Goal: Task Accomplishment & Management: Manage account settings

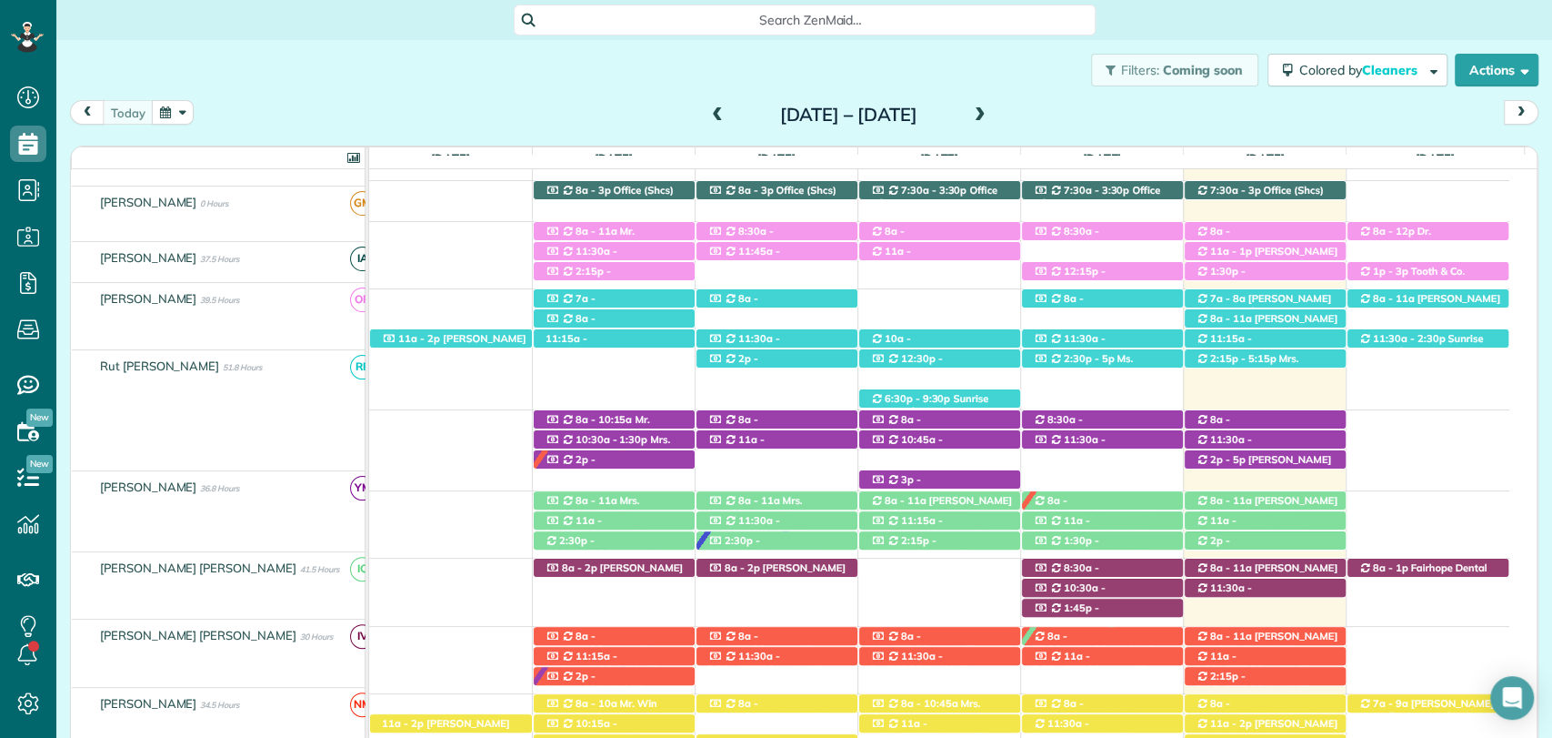
scroll to position [265, 0]
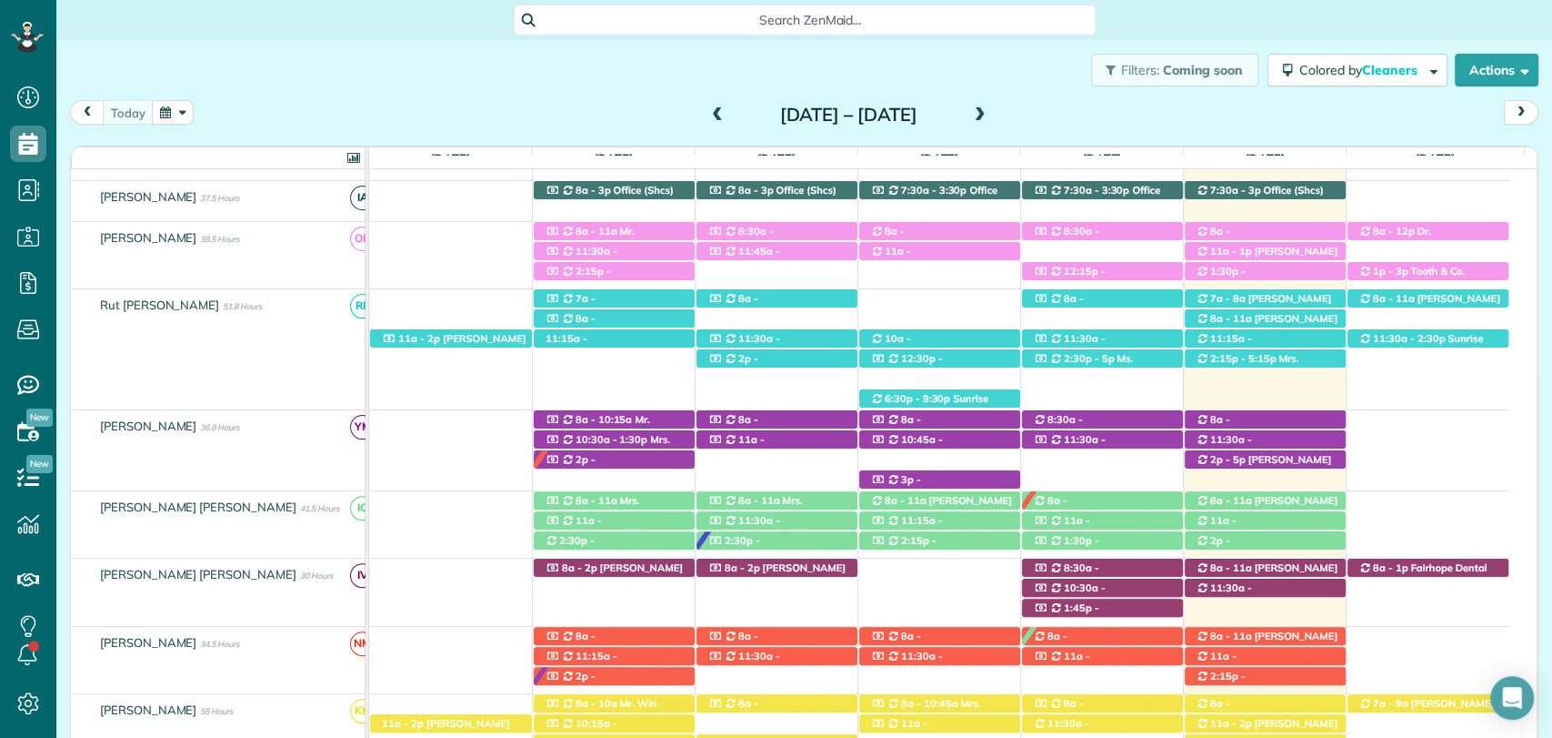
click at [1146, 121] on div "today Sunday Aug 17 – Saturday Aug 23, 2025" at bounding box center [804, 117] width 1469 height 34
click at [990, 116] on span at bounding box center [980, 115] width 20 height 16
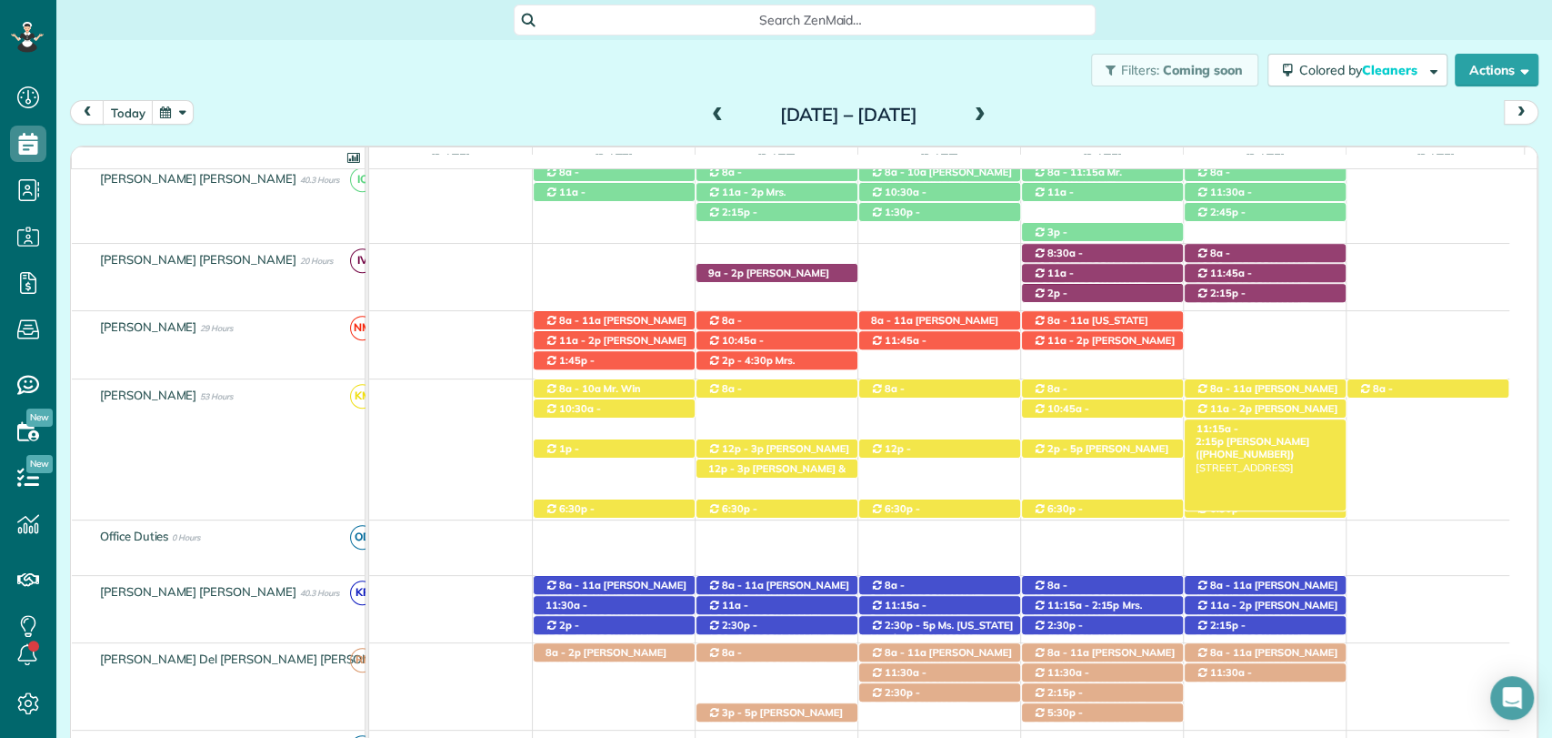
scroll to position [646, 0]
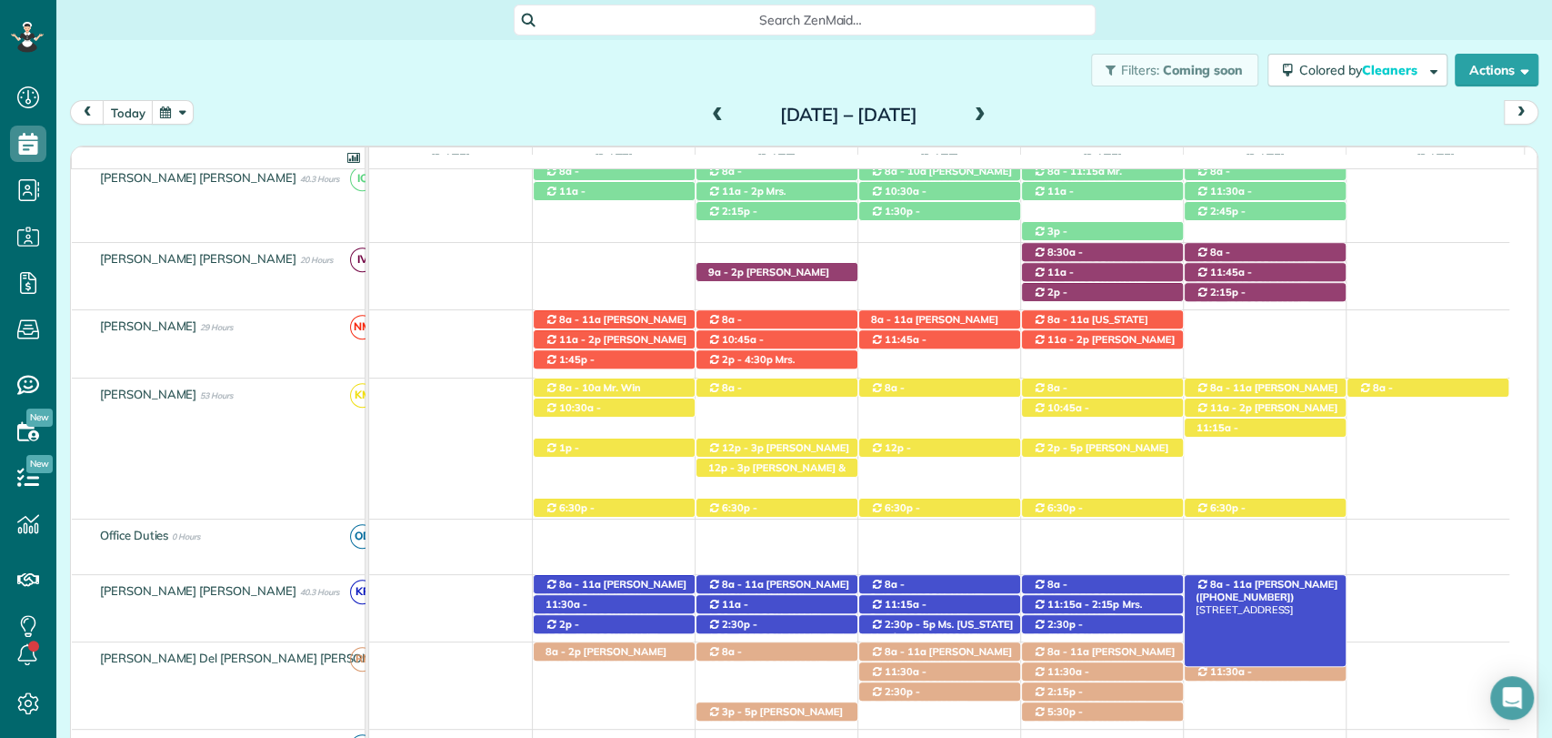
click at [1244, 579] on span "Mr. Matt Limbaugh (+15732580167)" at bounding box center [1267, 589] width 142 height 25
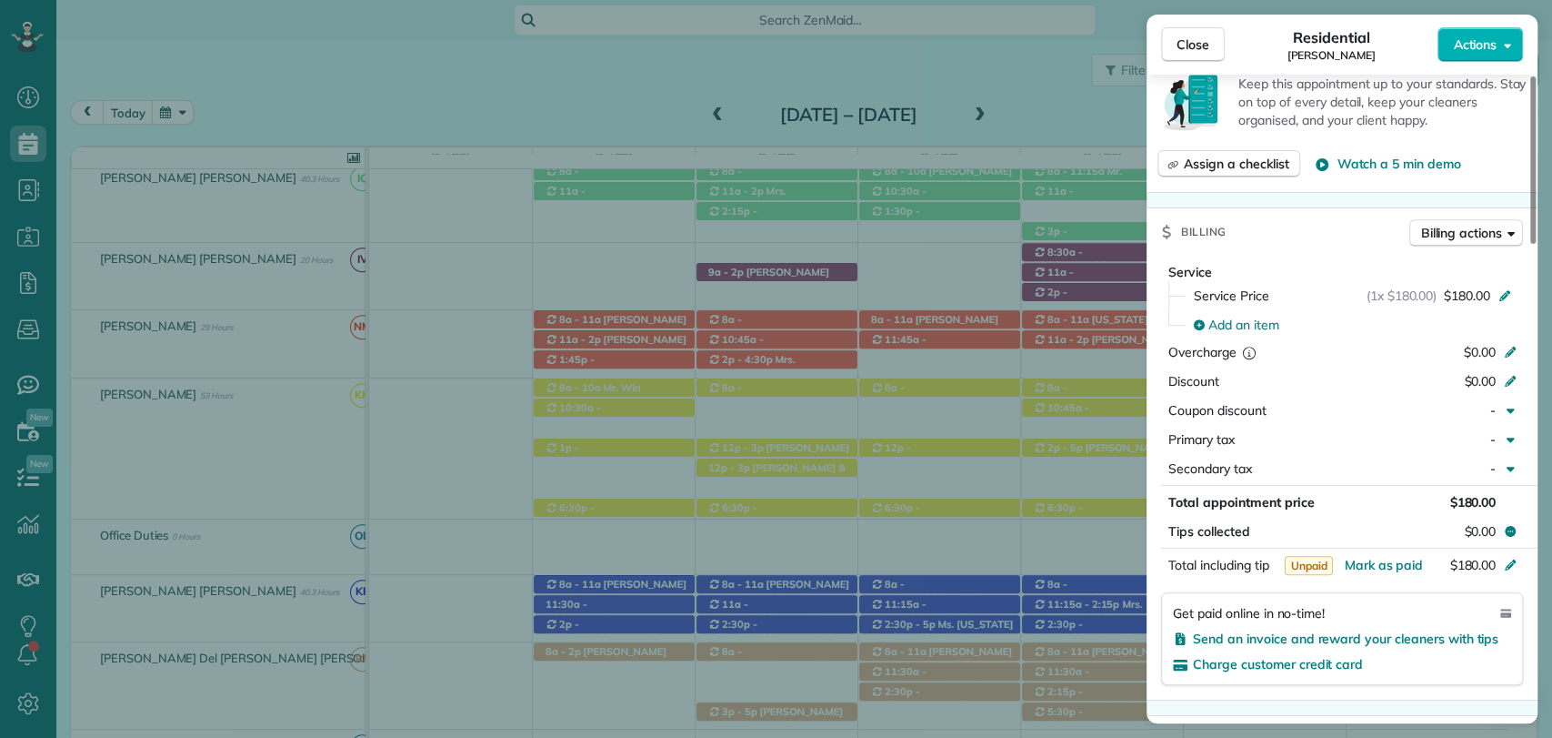
scroll to position [699, 0]
click at [1188, 37] on span "Close" at bounding box center [1193, 44] width 33 height 18
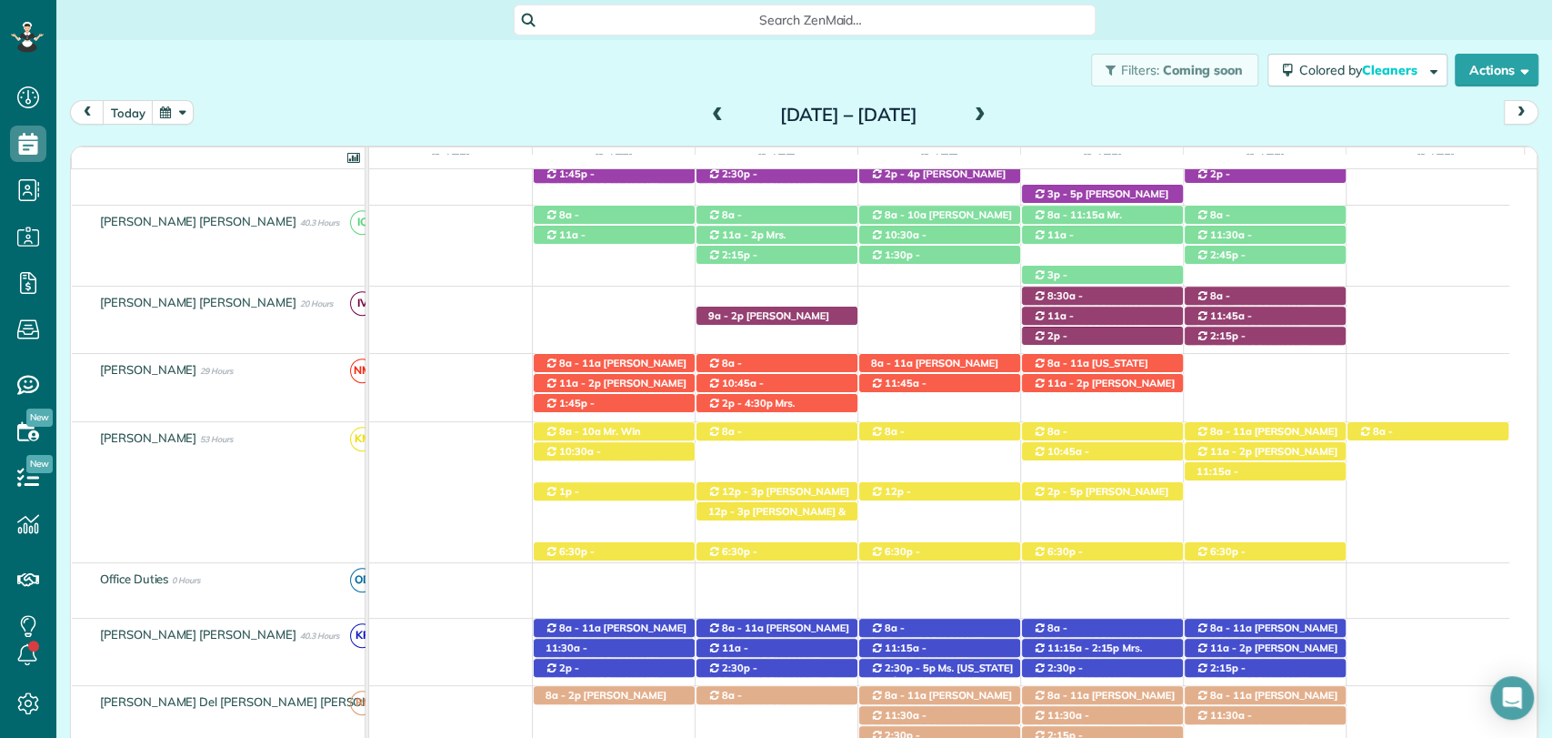
scroll to position [601, 0]
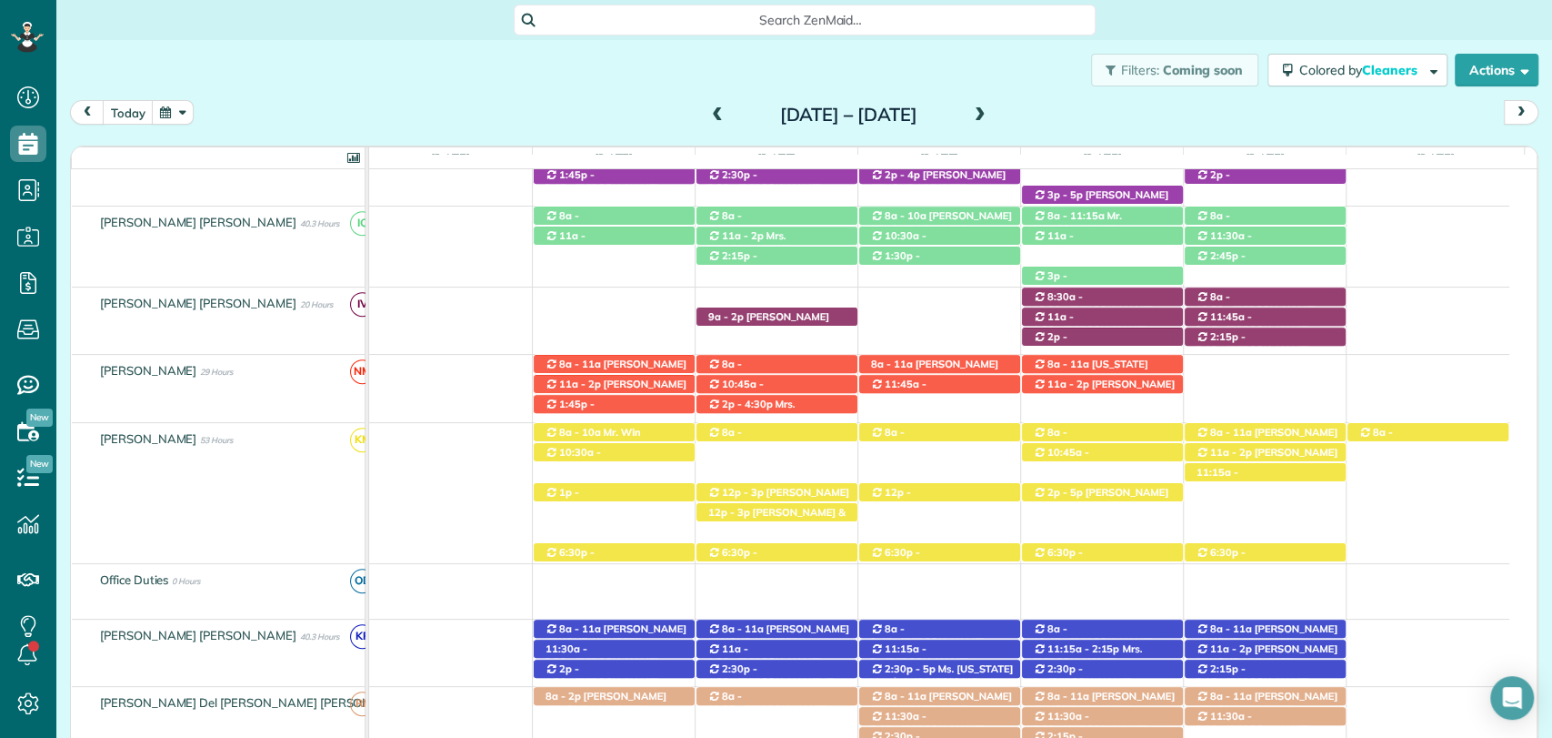
click at [708, 113] on span at bounding box center [718, 115] width 20 height 16
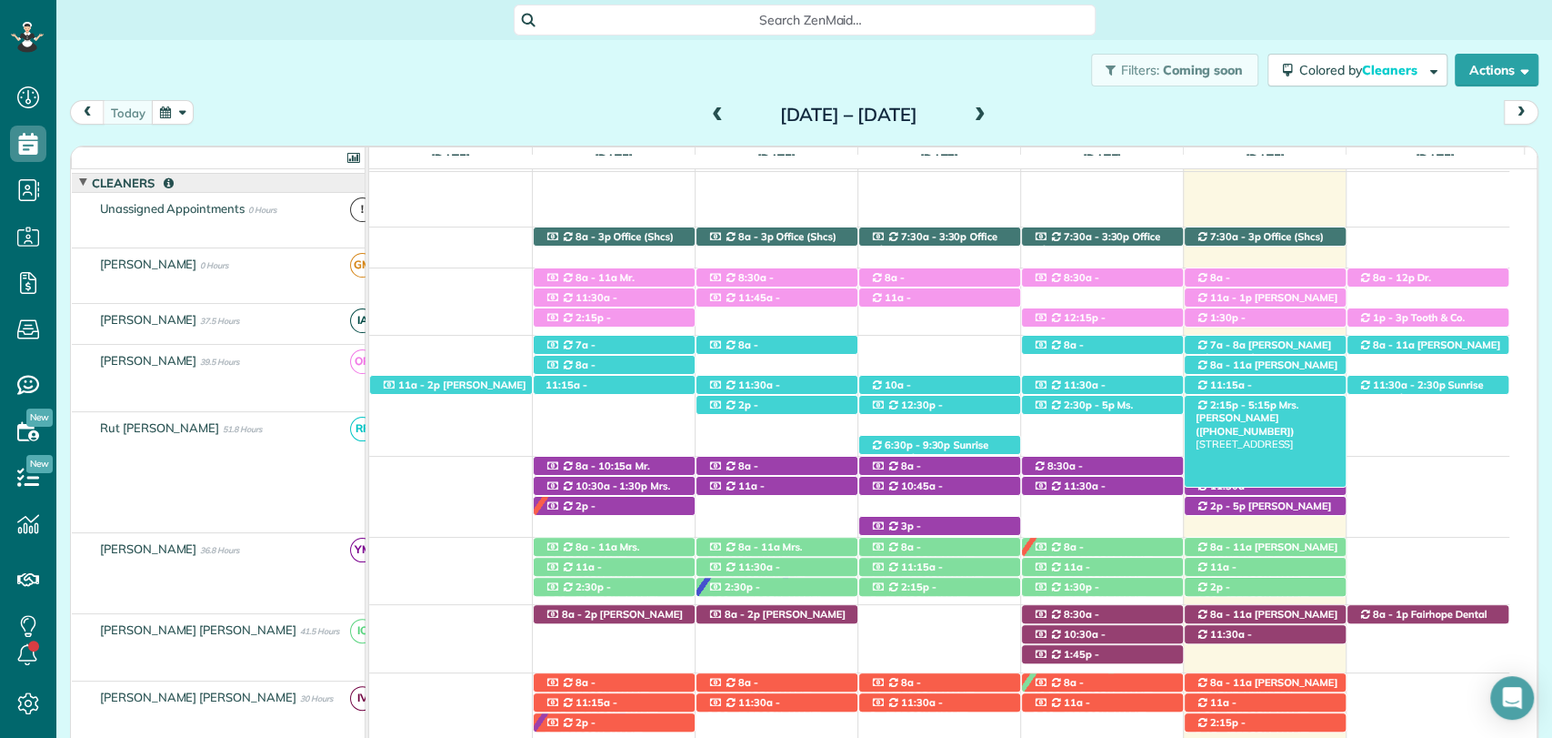
scroll to position [218, 0]
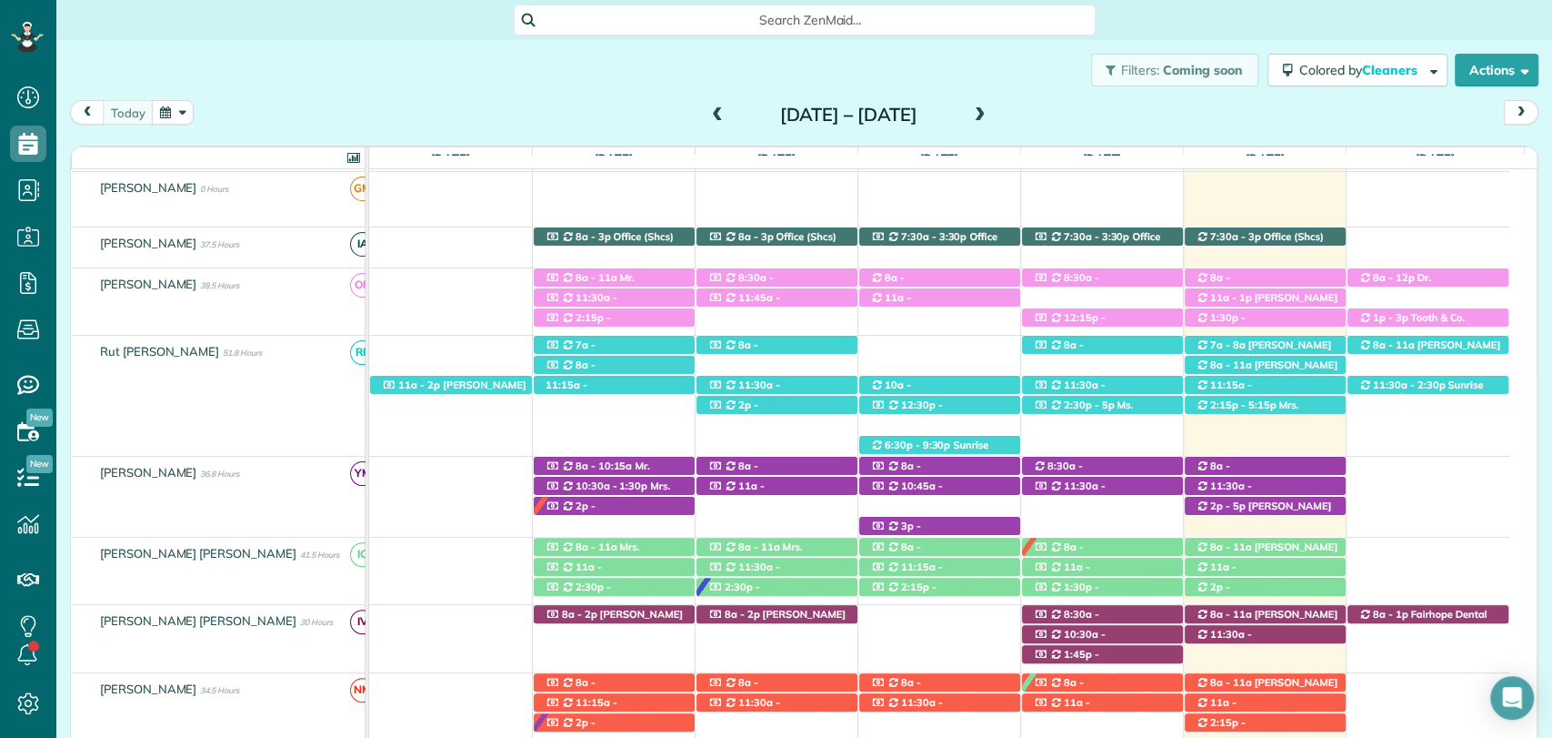
click at [990, 112] on span at bounding box center [980, 115] width 20 height 16
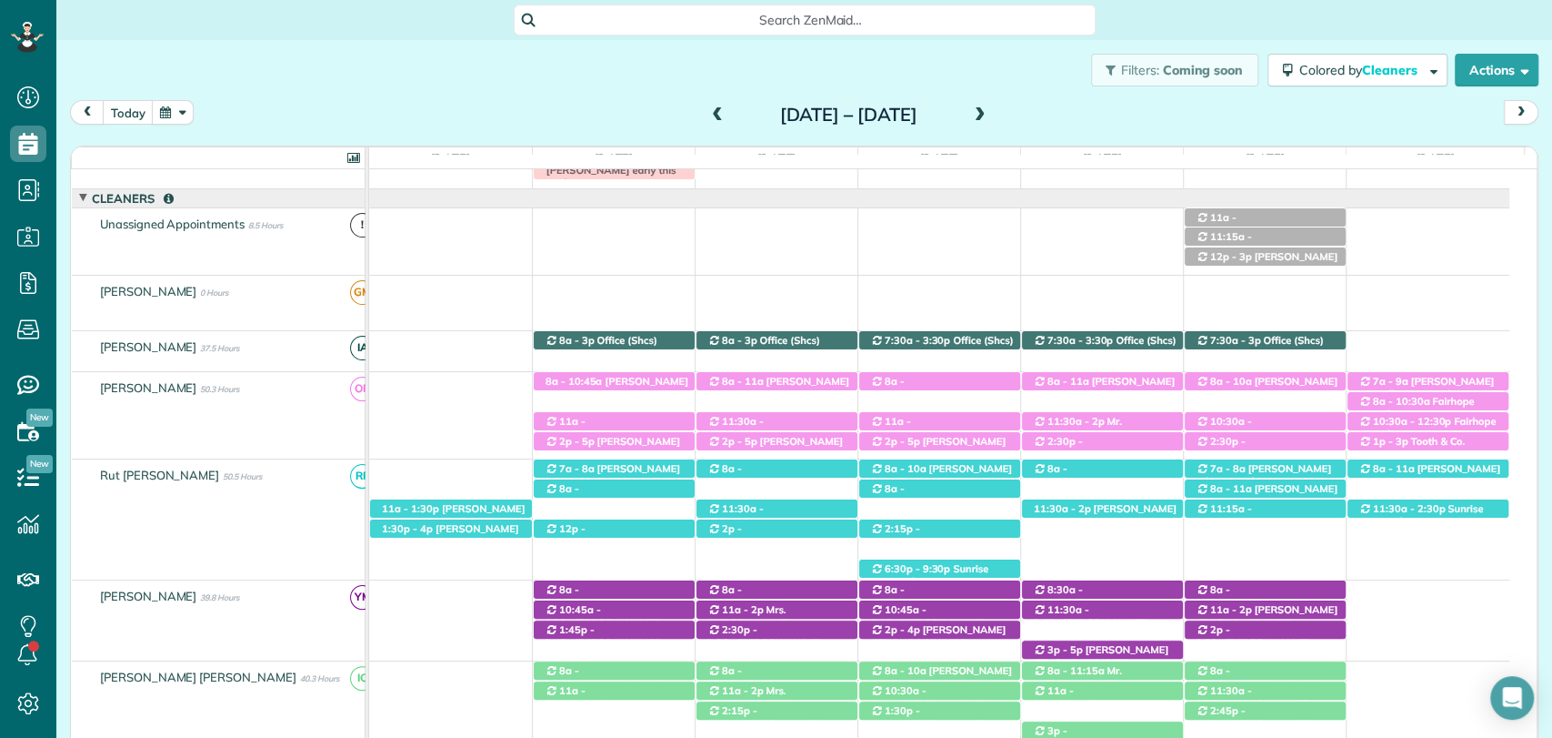
scroll to position [250, 0]
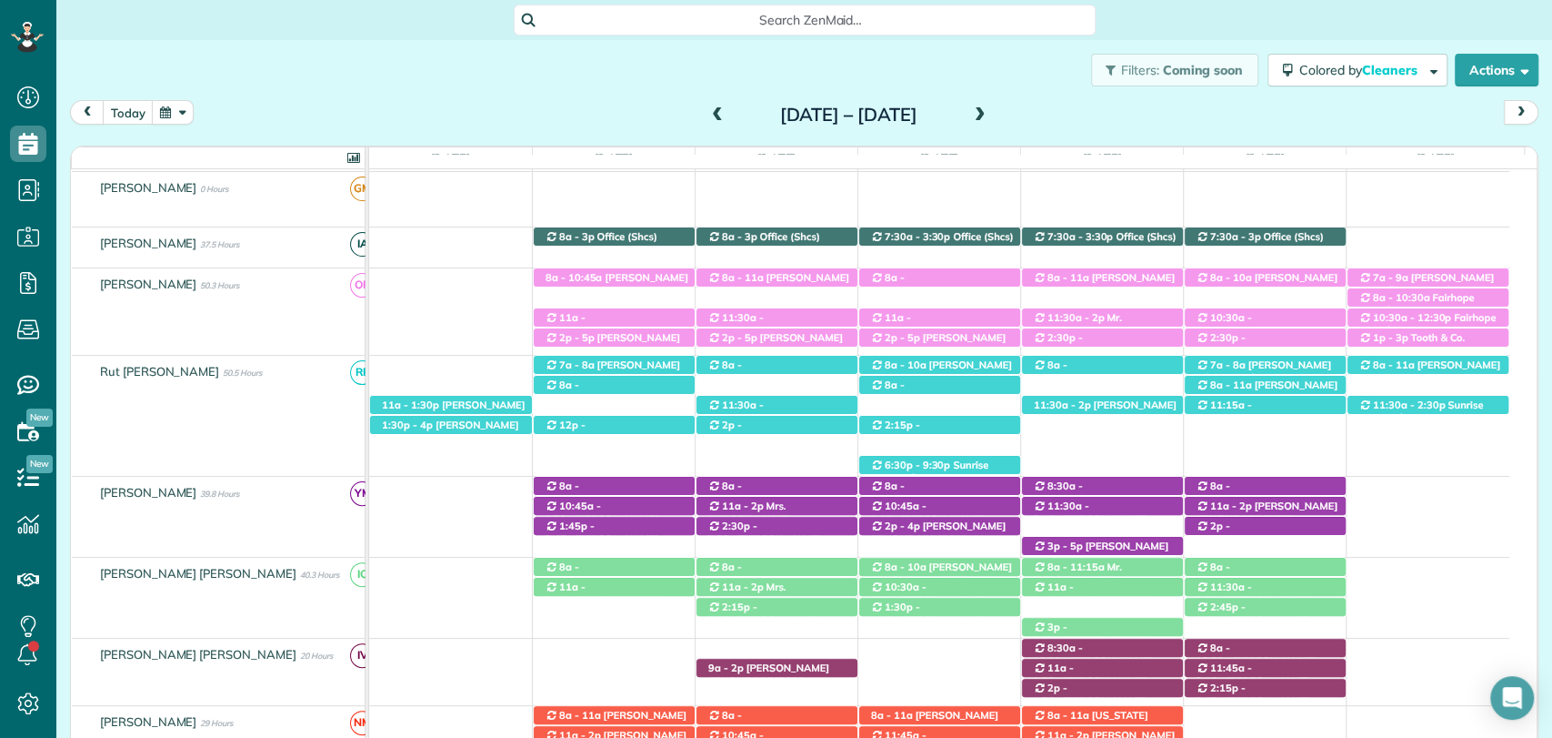
click at [994, 115] on div "Sunday Aug 24 – Saturday Aug 30, 2025" at bounding box center [848, 114] width 291 height 29
click at [990, 115] on span at bounding box center [980, 115] width 20 height 16
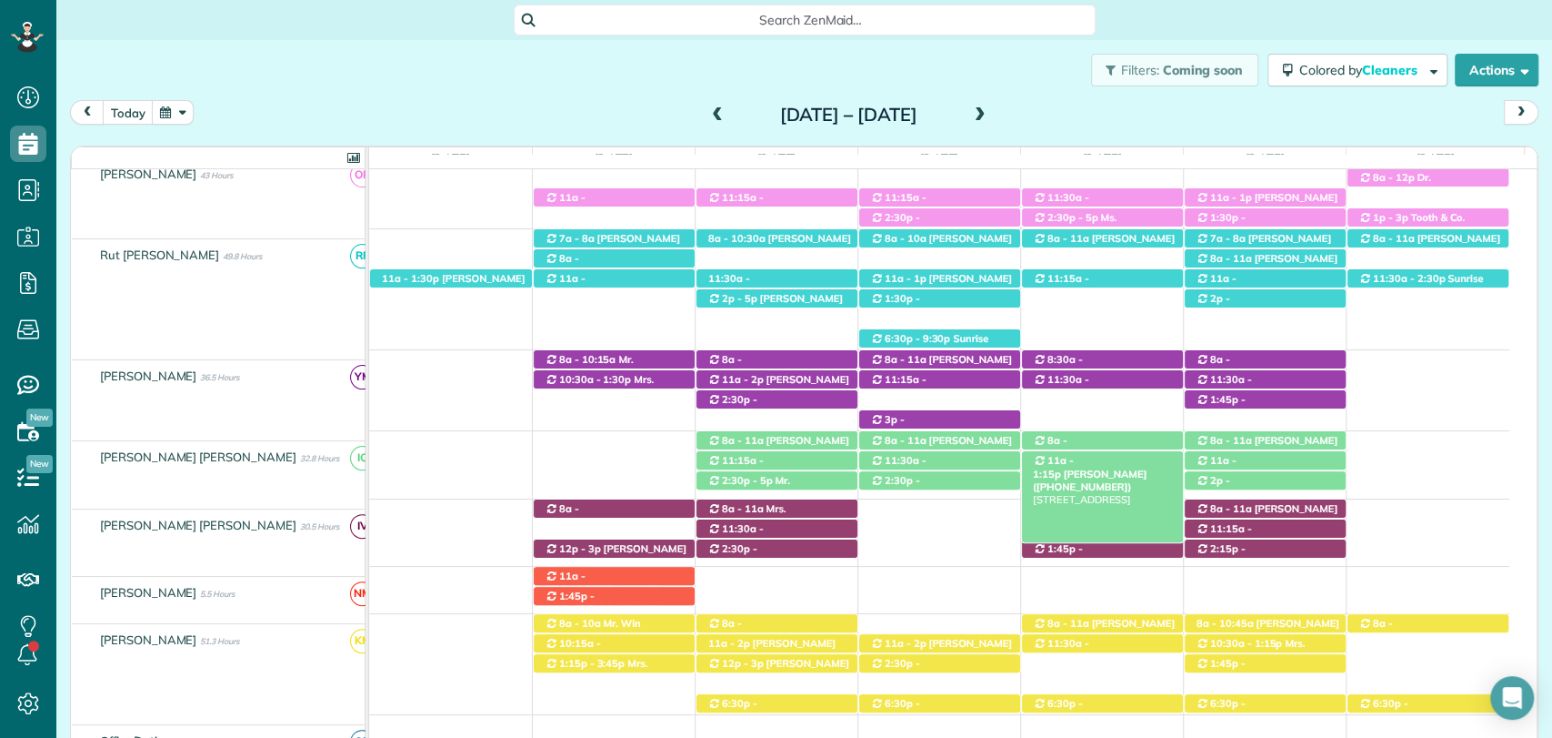
scroll to position [298, 0]
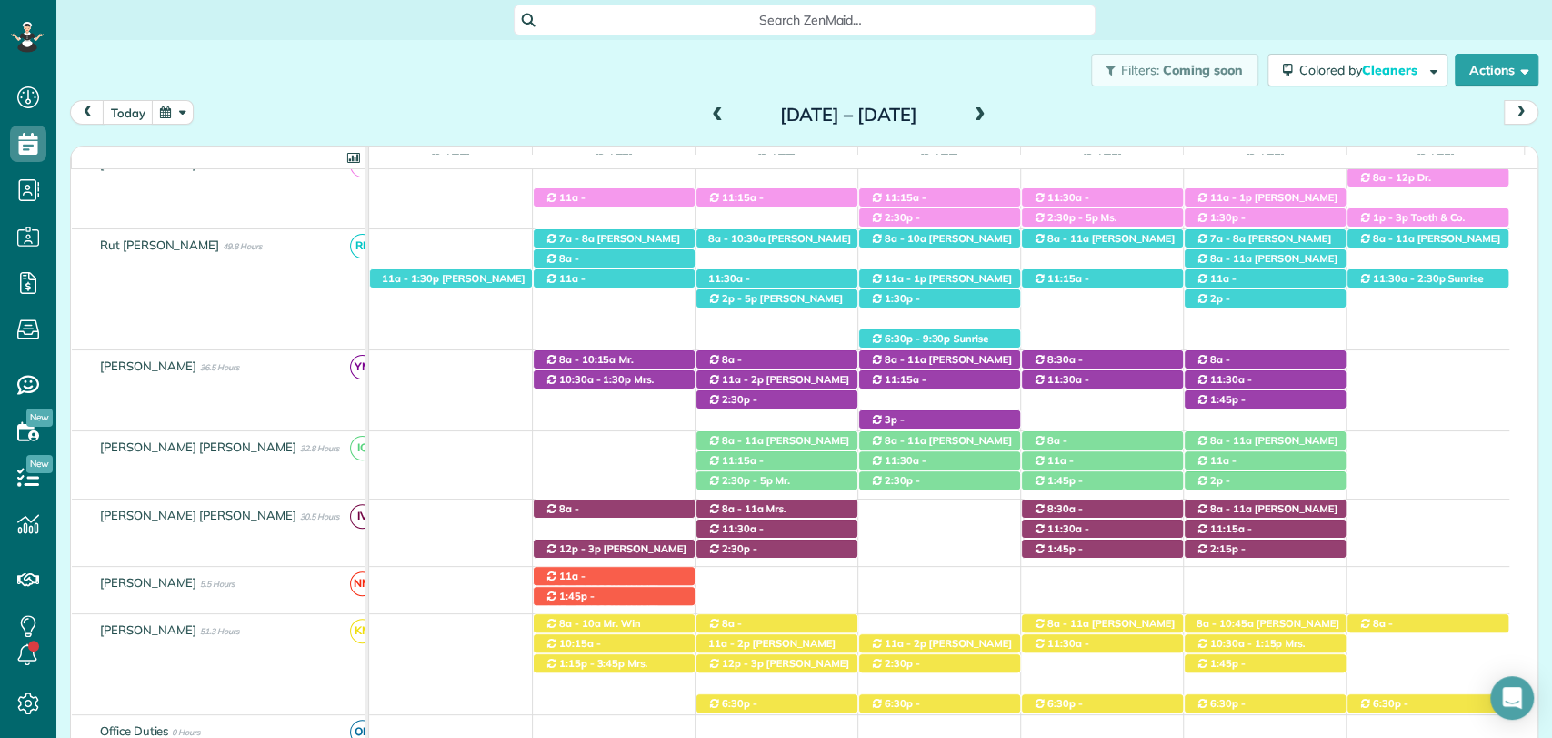
click at [1209, 105] on div "today Sunday Aug 31 – Saturday Sep 6, 2025" at bounding box center [804, 117] width 1469 height 34
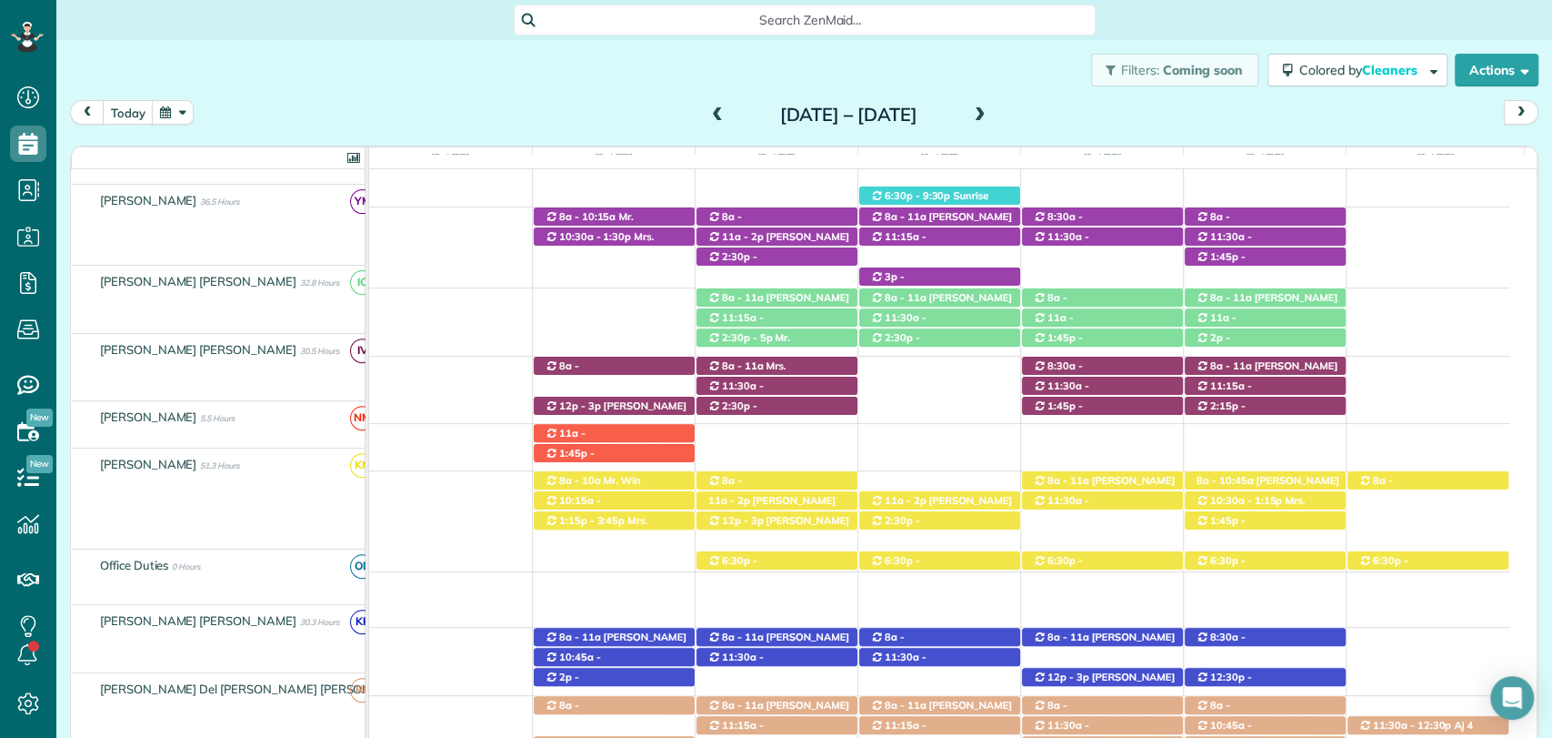
scroll to position [441, 0]
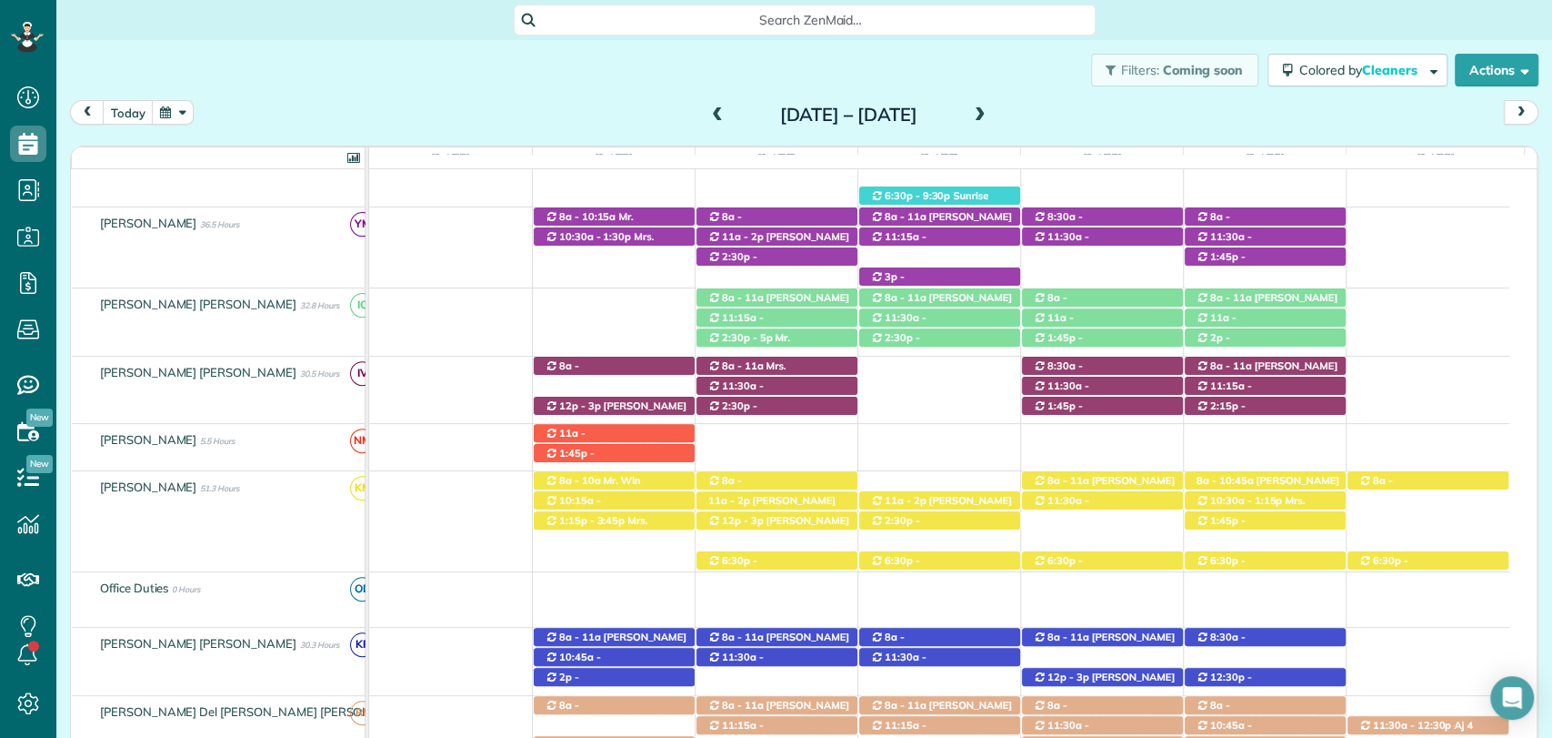
click at [990, 116] on span at bounding box center [980, 115] width 20 height 16
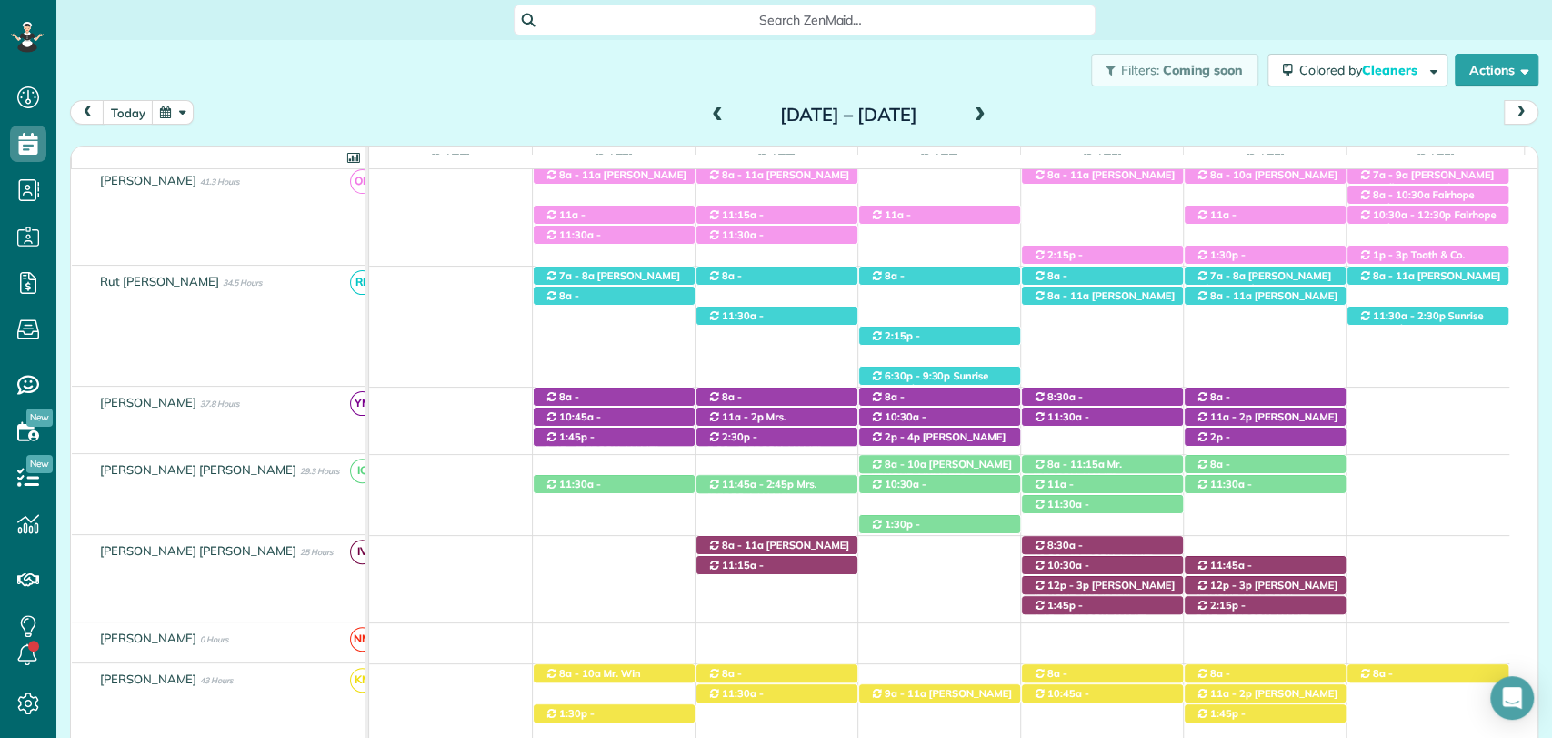
scroll to position [321, 0]
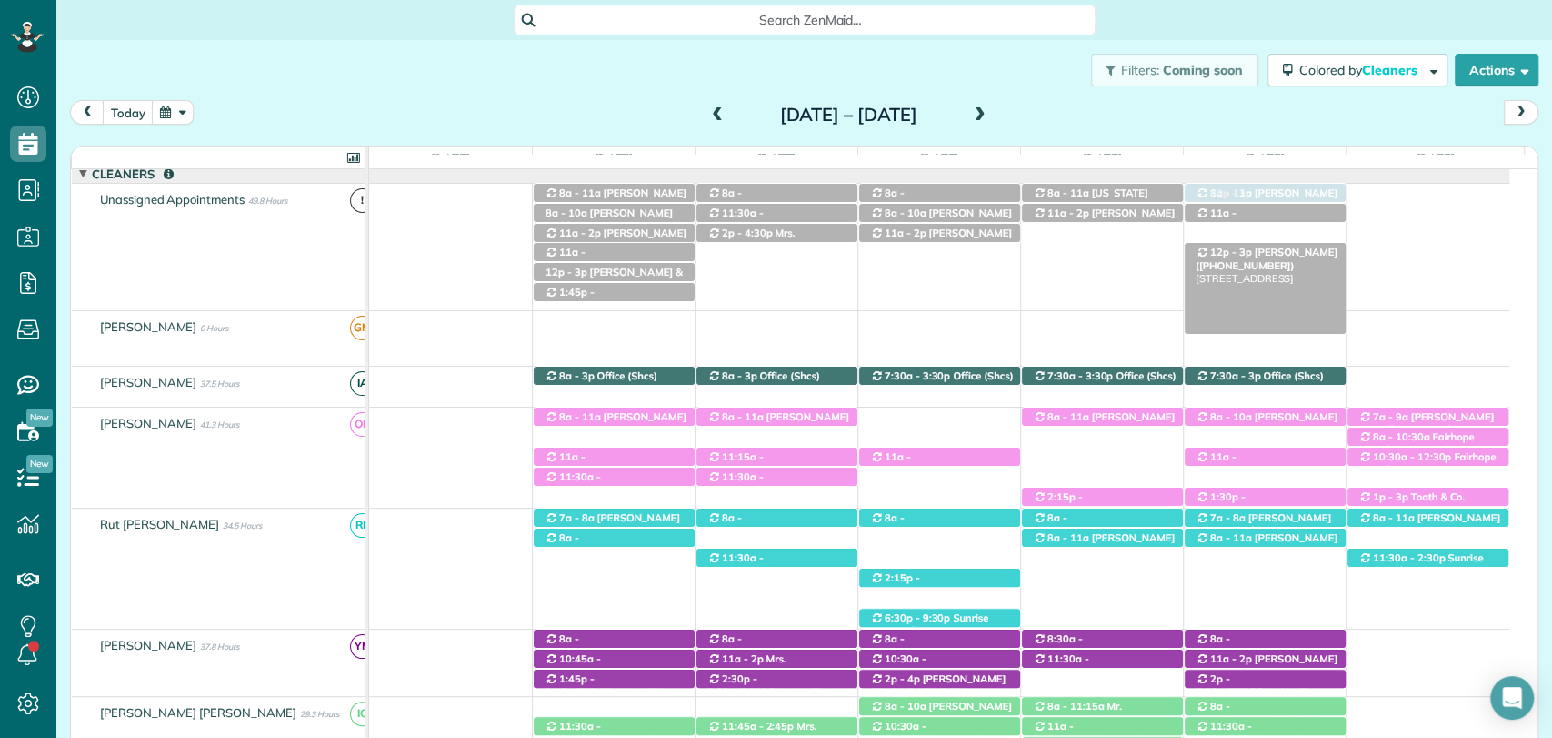
drag, startPoint x: 1288, startPoint y: 233, endPoint x: 1249, endPoint y: 253, distance: 43.9
click at [369, 253] on div "12p - 3p Lisa Mavar (+12515500269) 31755 Rhett Circle - Spanish Fort, AL, 36527…" at bounding box center [369, 246] width 0 height 126
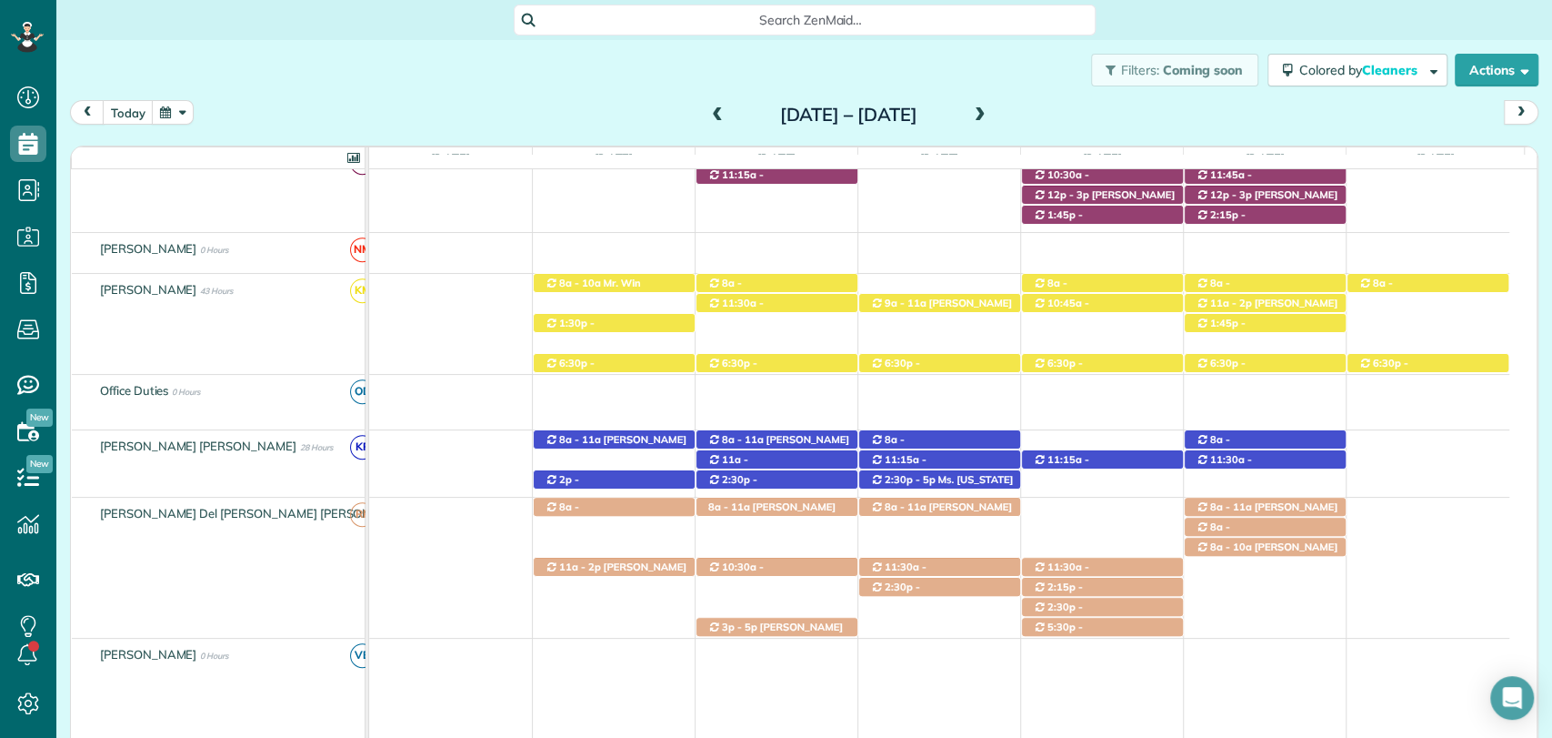
scroll to position [716, 0]
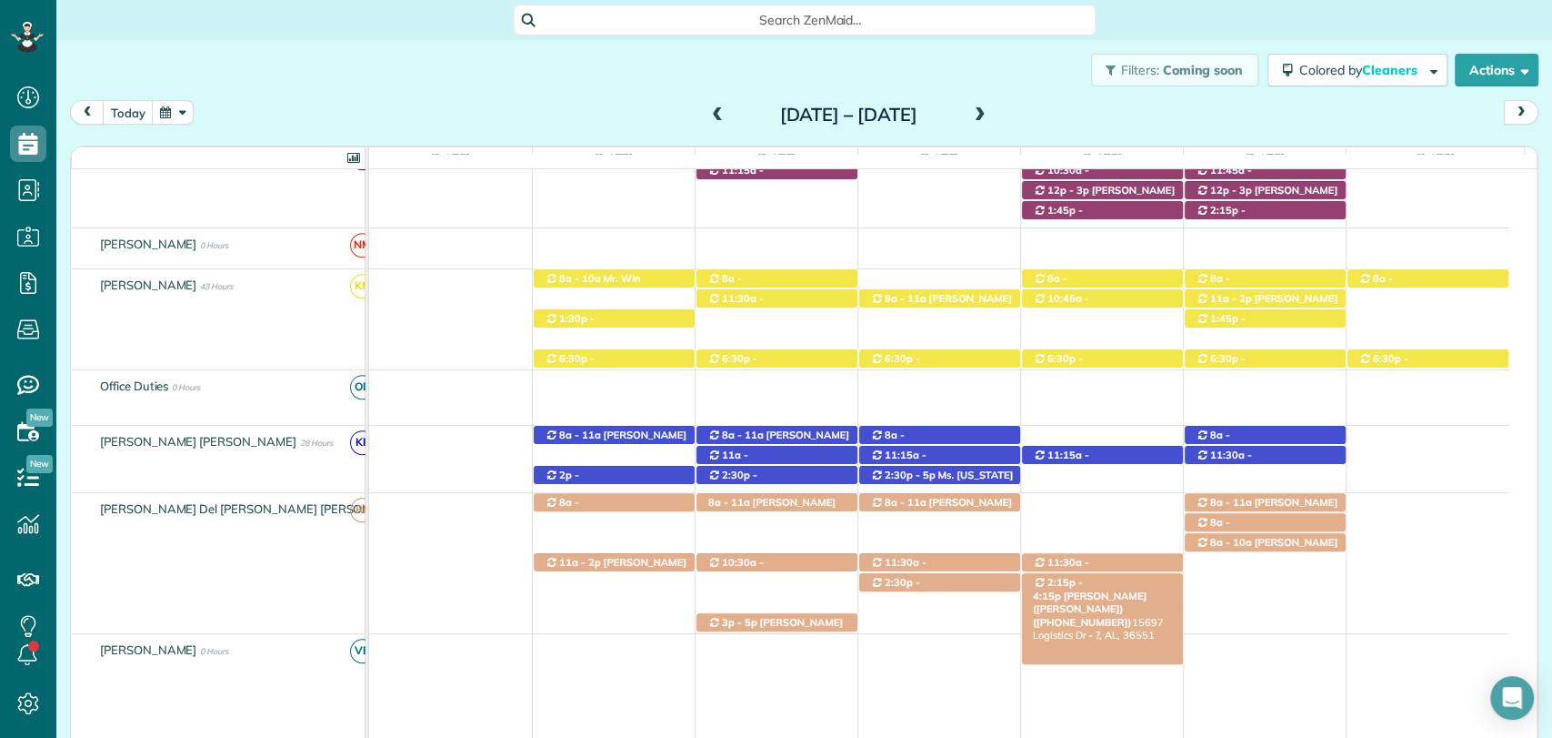
click at [1120, 589] on span "Dylan Williams (Holman) (+18502401887)" at bounding box center [1090, 608] width 114 height 39
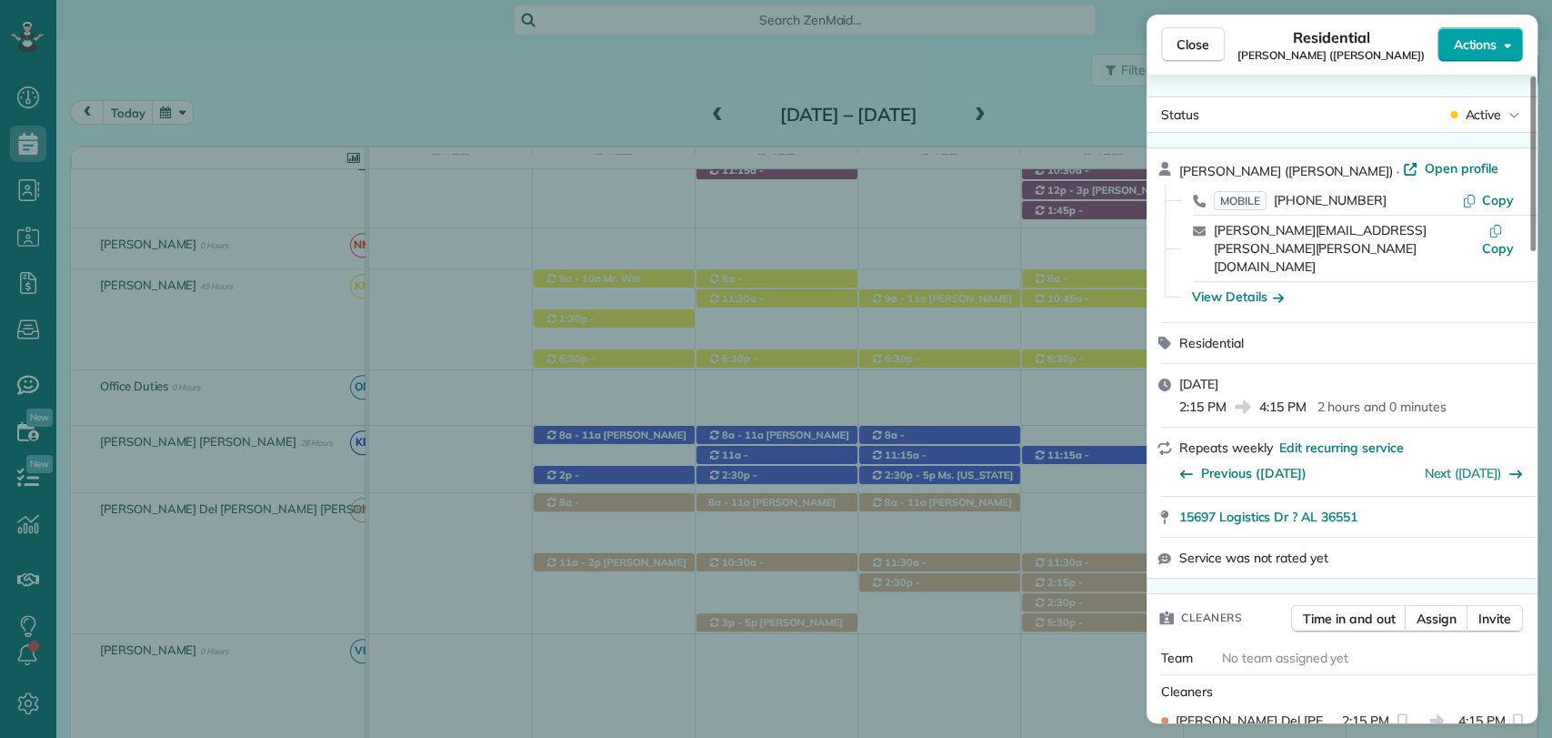
click at [1489, 29] on button "Actions" at bounding box center [1480, 44] width 85 height 35
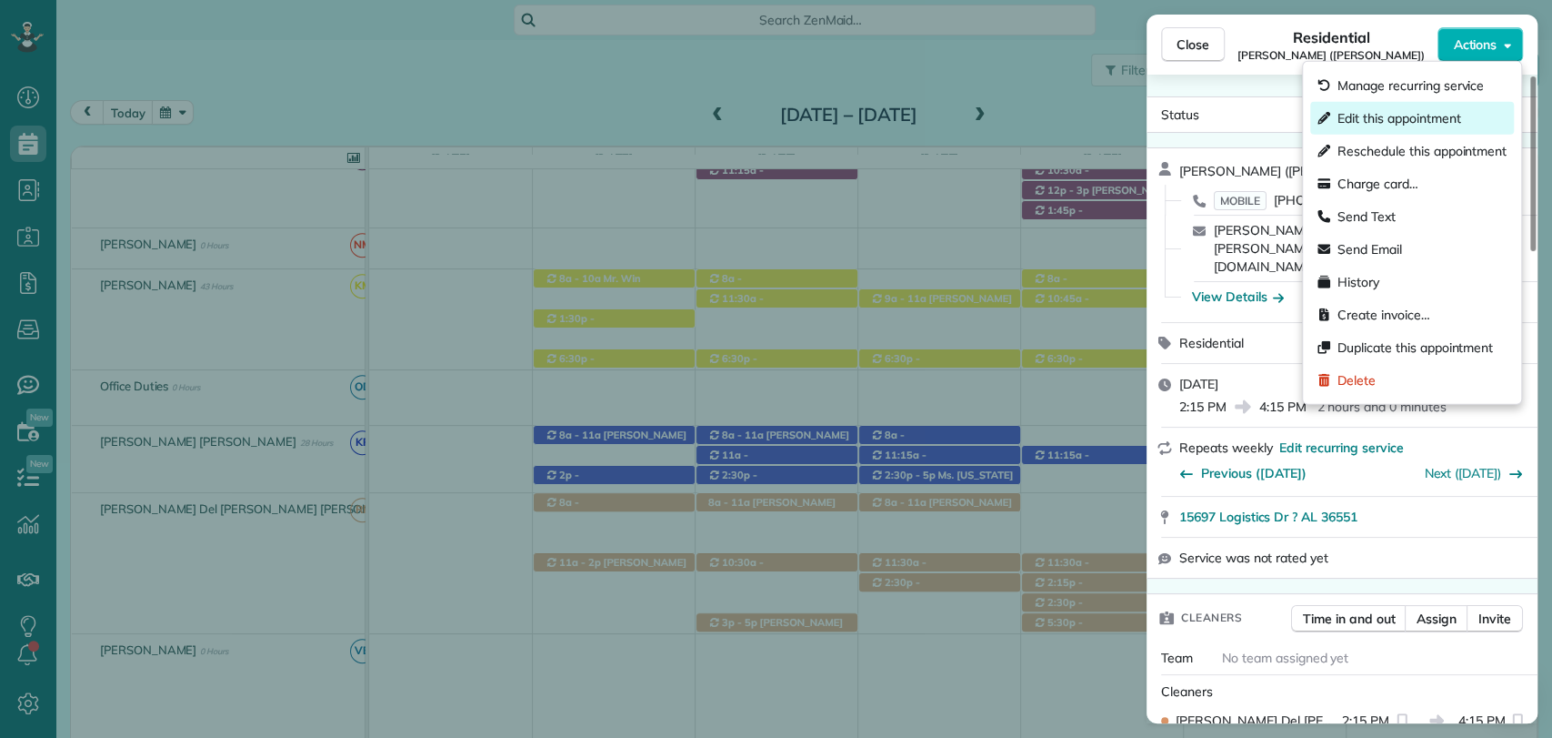
click at [1387, 120] on span "Edit this appointment" at bounding box center [1399, 118] width 123 height 18
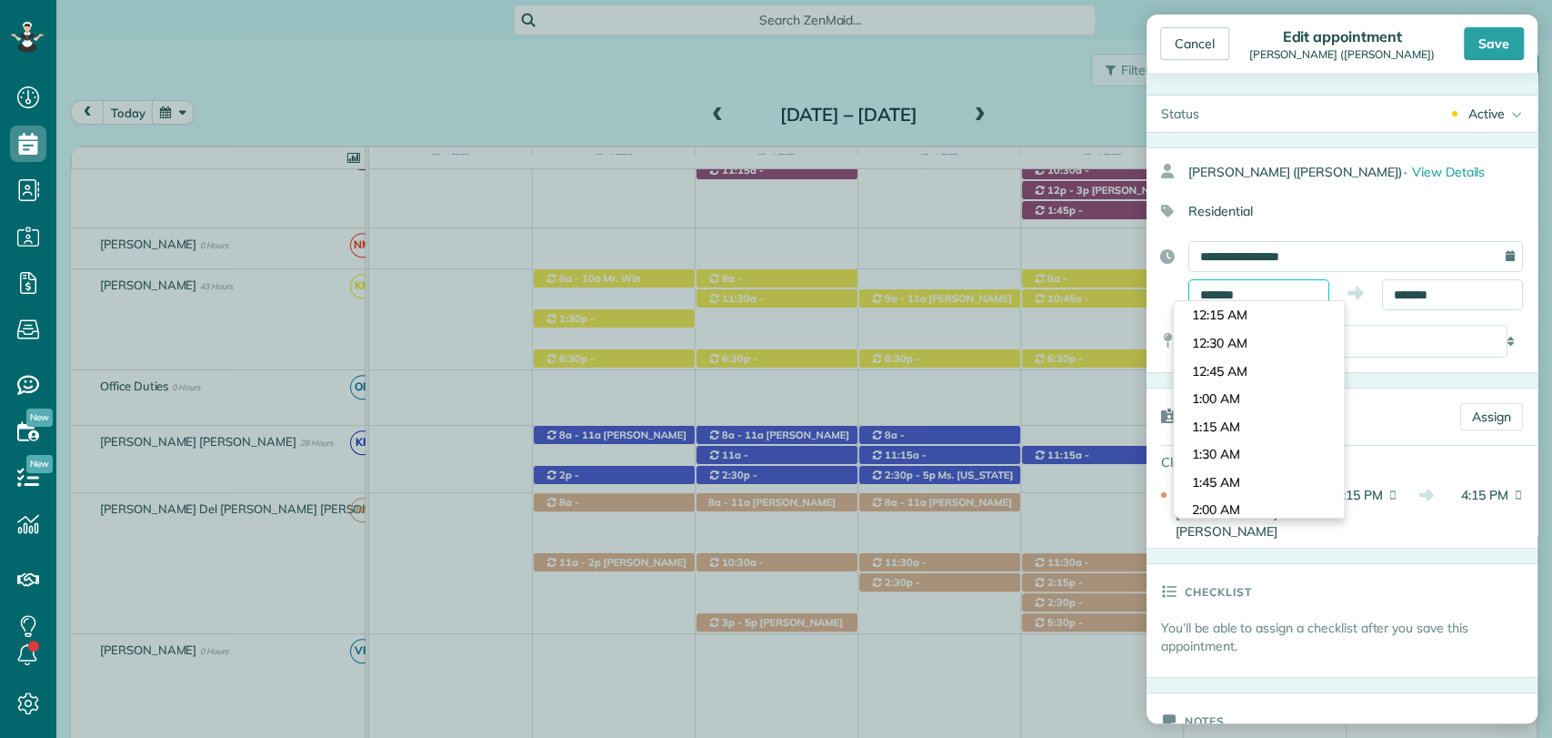
click at [1237, 294] on input "*******" at bounding box center [1259, 294] width 141 height 31
type input "*******"
click at [1214, 419] on body "Dashboard Scheduling Calendar View List View Dispatch View - Weekly scheduling …" at bounding box center [776, 369] width 1552 height 738
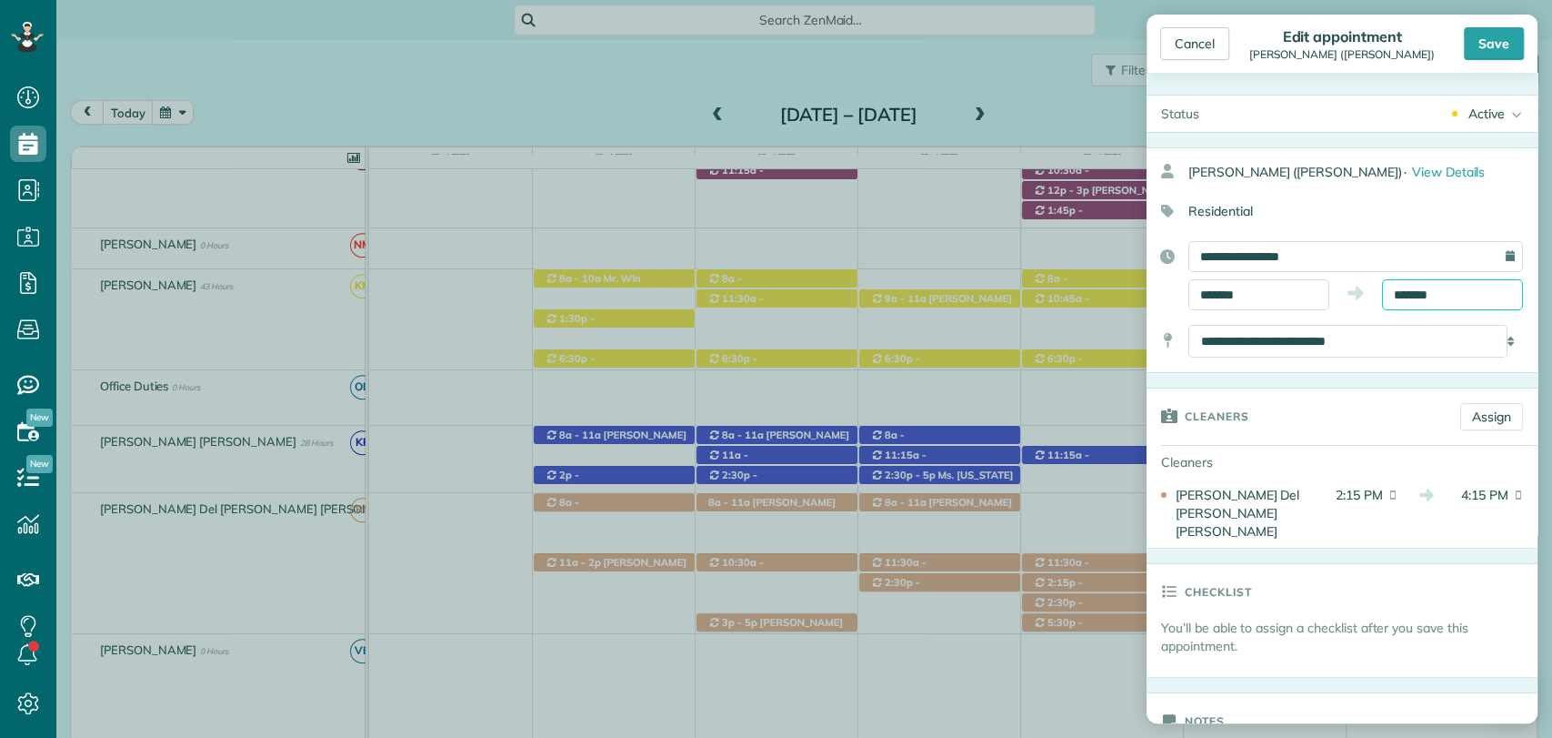
click at [1411, 280] on input "*******" at bounding box center [1452, 294] width 141 height 31
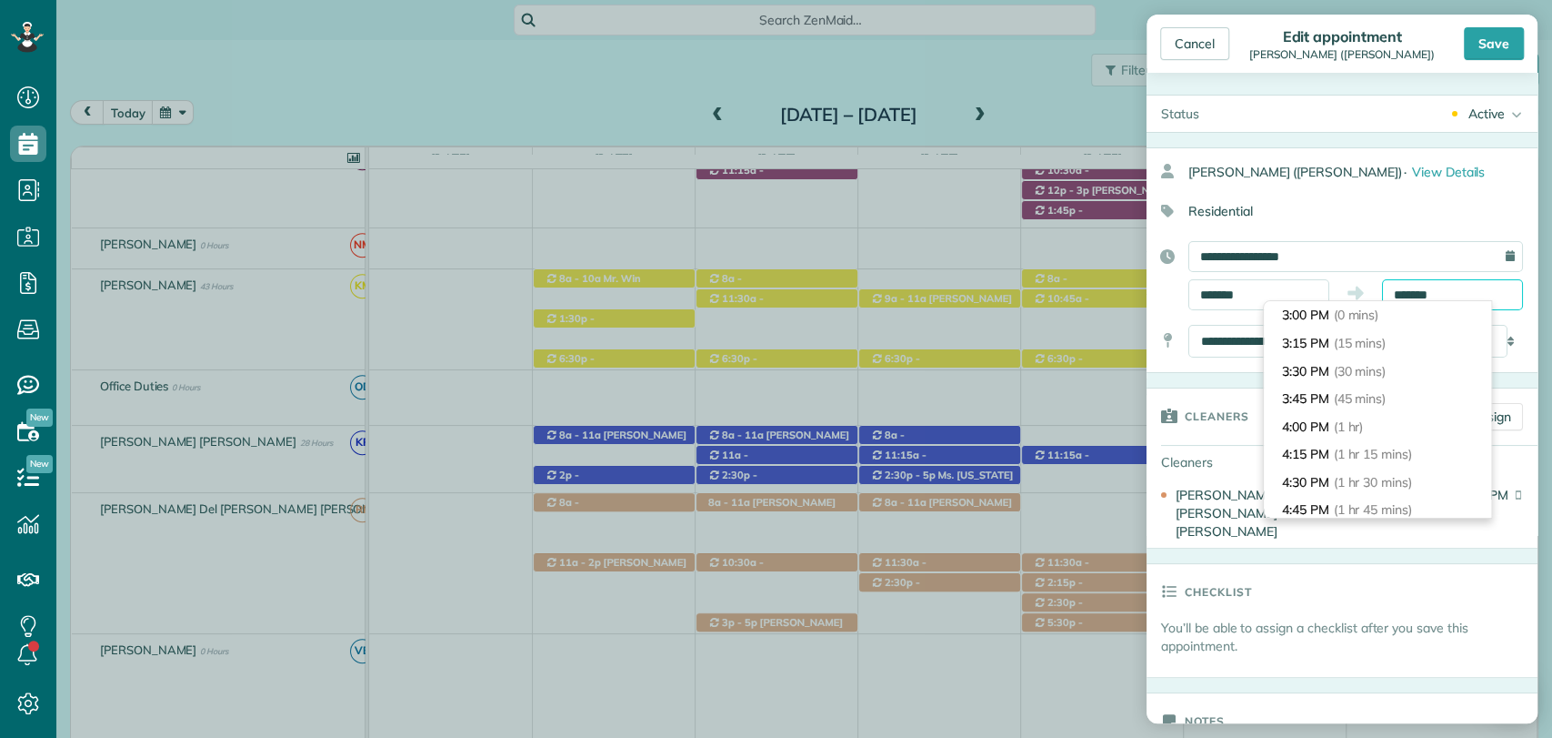
scroll to position [110, 0]
type input "*******"
click at [1361, 426] on span "(2 hrs)" at bounding box center [1353, 427] width 39 height 16
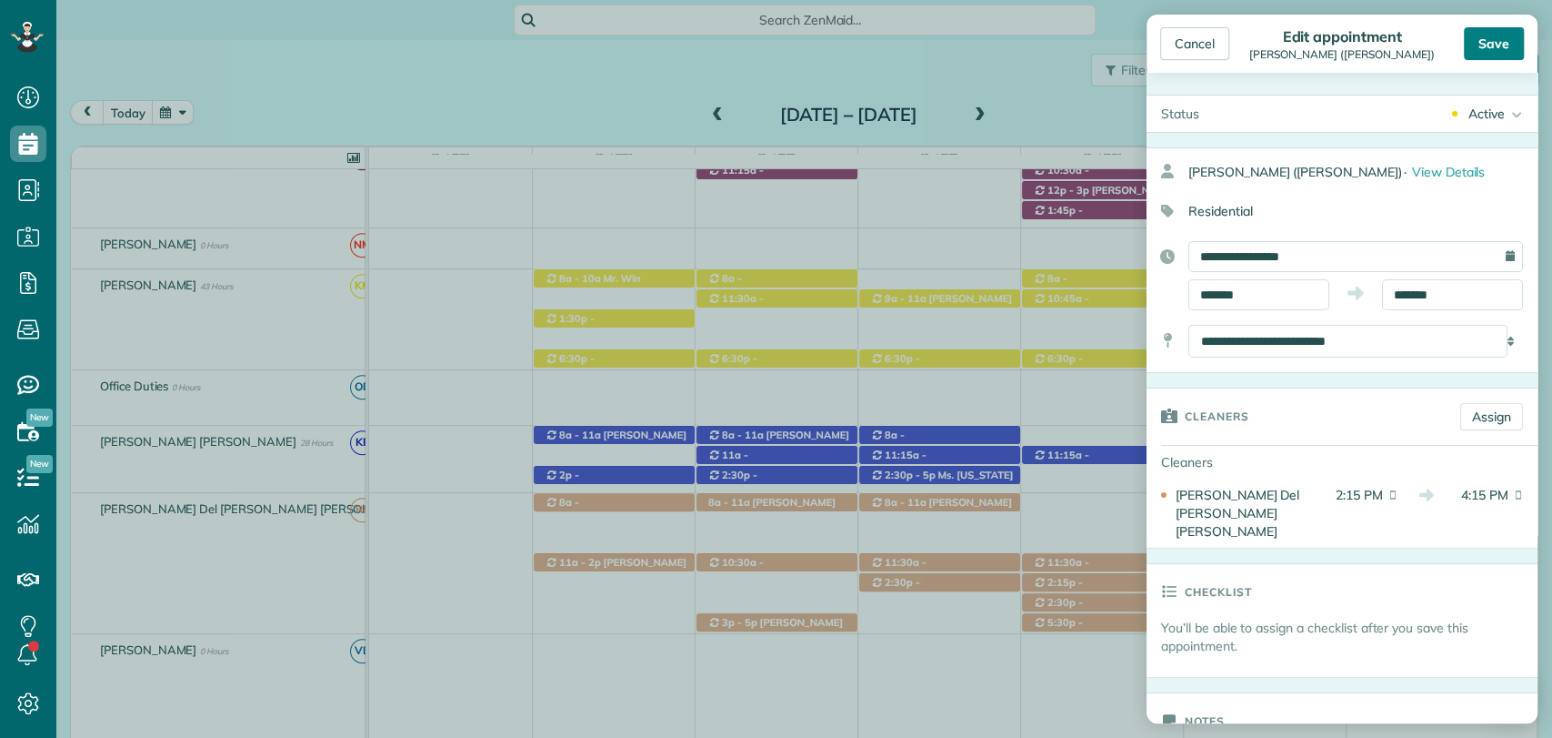
click at [1492, 40] on div "Save" at bounding box center [1494, 43] width 60 height 33
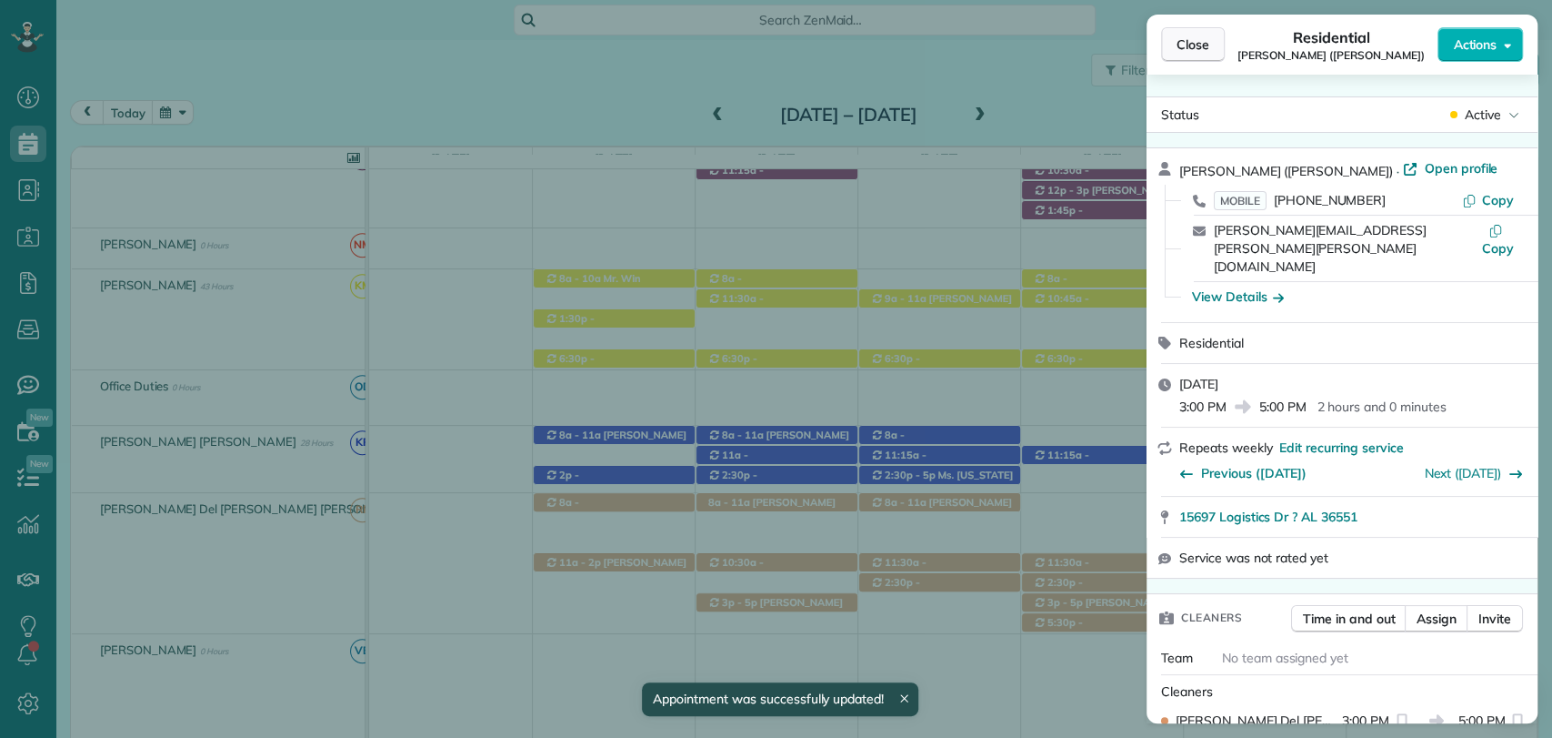
click at [1189, 39] on span "Close" at bounding box center [1193, 44] width 33 height 18
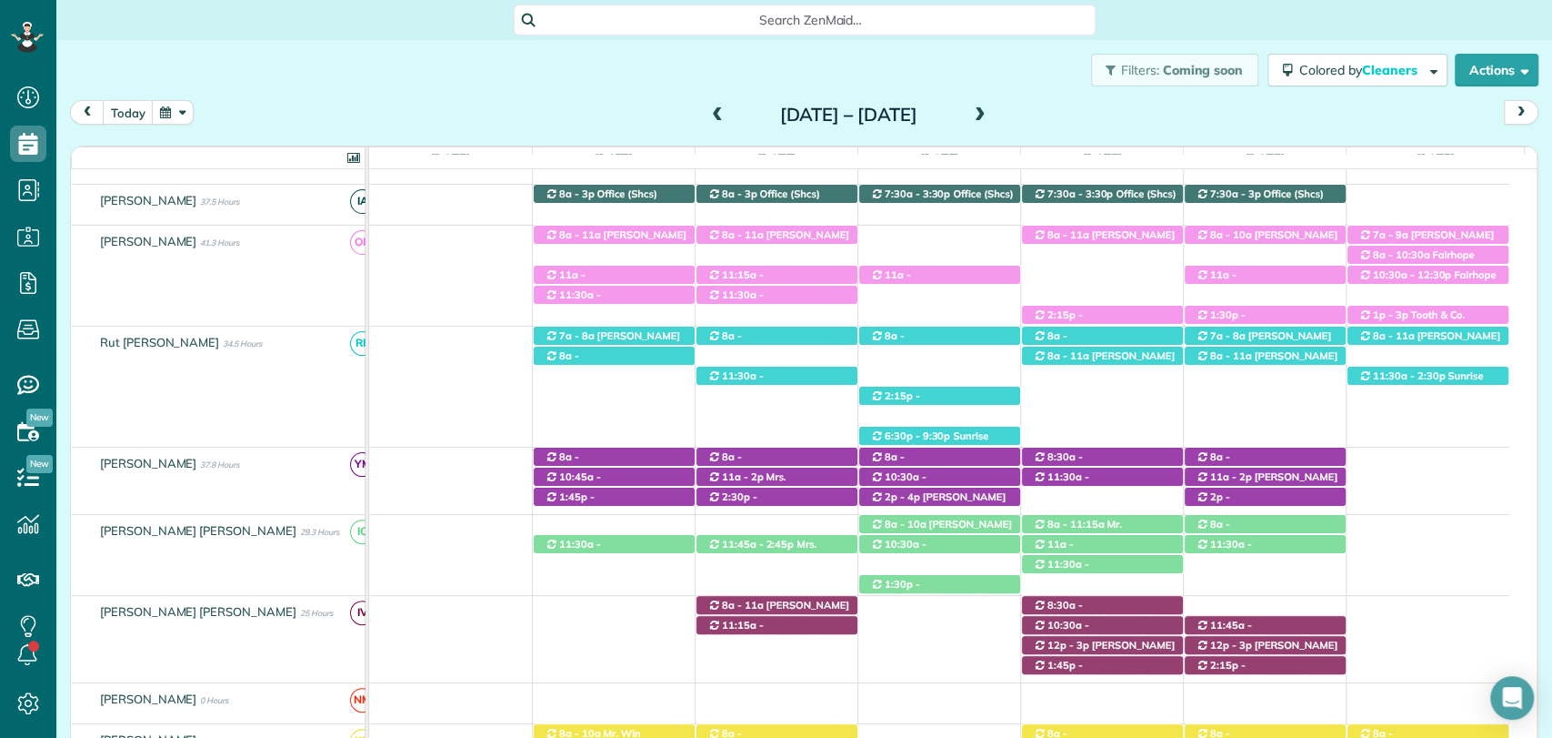
scroll to position [547, 0]
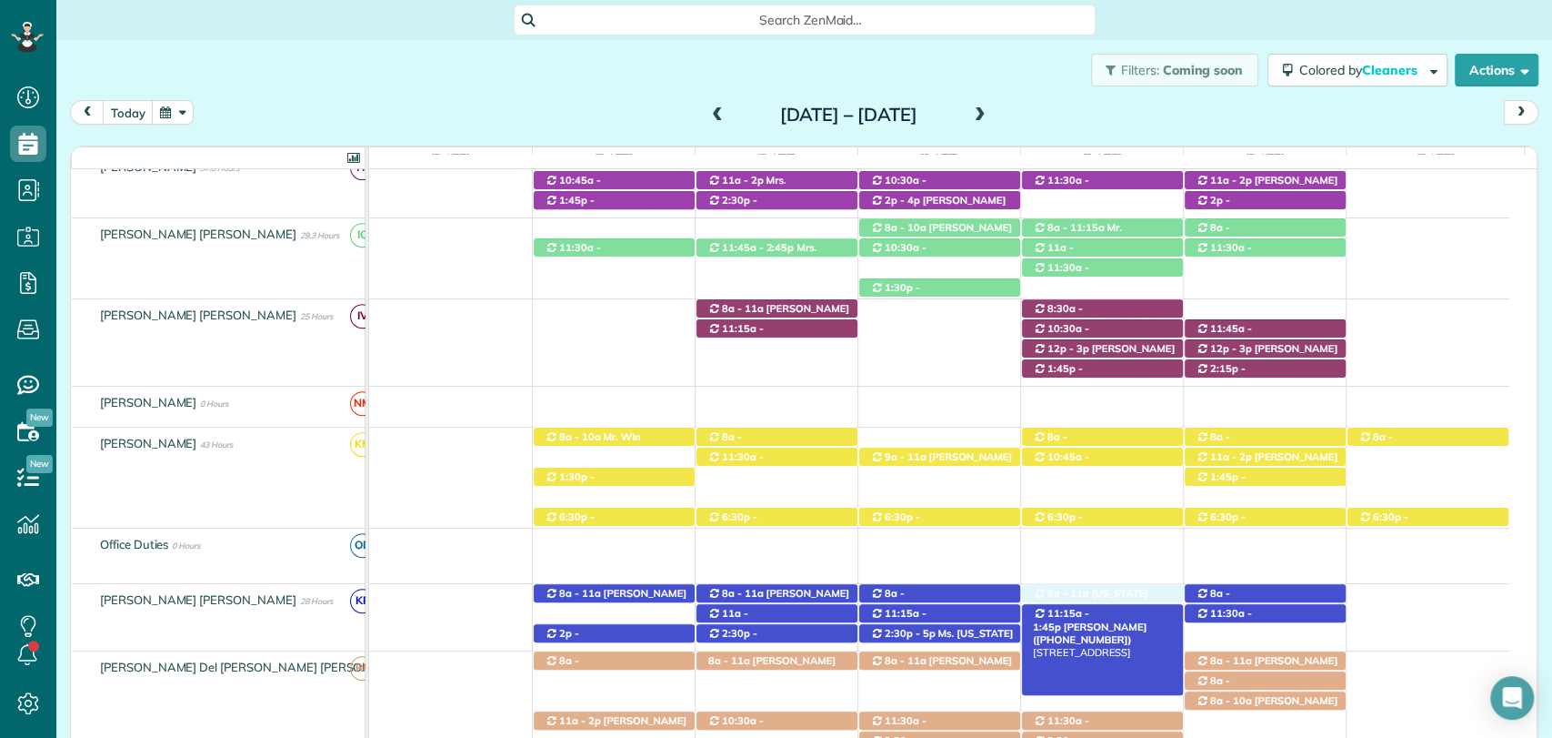
drag, startPoint x: 1099, startPoint y: 268, endPoint x: 1093, endPoint y: 609, distance: 341.1
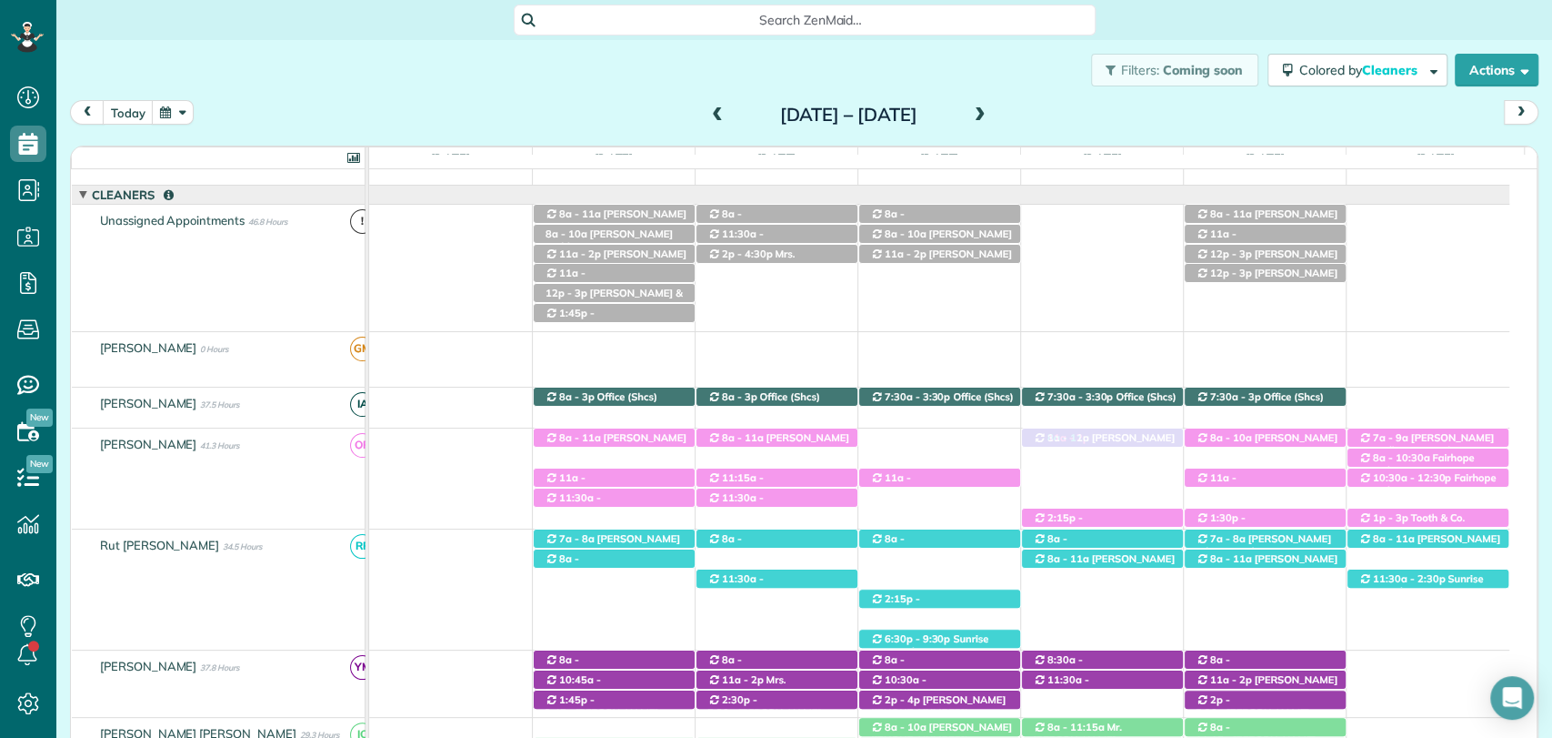
drag, startPoint x: 1068, startPoint y: 213, endPoint x: 1079, endPoint y: 467, distance: 254.0
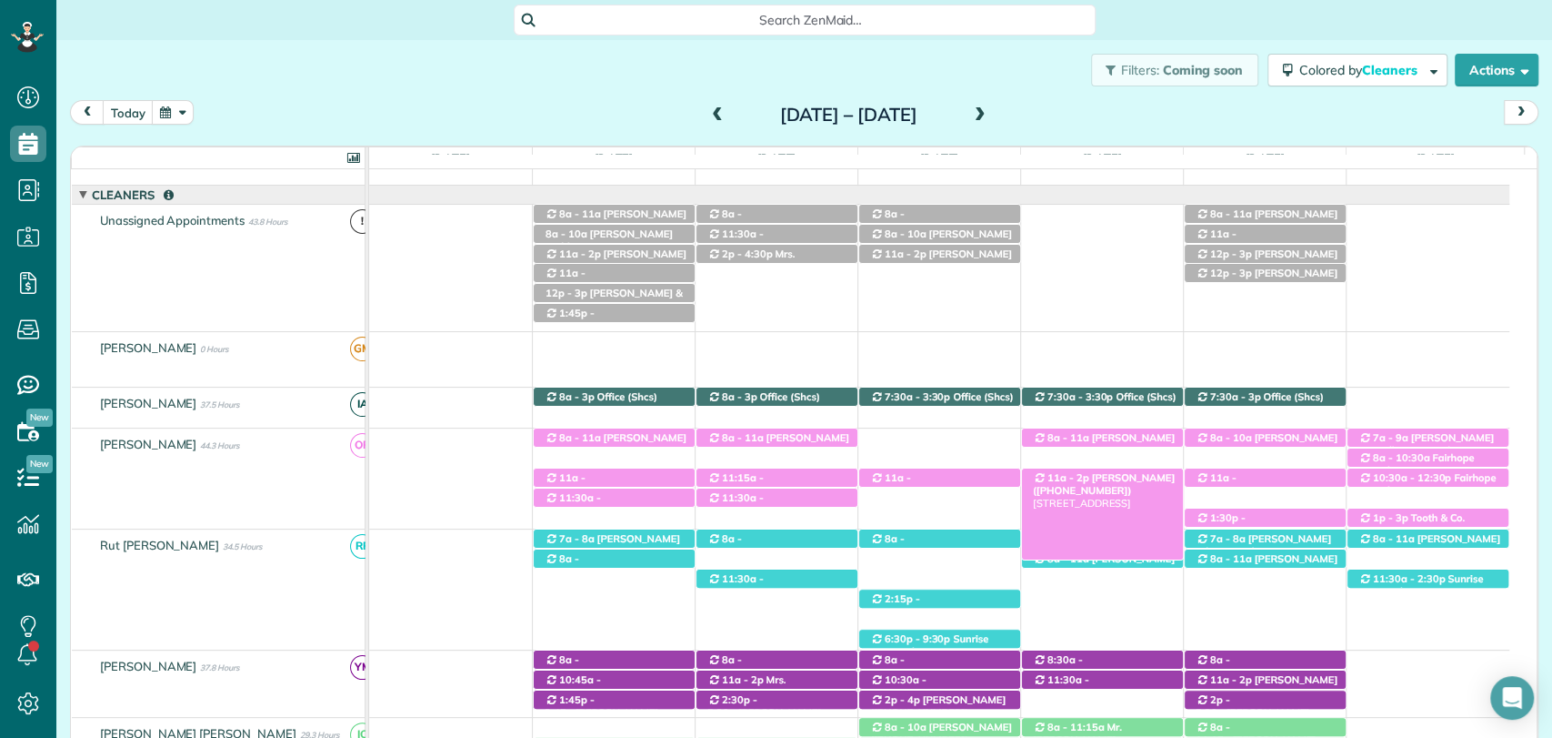
click at [1113, 481] on span "Shelby Norton (+12512091316)" at bounding box center [1104, 483] width 142 height 25
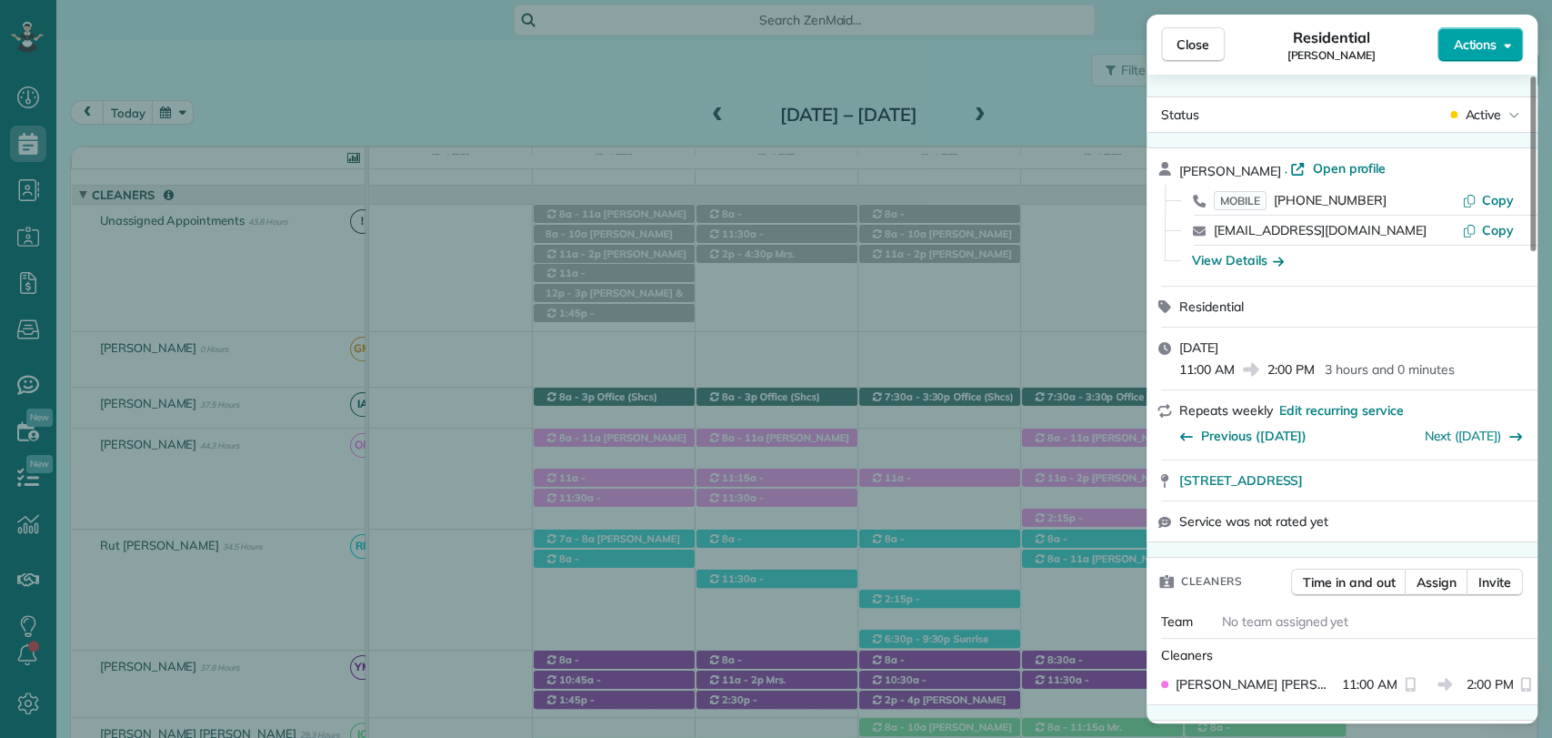
click at [1487, 45] on span "Actions" at bounding box center [1475, 44] width 44 height 18
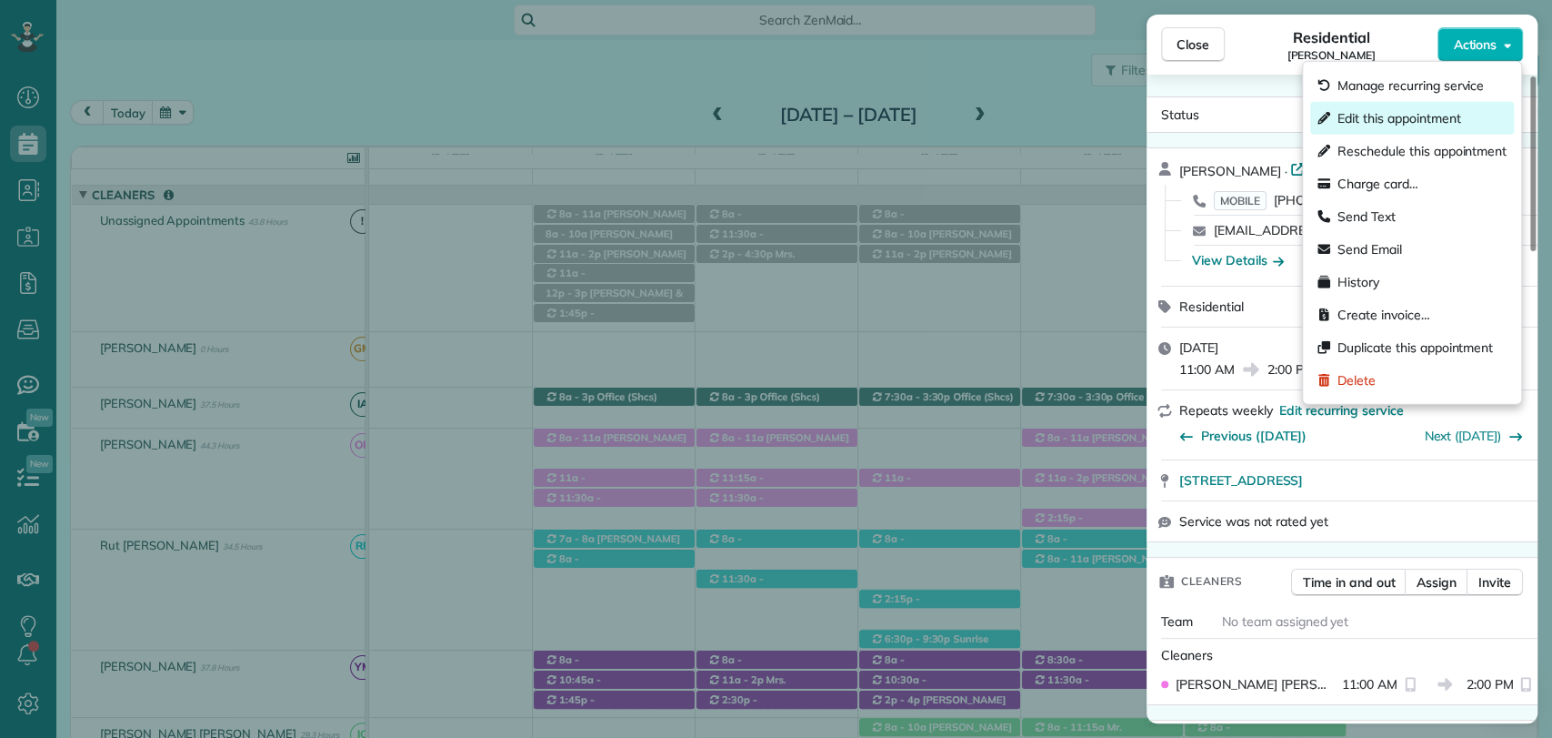
click at [1428, 115] on span "Edit this appointment" at bounding box center [1399, 118] width 123 height 18
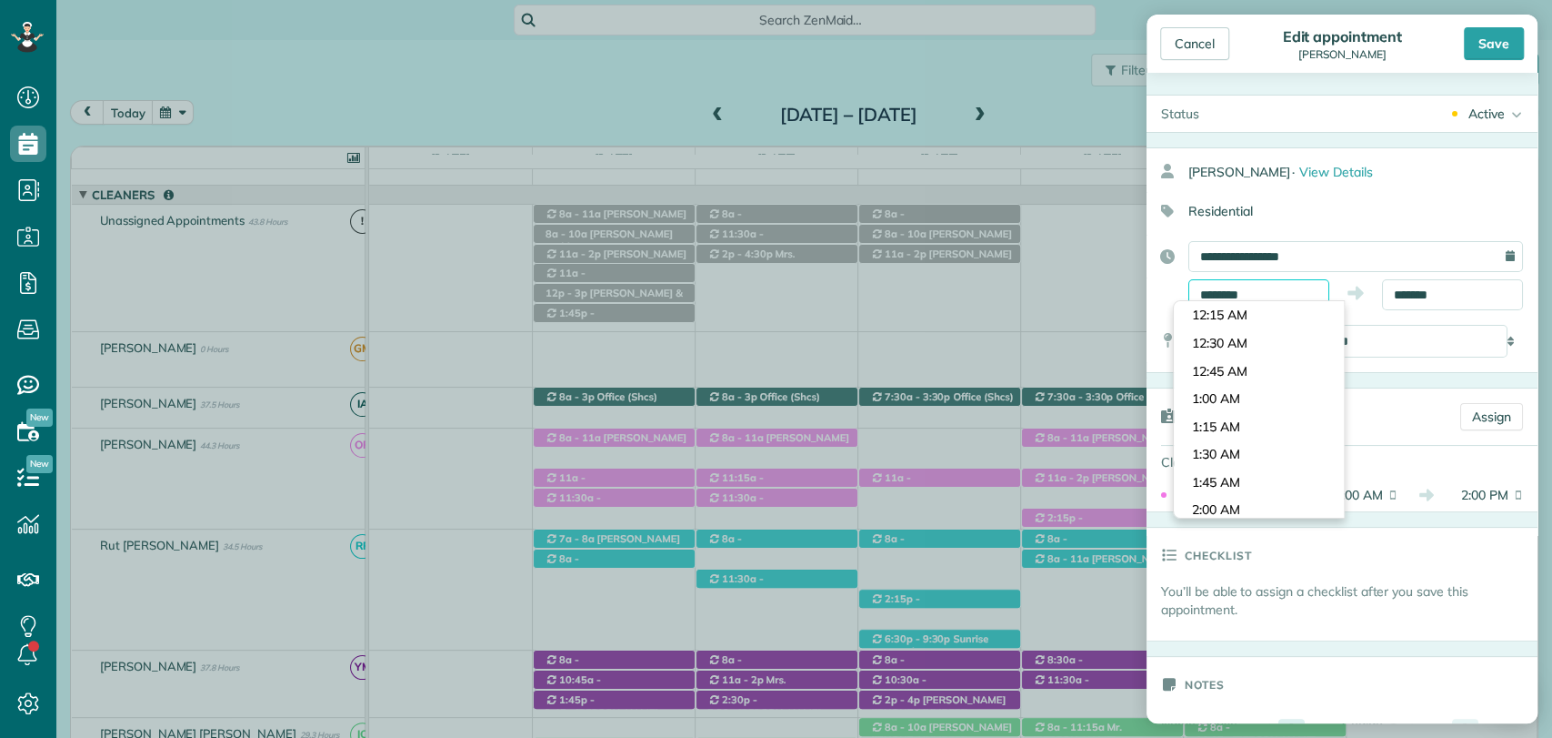
click at [1229, 289] on input "********" at bounding box center [1259, 294] width 141 height 31
type input "********"
click at [1237, 376] on body "Dashboard Scheduling Calendar View List View Dispatch View - Weekly scheduling …" at bounding box center [776, 369] width 1552 height 738
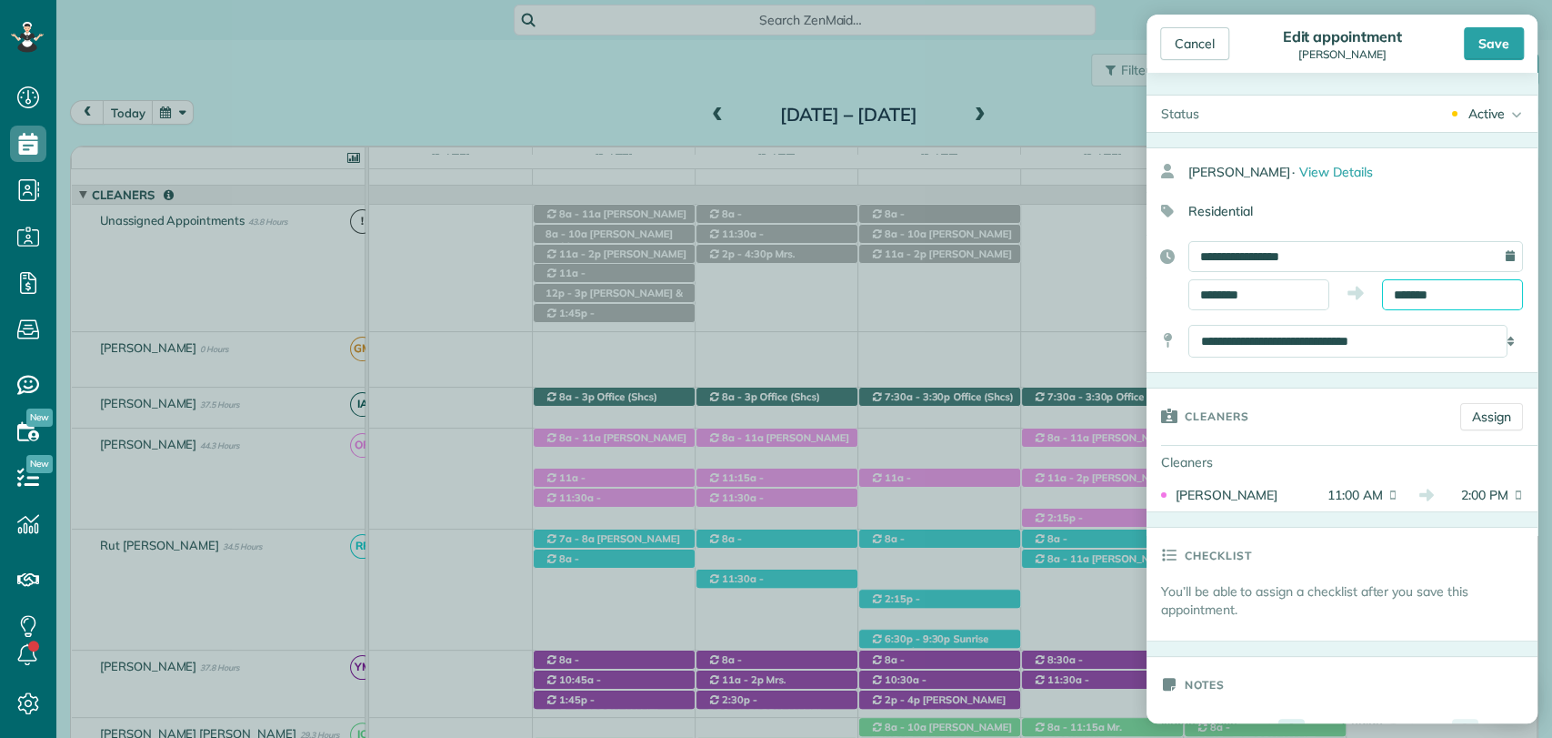
click at [1389, 298] on input "*******" at bounding box center [1452, 294] width 141 height 31
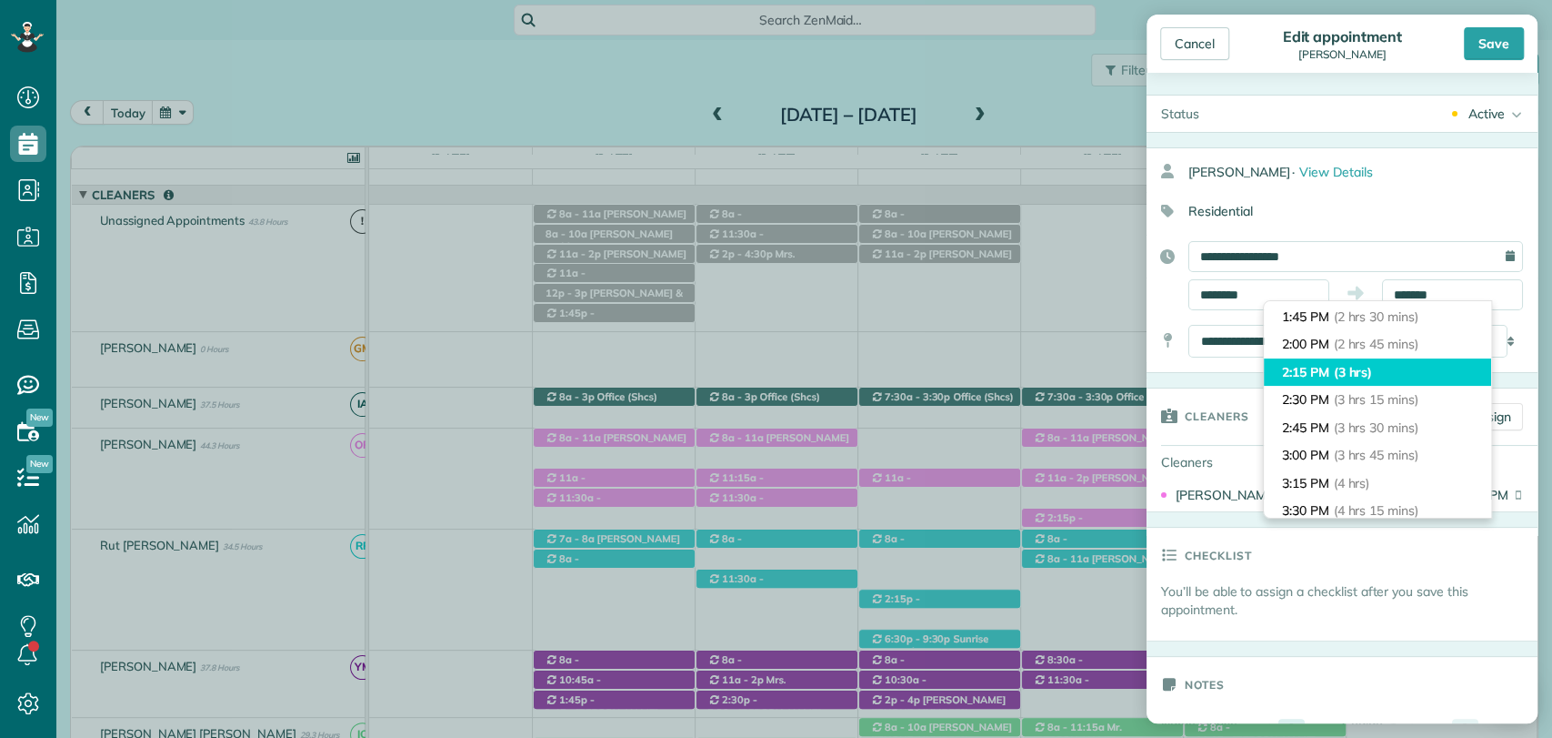
type input "*******"
click at [1378, 367] on li "2:15 PM (3 hrs)" at bounding box center [1377, 372] width 227 height 28
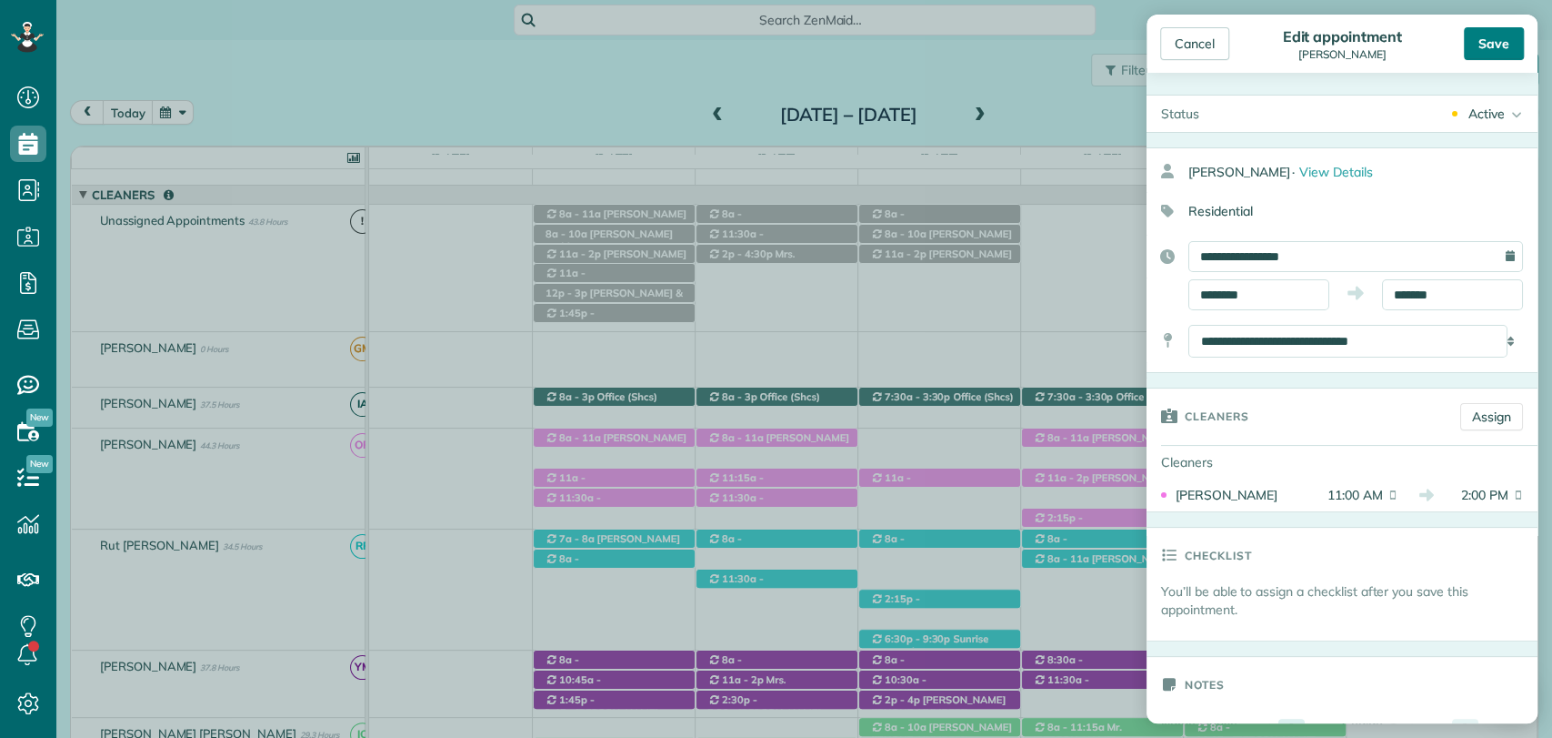
click at [1496, 39] on div "Save" at bounding box center [1494, 43] width 60 height 33
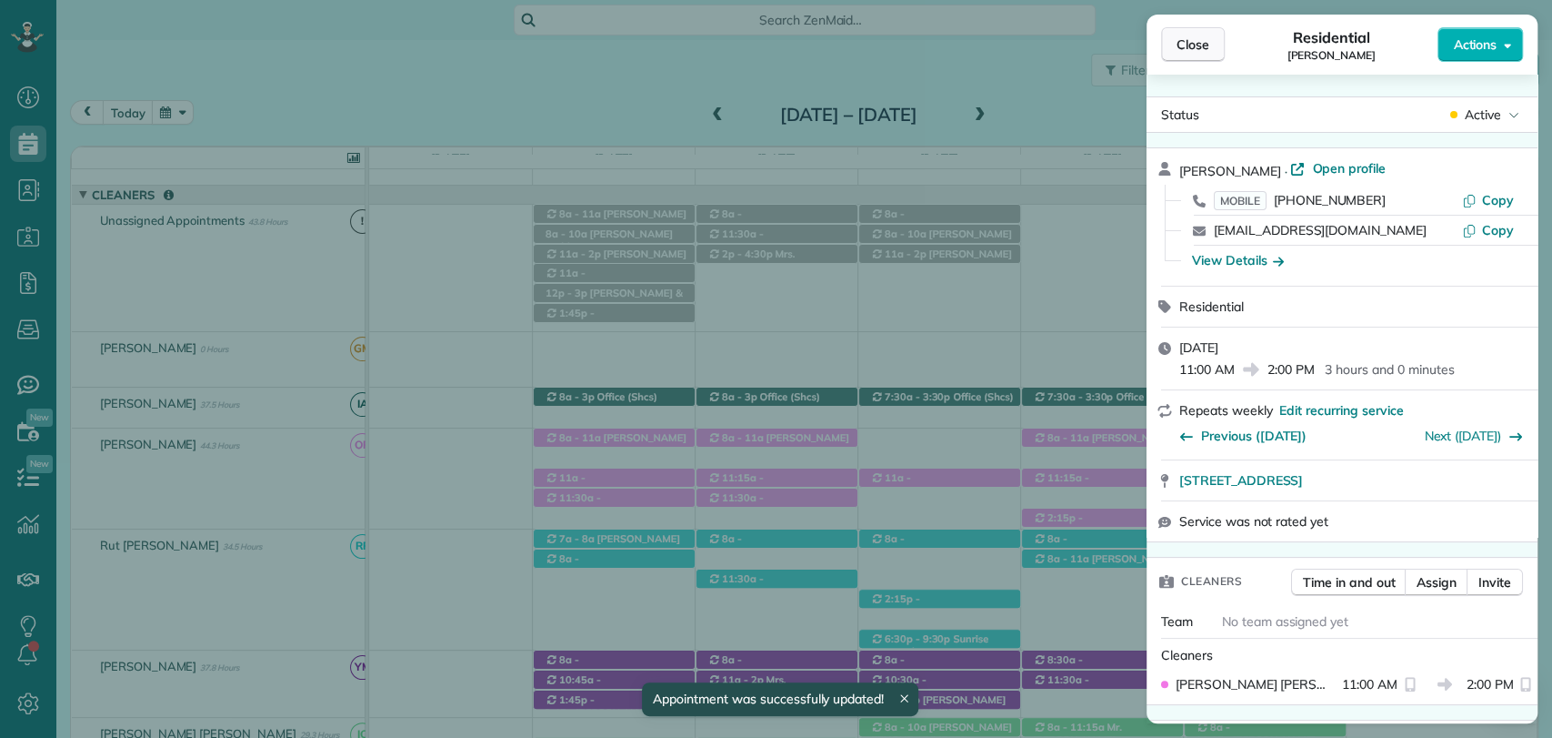
click at [1199, 43] on span "Close" at bounding box center [1193, 44] width 33 height 18
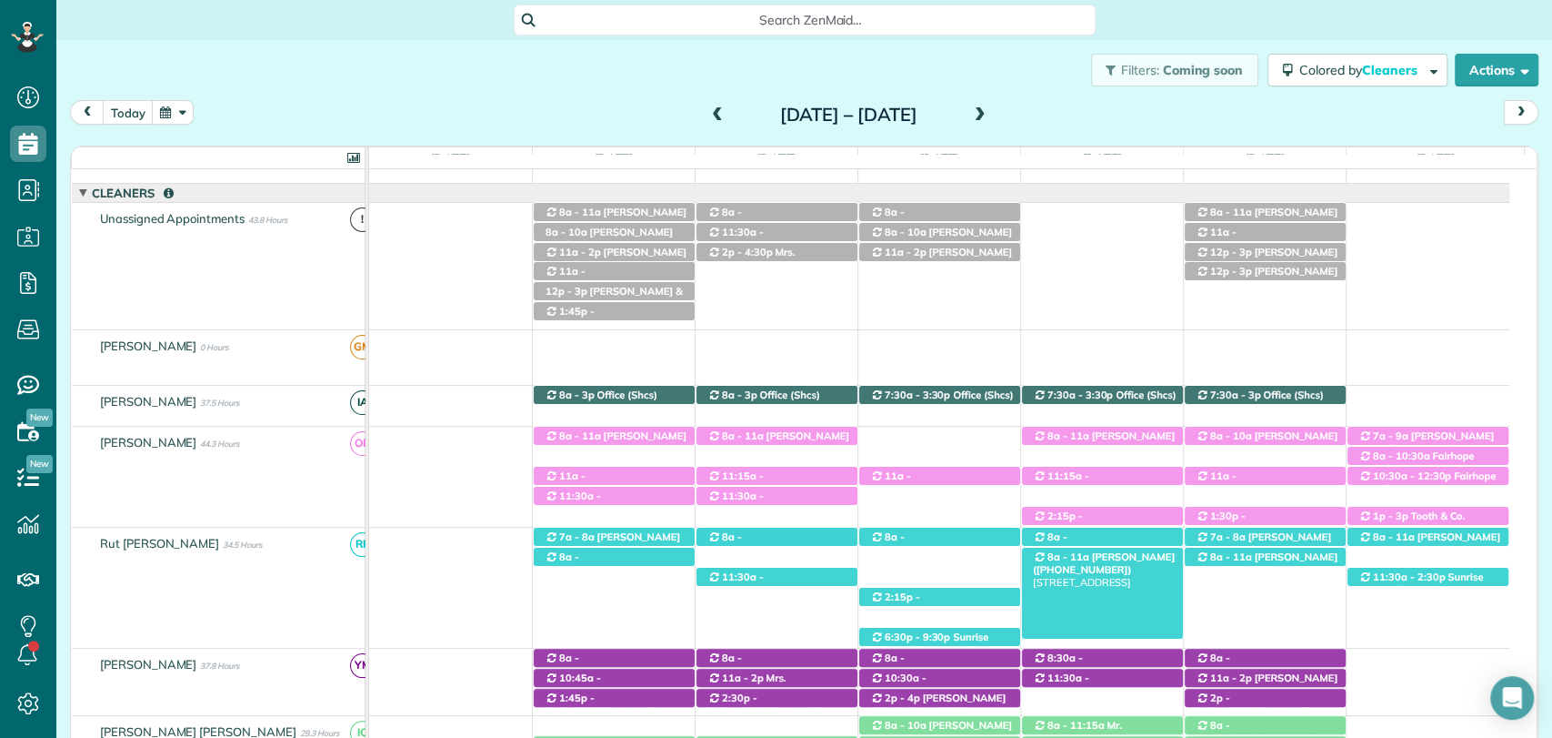
click at [1123, 557] on span "Meg Willett (+13193215981)" at bounding box center [1104, 562] width 142 height 25
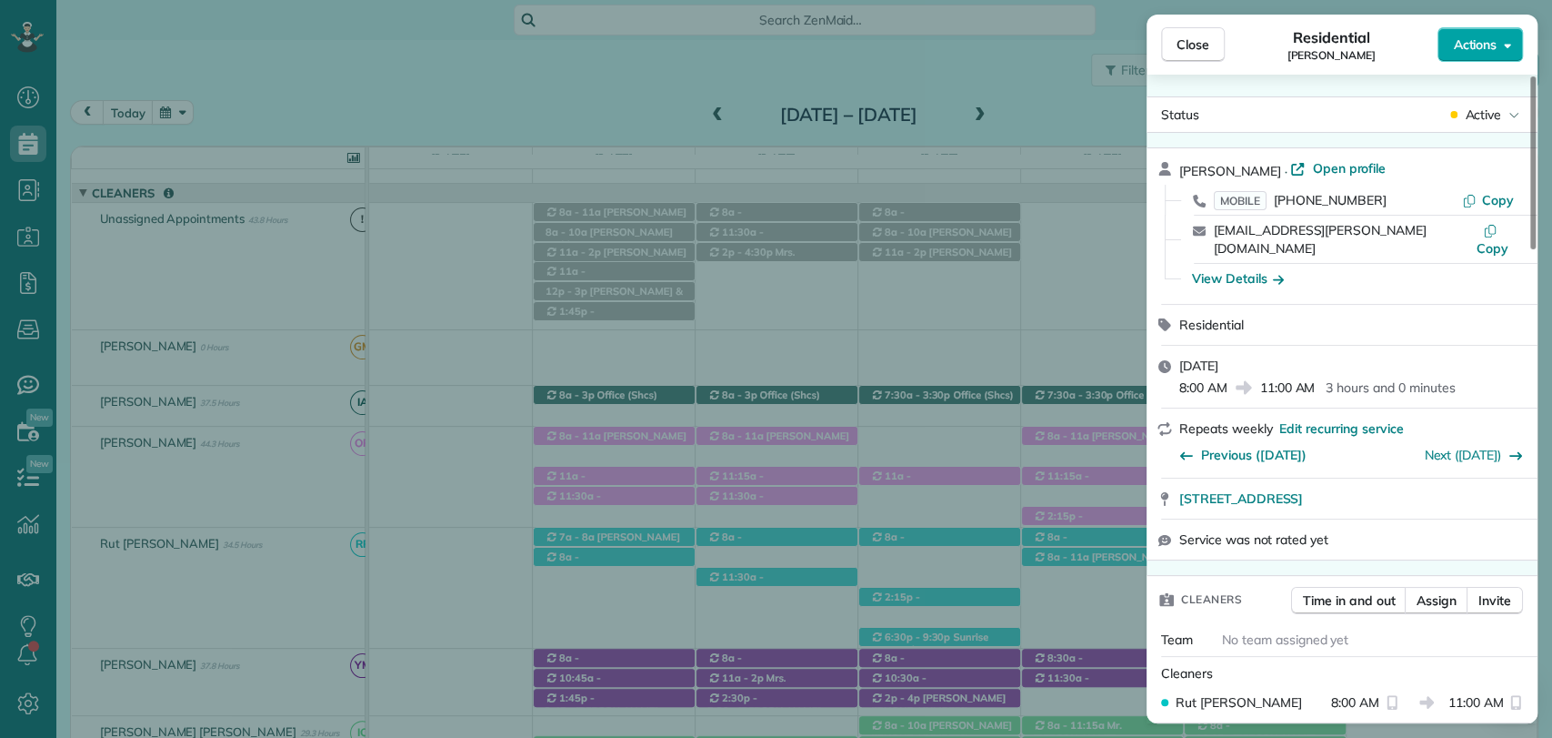
click at [1483, 46] on span "Actions" at bounding box center [1475, 44] width 44 height 18
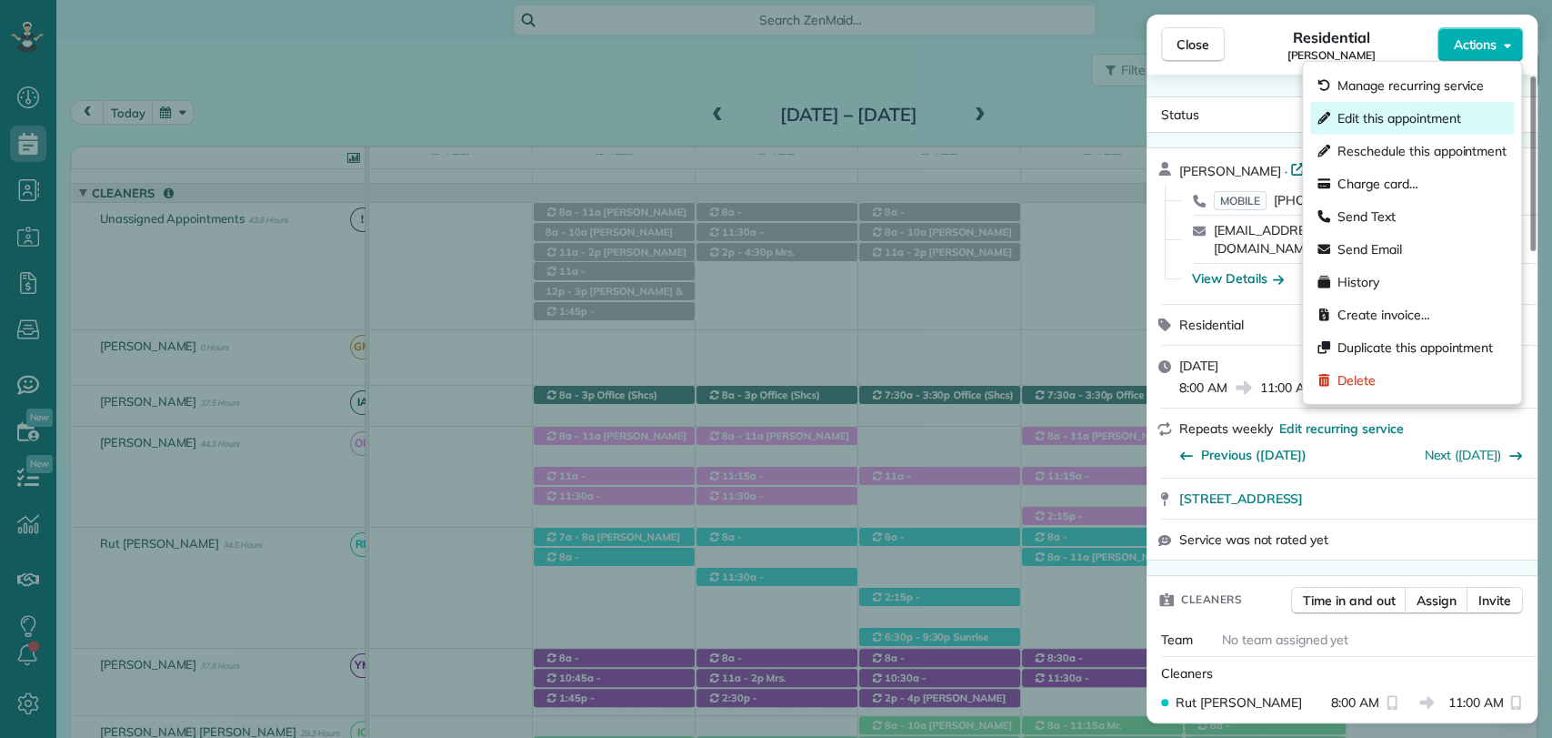
click at [1395, 120] on span "Edit this appointment" at bounding box center [1399, 118] width 123 height 18
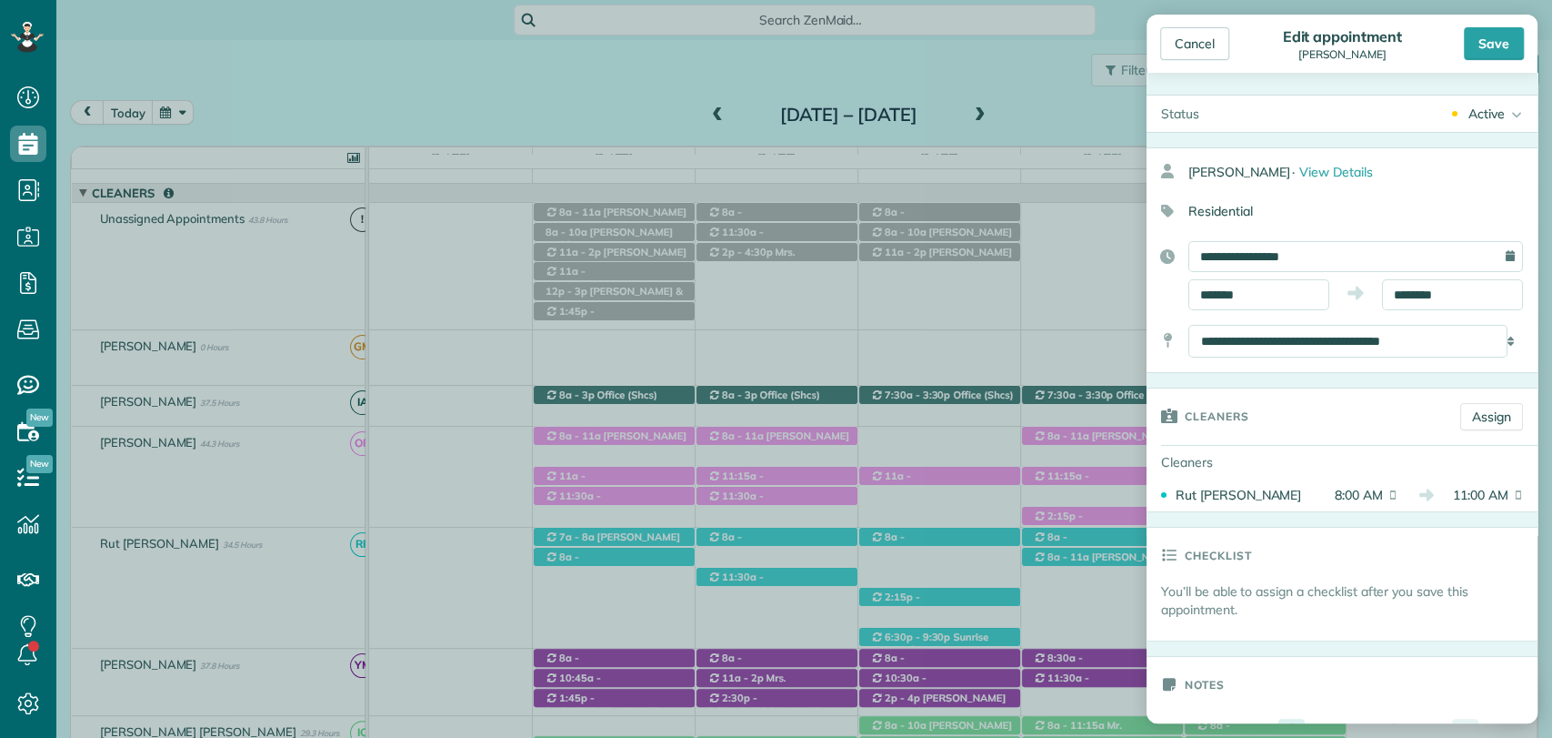
click at [1250, 316] on div "**********" at bounding box center [1342, 260] width 391 height 226
click at [1223, 288] on input "*******" at bounding box center [1259, 294] width 141 height 31
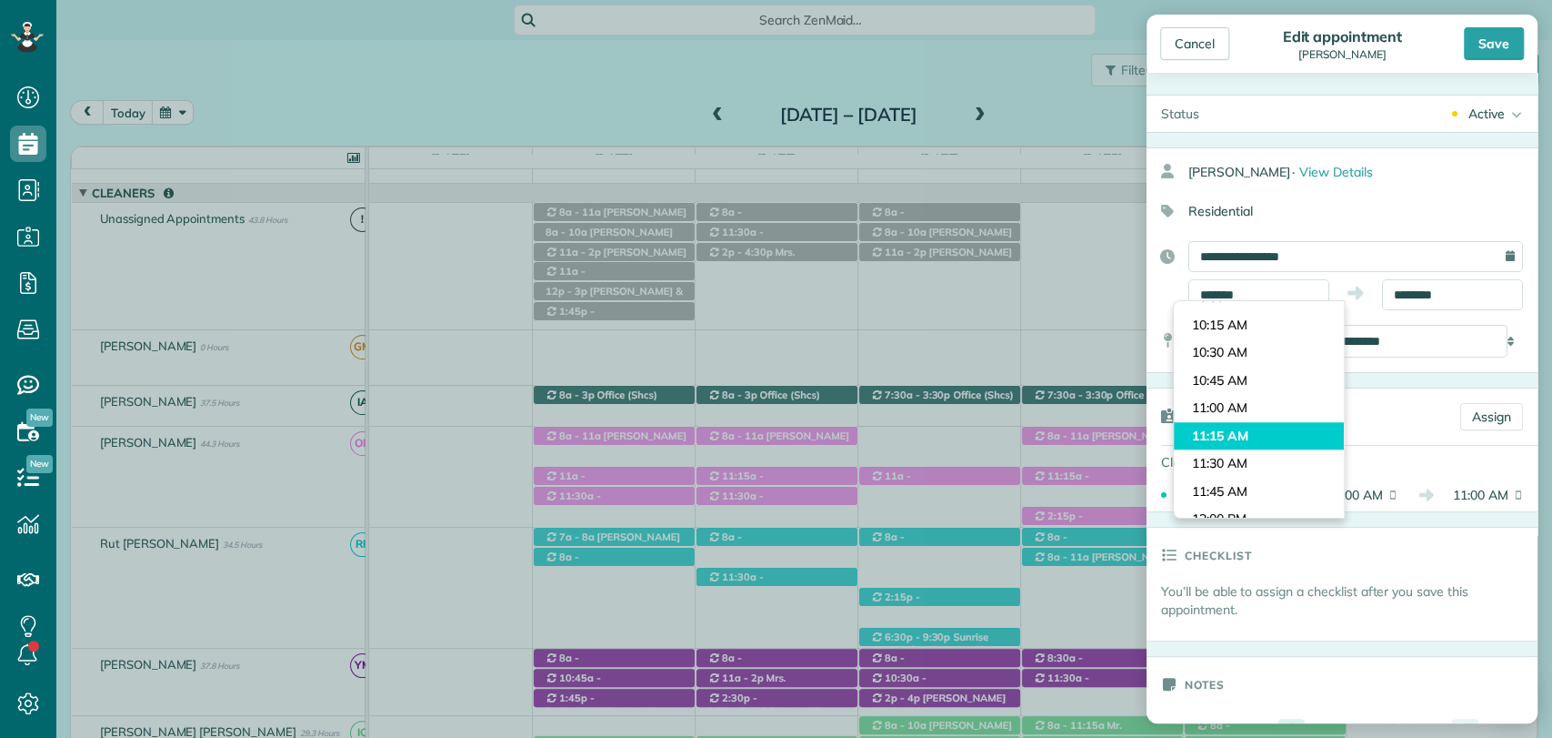
type input "********"
click at [1237, 439] on body "Dashboard Scheduling Calendar View List View Dispatch View - Weekly scheduling …" at bounding box center [776, 369] width 1552 height 738
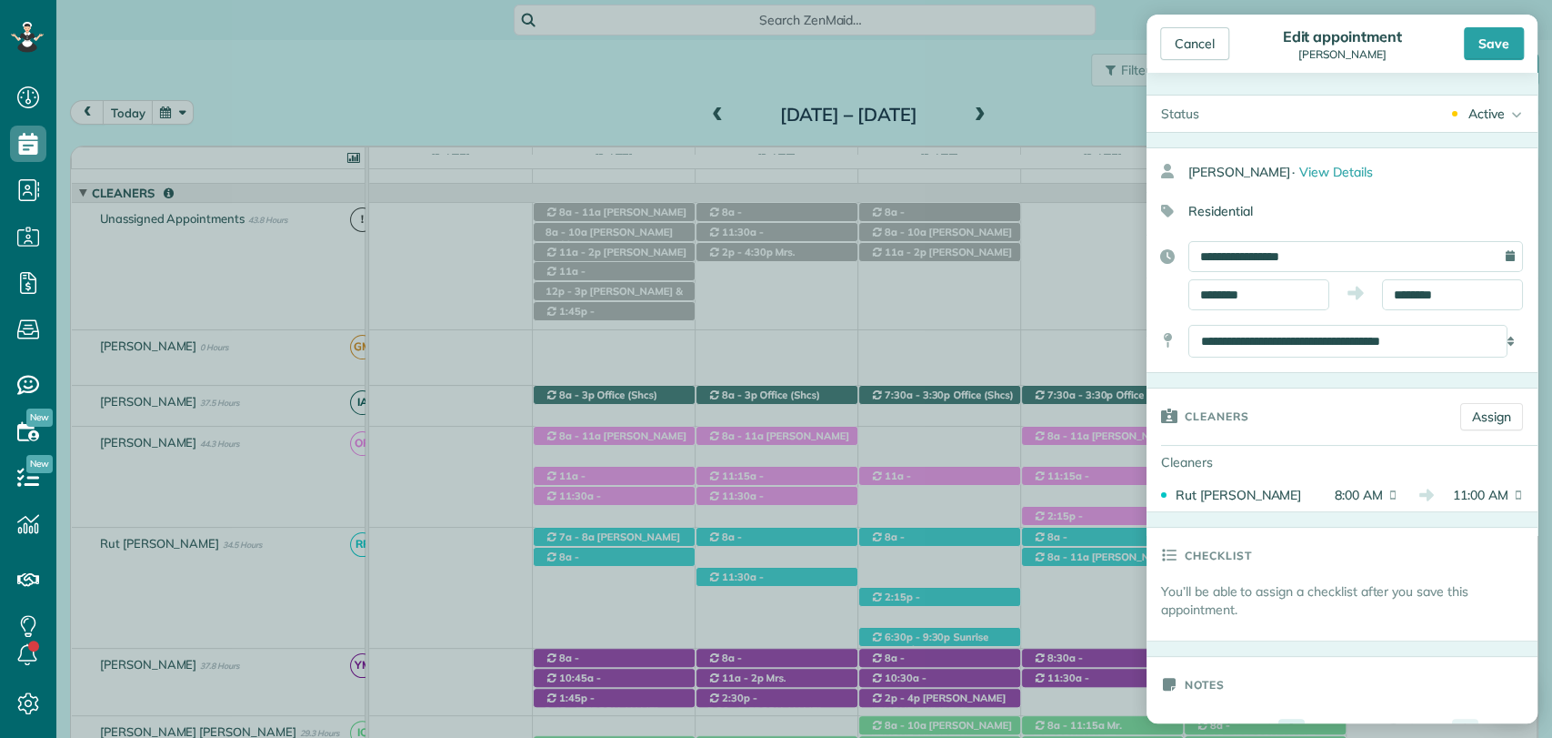
click at [1420, 275] on div "**********" at bounding box center [1342, 275] width 391 height 69
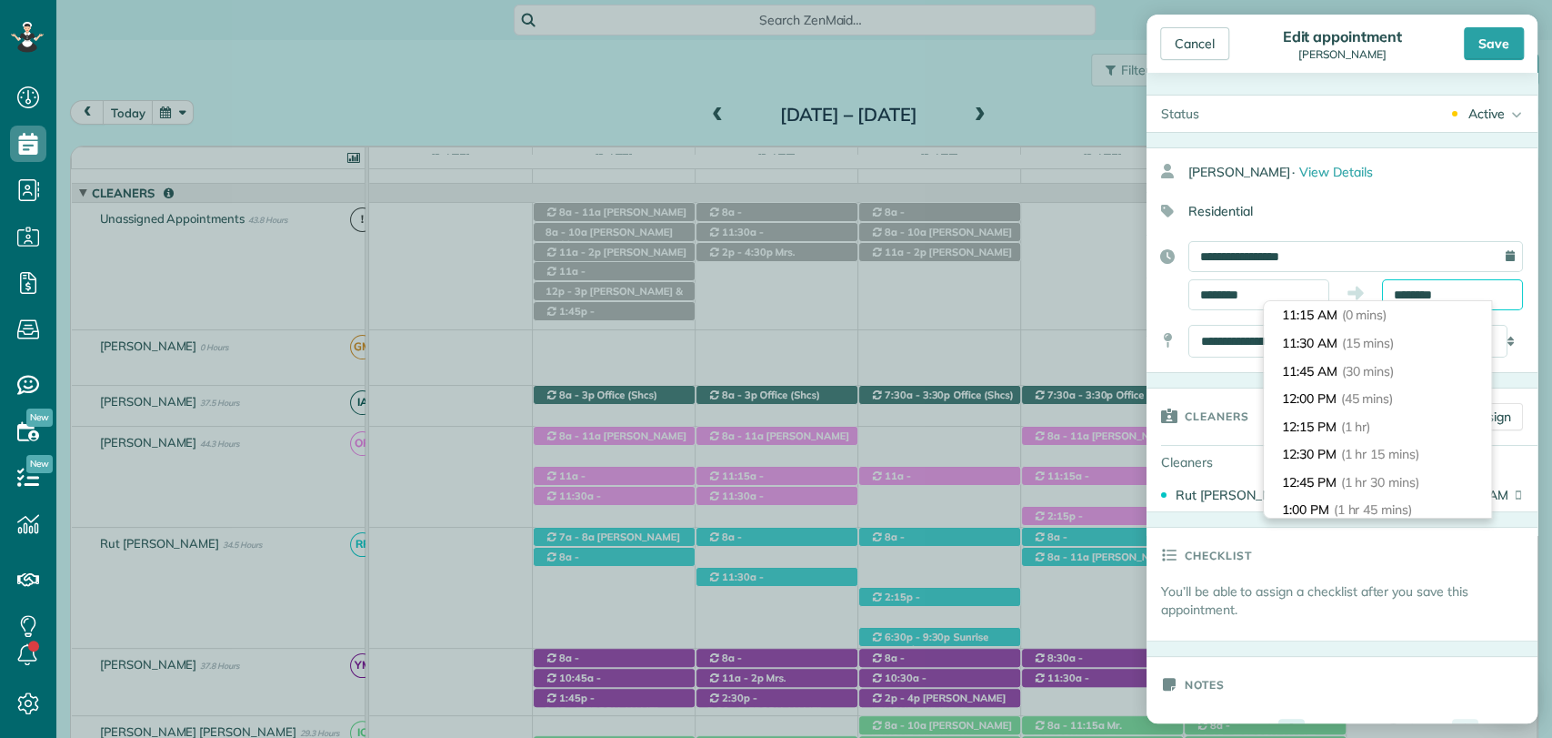
click at [1413, 296] on input "********" at bounding box center [1452, 294] width 141 height 31
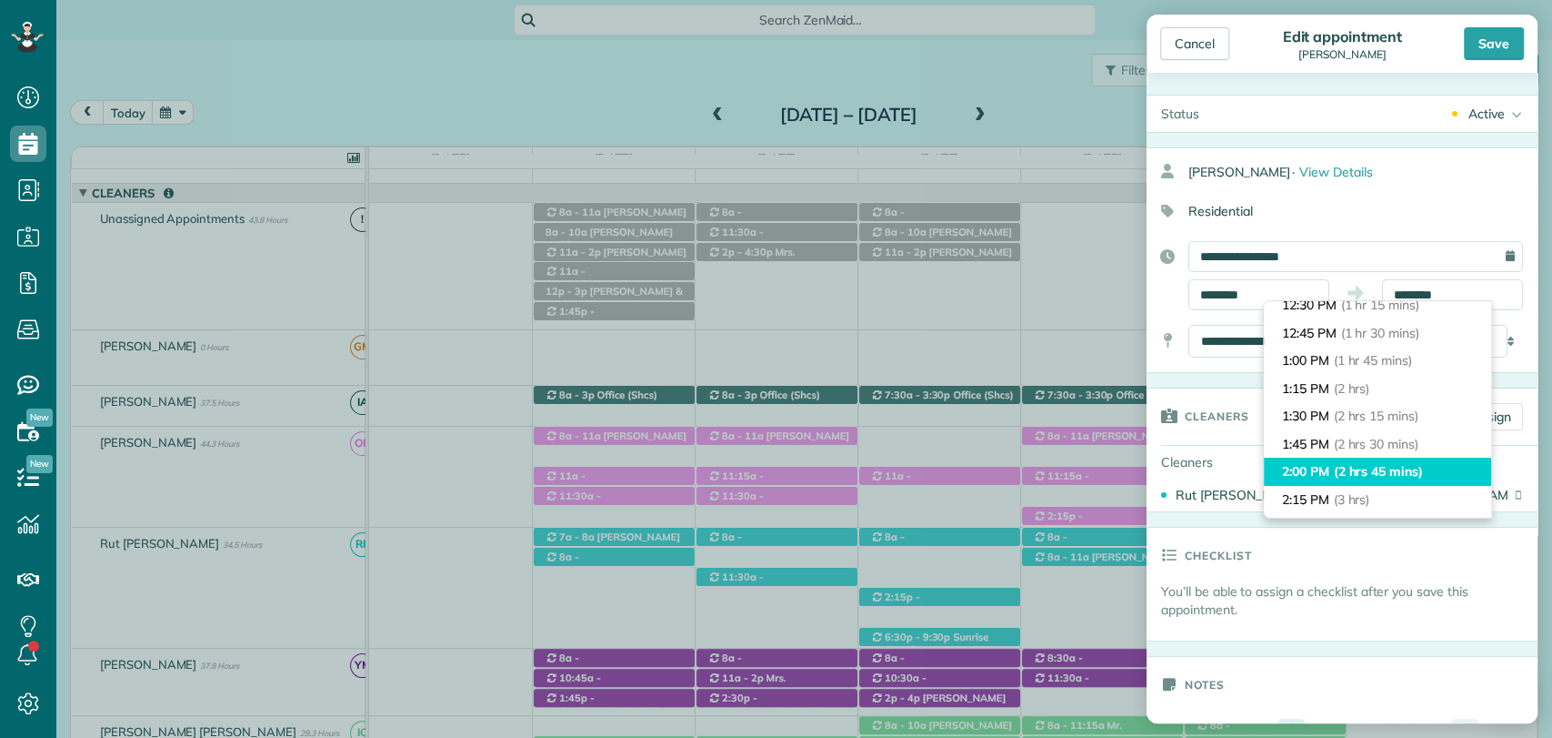
type input "*******"
click at [1397, 472] on span "(2 hrs 45 mins)" at bounding box center [1378, 471] width 89 height 16
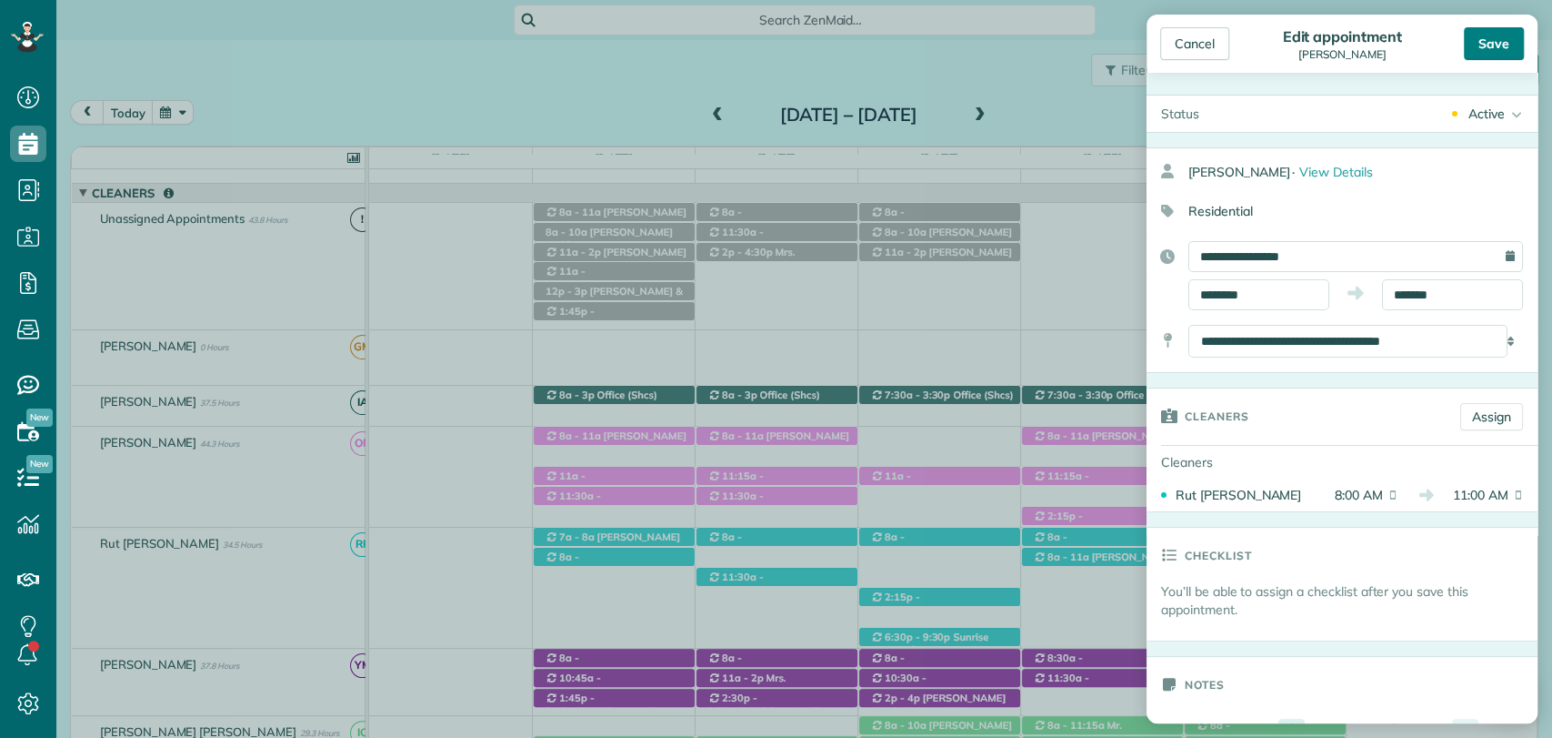
click at [1506, 42] on div "Save" at bounding box center [1494, 43] width 60 height 33
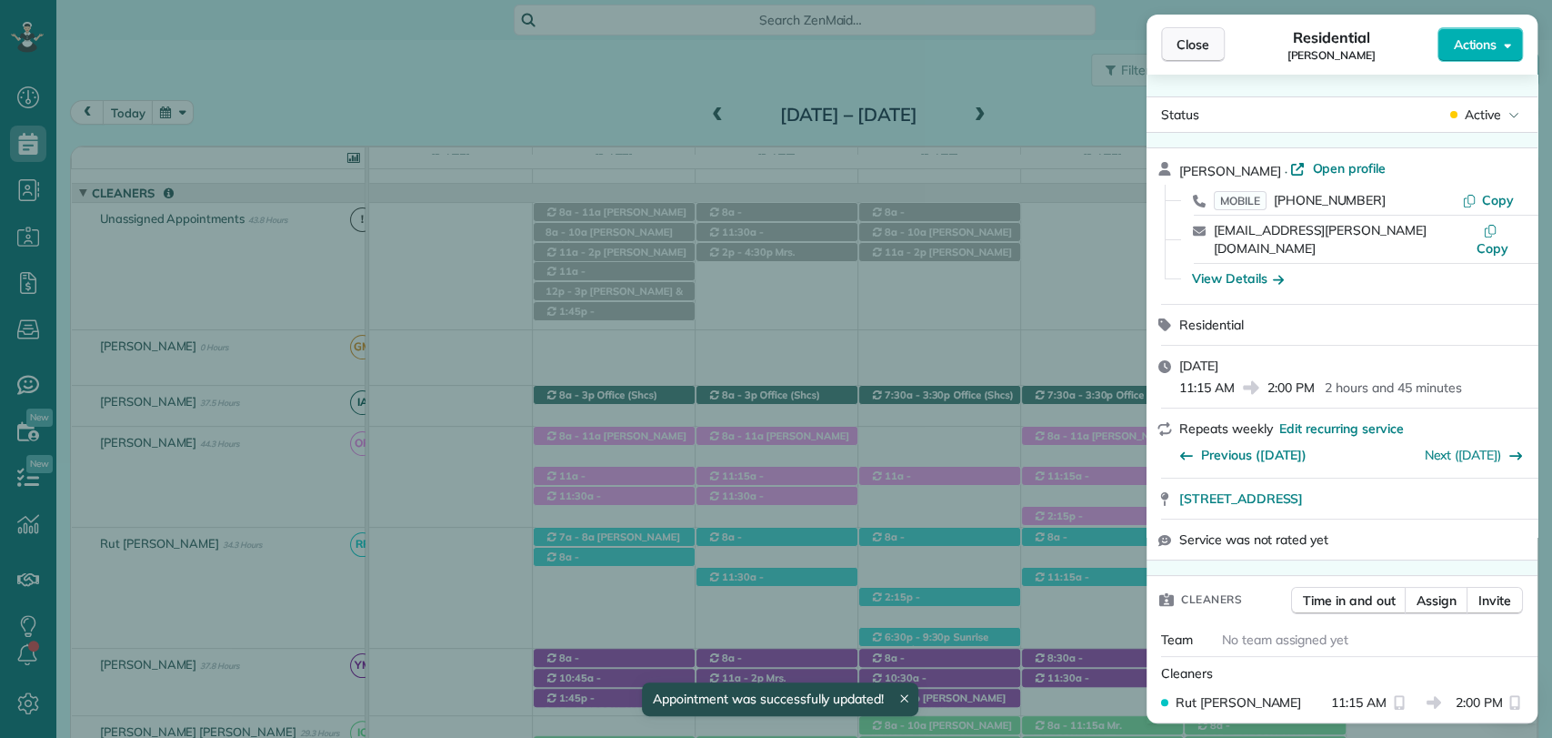
click at [1191, 46] on span "Close" at bounding box center [1193, 44] width 33 height 18
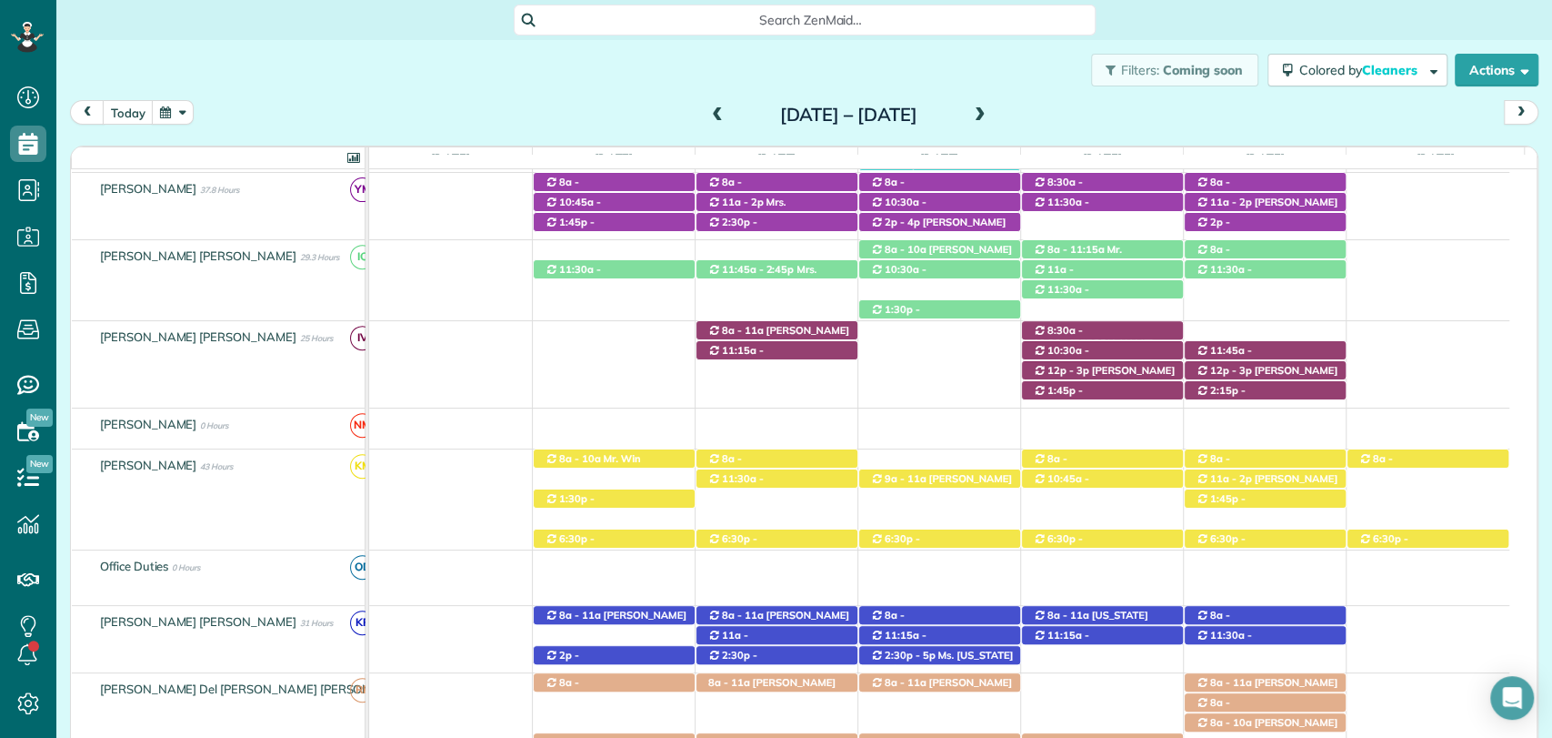
scroll to position [542, 0]
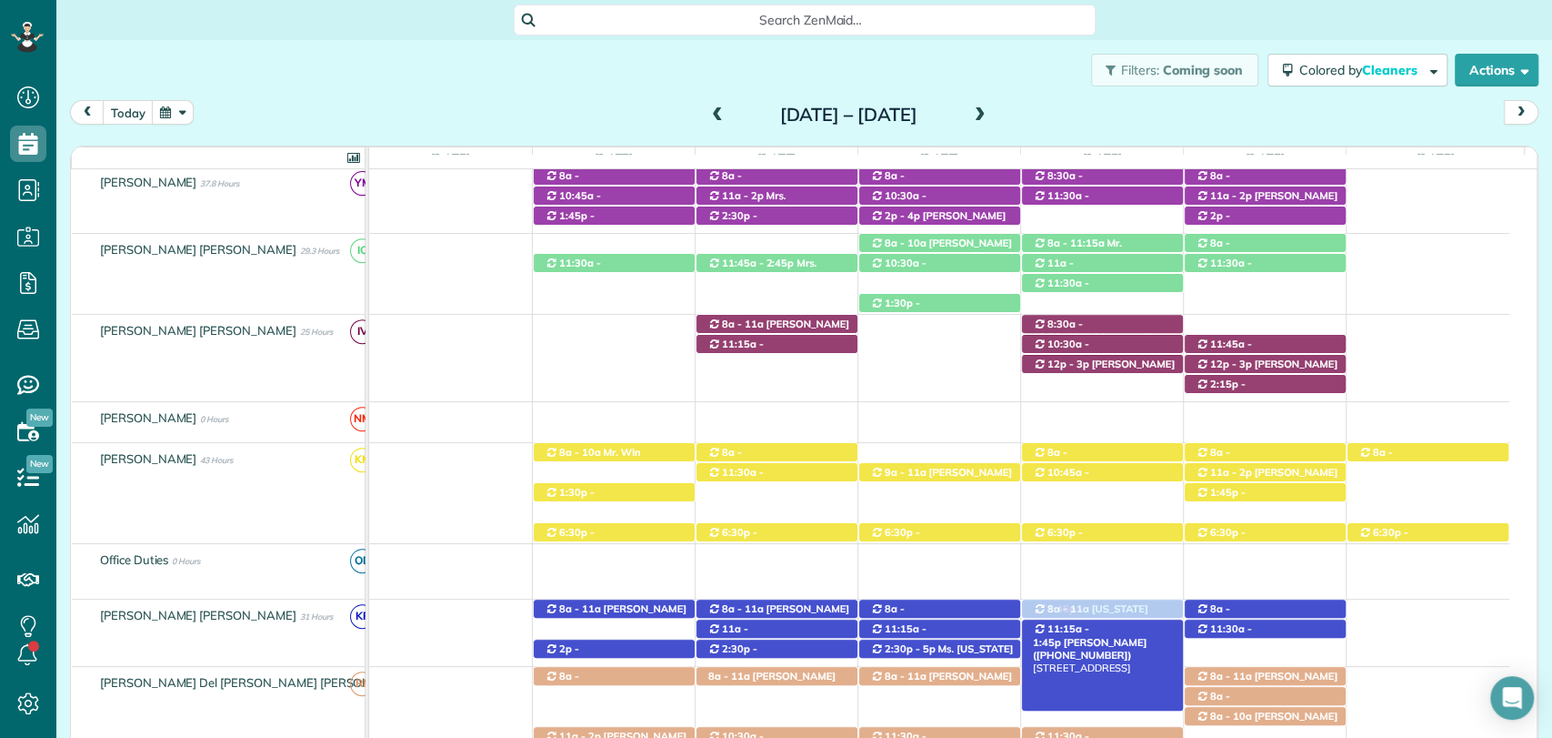
drag, startPoint x: 1093, startPoint y: 385, endPoint x: 1067, endPoint y: 630, distance: 246.9
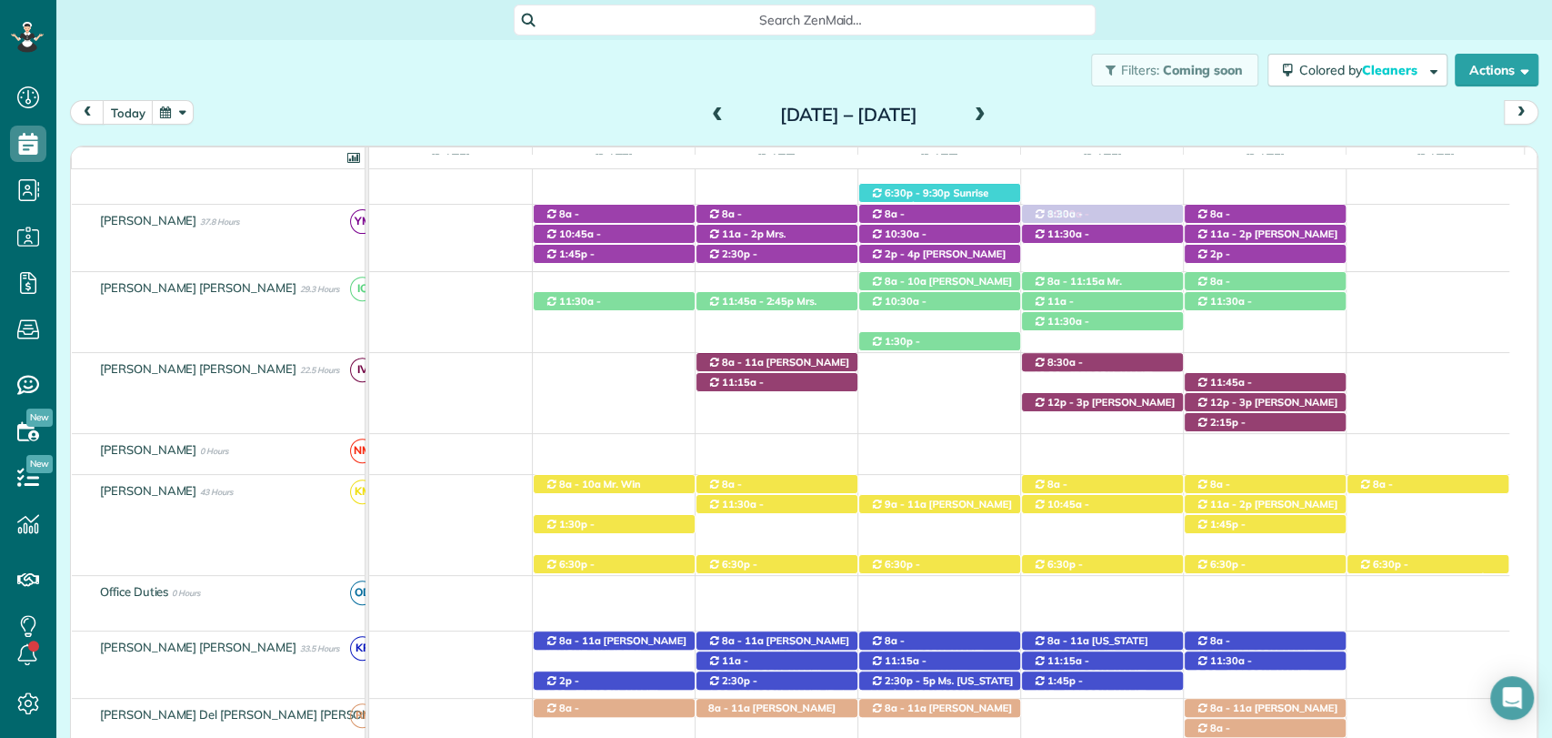
scroll to position [495, 0]
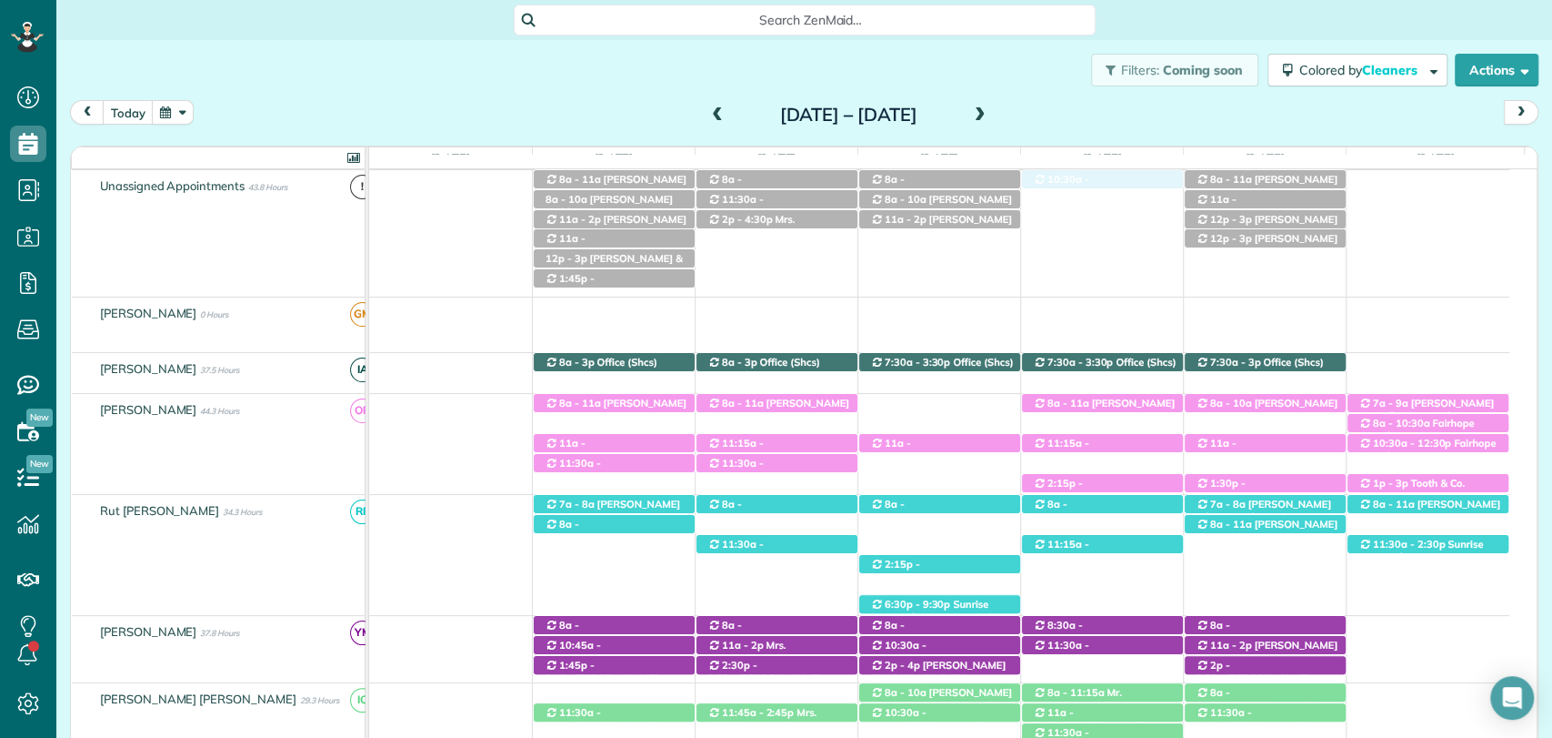
drag, startPoint x: 1098, startPoint y: 358, endPoint x: 1129, endPoint y: 215, distance: 147.2
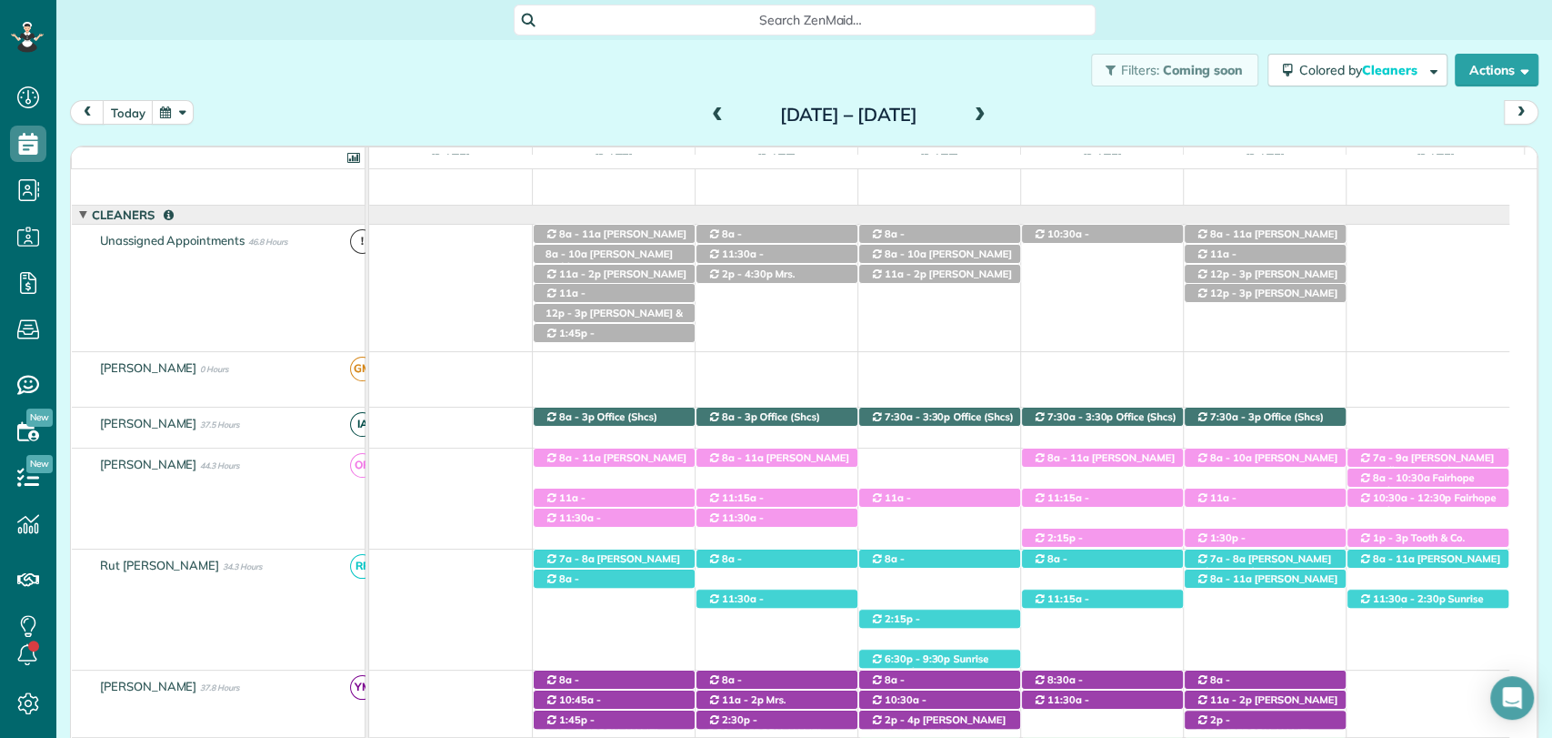
click at [990, 125] on span at bounding box center [980, 115] width 20 height 27
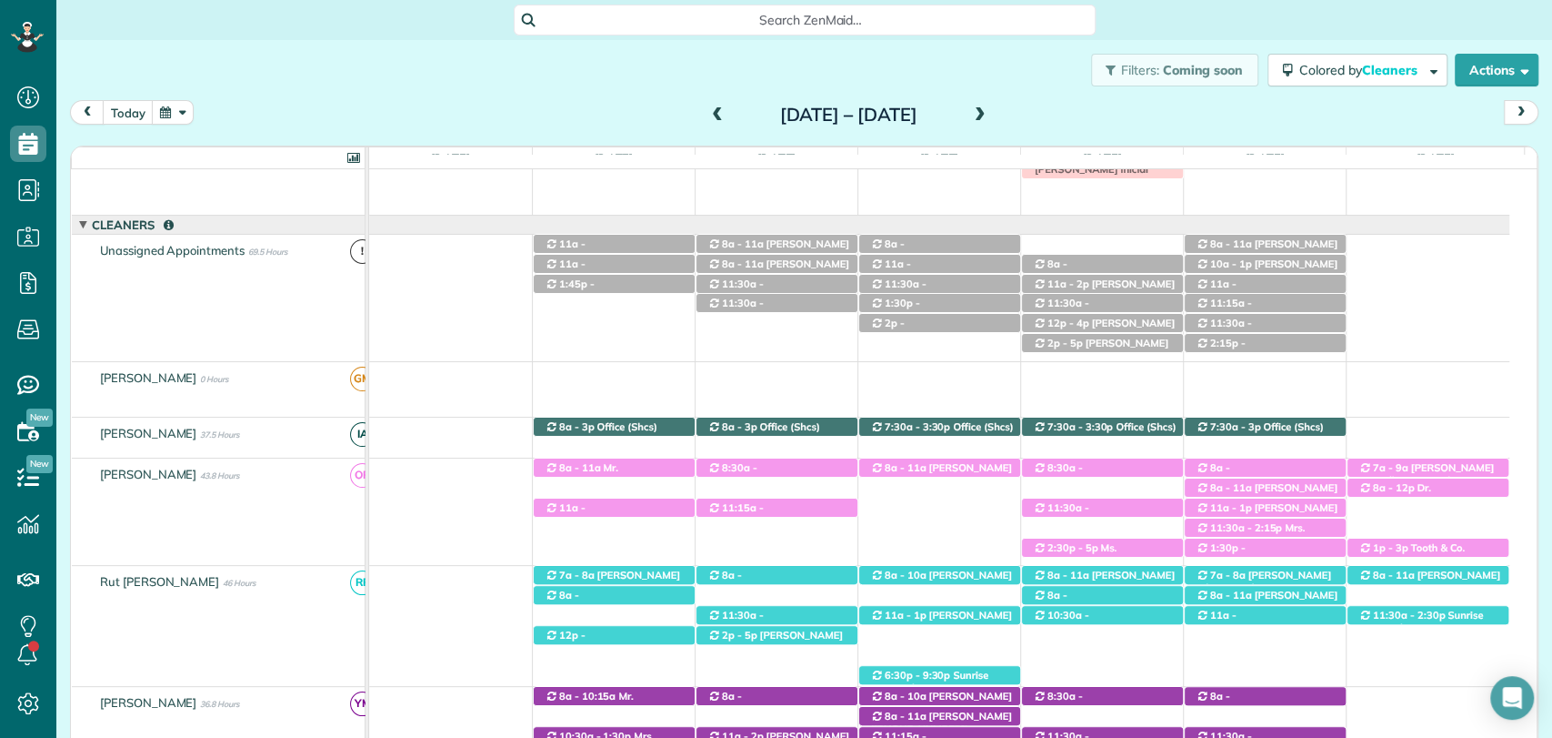
scroll to position [44, 0]
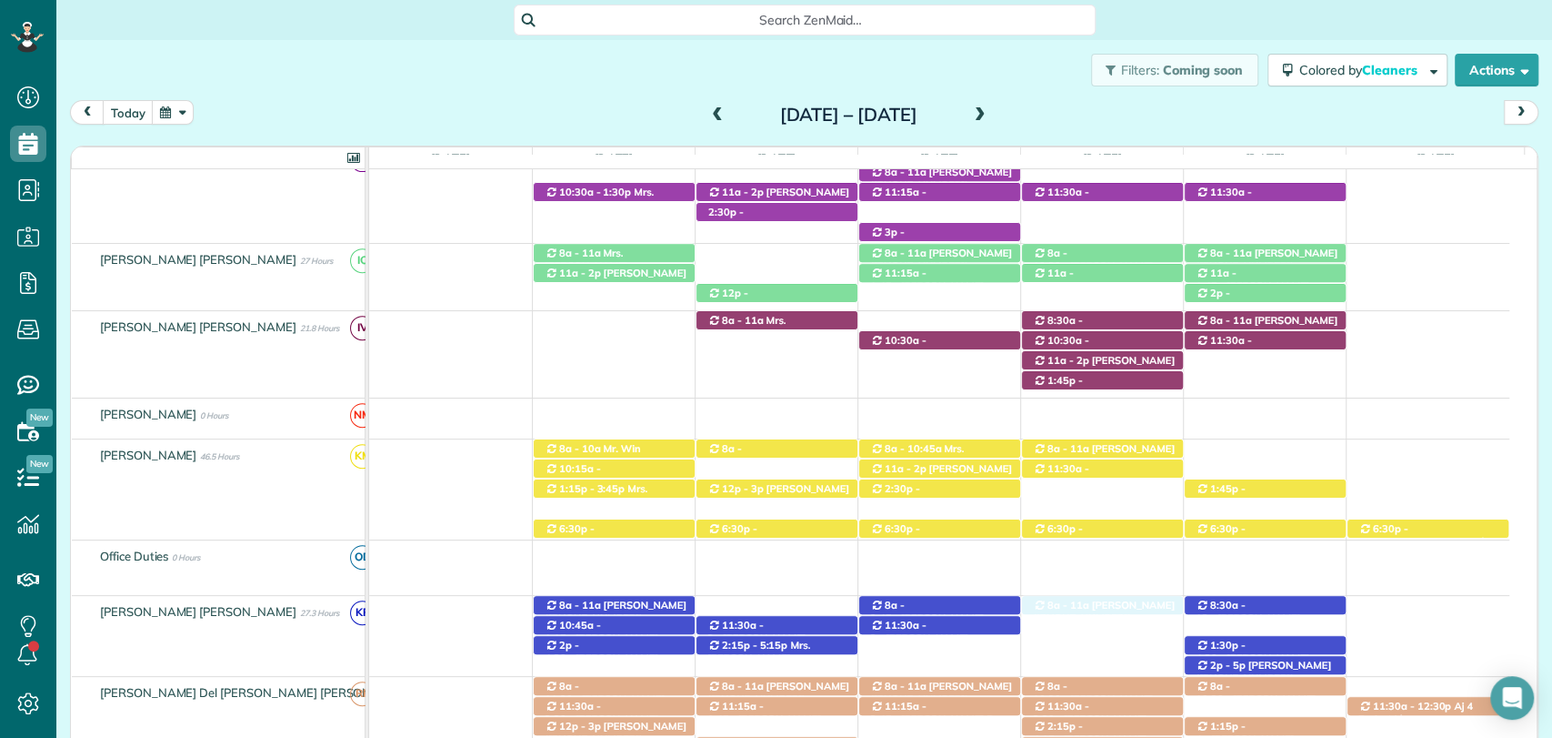
drag, startPoint x: 1117, startPoint y: 266, endPoint x: 1095, endPoint y: 616, distance: 350.8
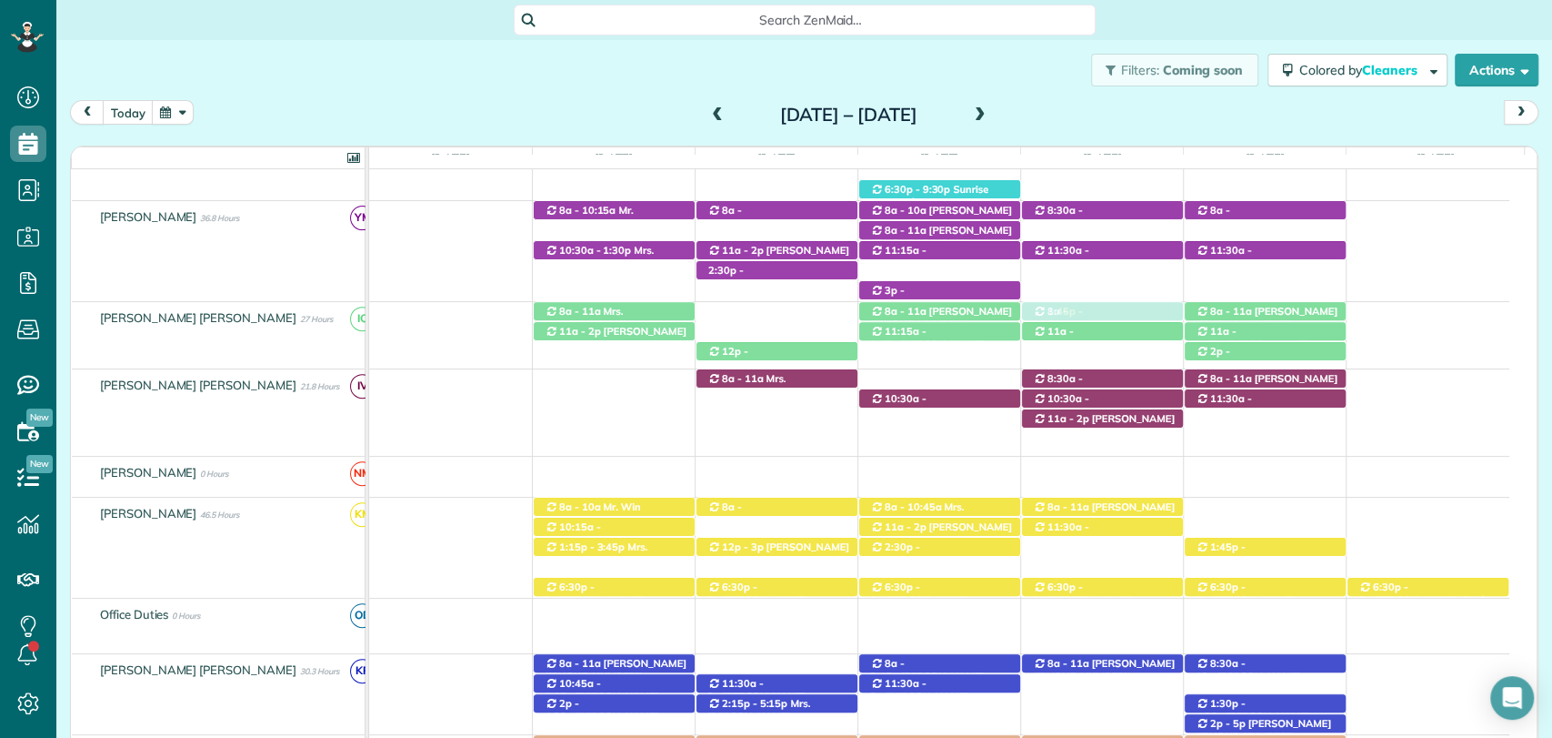
drag, startPoint x: 1091, startPoint y: 438, endPoint x: 1096, endPoint y: 341, distance: 97.4
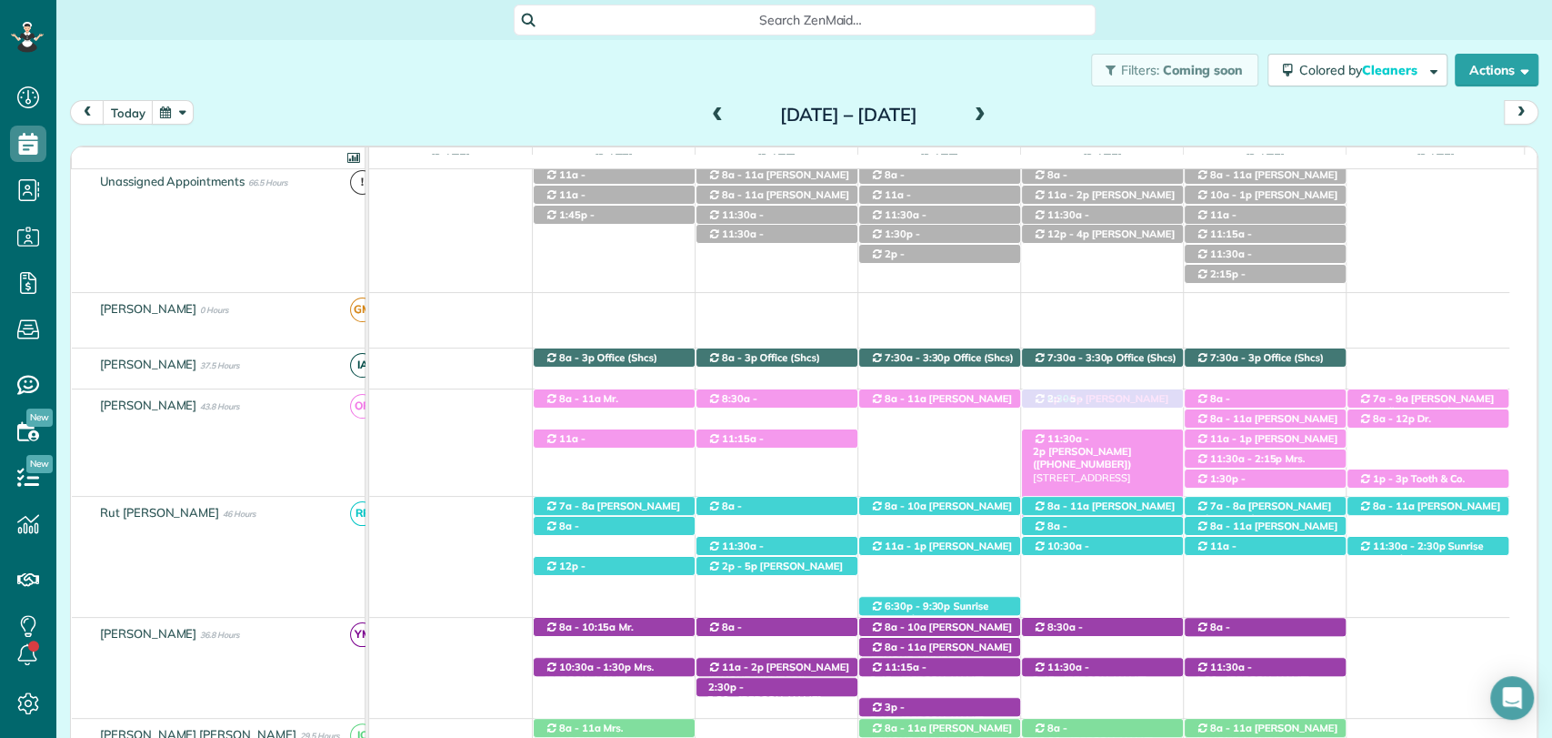
drag, startPoint x: 1064, startPoint y: 256, endPoint x: 1037, endPoint y: 443, distance: 188.4
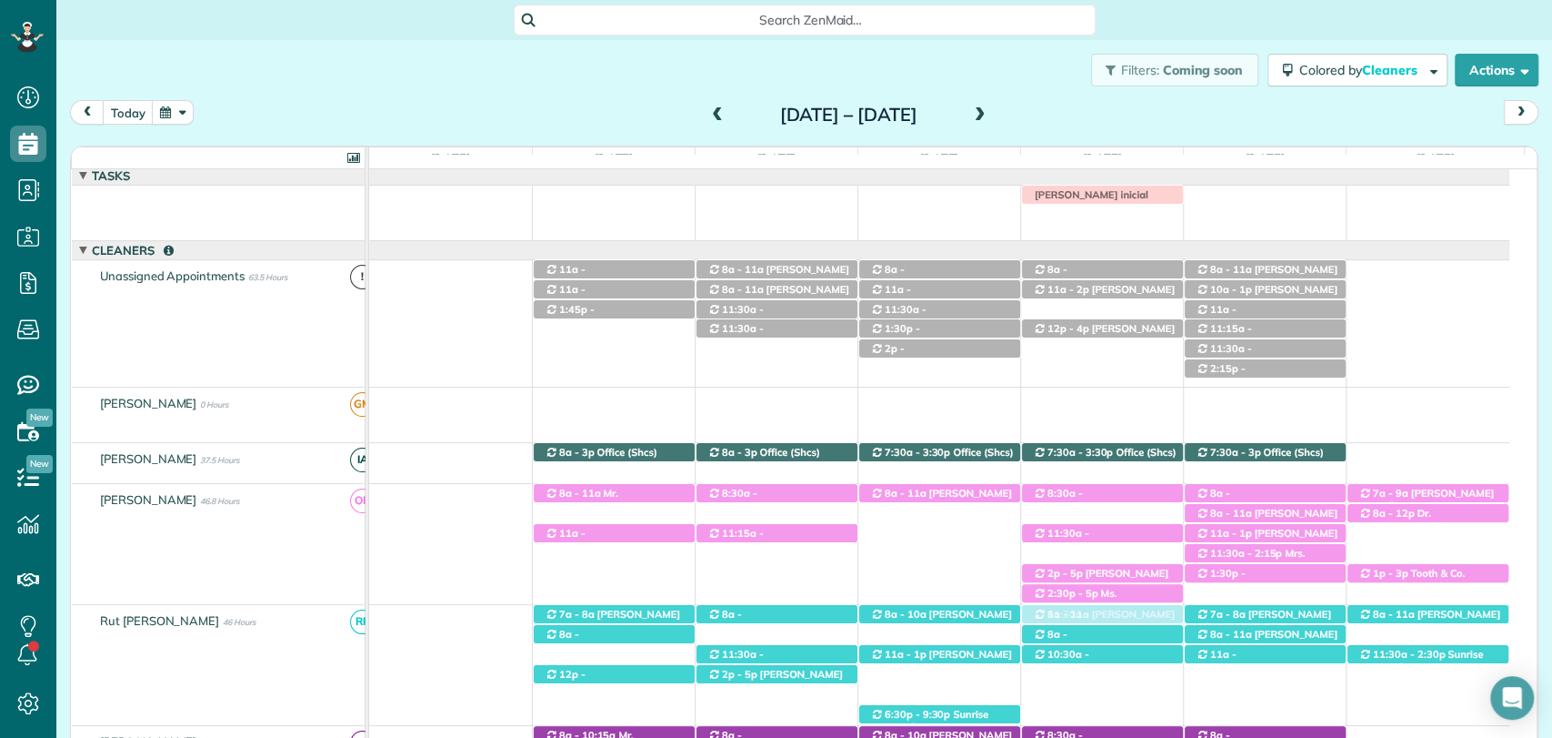
drag, startPoint x: 1097, startPoint y: 313, endPoint x: 1096, endPoint y: 673, distance: 360.1
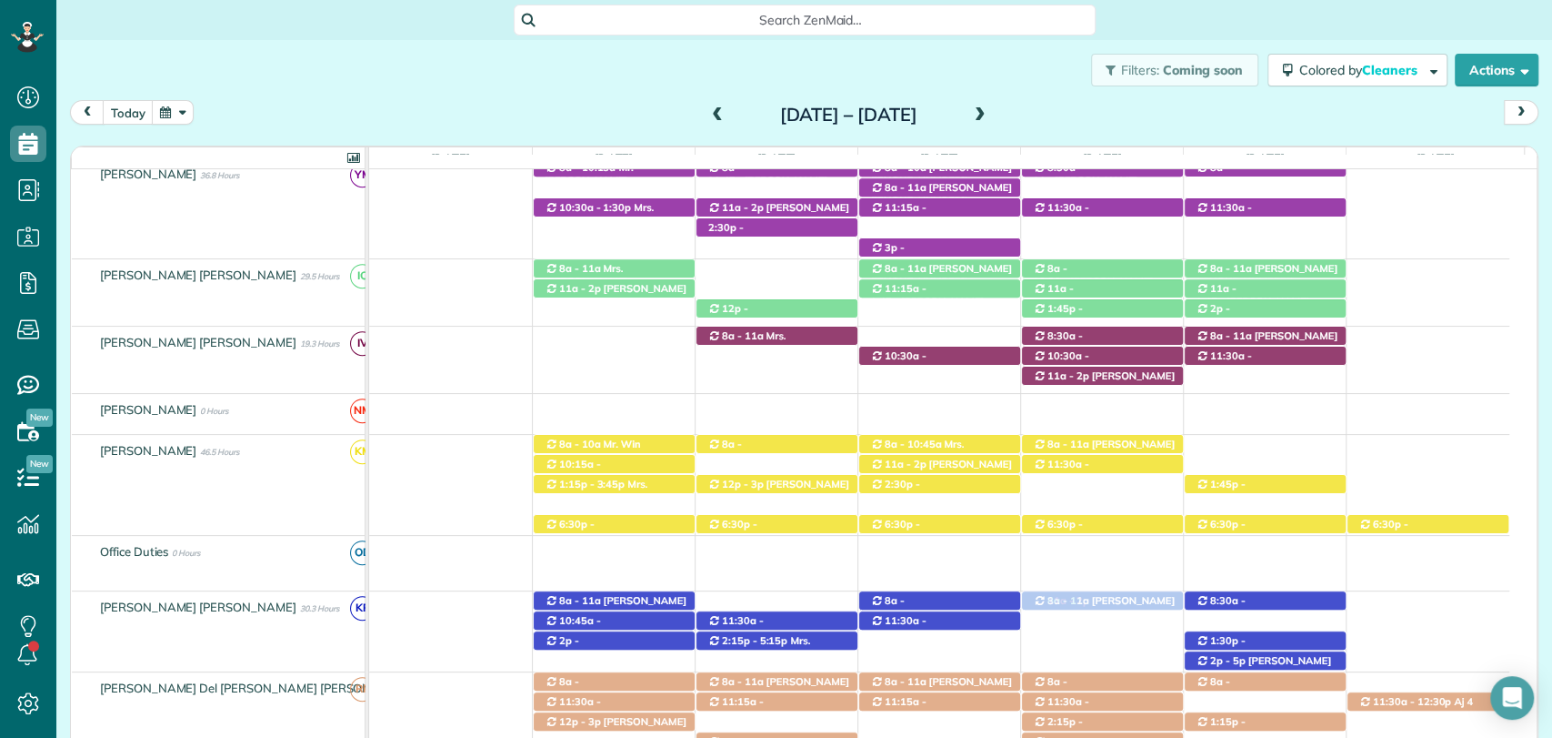
drag, startPoint x: 1094, startPoint y: 274, endPoint x: 1113, endPoint y: 627, distance: 353.4
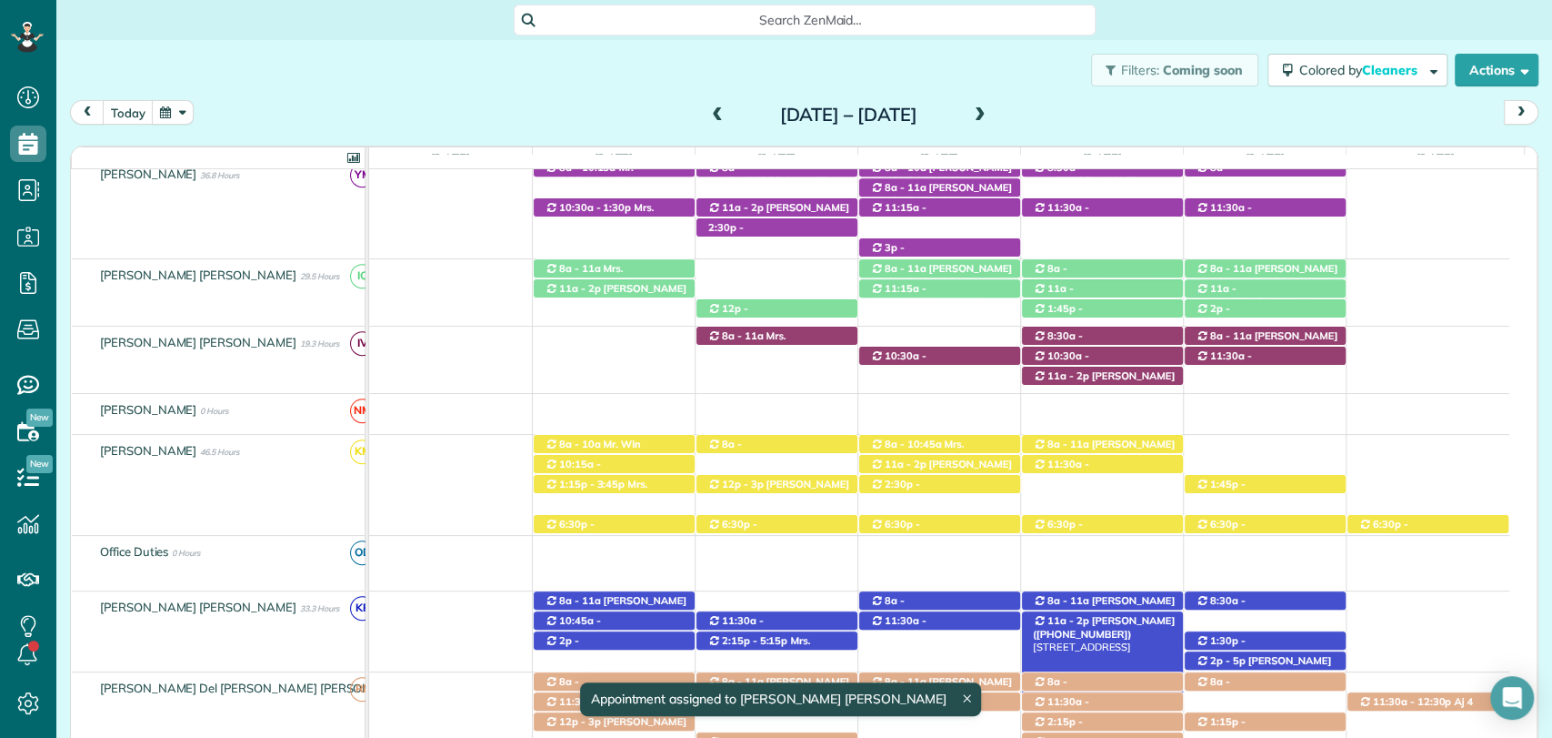
click at [1091, 623] on span "Shelby Norton (+12512091316)" at bounding box center [1104, 626] width 142 height 25
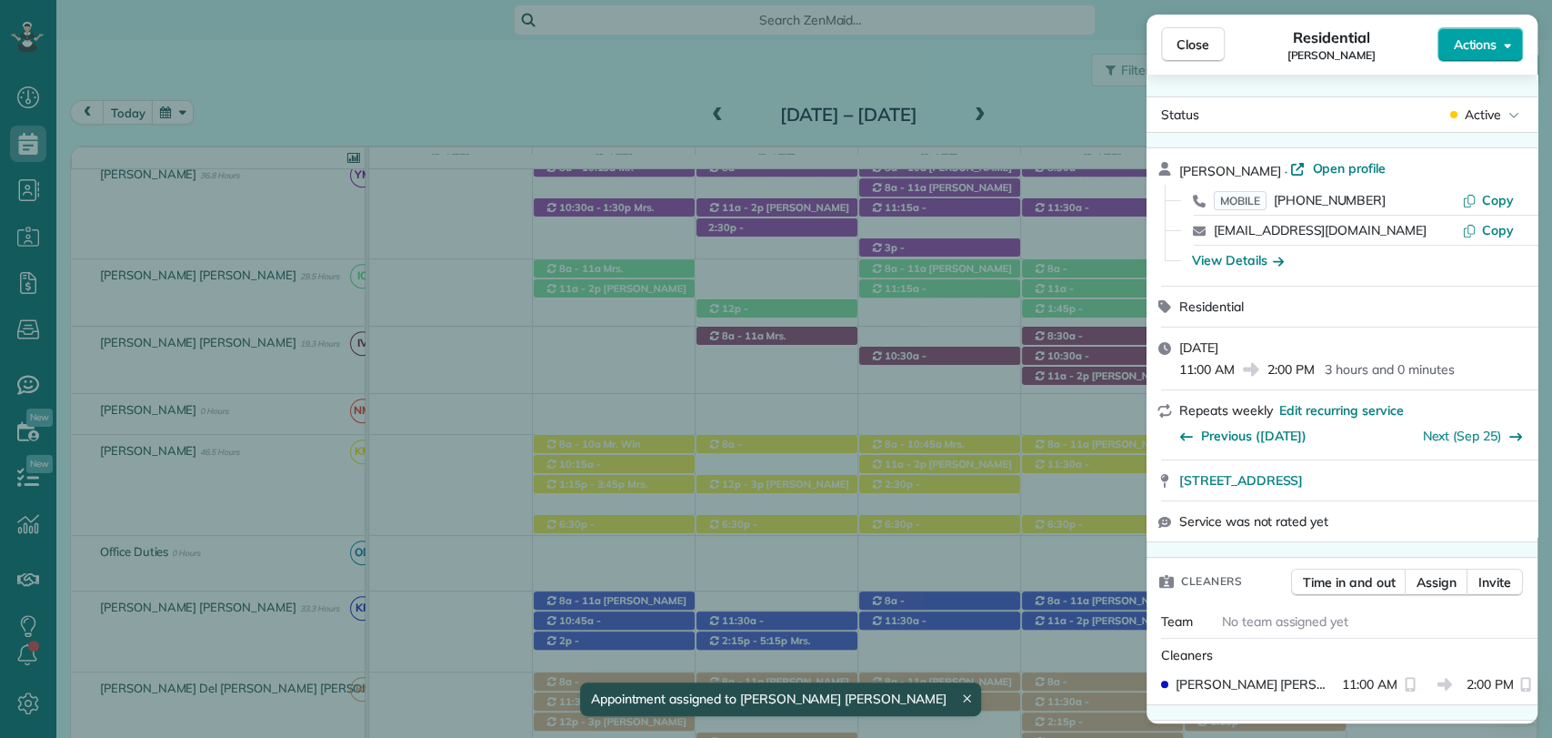
click at [1504, 31] on button "Actions" at bounding box center [1480, 44] width 85 height 35
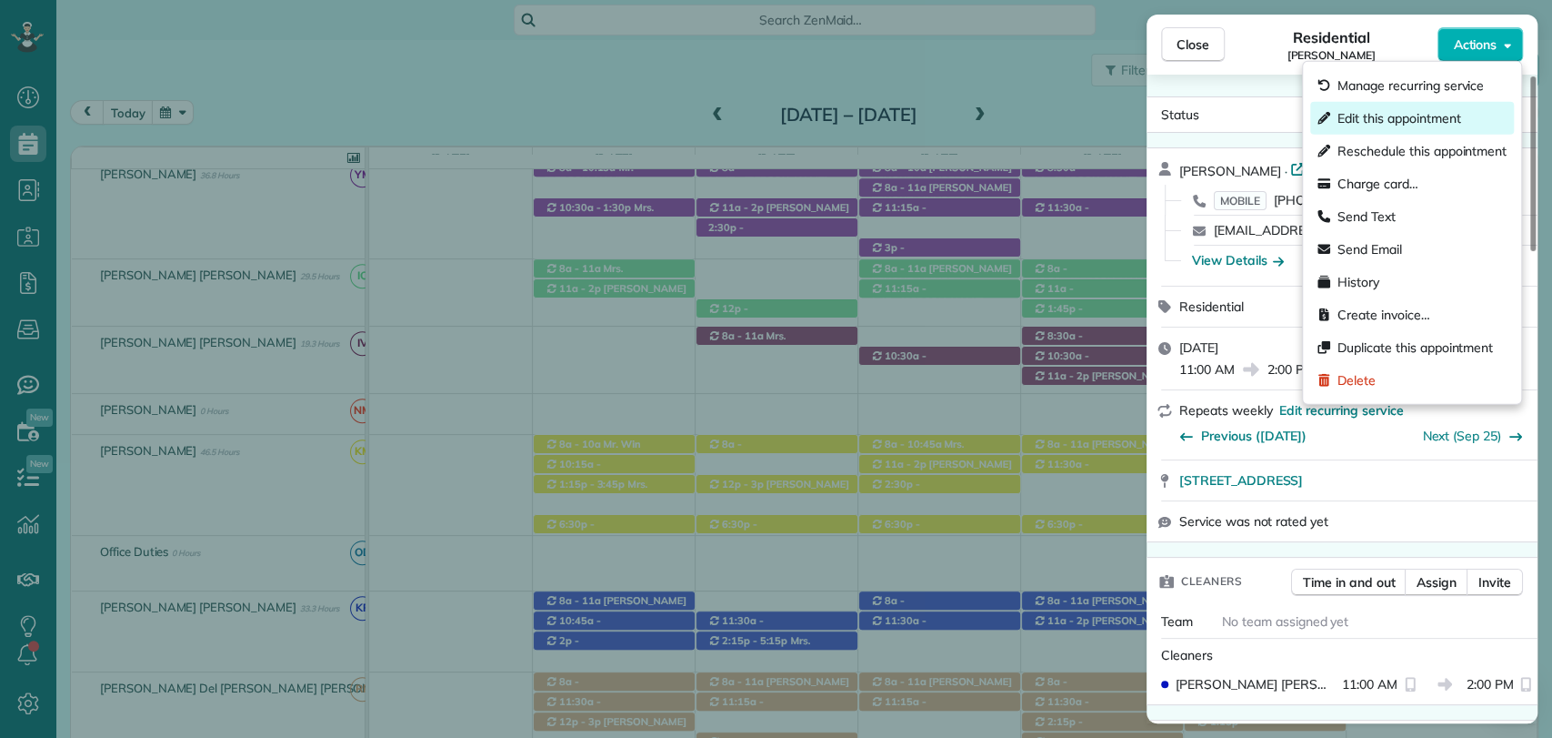
click at [1431, 106] on div "Edit this appointment" at bounding box center [1412, 118] width 204 height 33
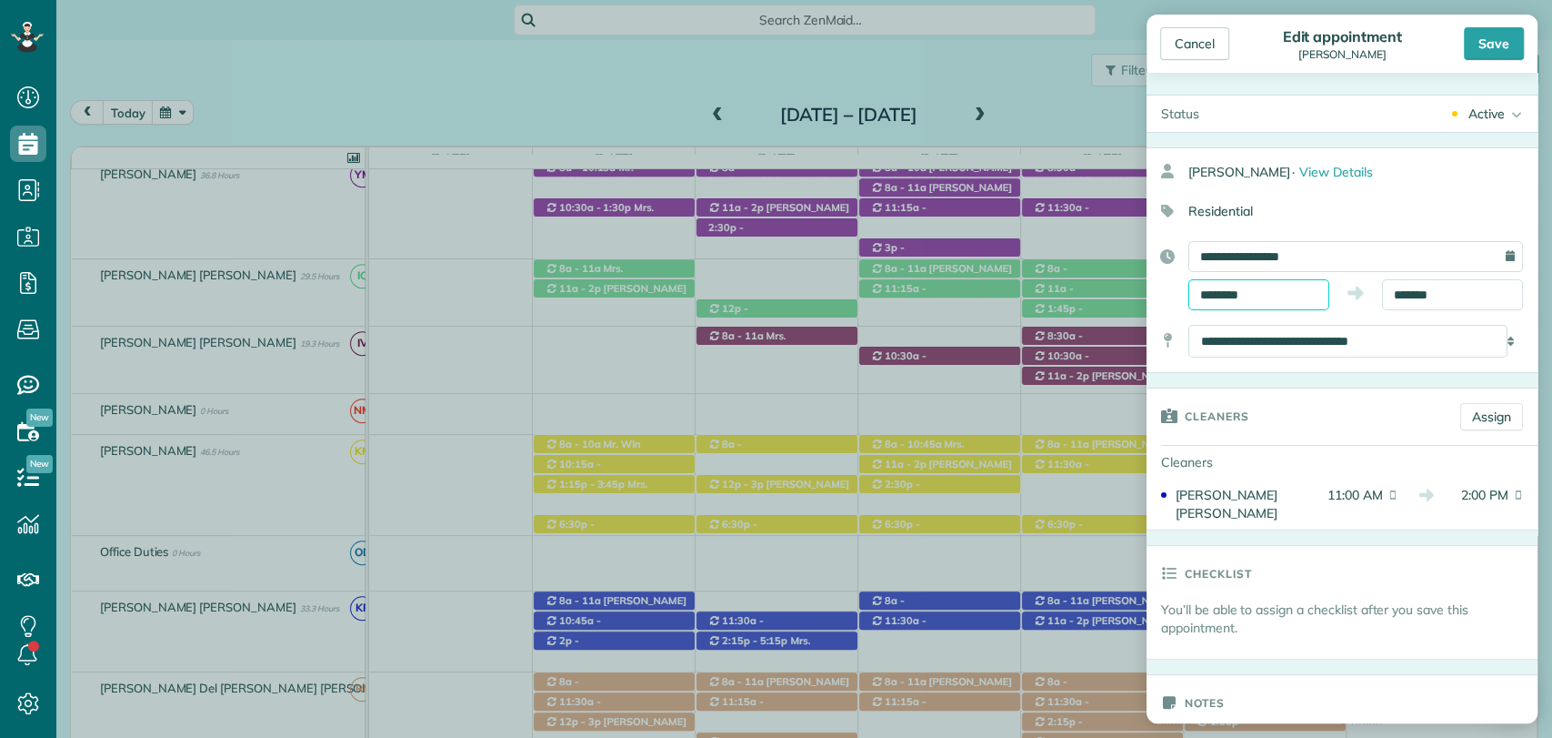
click at [1273, 290] on input "********" at bounding box center [1259, 294] width 141 height 31
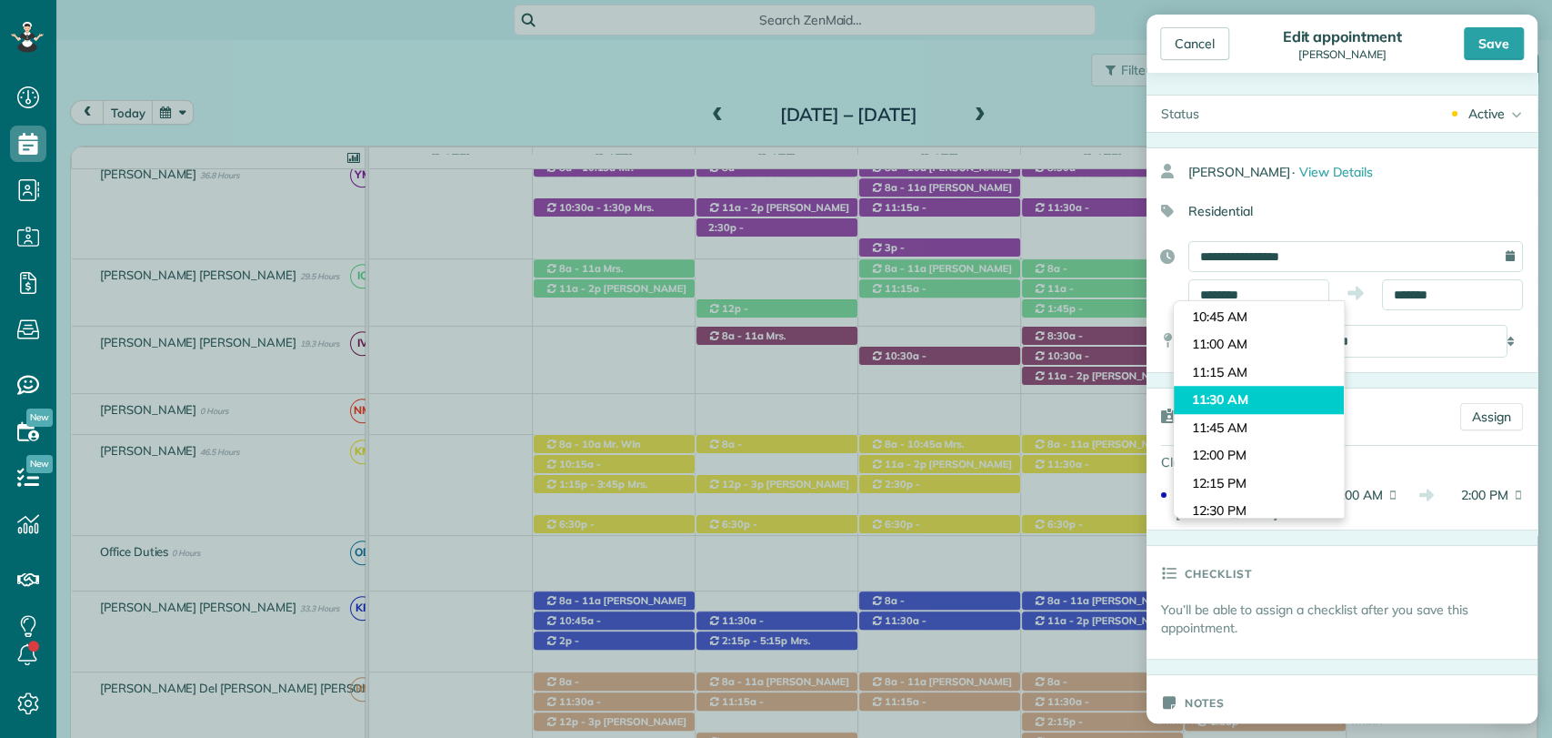
click at [1261, 394] on body "Dashboard Scheduling Calendar View List View Dispatch View - Weekly scheduling …" at bounding box center [776, 369] width 1552 height 738
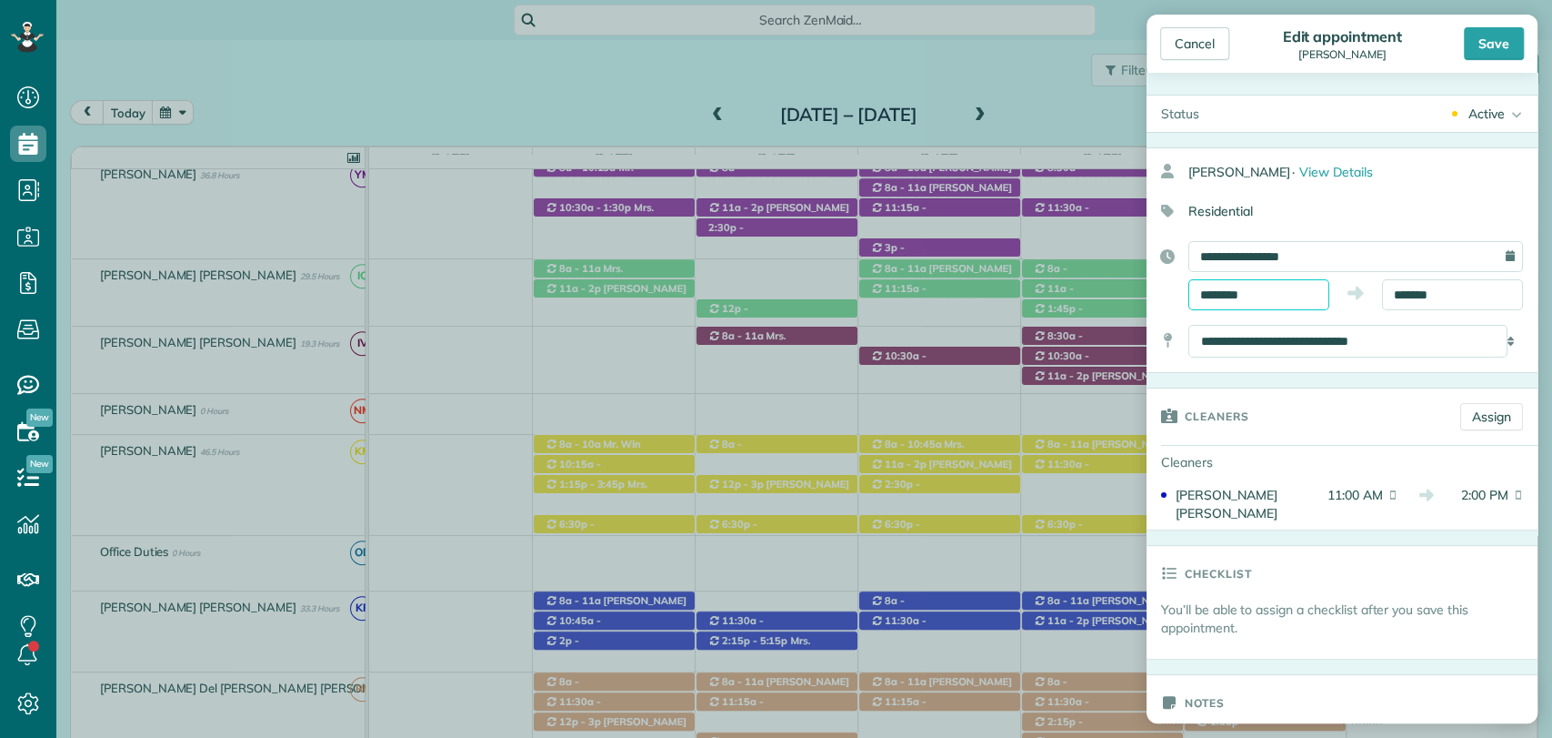
click at [1259, 284] on input "********" at bounding box center [1259, 294] width 141 height 31
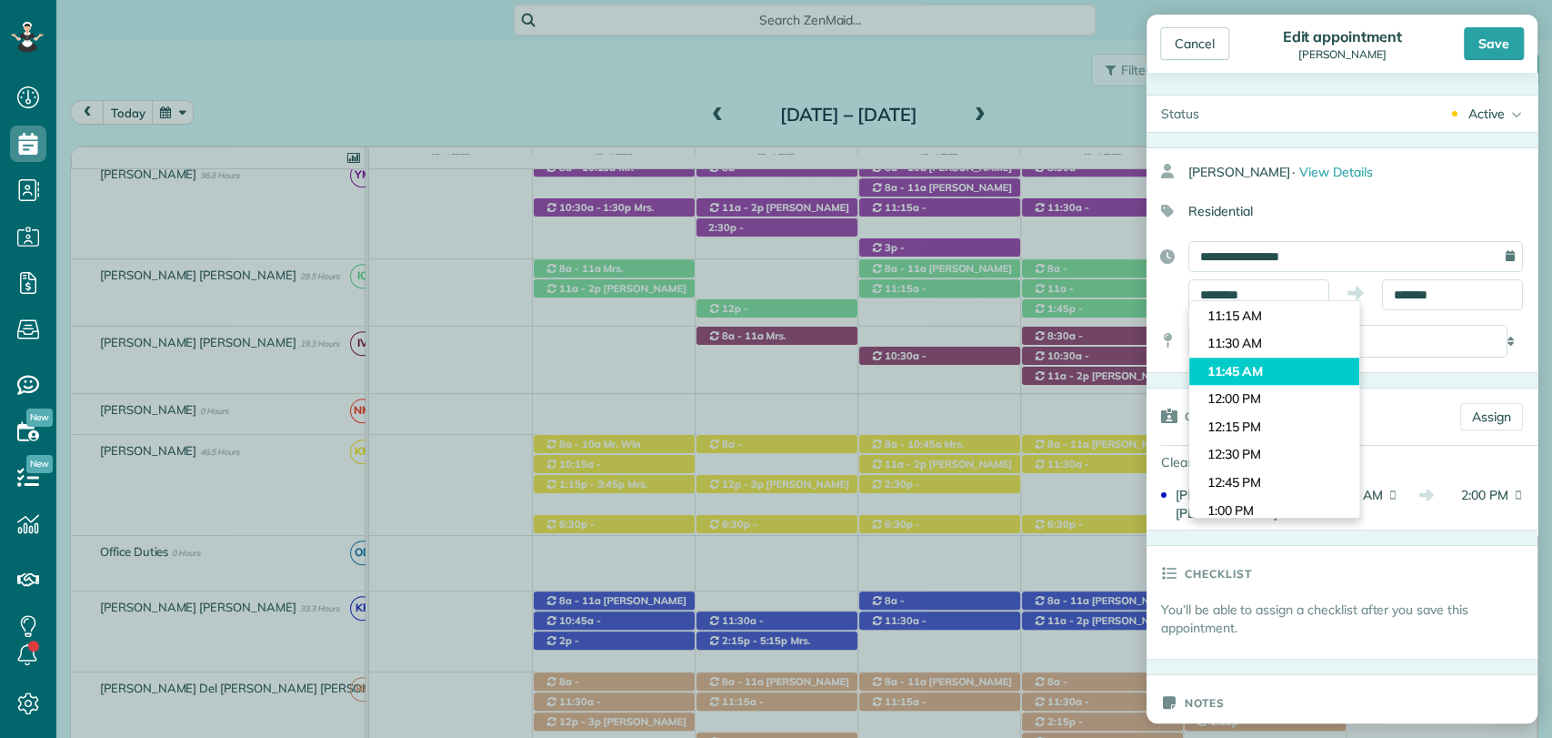
type input "********"
click at [1254, 367] on body "Dashboard Scheduling Calendar View List View Dispatch View - Weekly scheduling …" at bounding box center [776, 369] width 1552 height 738
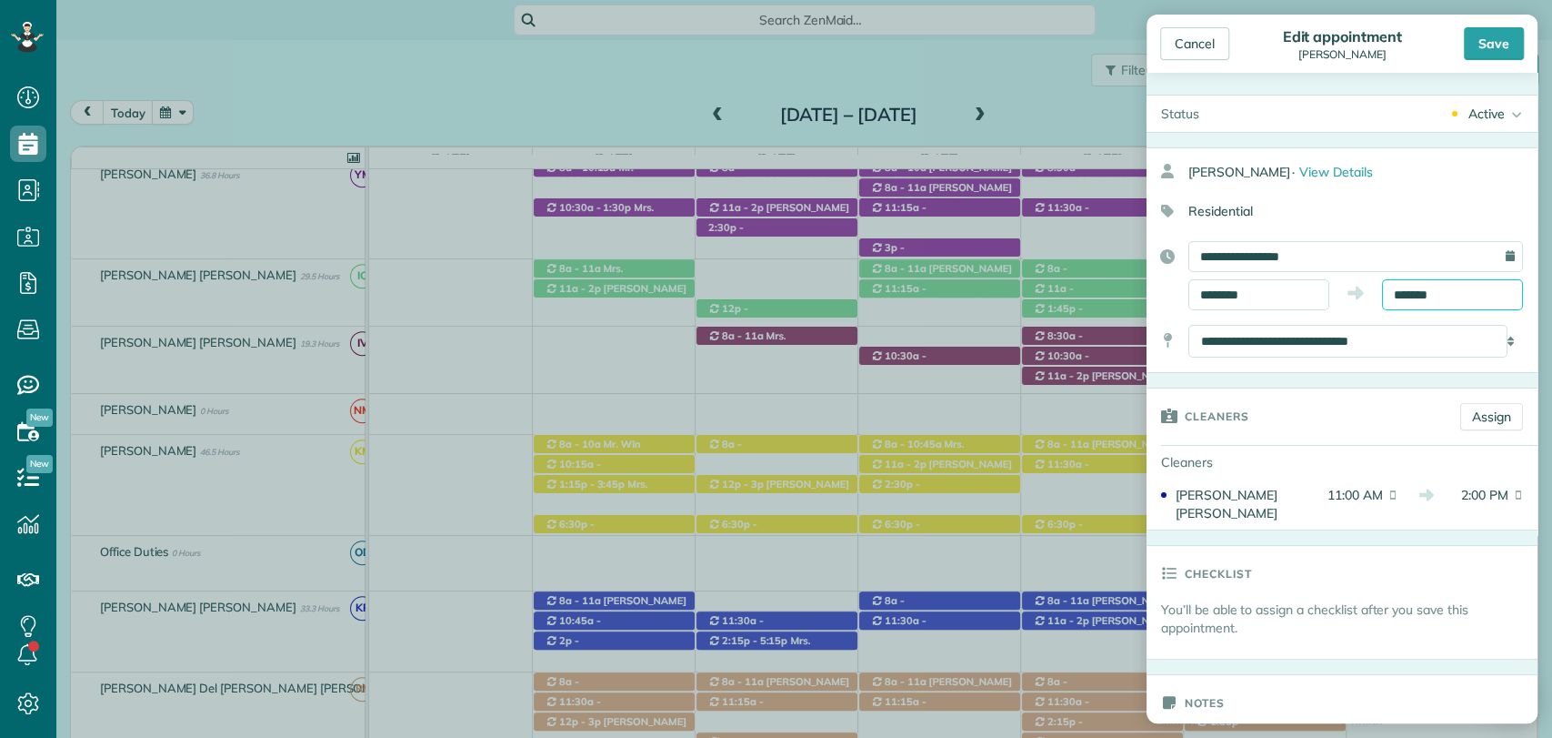
click at [1450, 298] on input "*******" at bounding box center [1452, 294] width 141 height 31
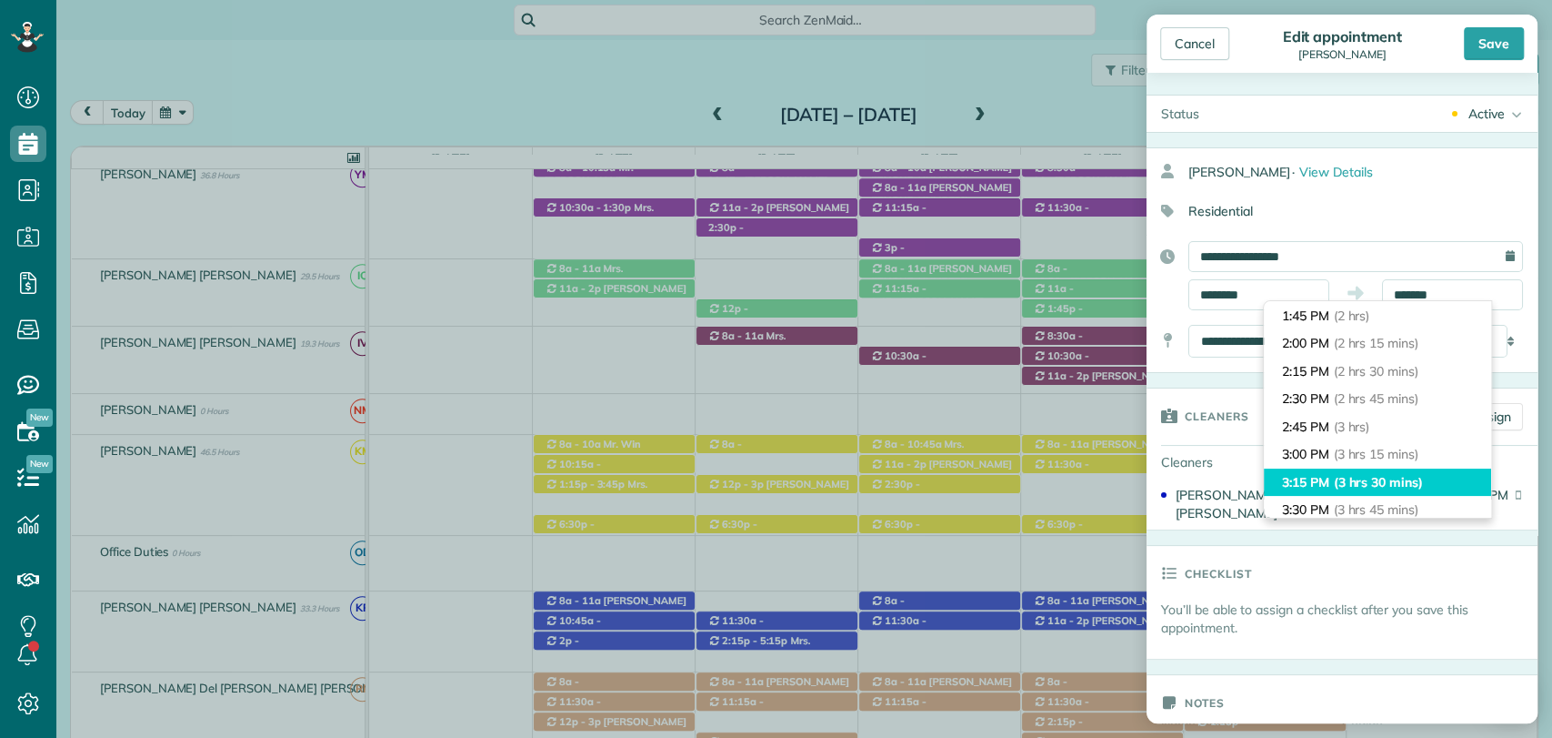
type input "*******"
click at [1358, 480] on span "(3 hrs 30 mins)" at bounding box center [1378, 482] width 89 height 16
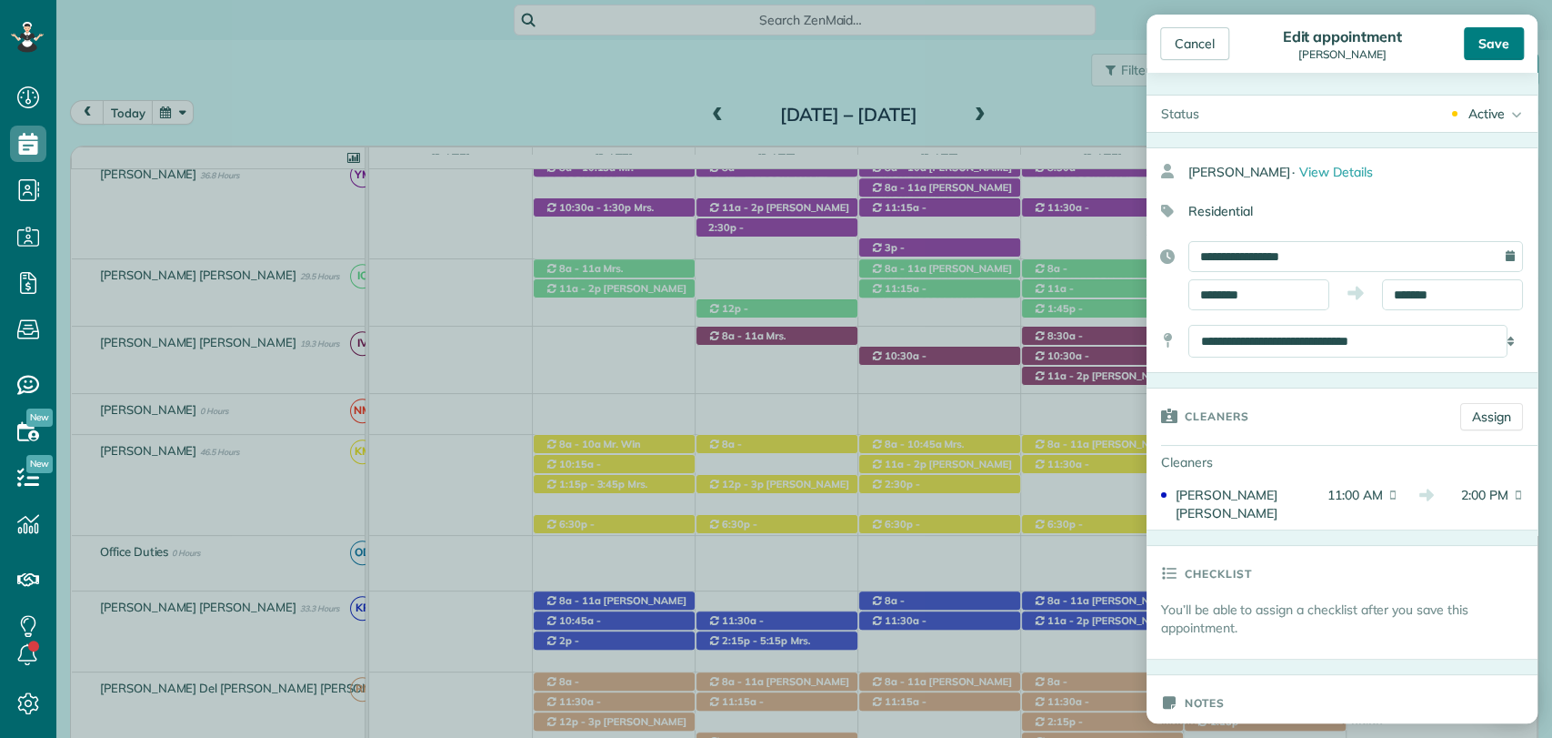
click at [1499, 42] on div "Save" at bounding box center [1494, 43] width 60 height 33
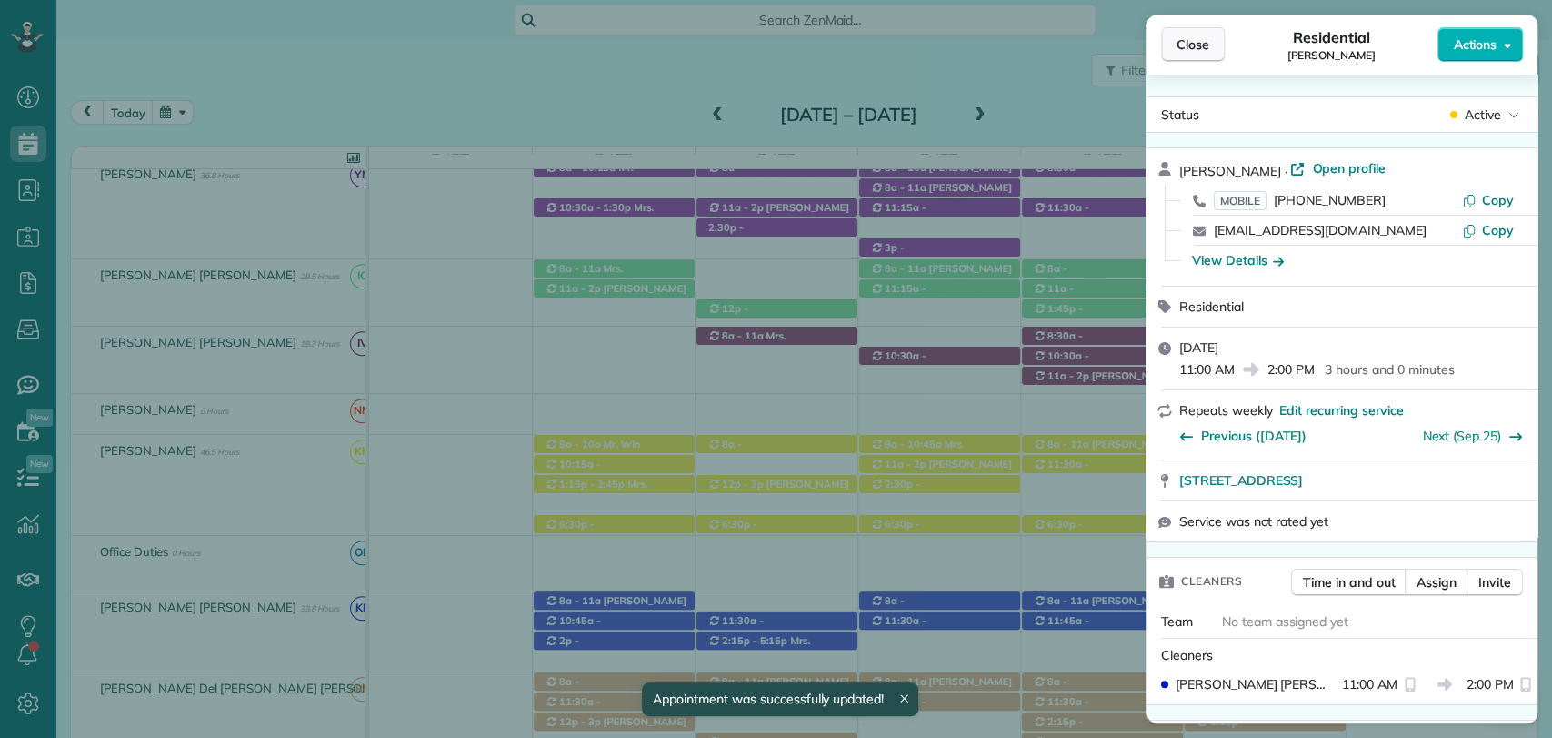
click at [1199, 45] on span "Close" at bounding box center [1193, 44] width 33 height 18
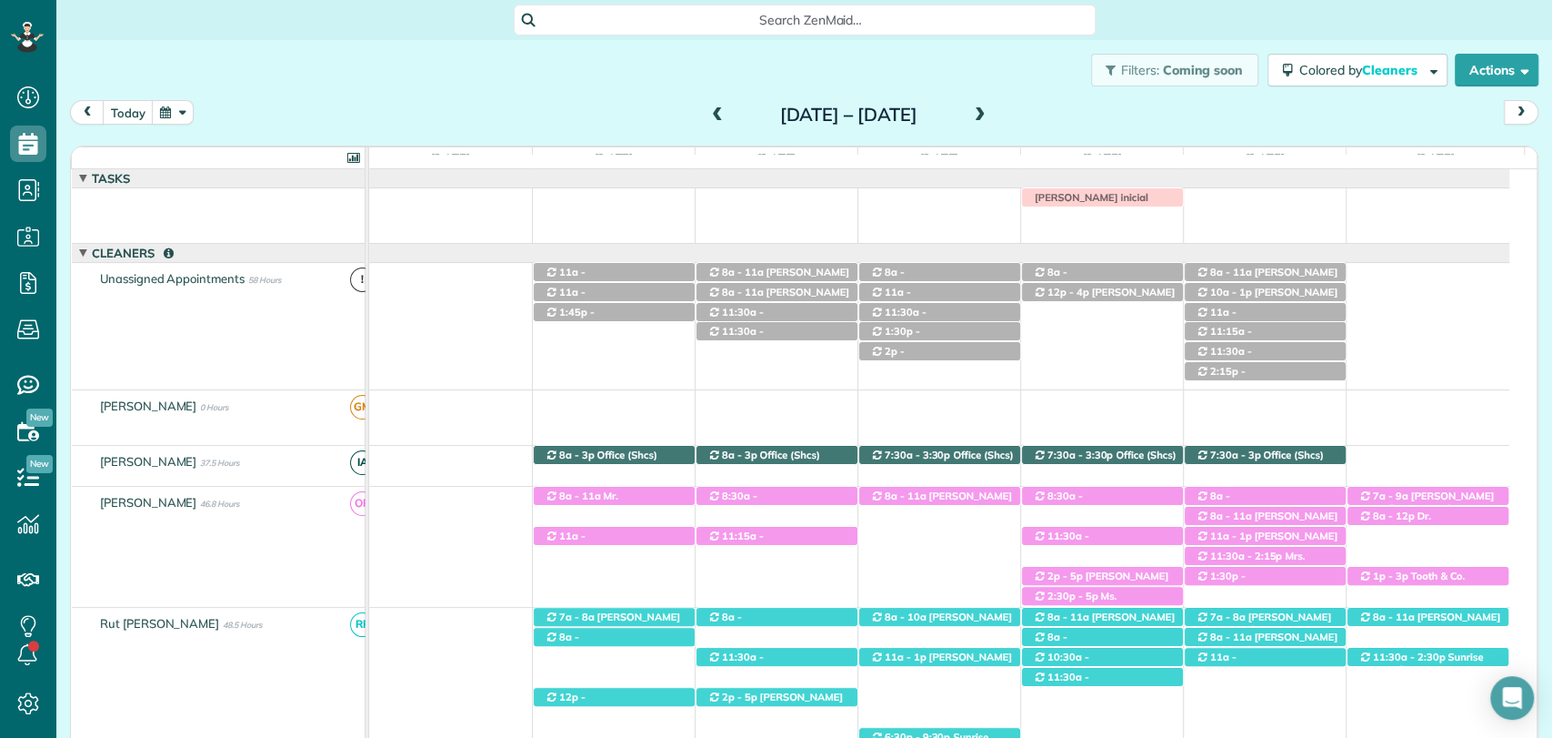
click at [708, 109] on span at bounding box center [718, 115] width 20 height 16
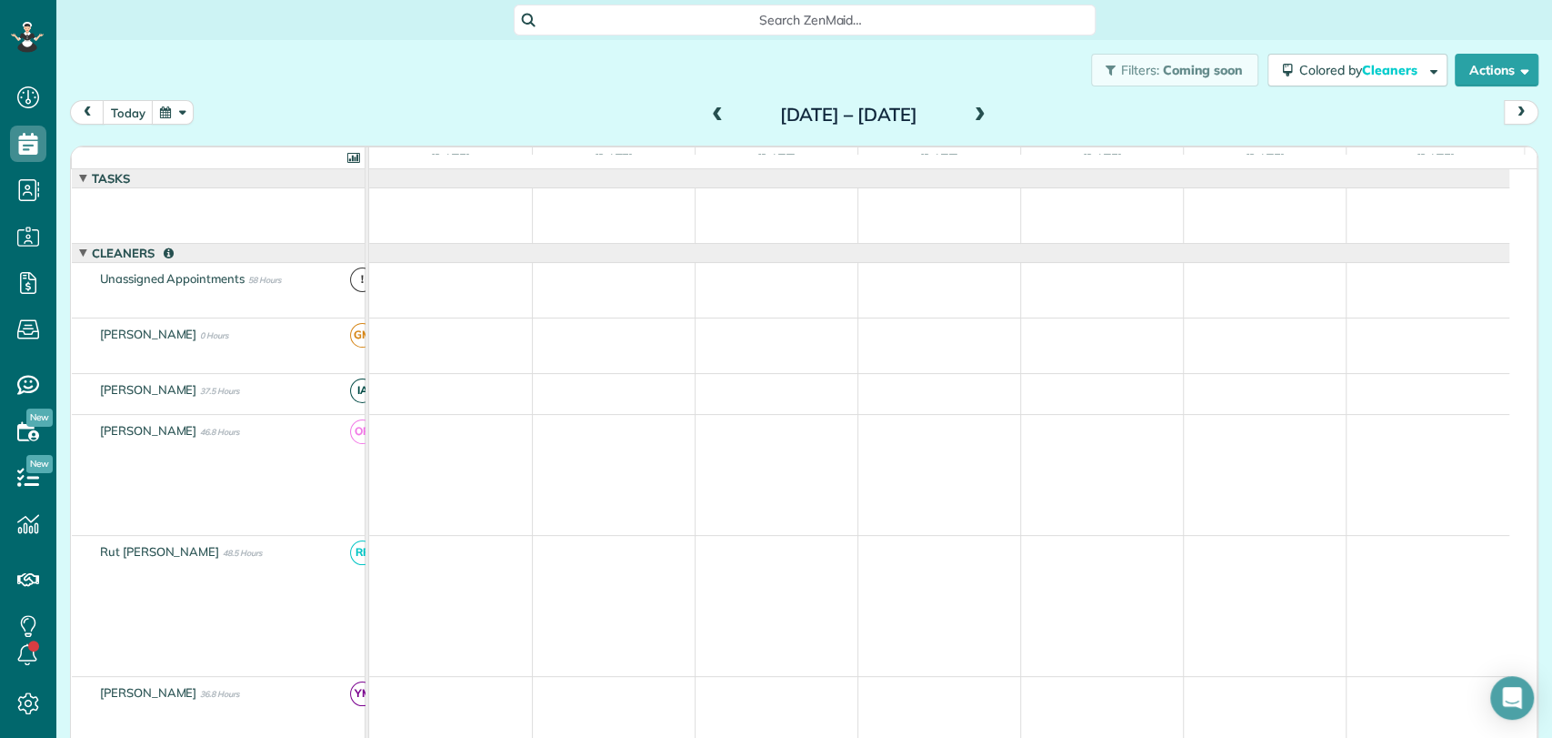
click at [708, 115] on span at bounding box center [718, 115] width 20 height 16
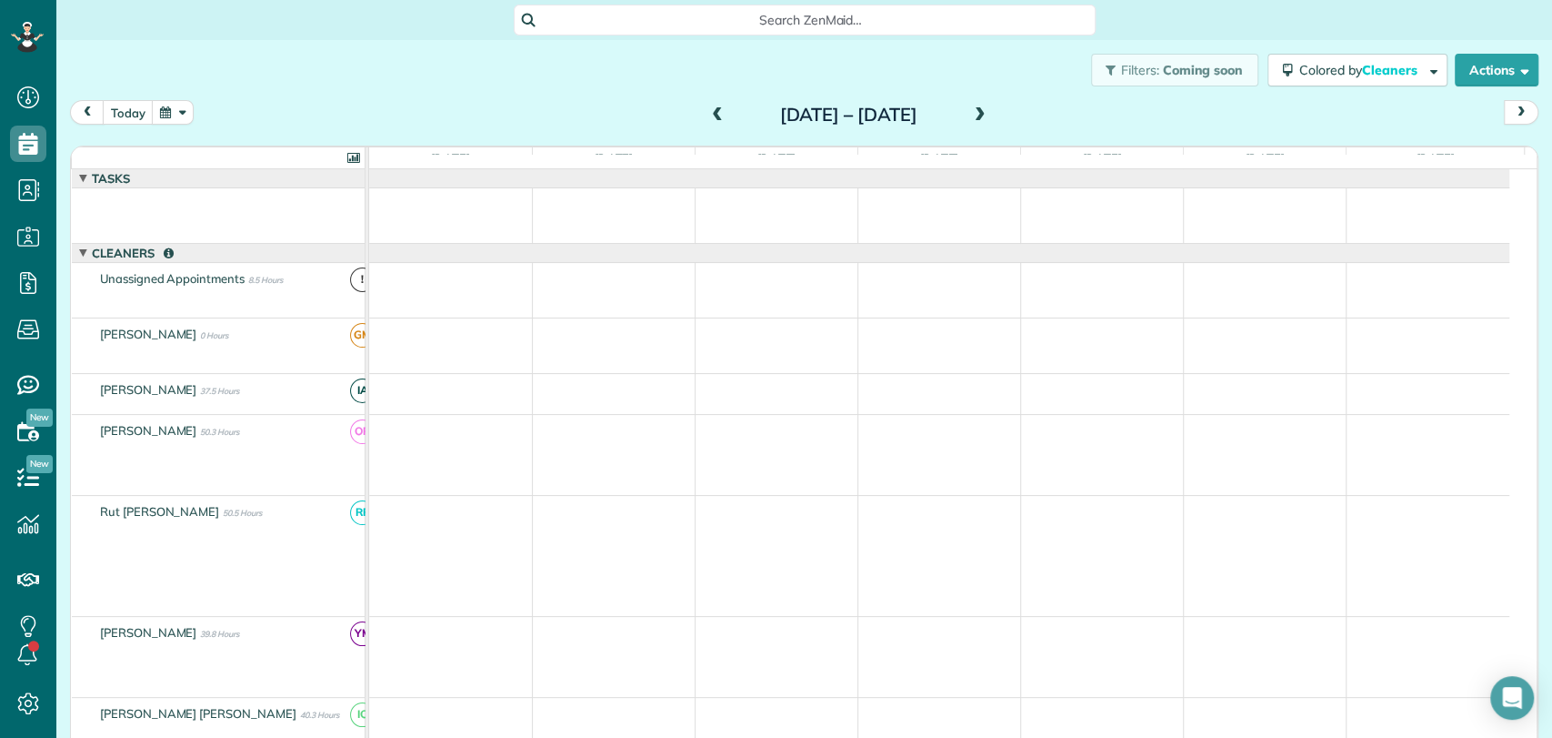
click at [708, 116] on span at bounding box center [718, 115] width 20 height 16
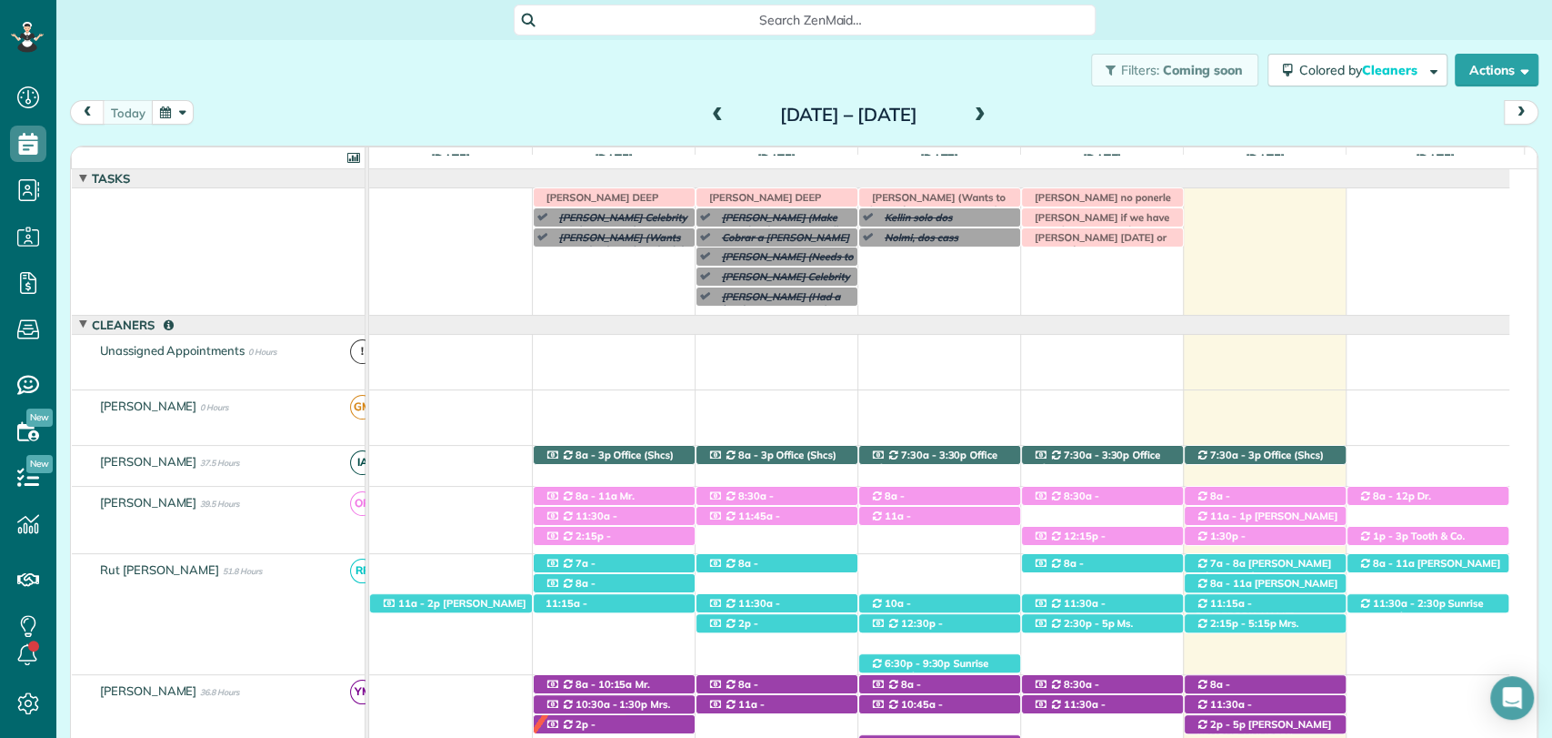
click at [990, 108] on span at bounding box center [980, 115] width 20 height 16
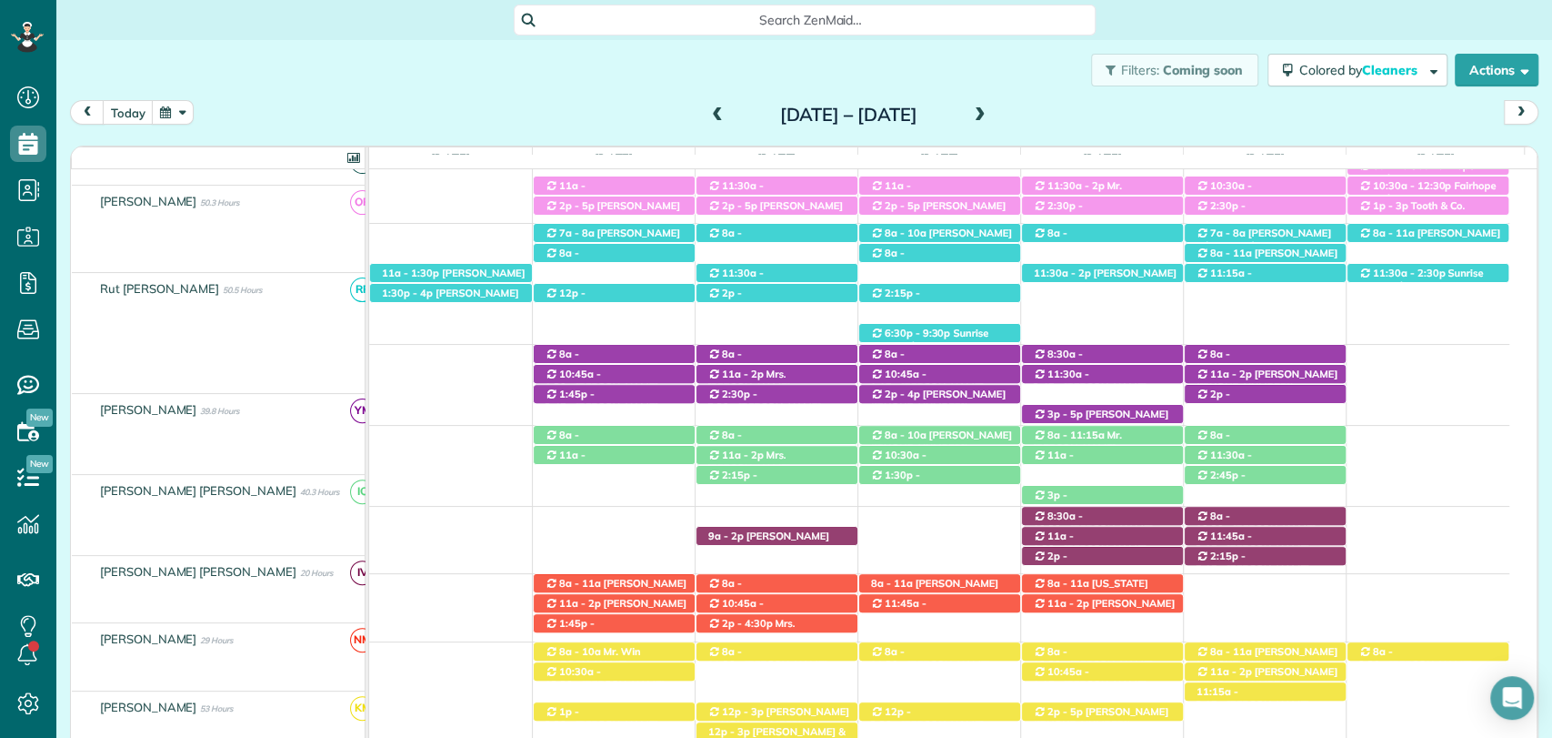
scroll to position [382, 0]
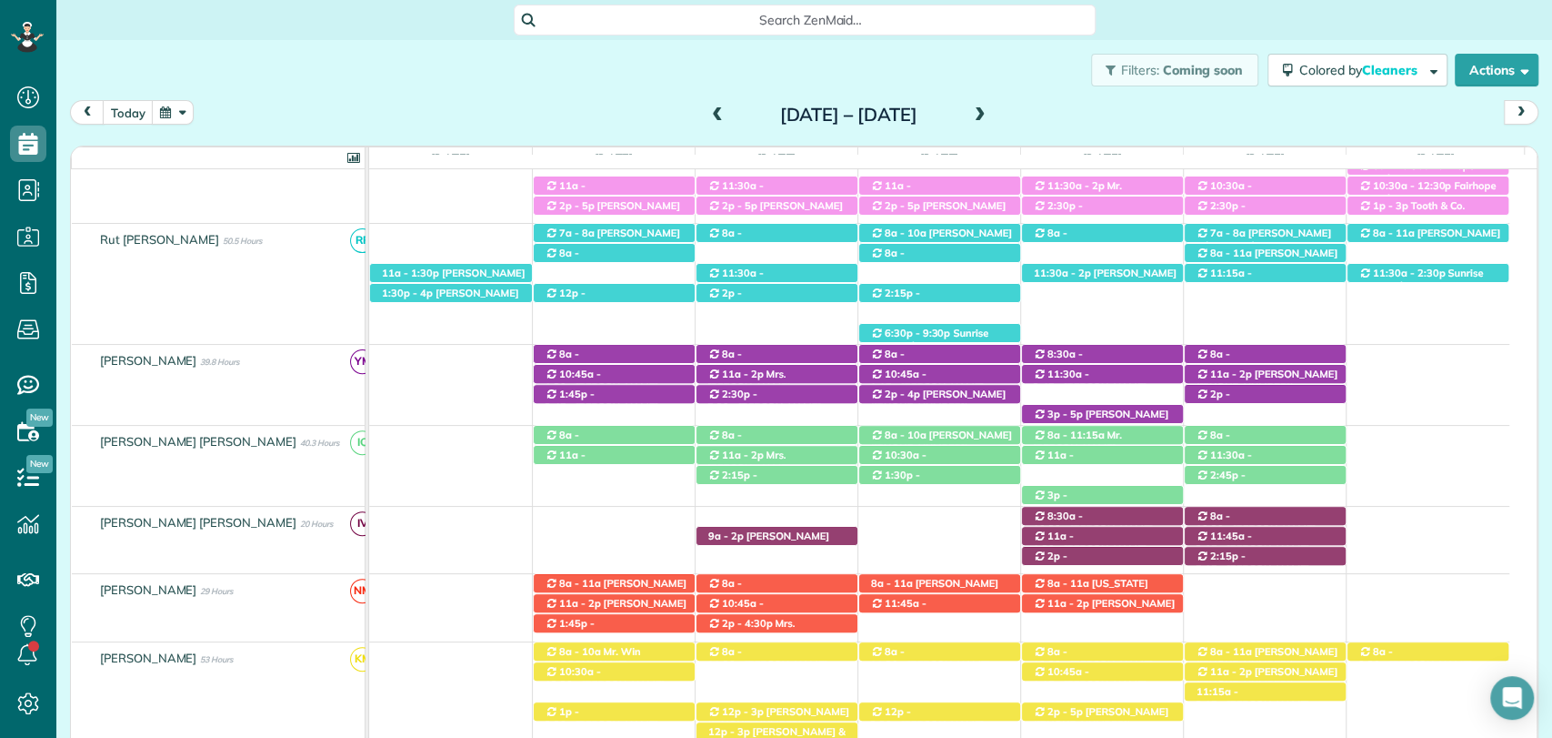
click at [708, 108] on span at bounding box center [718, 115] width 20 height 16
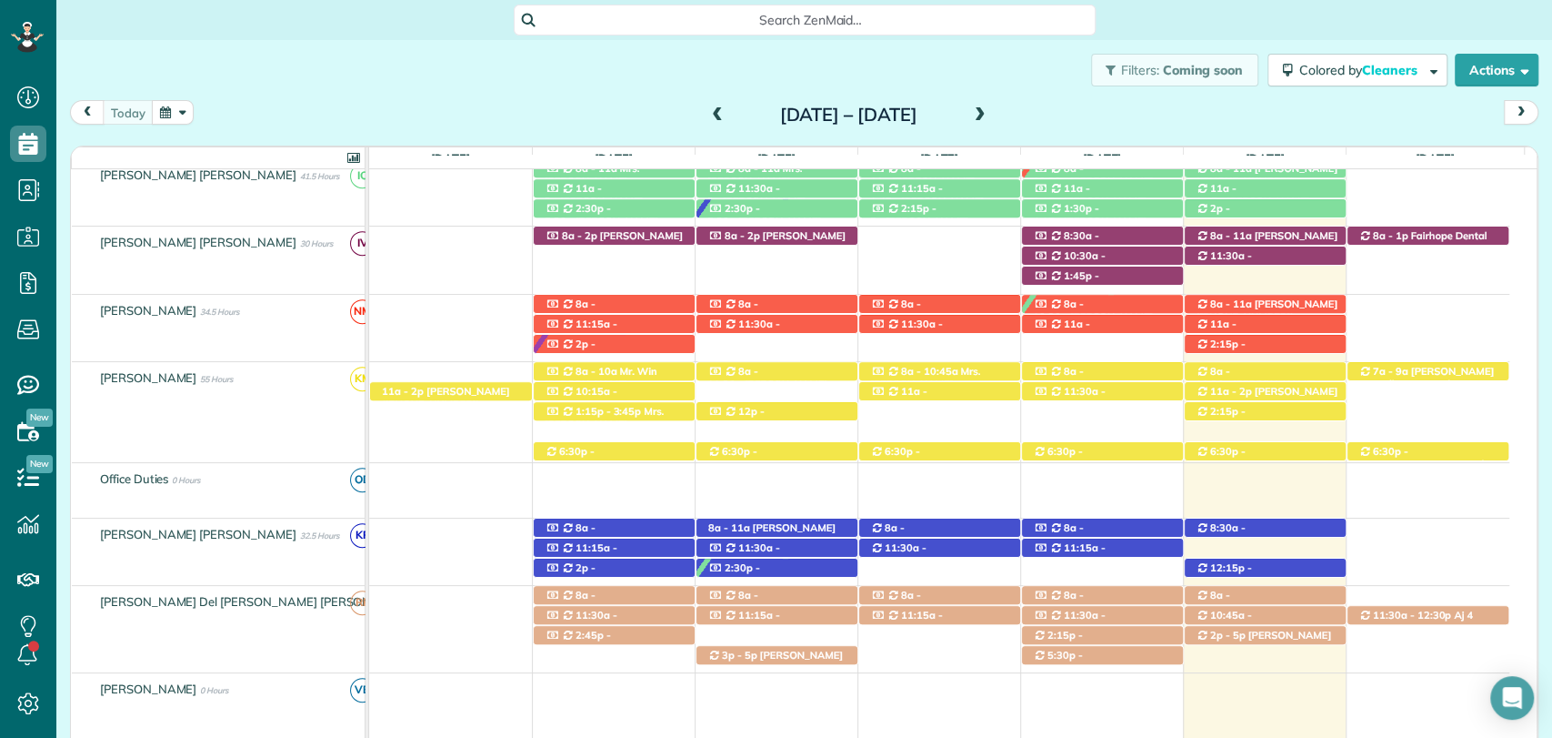
scroll to position [601, 0]
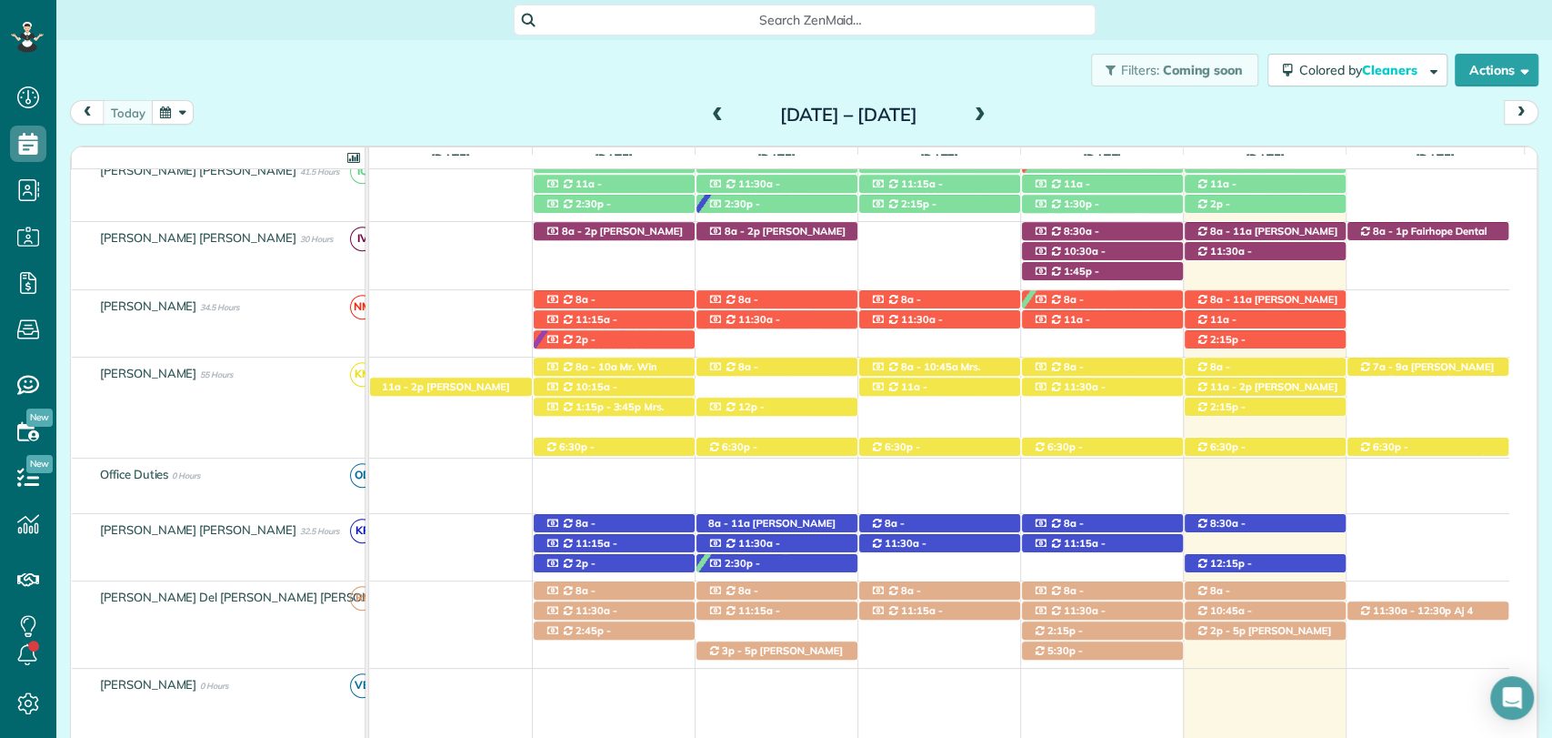
click at [990, 111] on span at bounding box center [980, 115] width 20 height 16
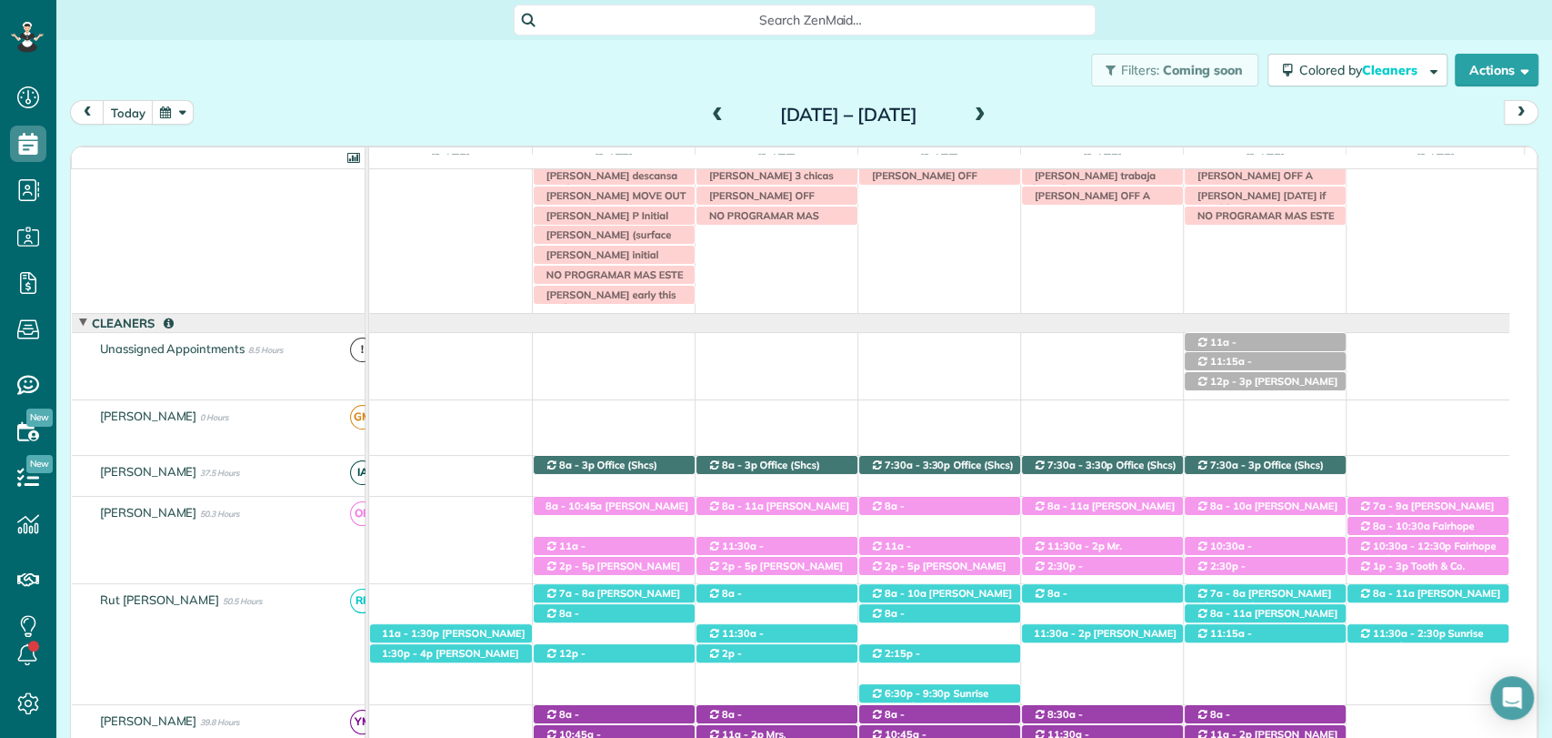
scroll to position [0, 0]
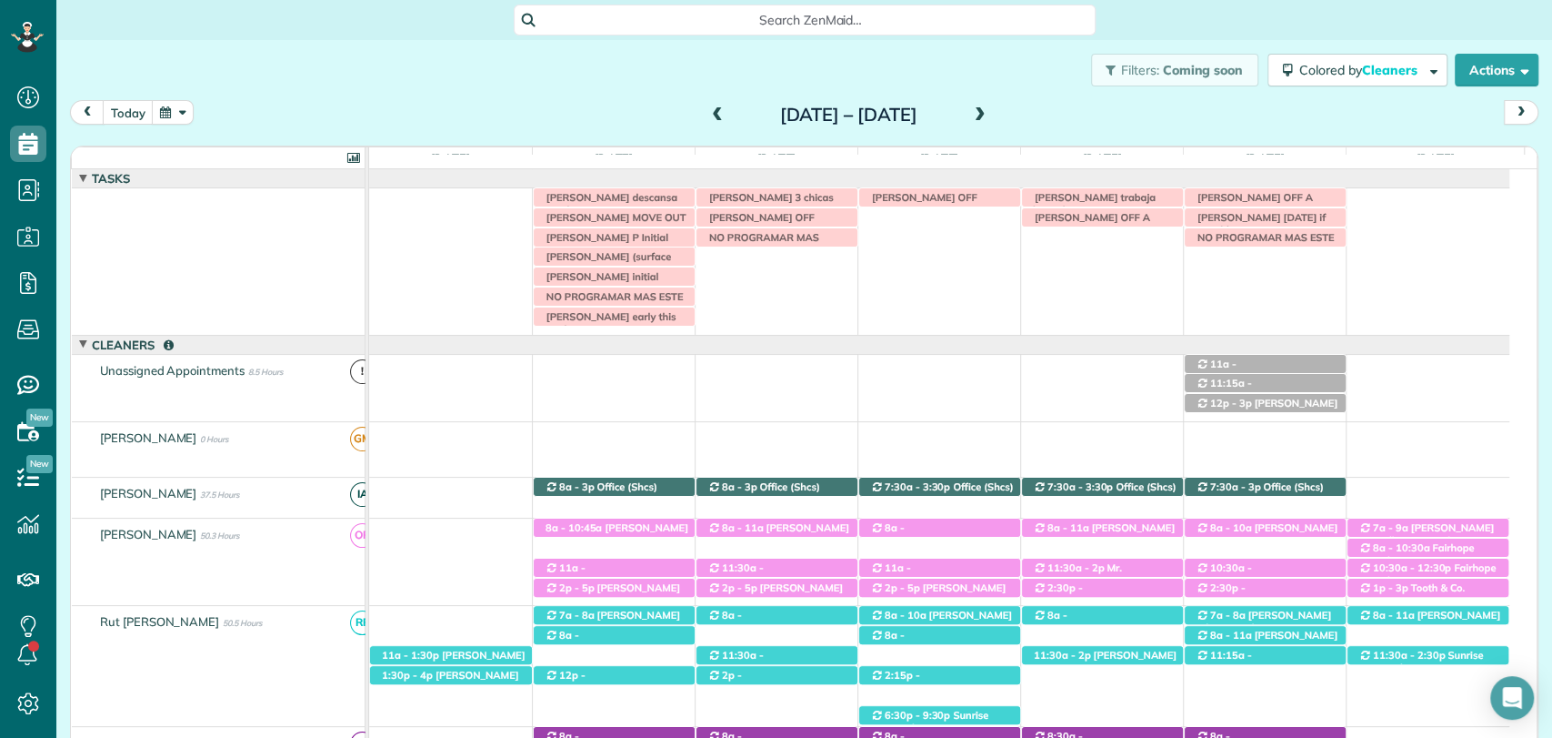
click at [580, 327] on div "Irma V descansa este lunes Jason saulters 3 chicas VERONICA OFF VERONICA OFF NO…" at bounding box center [939, 261] width 1140 height 146
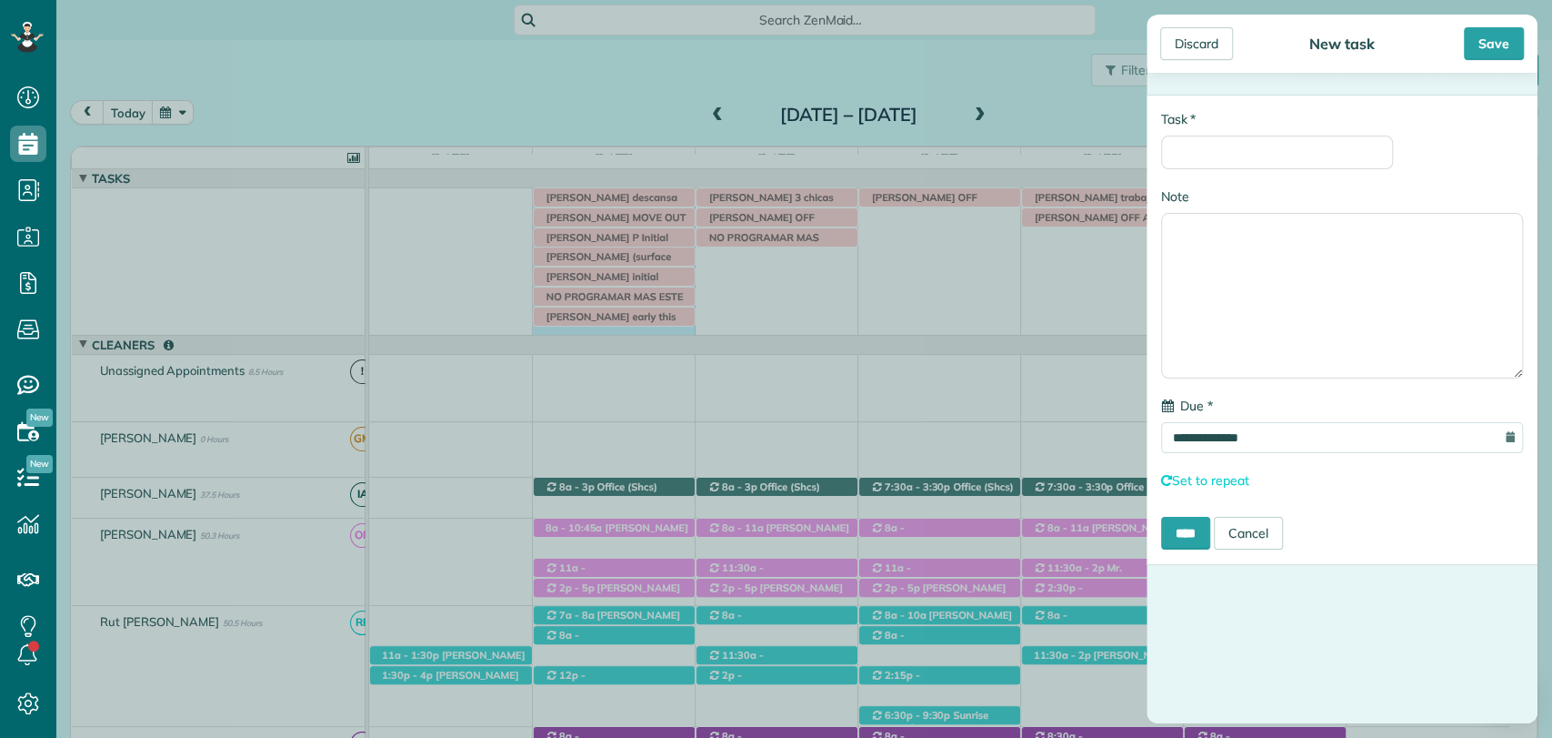
click at [1280, 171] on div "**********" at bounding box center [1342, 330] width 391 height 470
click at [1271, 165] on input "* Task" at bounding box center [1277, 152] width 232 height 34
type input "*"
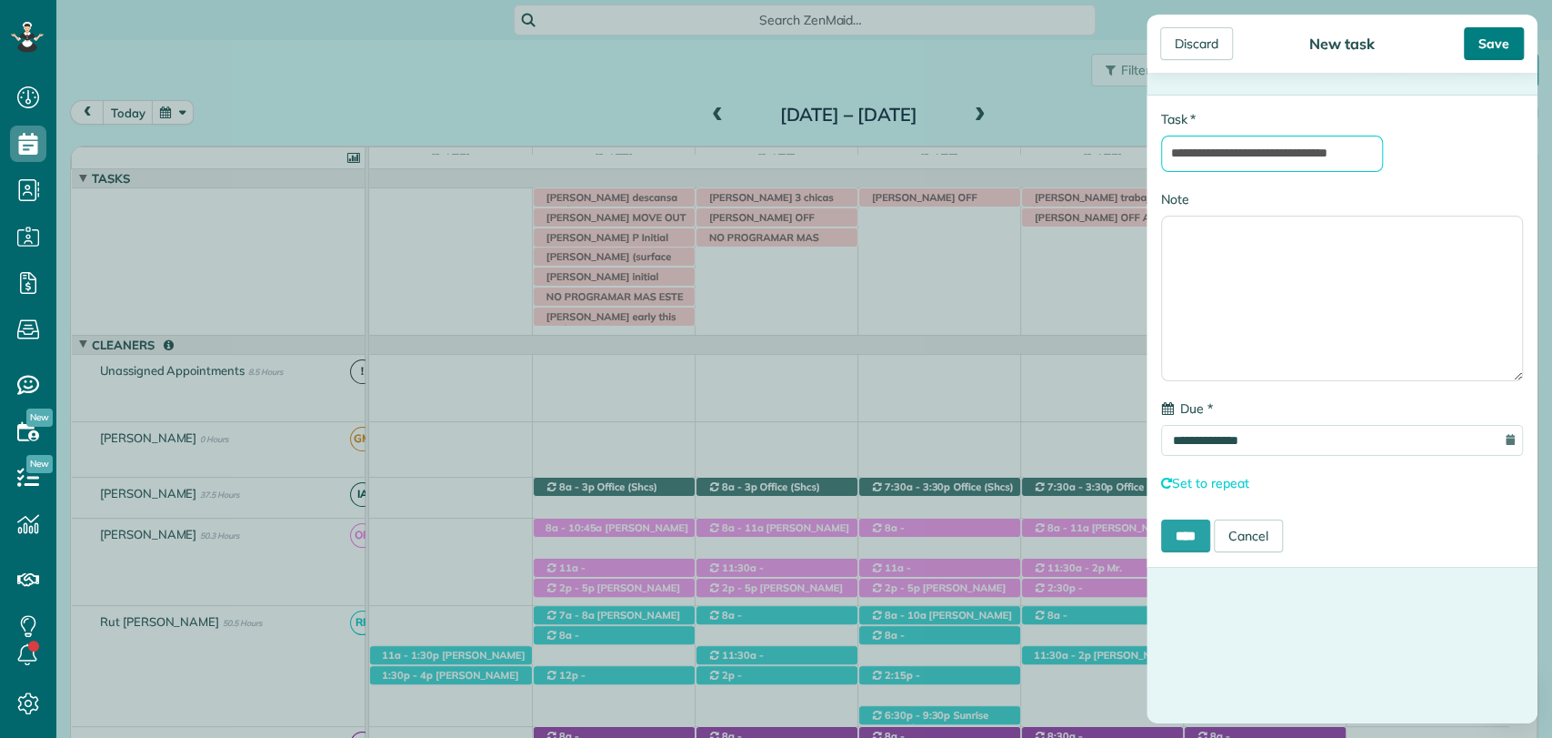
type input "**********"
click at [1477, 45] on div "Save" at bounding box center [1494, 43] width 60 height 33
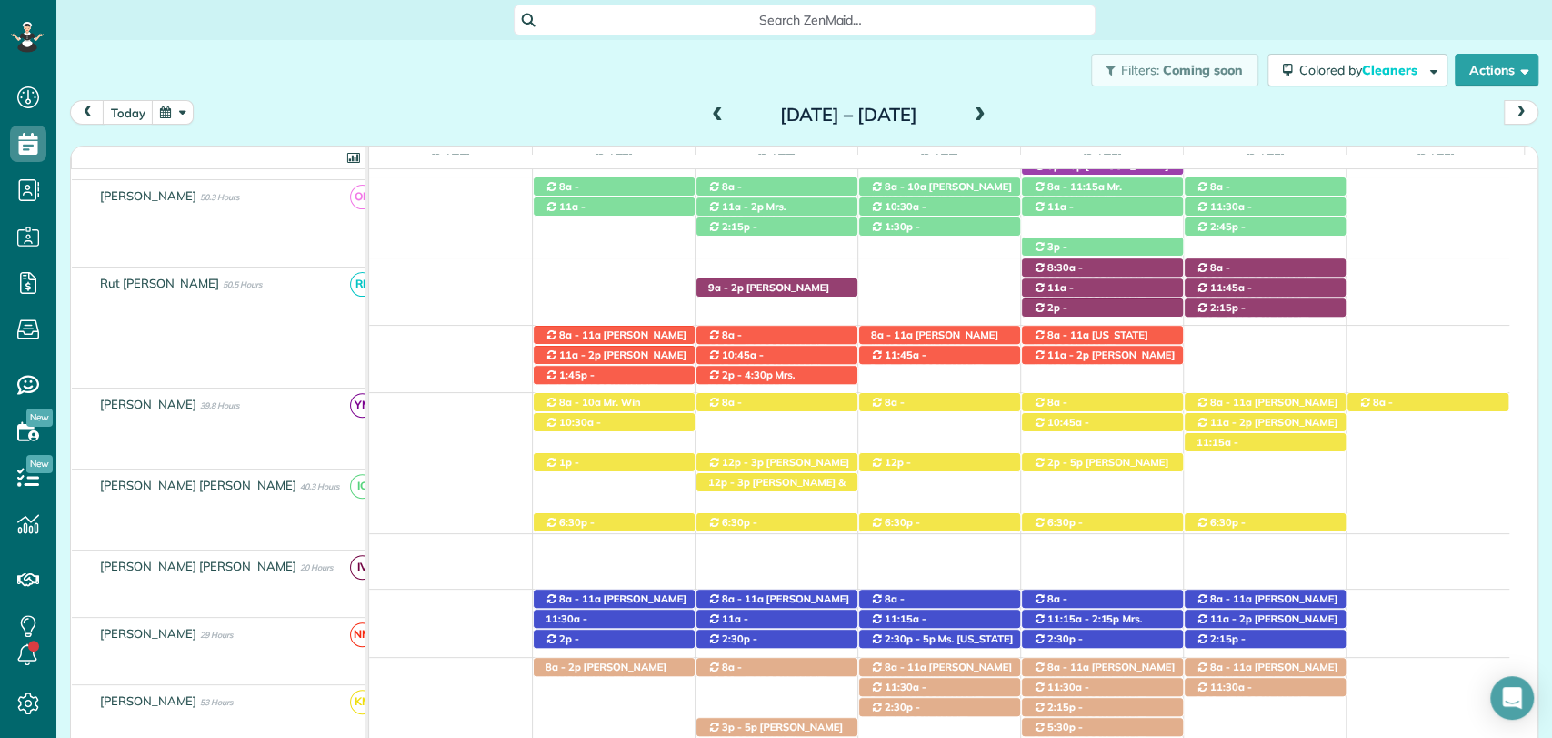
scroll to position [650, 0]
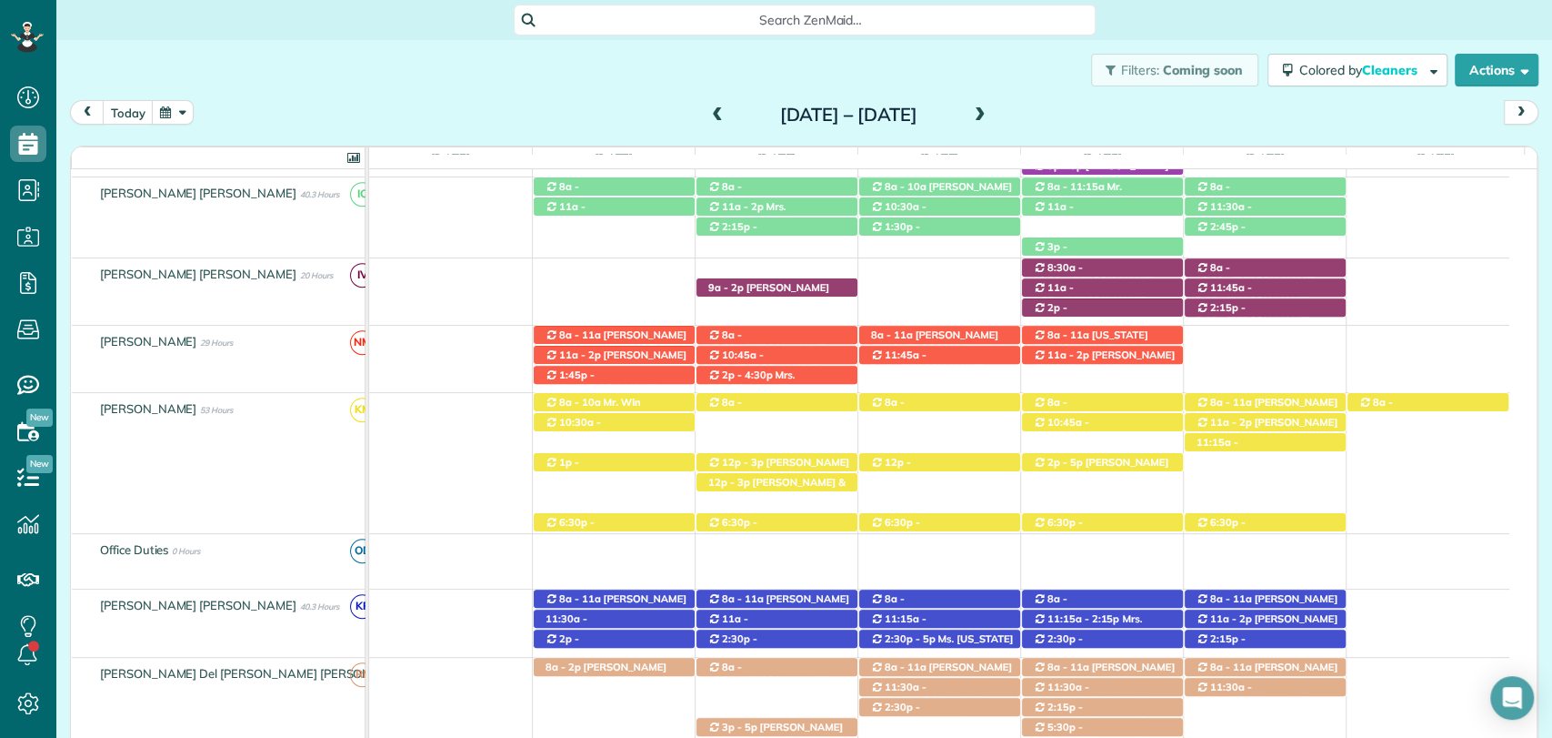
click at [1229, 125] on div "today Sunday Aug 24 – Saturday Aug 30, 2025" at bounding box center [804, 117] width 1469 height 34
click at [703, 113] on div "Sunday Aug 24 – Saturday Aug 30, 2025" at bounding box center [848, 114] width 291 height 29
click at [708, 113] on span at bounding box center [718, 115] width 20 height 16
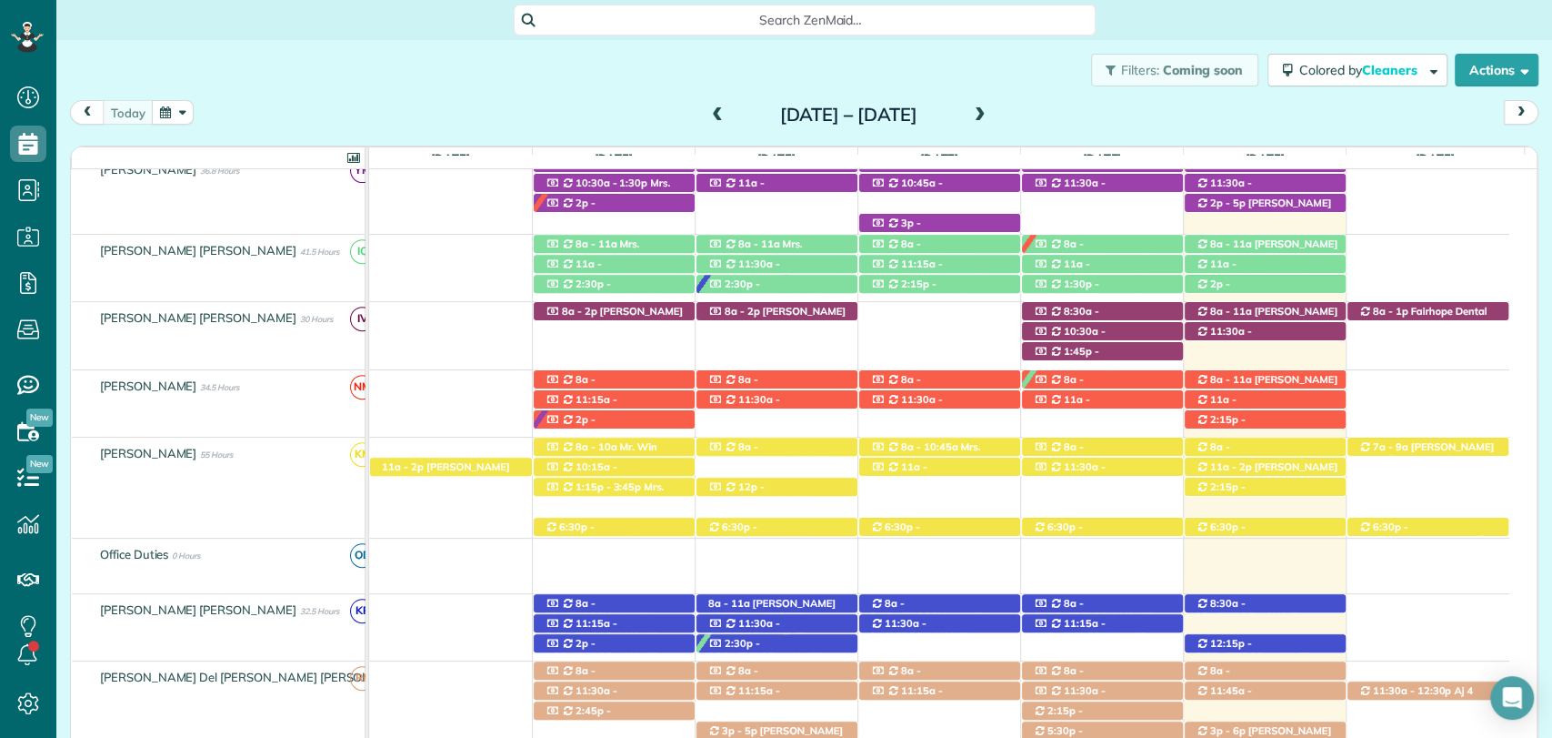
scroll to position [838, 0]
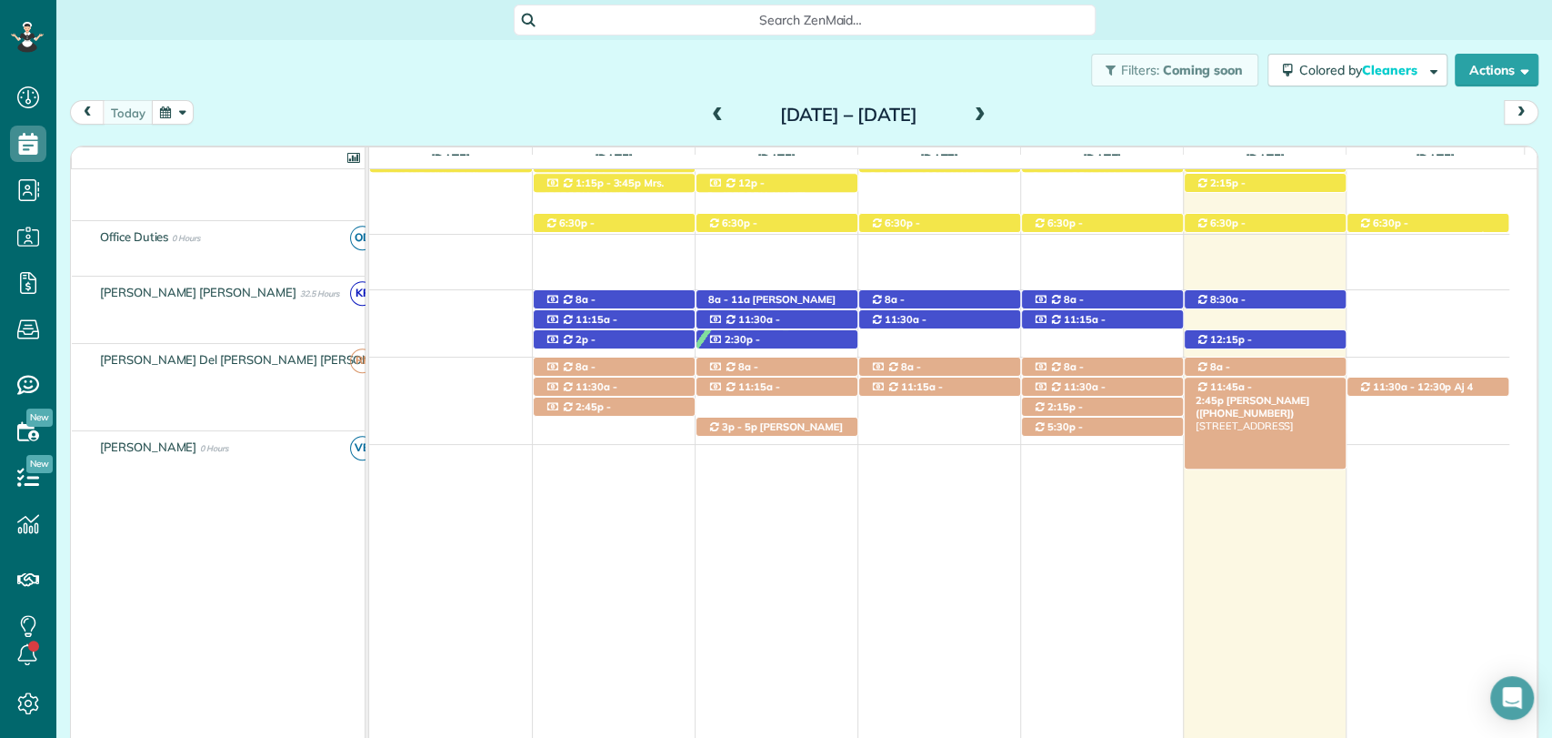
click at [1272, 394] on span "Mrs. Wanda Winfree (+12519287906)" at bounding box center [1253, 406] width 114 height 25
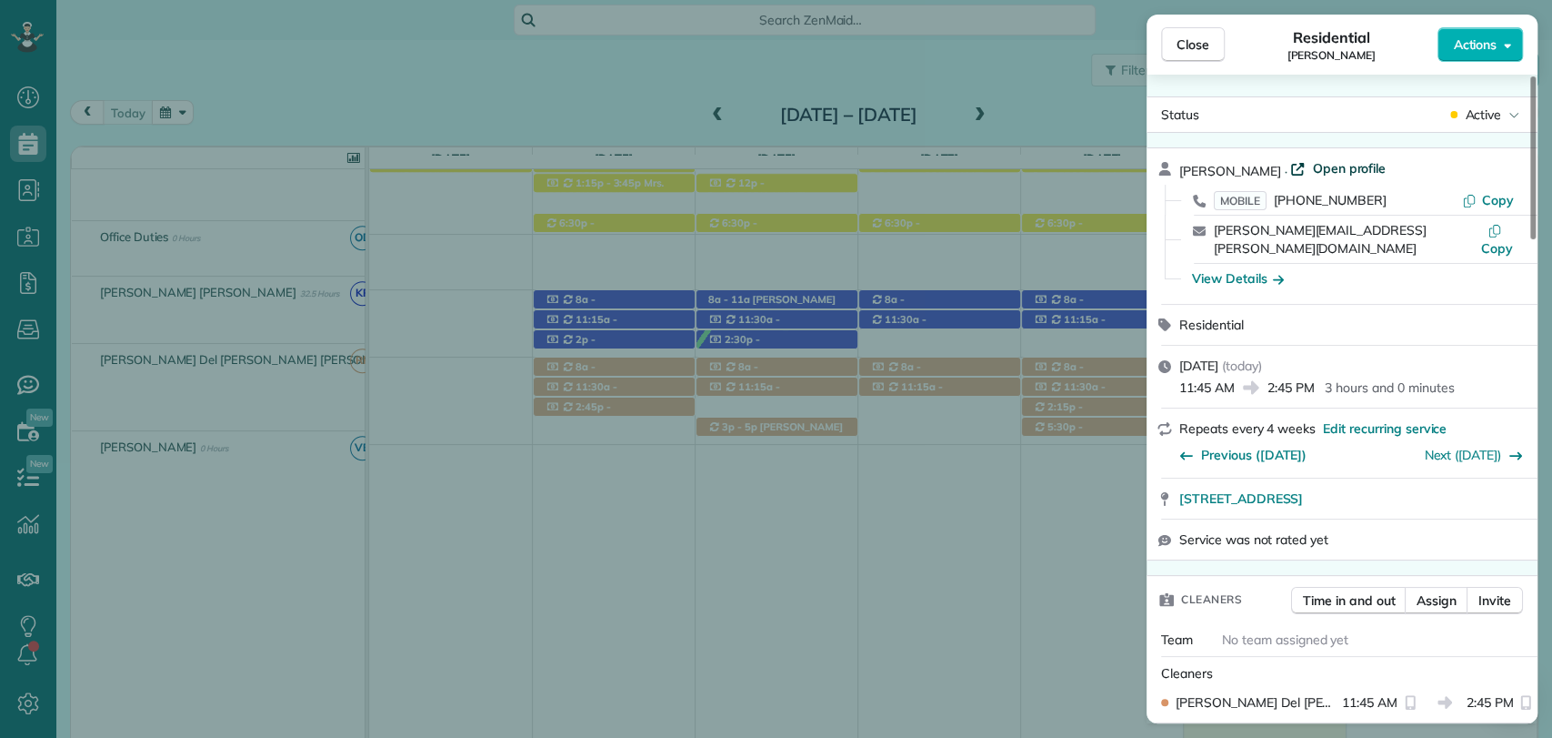
click at [1339, 169] on span "Open profile" at bounding box center [1349, 168] width 74 height 18
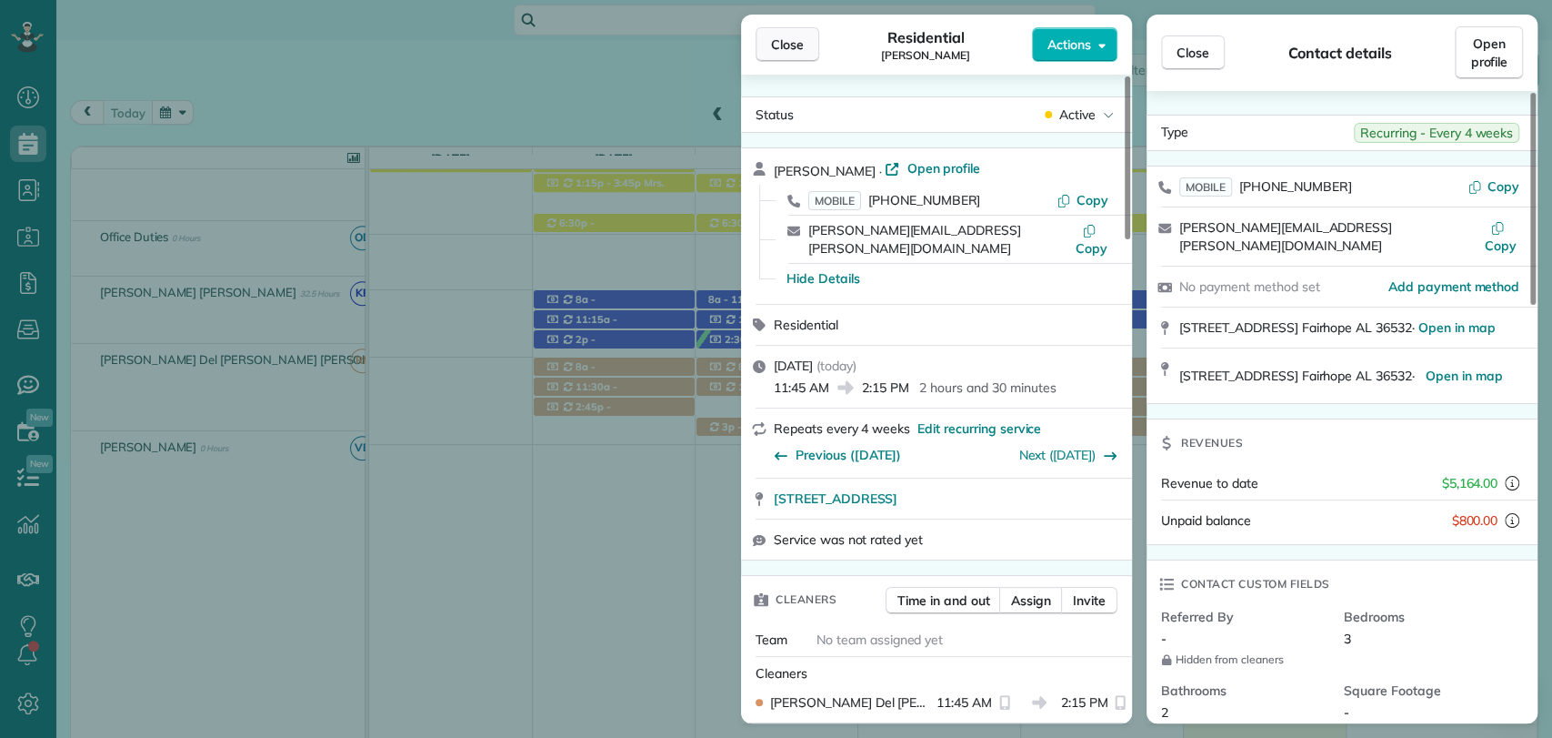
click at [782, 42] on span "Close" at bounding box center [787, 44] width 33 height 18
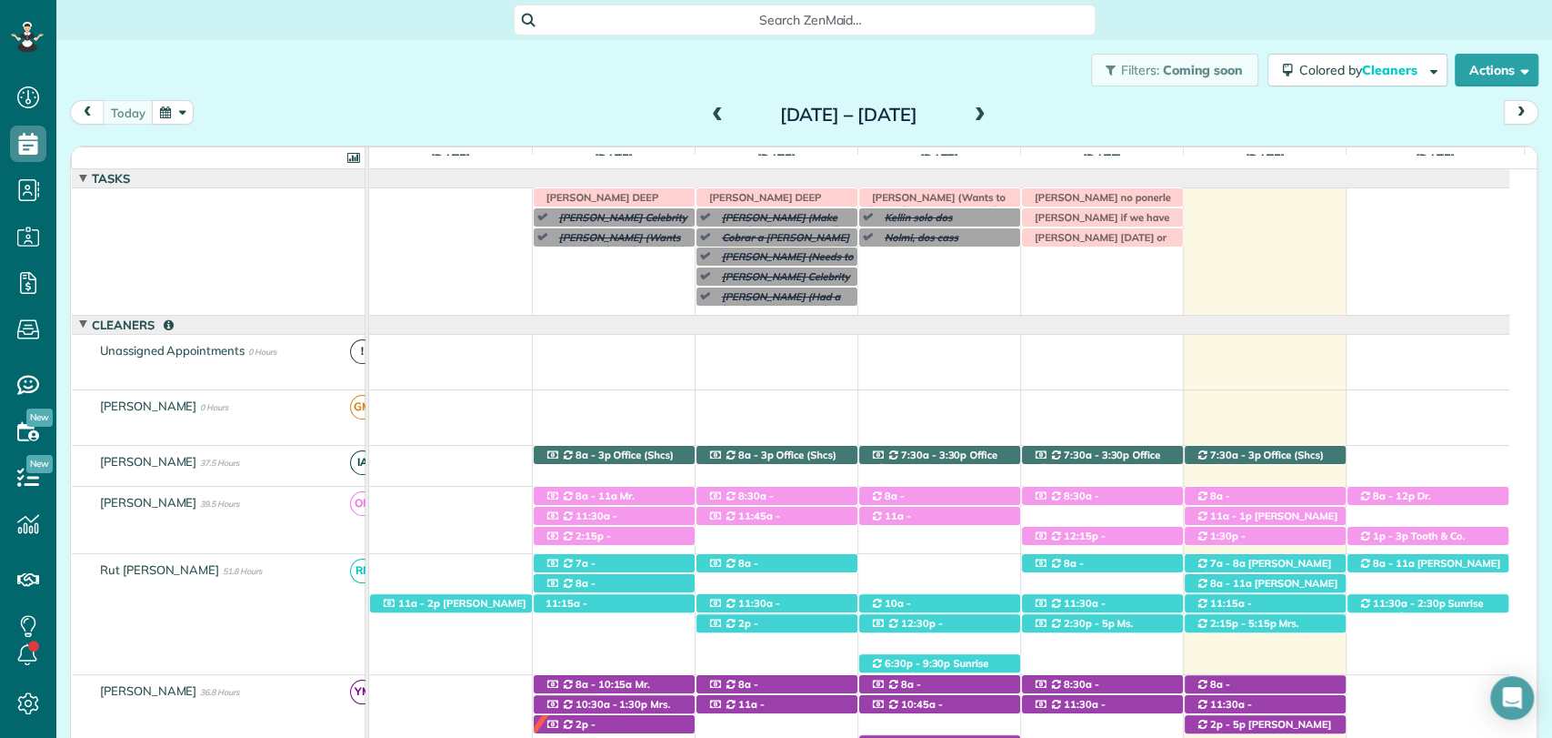
click at [990, 115] on span at bounding box center [980, 115] width 20 height 16
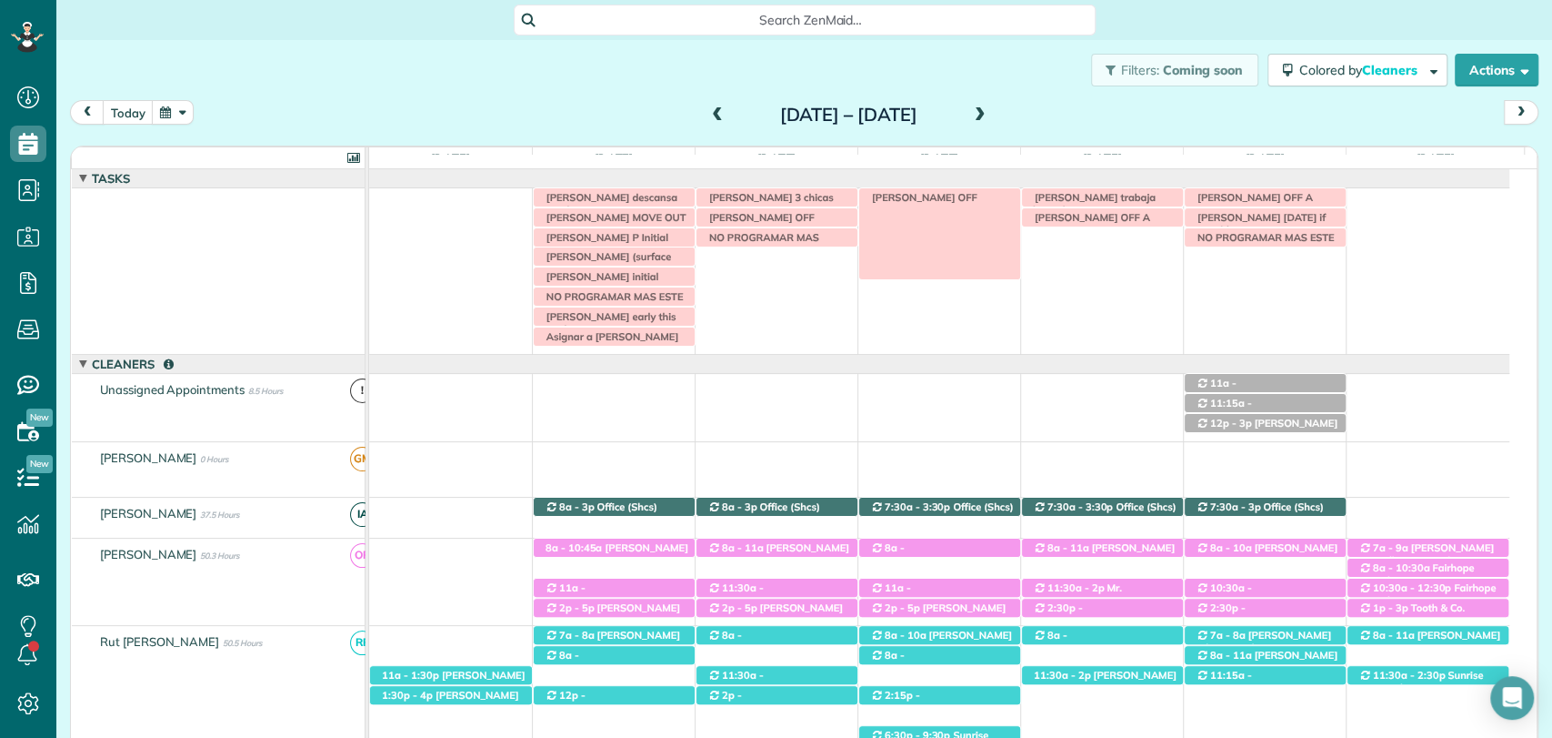
click at [949, 199] on div "VERONICA OFF" at bounding box center [939, 197] width 161 height 19
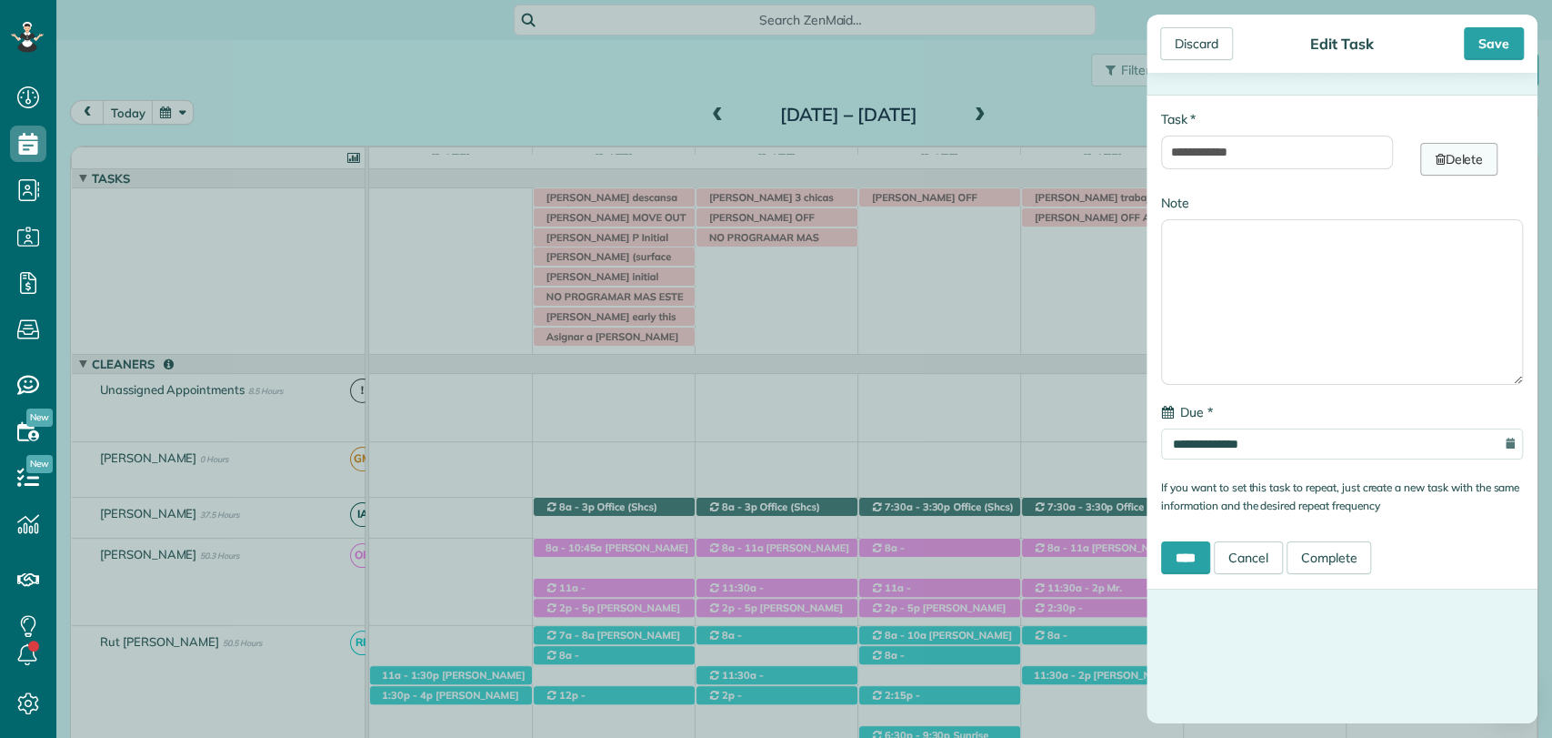
click at [1439, 169] on link "Delete" at bounding box center [1458, 159] width 77 height 33
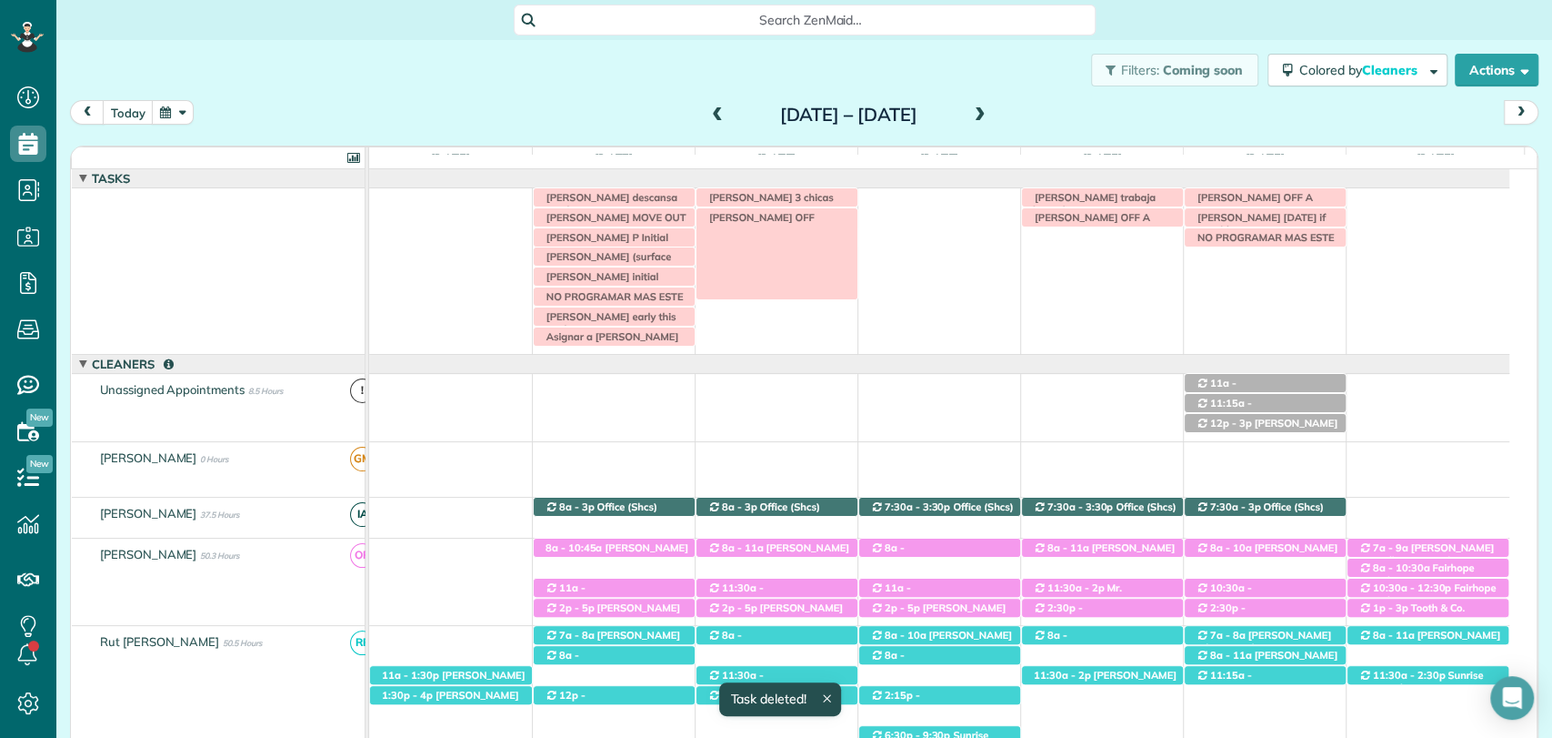
click at [789, 217] on div "VERONICA OFF" at bounding box center [777, 217] width 161 height 19
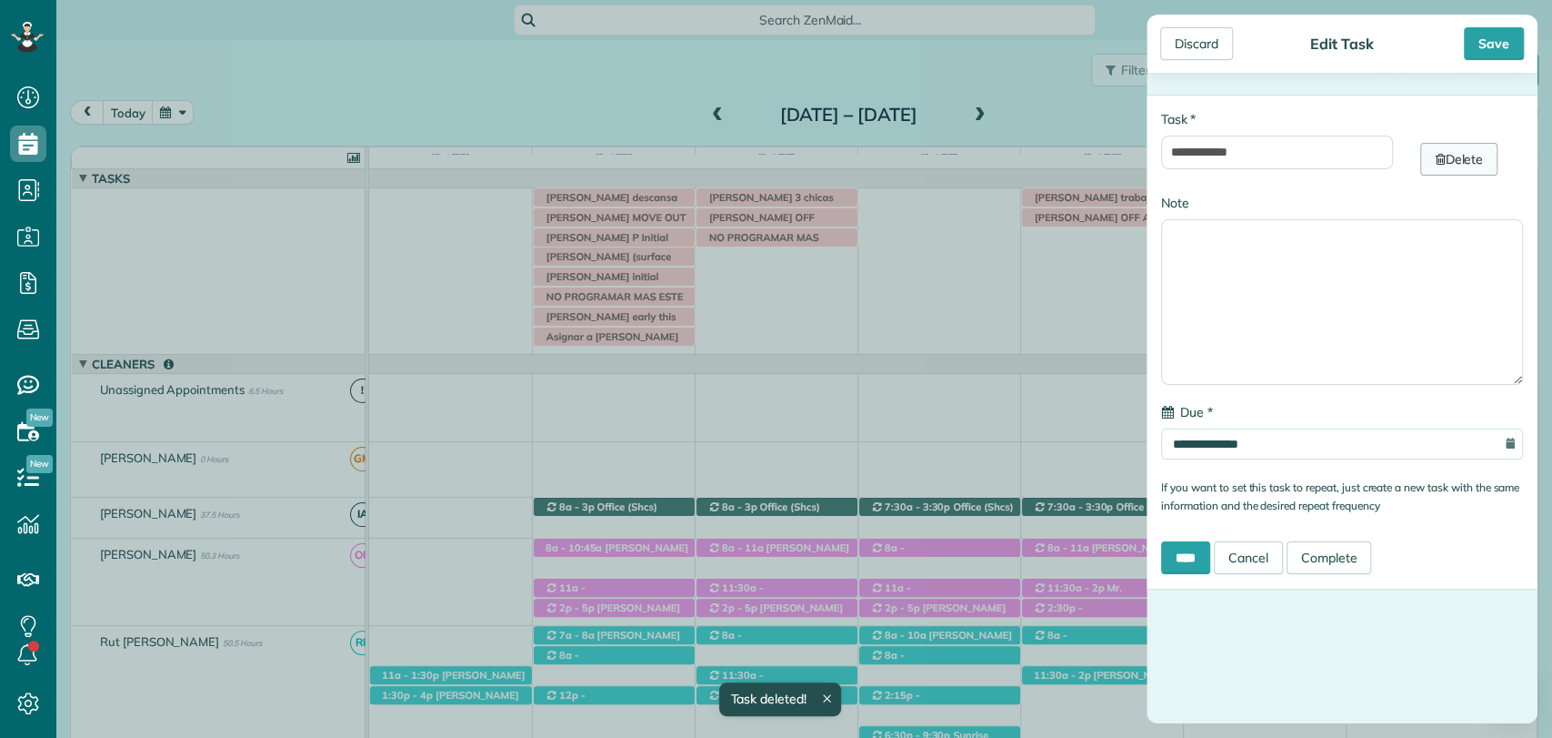
click at [1460, 161] on link "Delete" at bounding box center [1458, 159] width 77 height 33
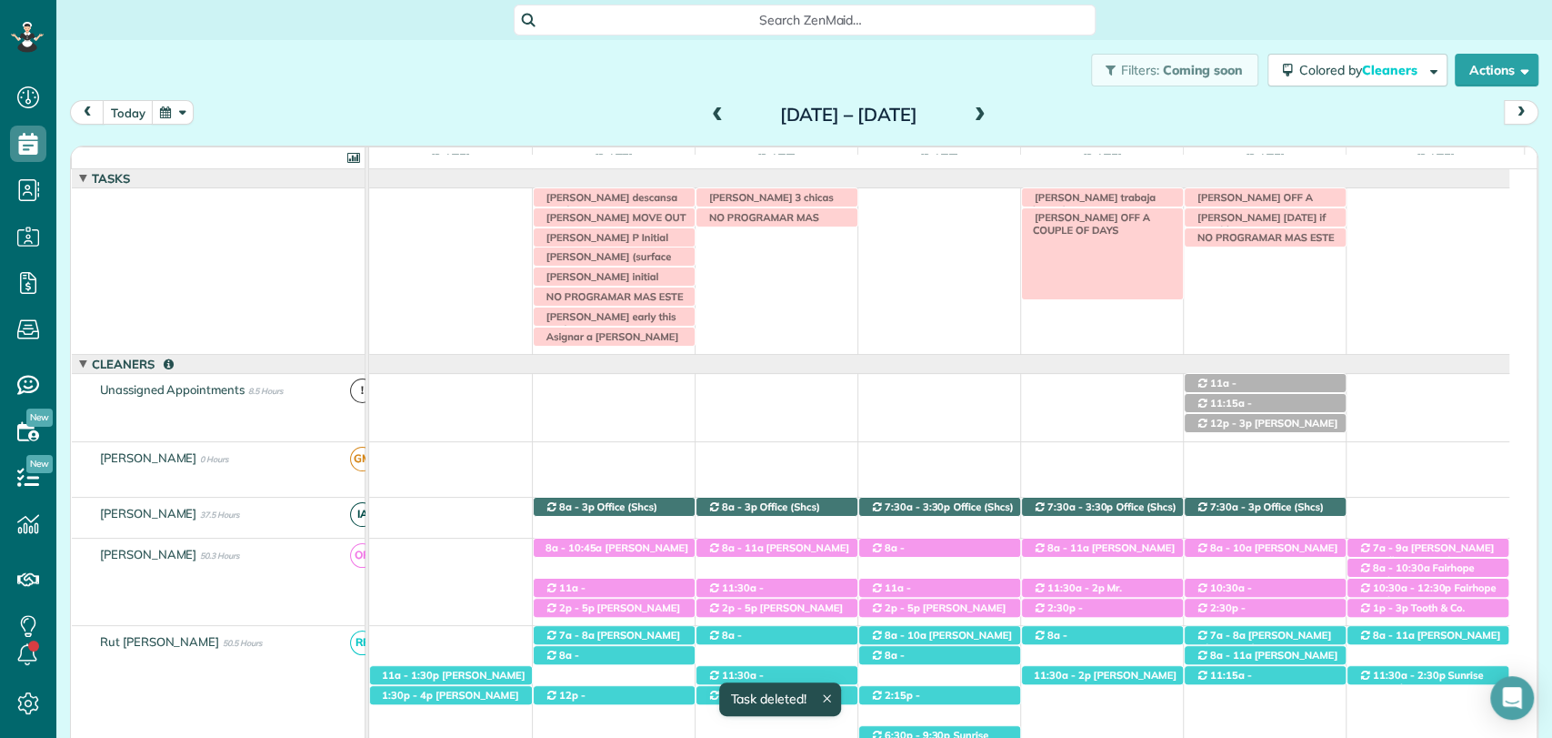
click at [1106, 220] on span "VERONICA OFF A COUPLE OF DAYS" at bounding box center [1088, 223] width 125 height 25
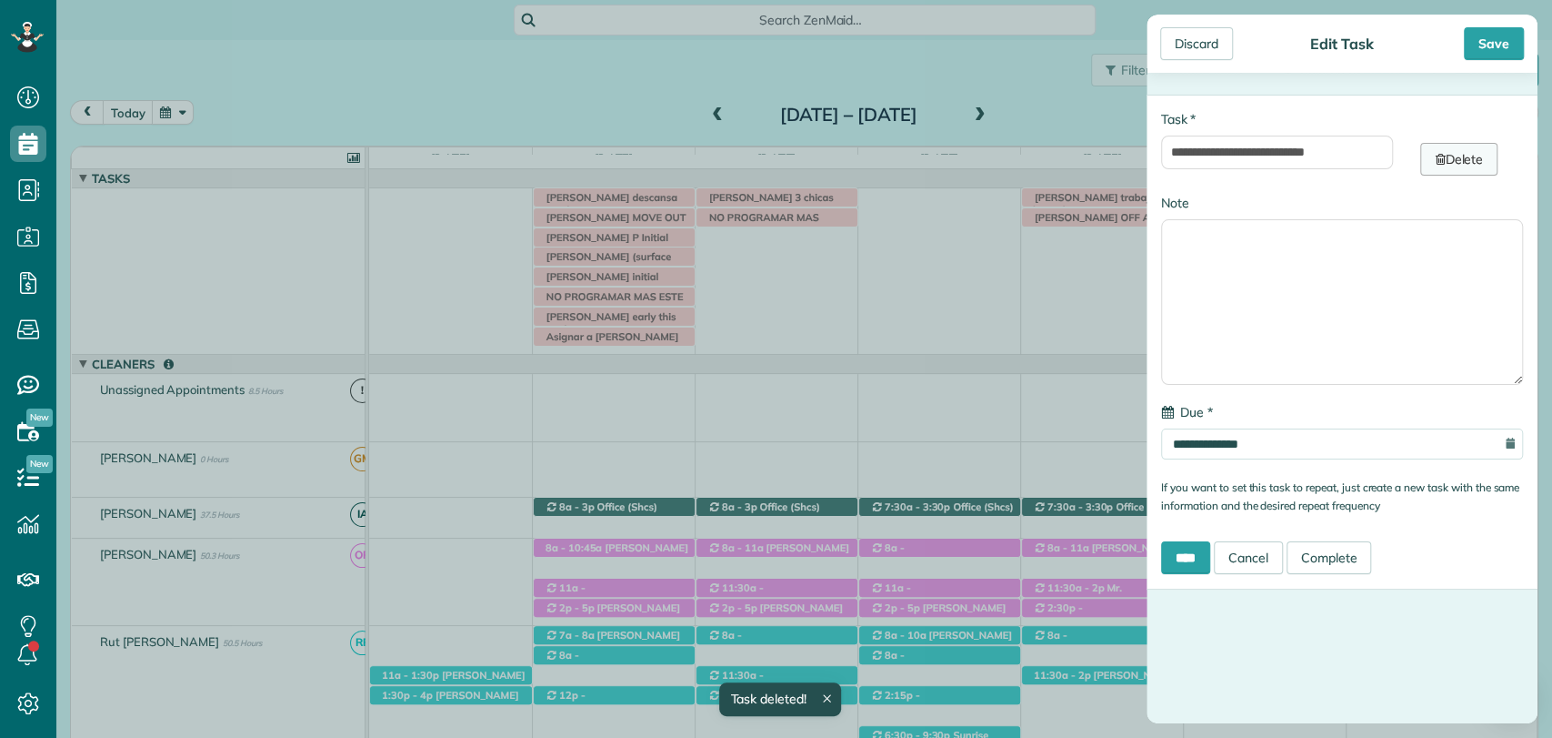
click at [1455, 155] on link "Delete" at bounding box center [1458, 159] width 77 height 33
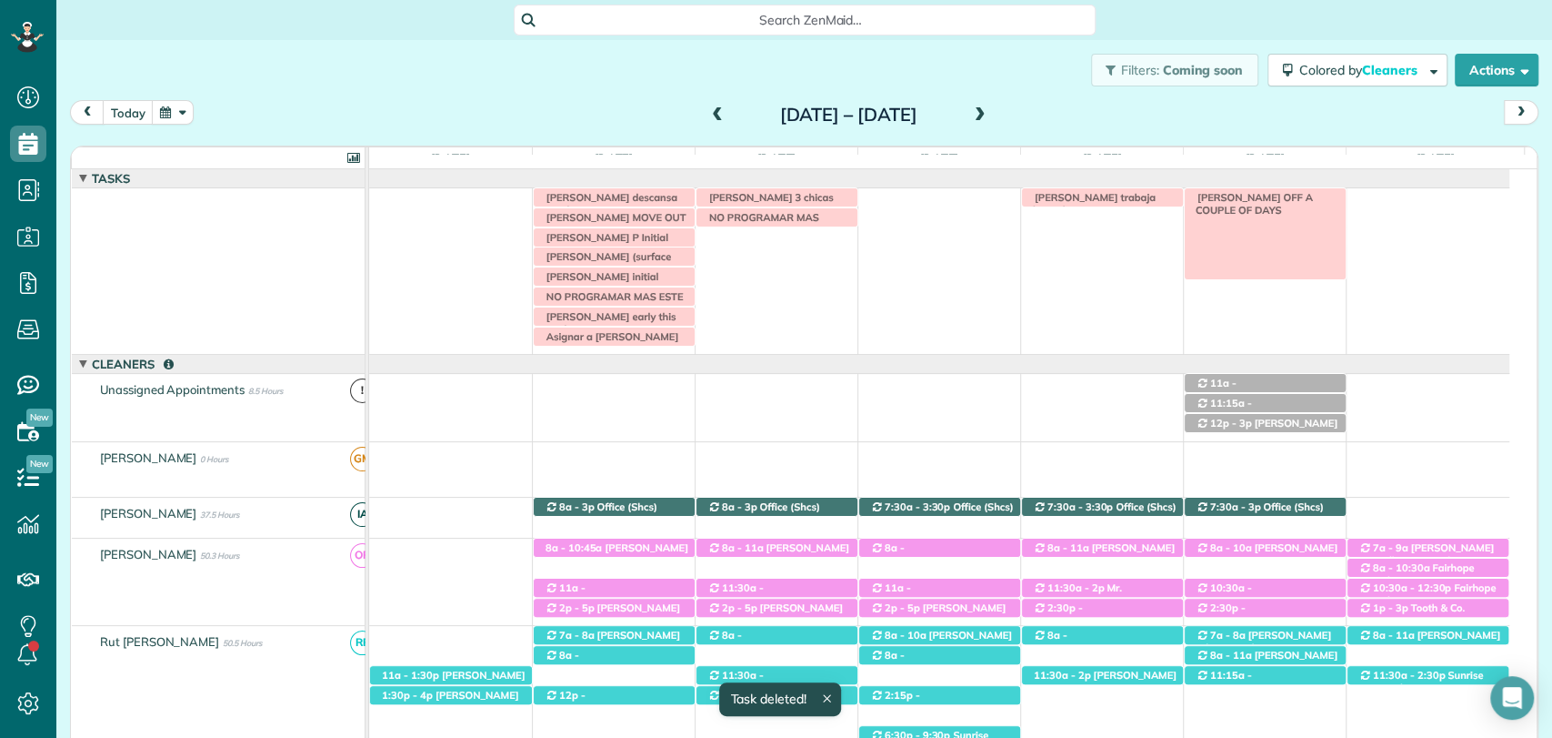
click at [1255, 192] on span "VERONICA OFF A COUPLE OF DAYS" at bounding box center [1251, 203] width 125 height 25
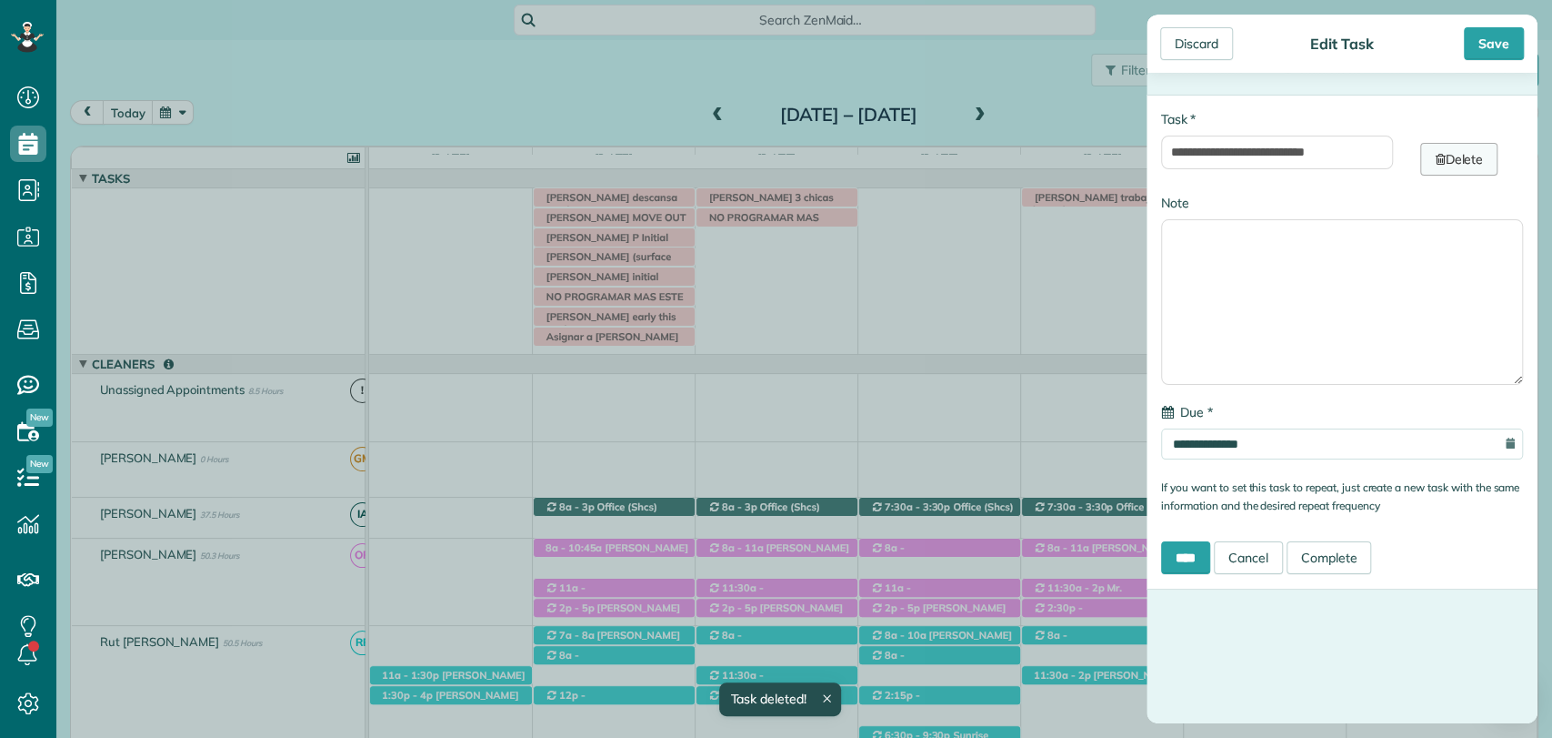
click at [1446, 162] on link "Delete" at bounding box center [1458, 159] width 77 height 33
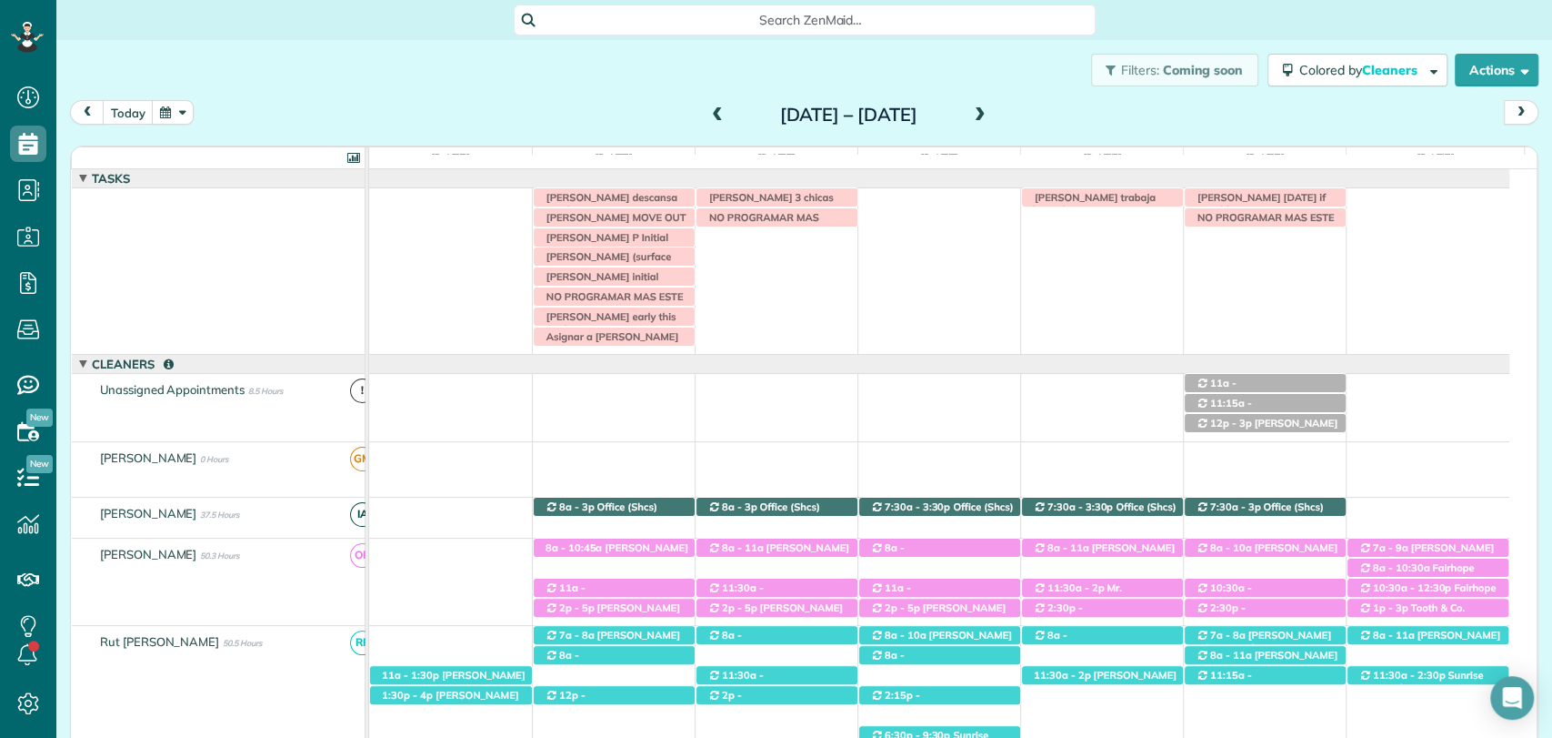
click at [1080, 113] on div "today Sunday Aug 24 – Saturday Aug 30, 2025" at bounding box center [804, 117] width 1469 height 34
click at [708, 113] on span at bounding box center [718, 115] width 20 height 16
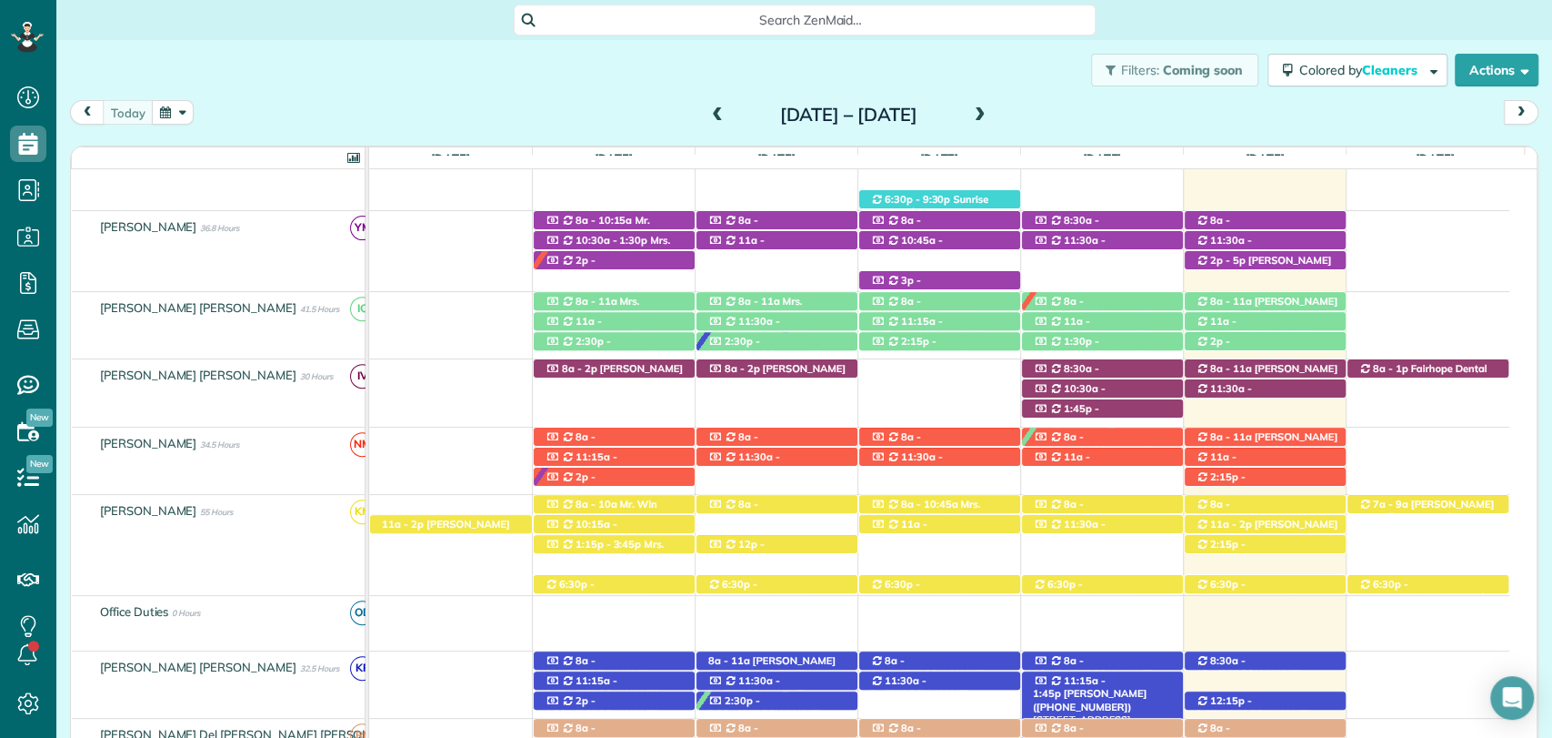
scroll to position [473, 0]
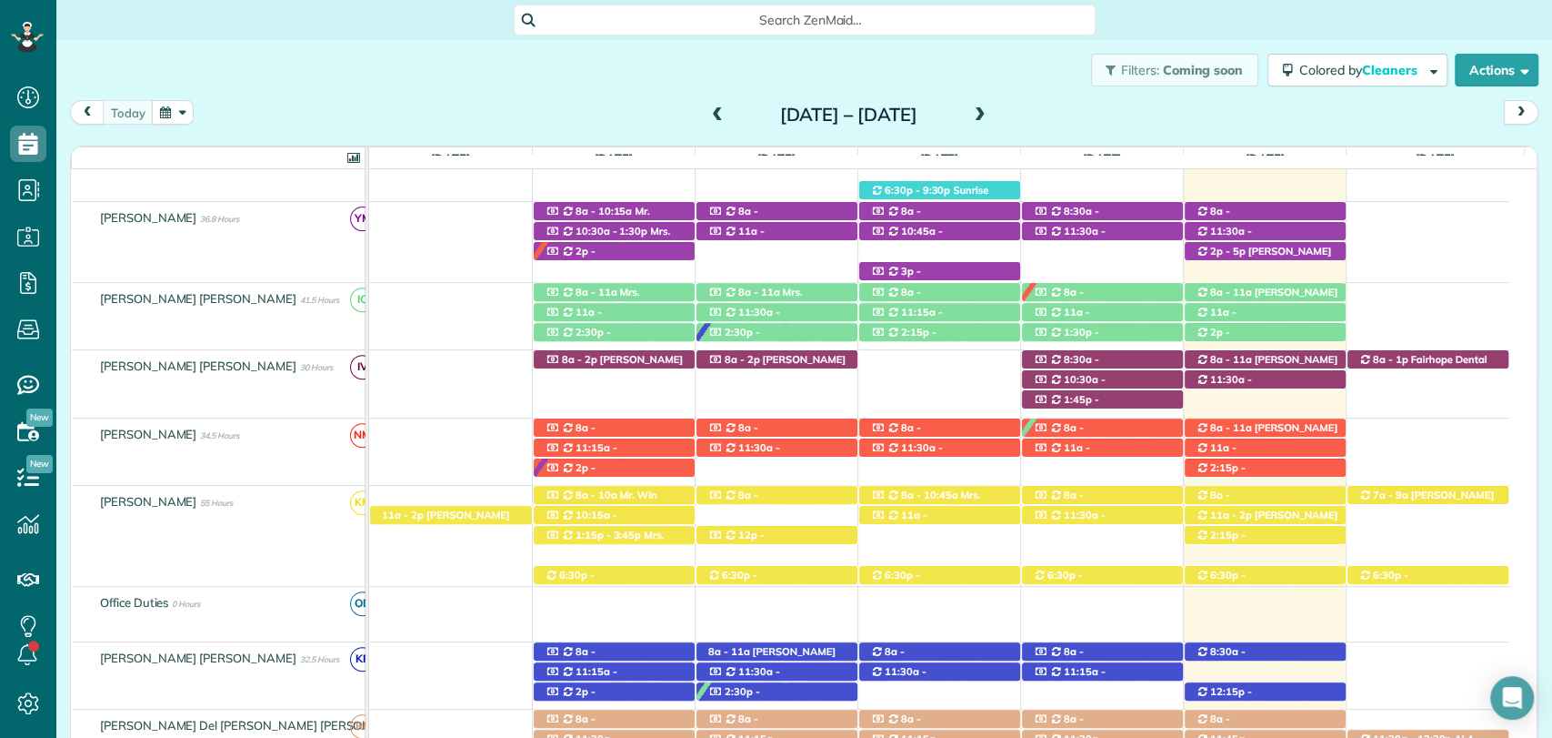
click at [1234, 115] on div "today Sunday Aug 17 – Saturday Aug 23, 2025" at bounding box center [804, 117] width 1469 height 34
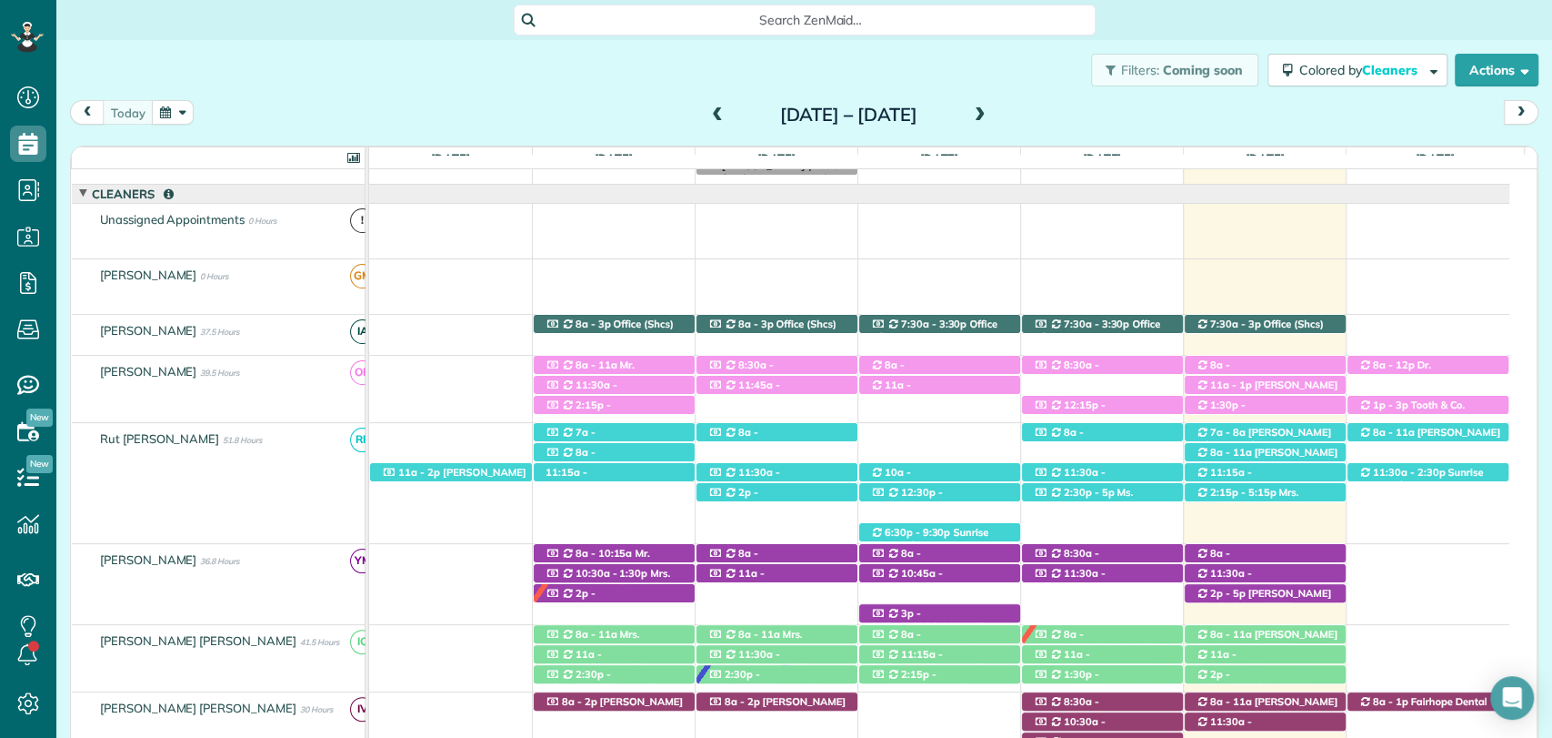
scroll to position [0, 0]
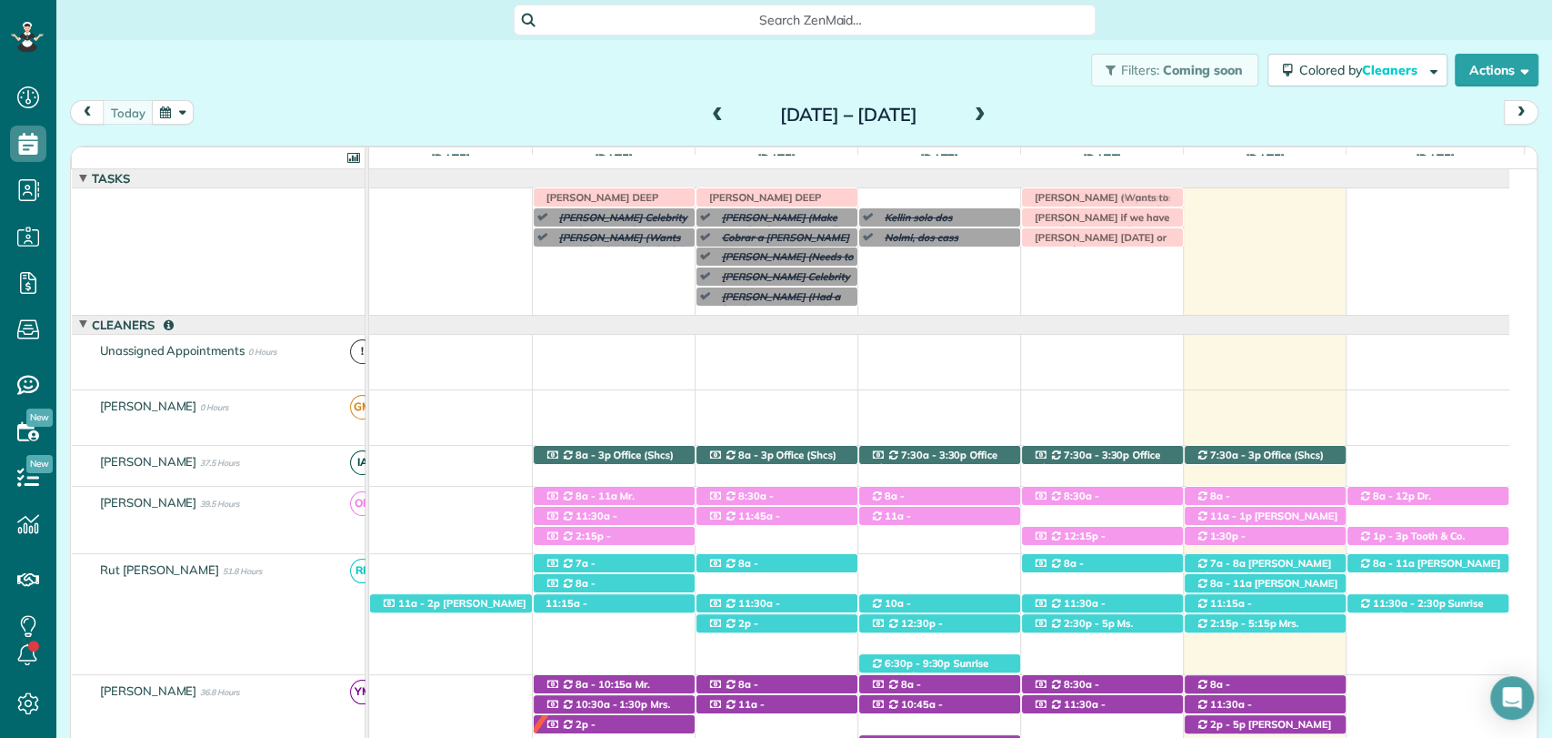
drag, startPoint x: 944, startPoint y: 196, endPoint x: 1181, endPoint y: 213, distance: 237.9
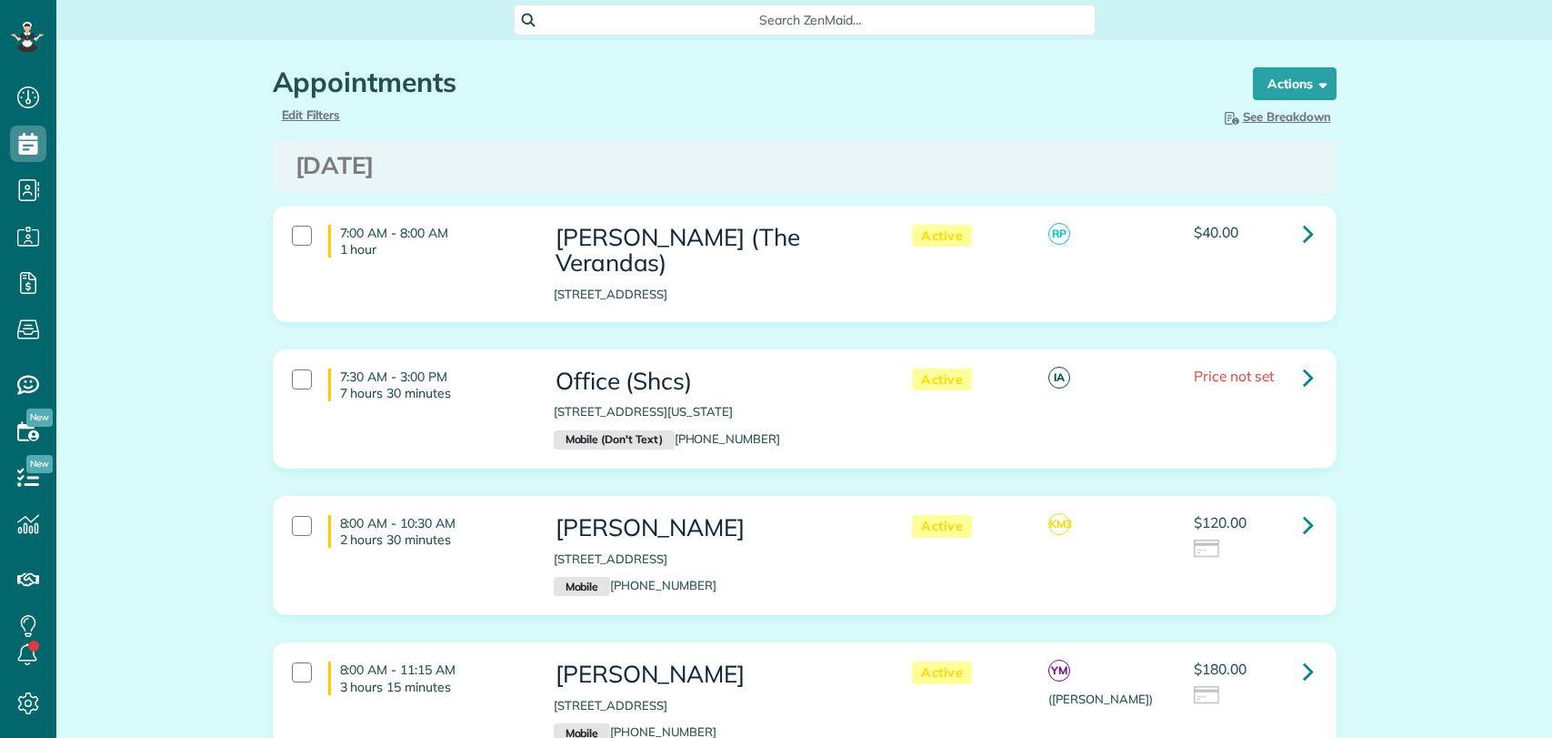
click at [706, 17] on span "Search ZenMaid…" at bounding box center [811, 20] width 553 height 18
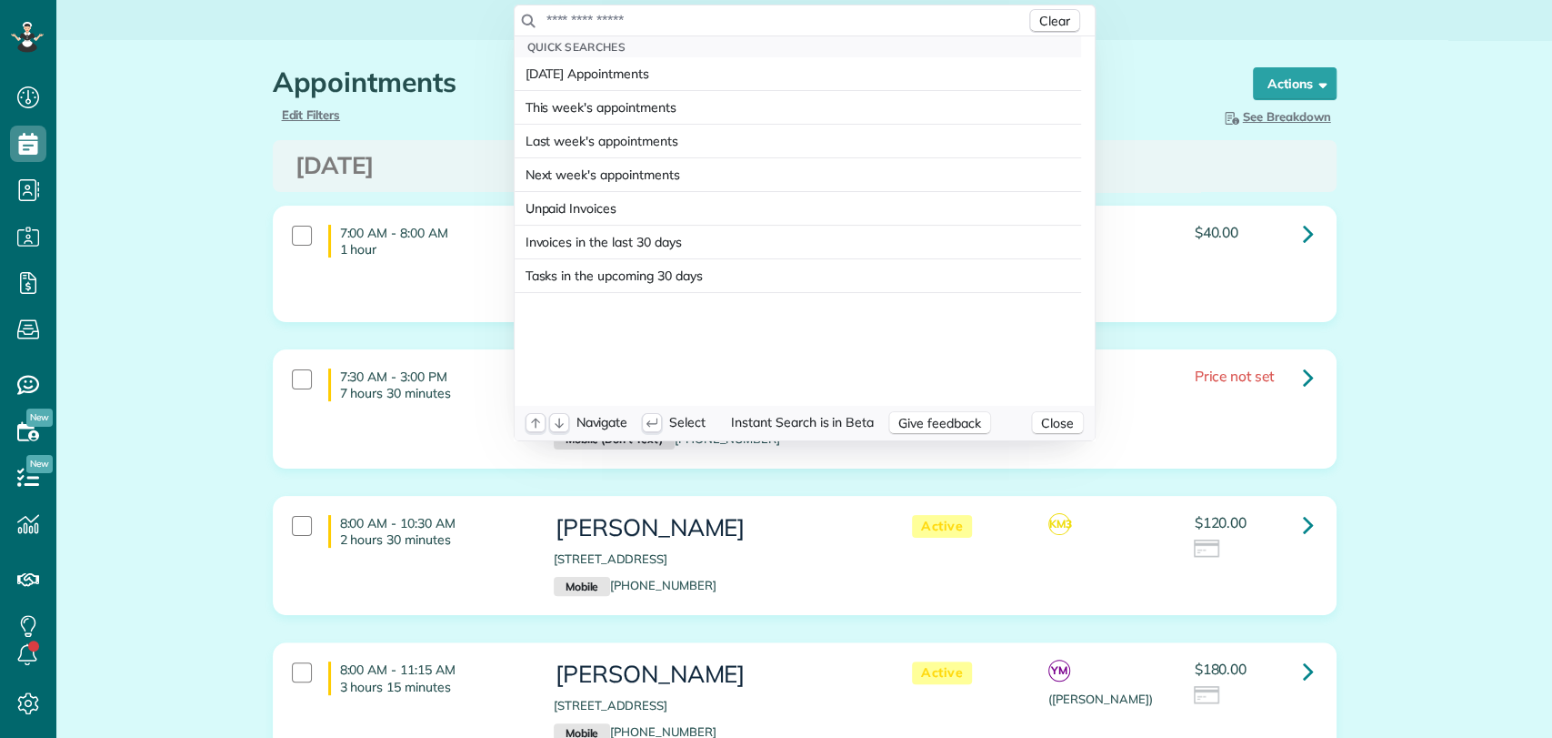
scroll to position [7, 7]
click at [706, 17] on input "text" at bounding box center [786, 20] width 480 height 18
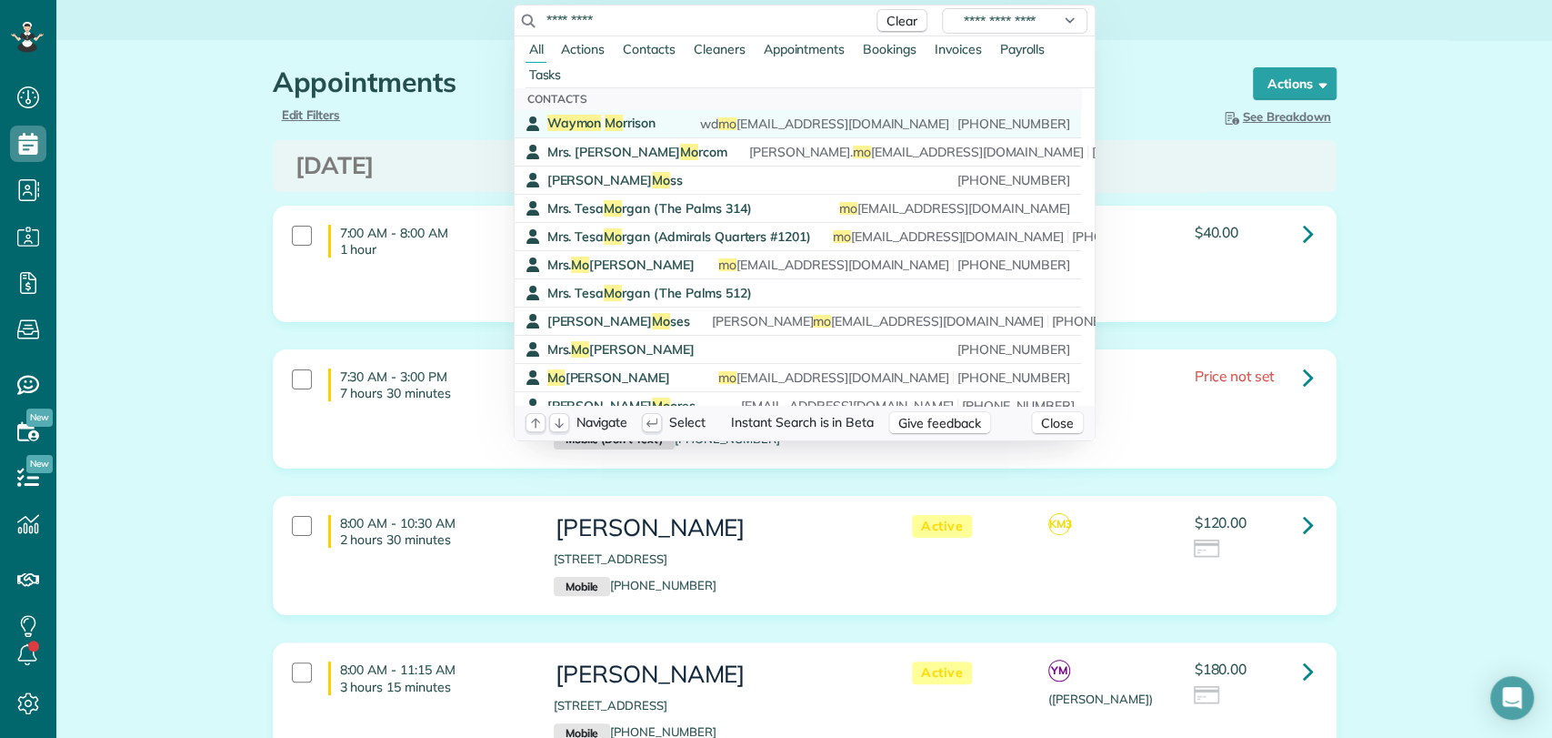
type input "*********"
click at [649, 118] on div "Way mo n Mo rrison wd mo rrison111@aol.com (251) 586-5087" at bounding box center [808, 123] width 523 height 17
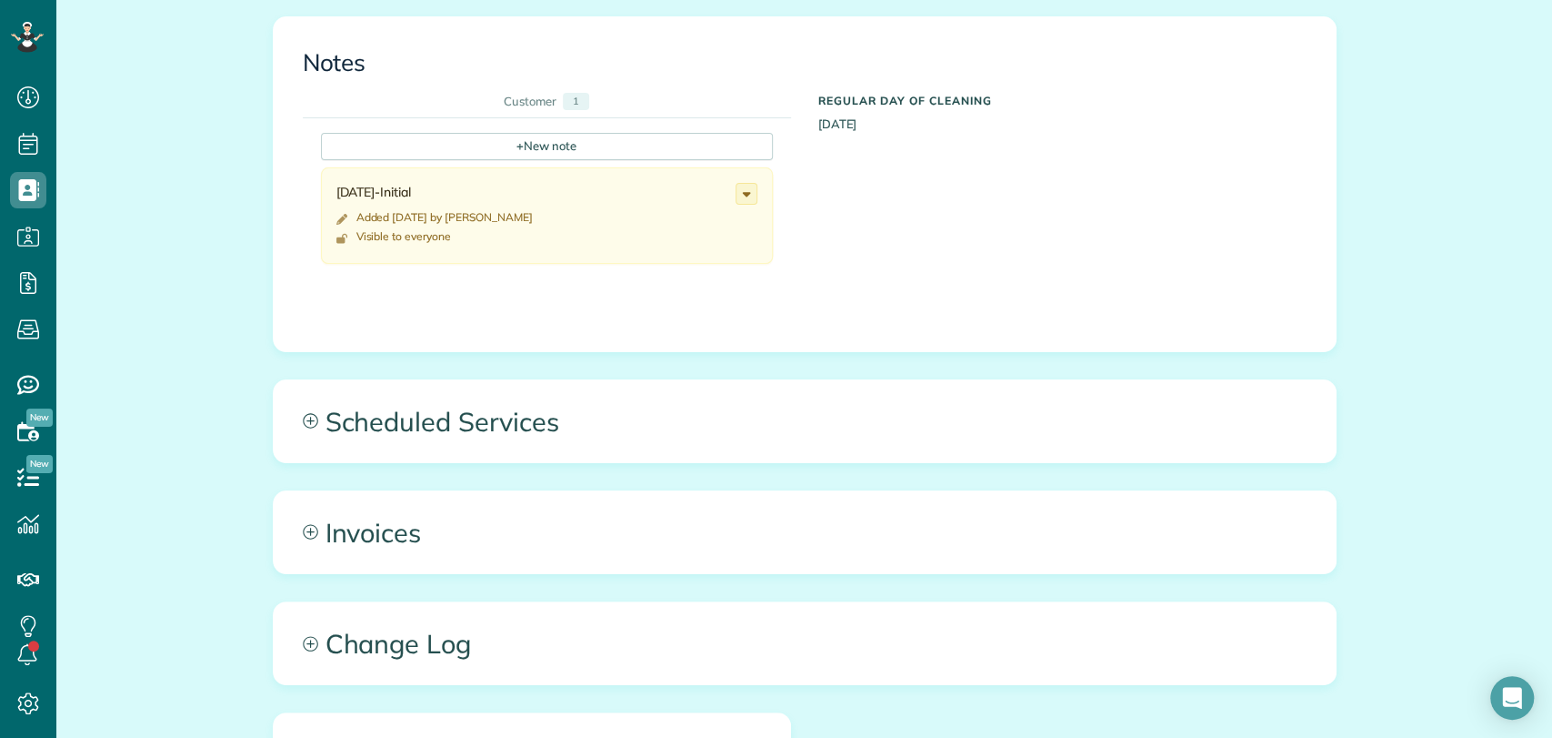
scroll to position [743, 0]
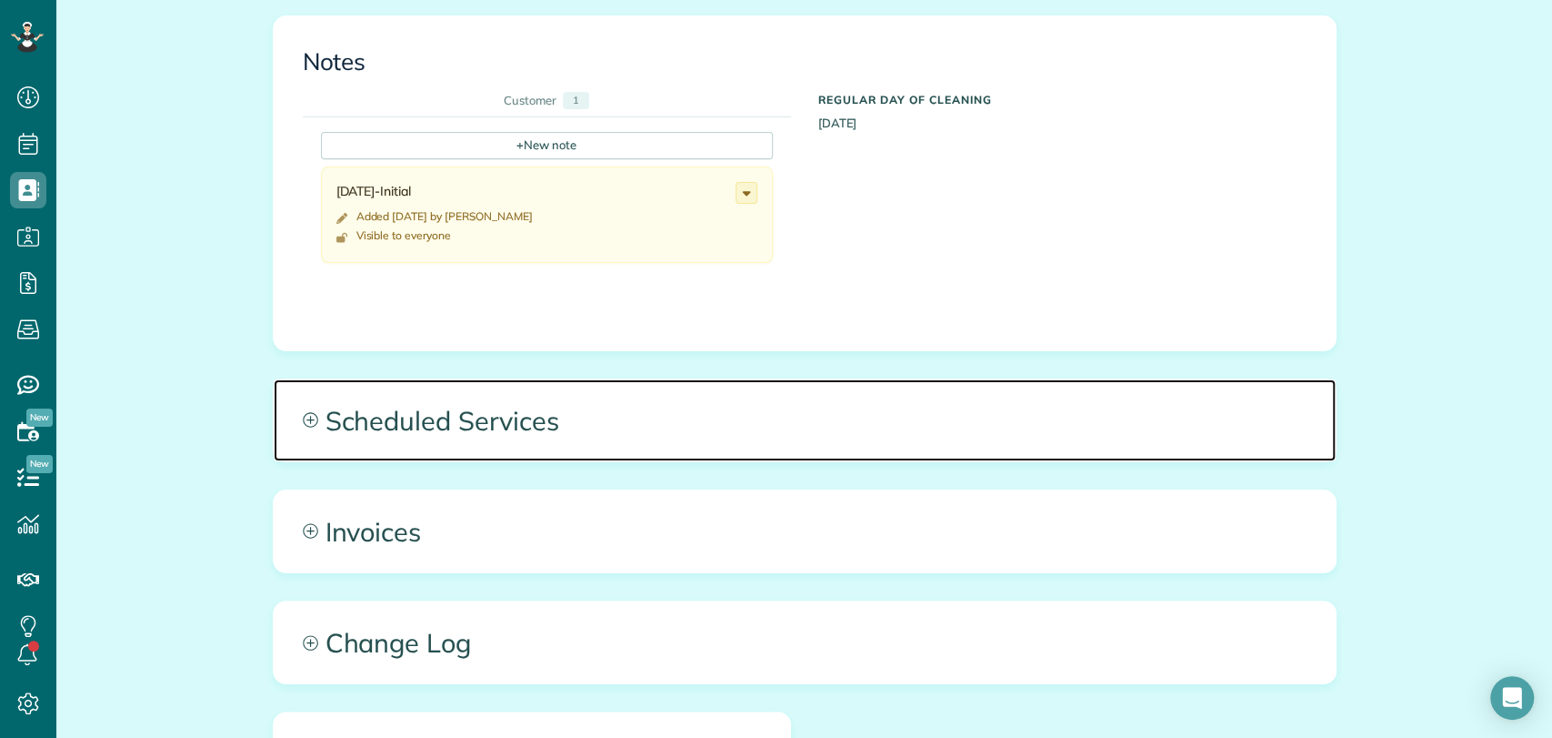
click at [501, 425] on span "Scheduled Services" at bounding box center [805, 420] width 1062 height 82
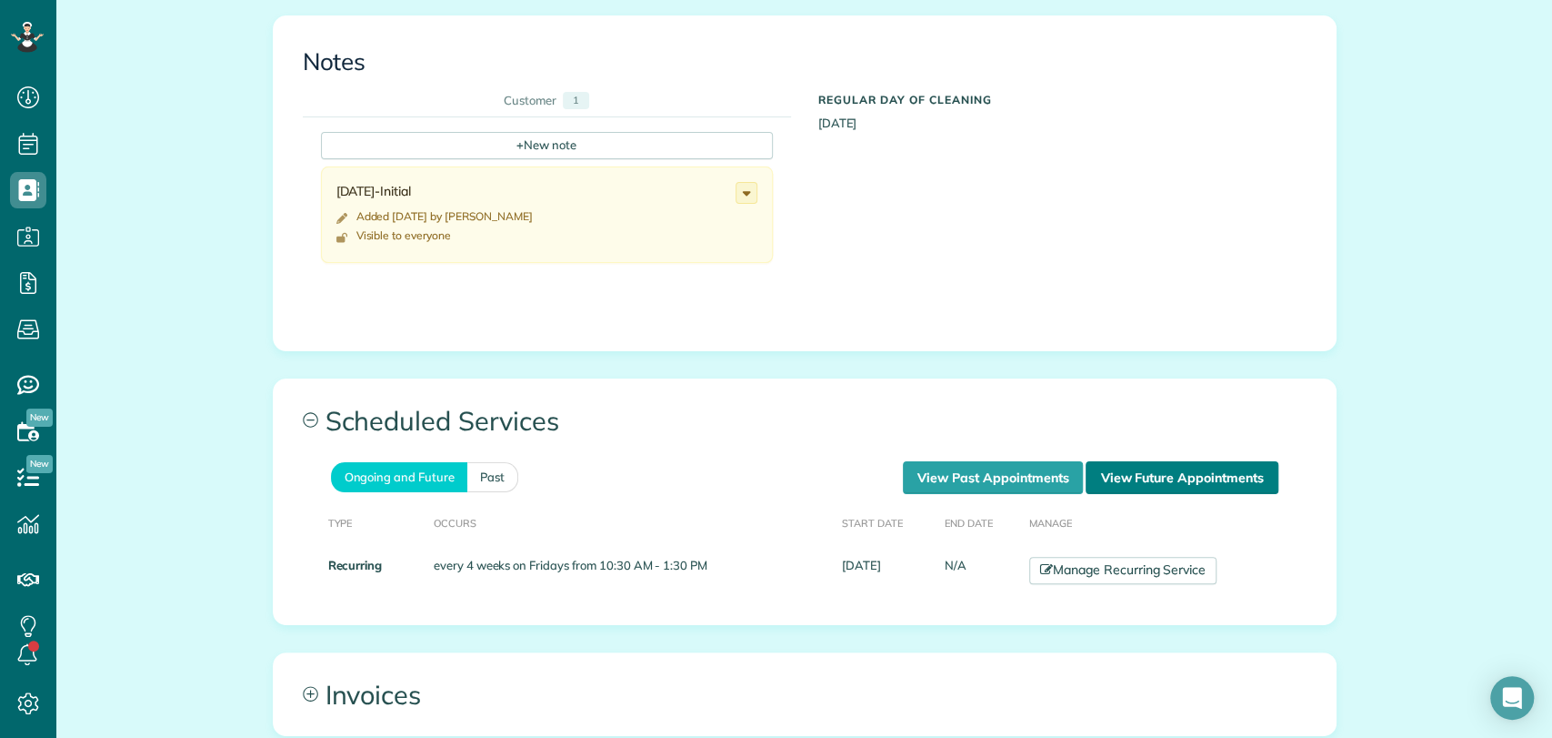
click at [1161, 476] on link "View Future Appointments" at bounding box center [1182, 477] width 192 height 33
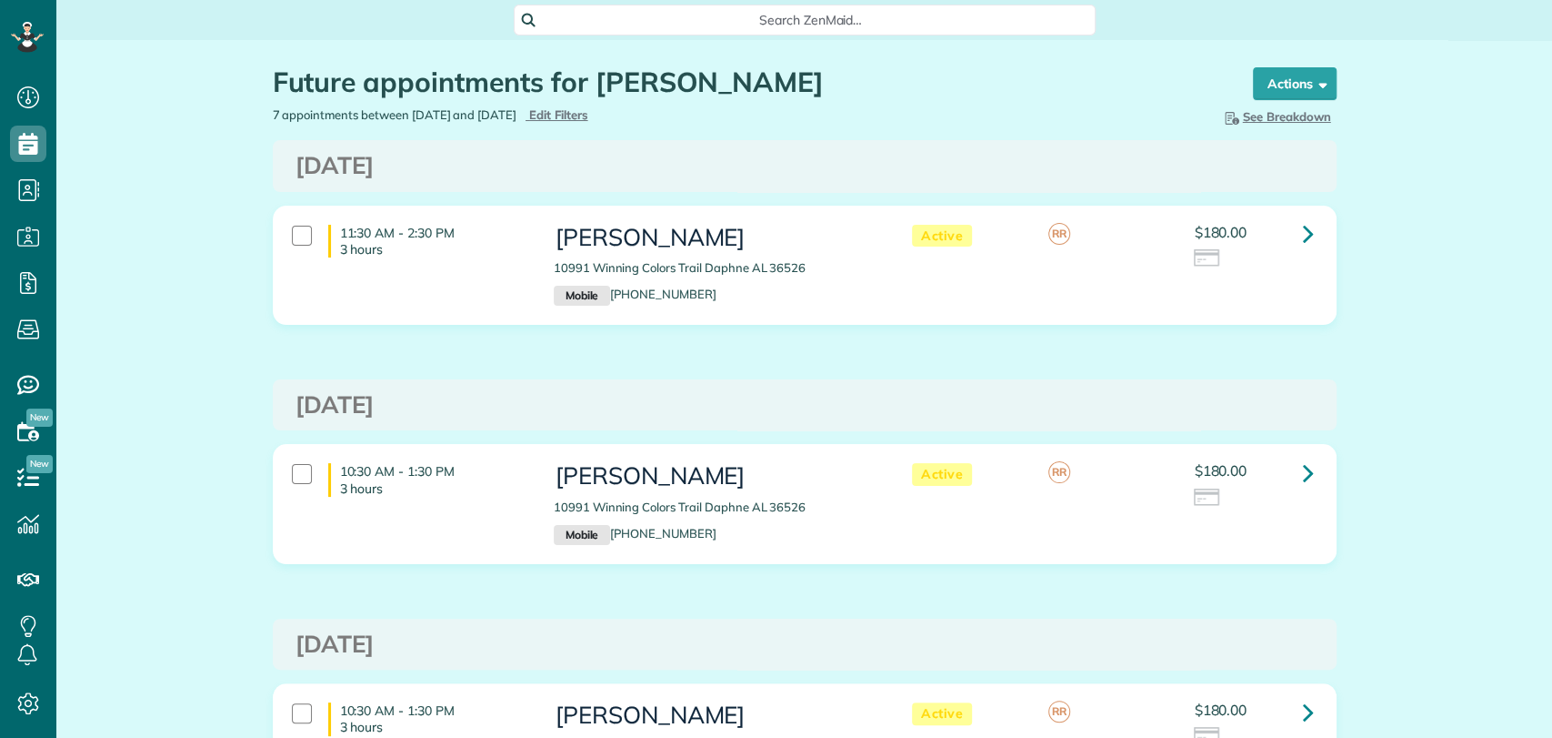
scroll to position [7, 7]
click at [801, 16] on span "Search ZenMaid…" at bounding box center [811, 20] width 553 height 18
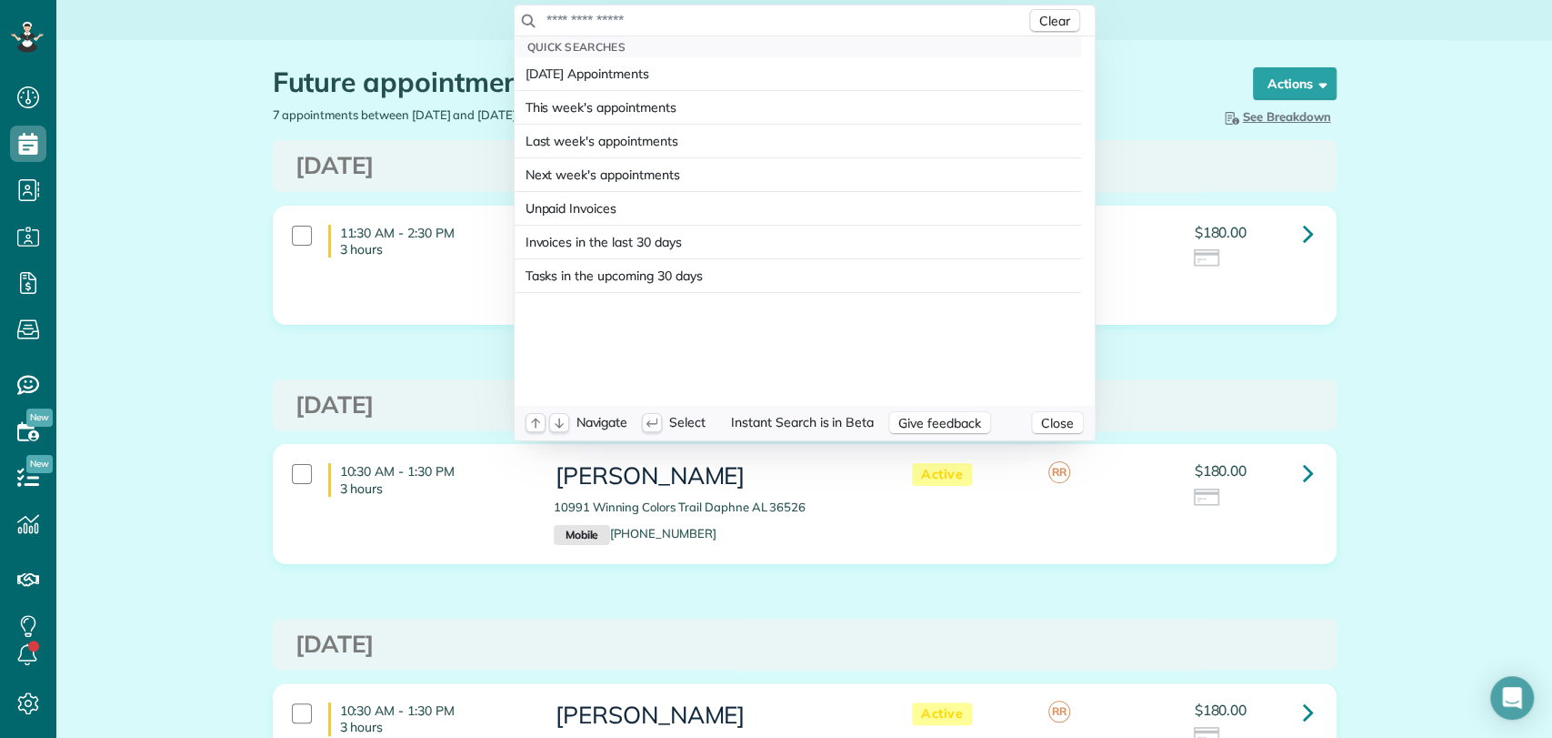
type input "**********"
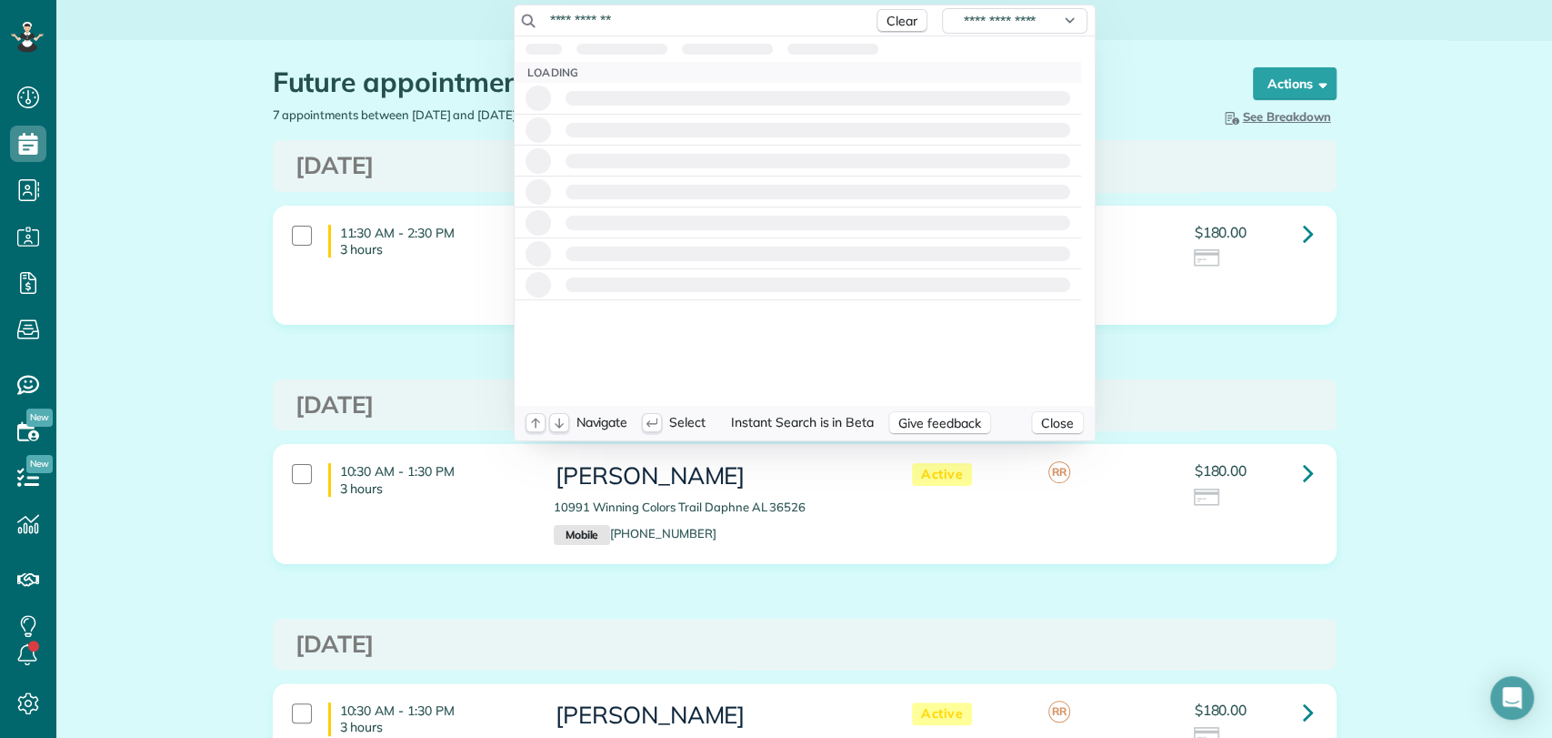
click at [801, 16] on input "**********" at bounding box center [705, 20] width 318 height 18
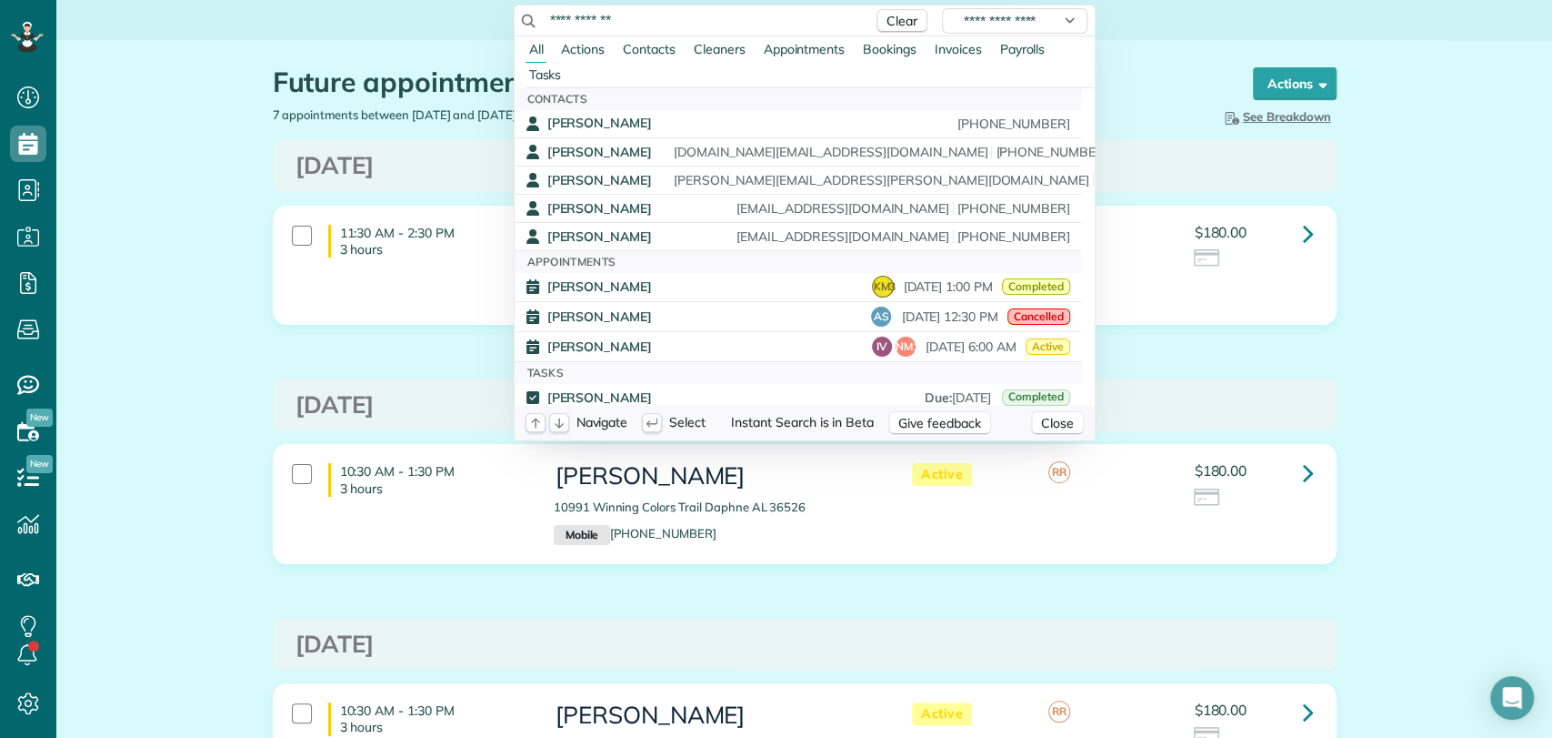
drag, startPoint x: 708, startPoint y: 17, endPoint x: 521, endPoint y: 18, distance: 187.3
click at [521, 18] on div "**********" at bounding box center [805, 20] width 580 height 31
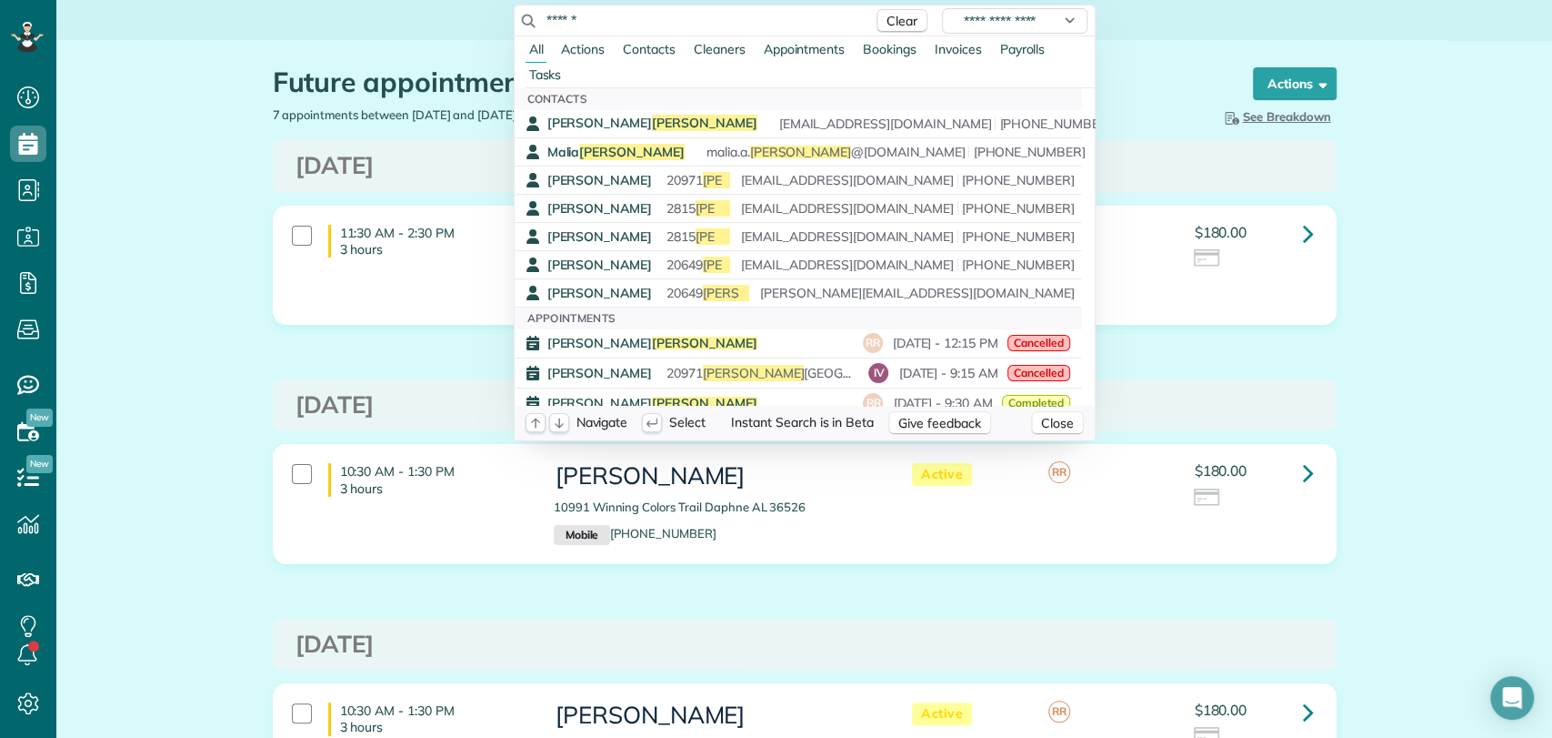
type input "******"
click at [644, 118] on div "Carolyn Bishop ctb1288@gmail.com (251) 455-1113" at bounding box center [810, 123] width 527 height 17
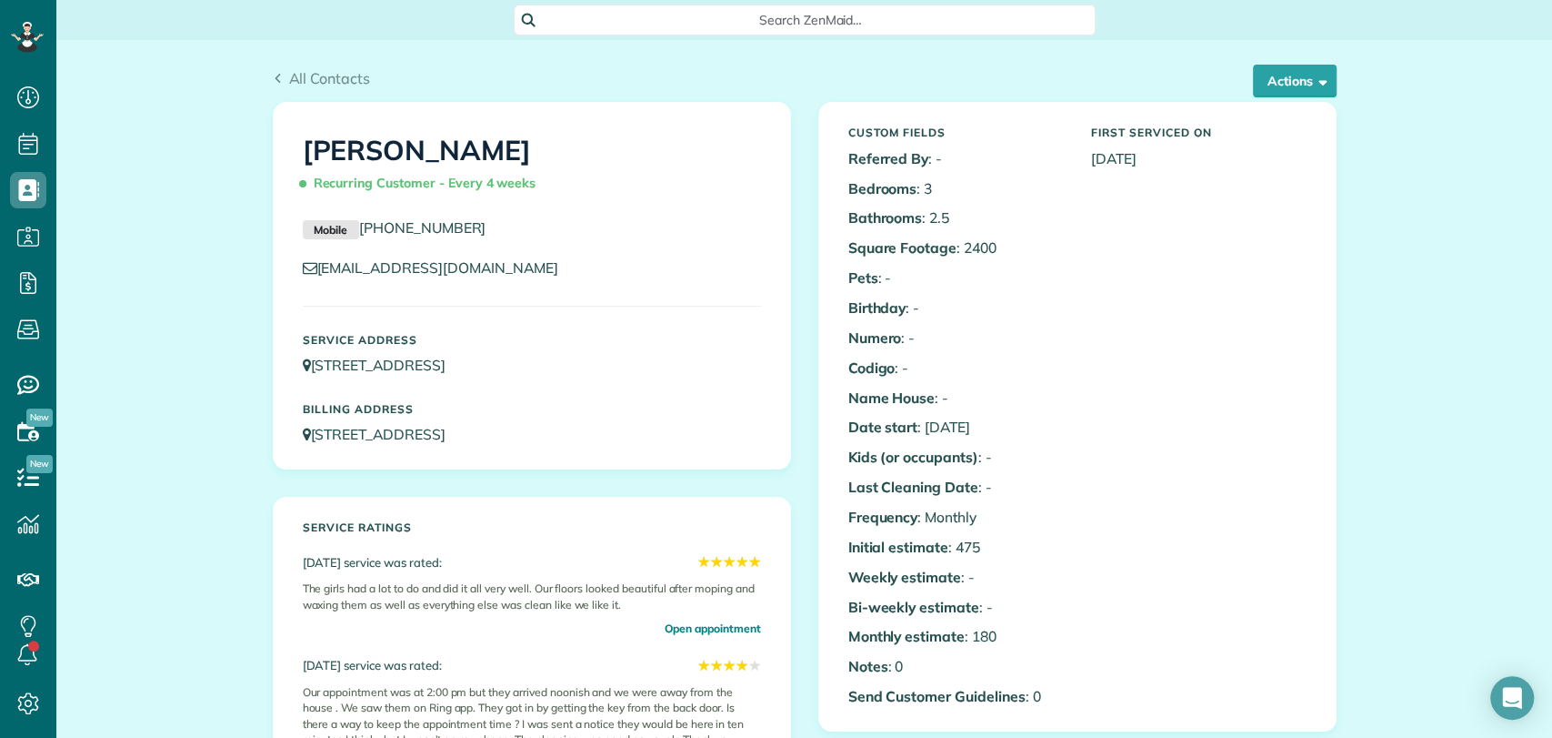
click at [818, 23] on span "Search ZenMaid…" at bounding box center [811, 20] width 553 height 18
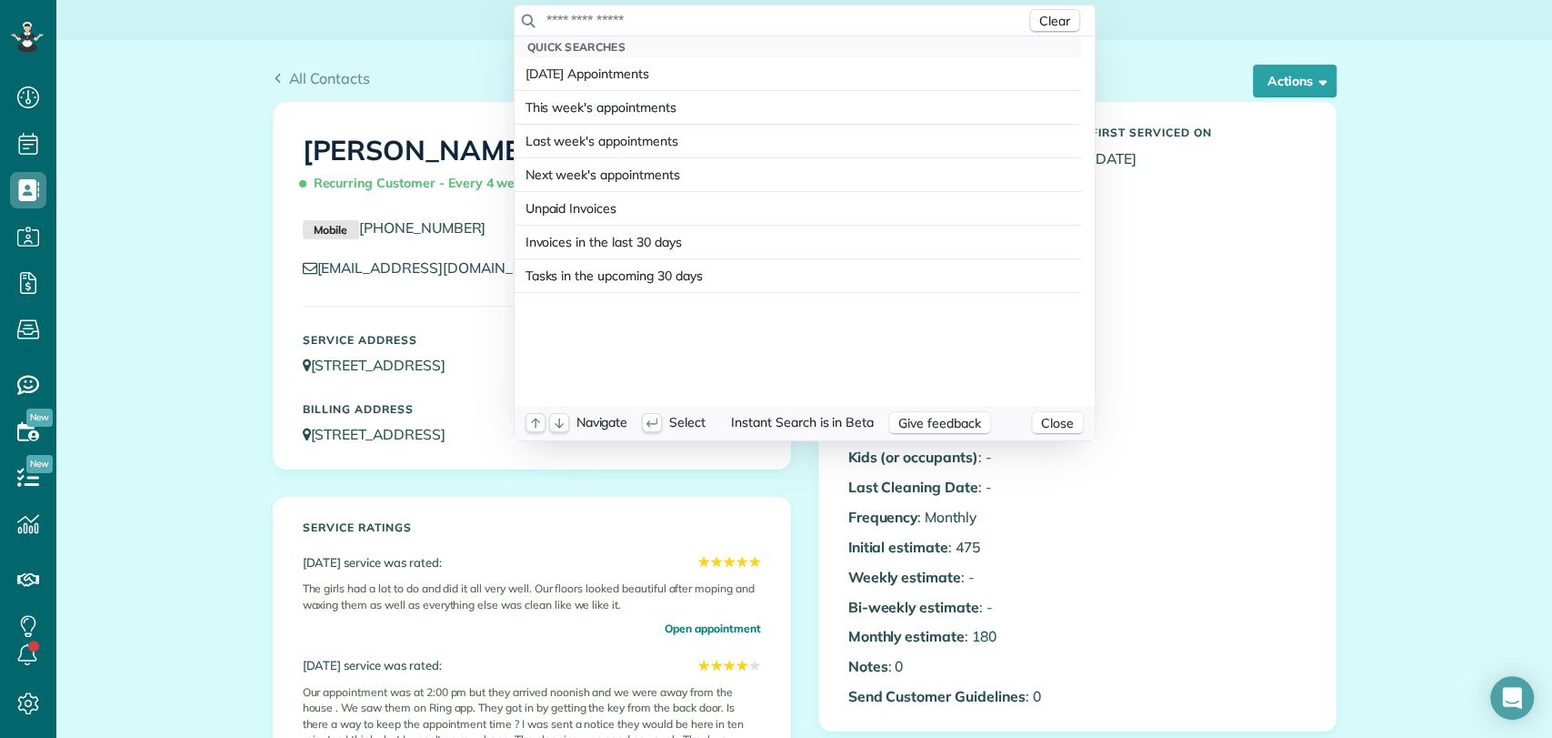
click at [818, 23] on input "text" at bounding box center [786, 20] width 480 height 18
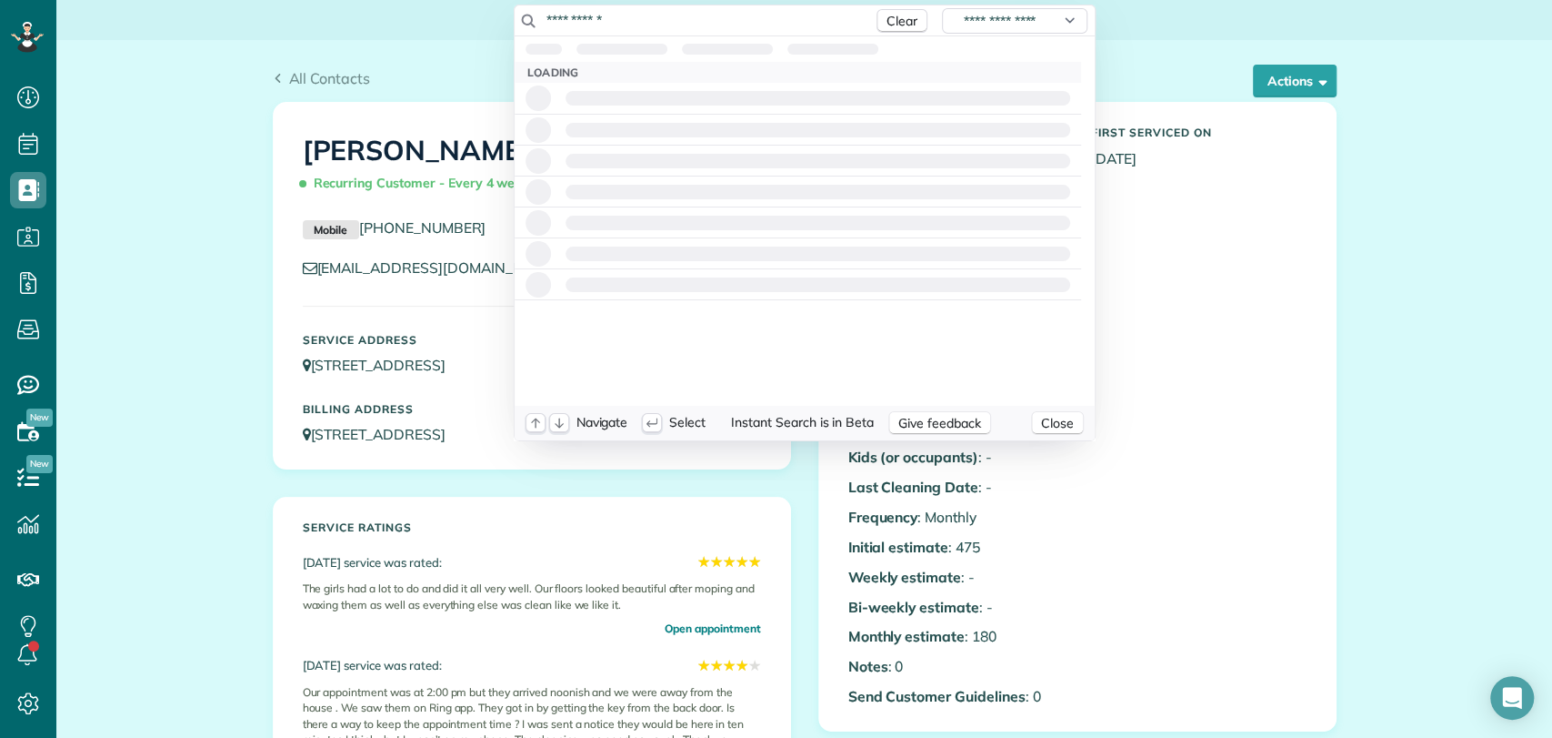
type input "**********"
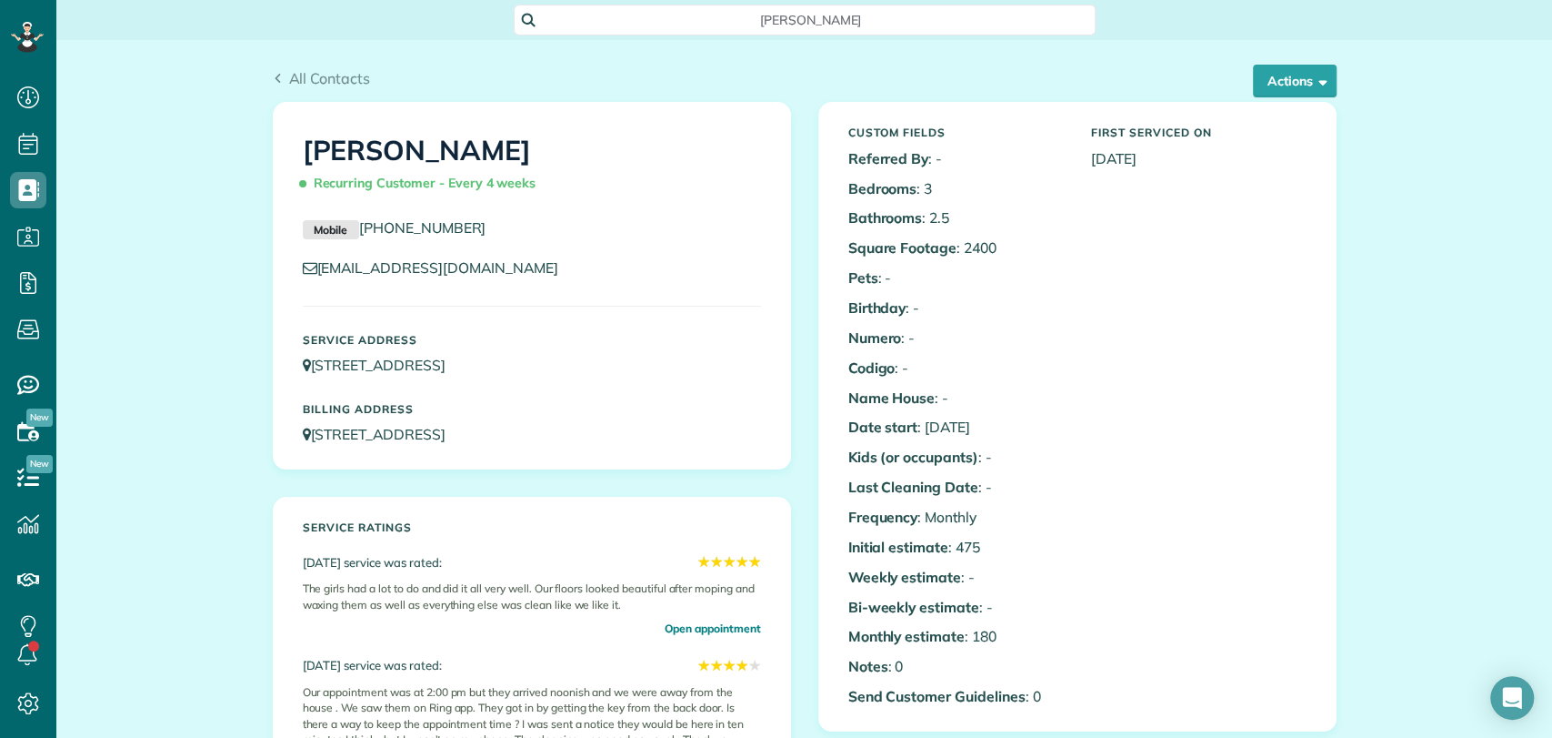
click at [1325, 351] on html "Dashboard Scheduling Calendar View List View Dispatch View - Weekly scheduling …" at bounding box center [776, 369] width 1552 height 738
click at [610, 24] on span "gina silver" at bounding box center [811, 20] width 553 height 18
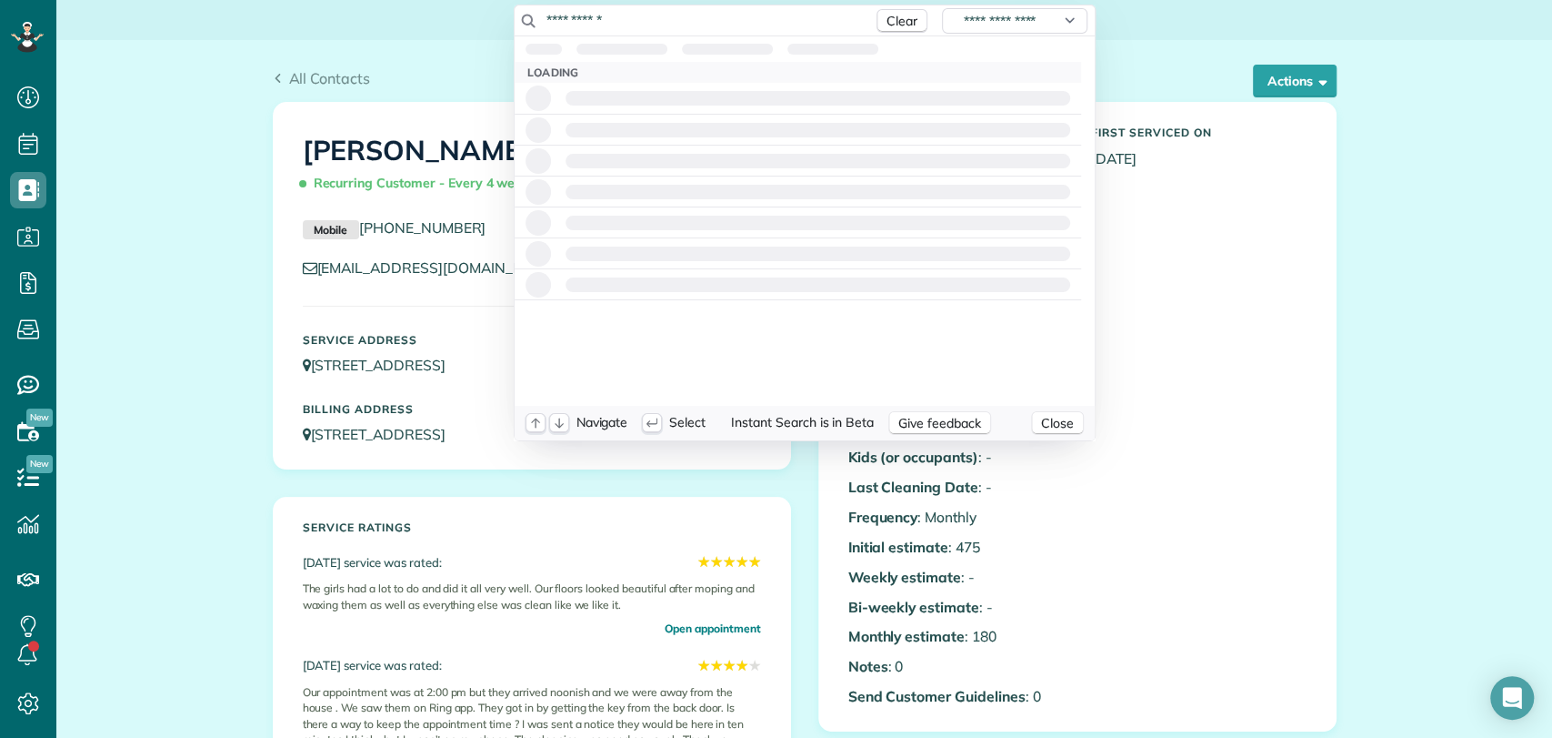
click at [610, 24] on input "**********" at bounding box center [705, 20] width 318 height 18
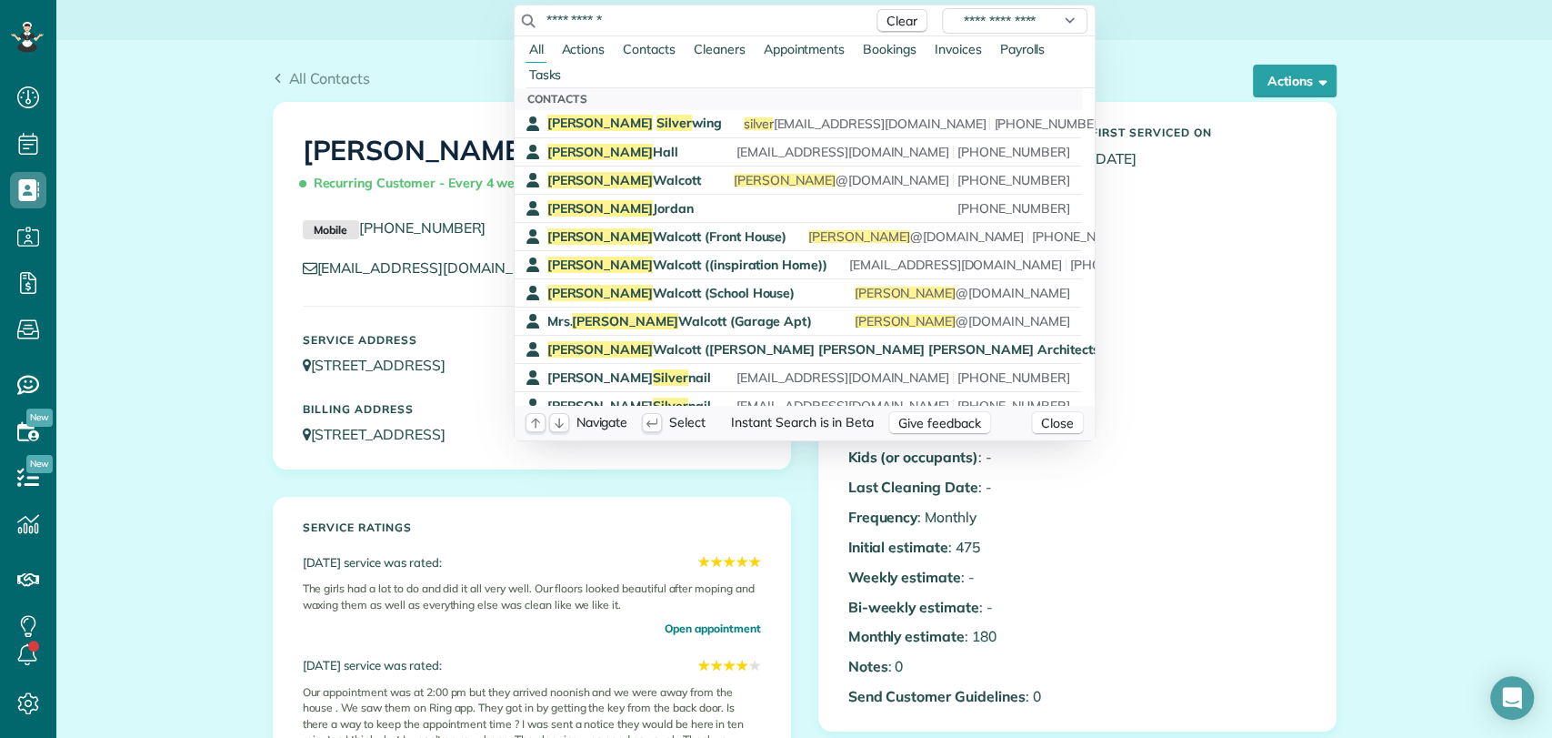
click at [610, 24] on input "**********" at bounding box center [705, 20] width 318 height 18
click at [623, 118] on span "Gina Silver wing" at bounding box center [634, 123] width 175 height 16
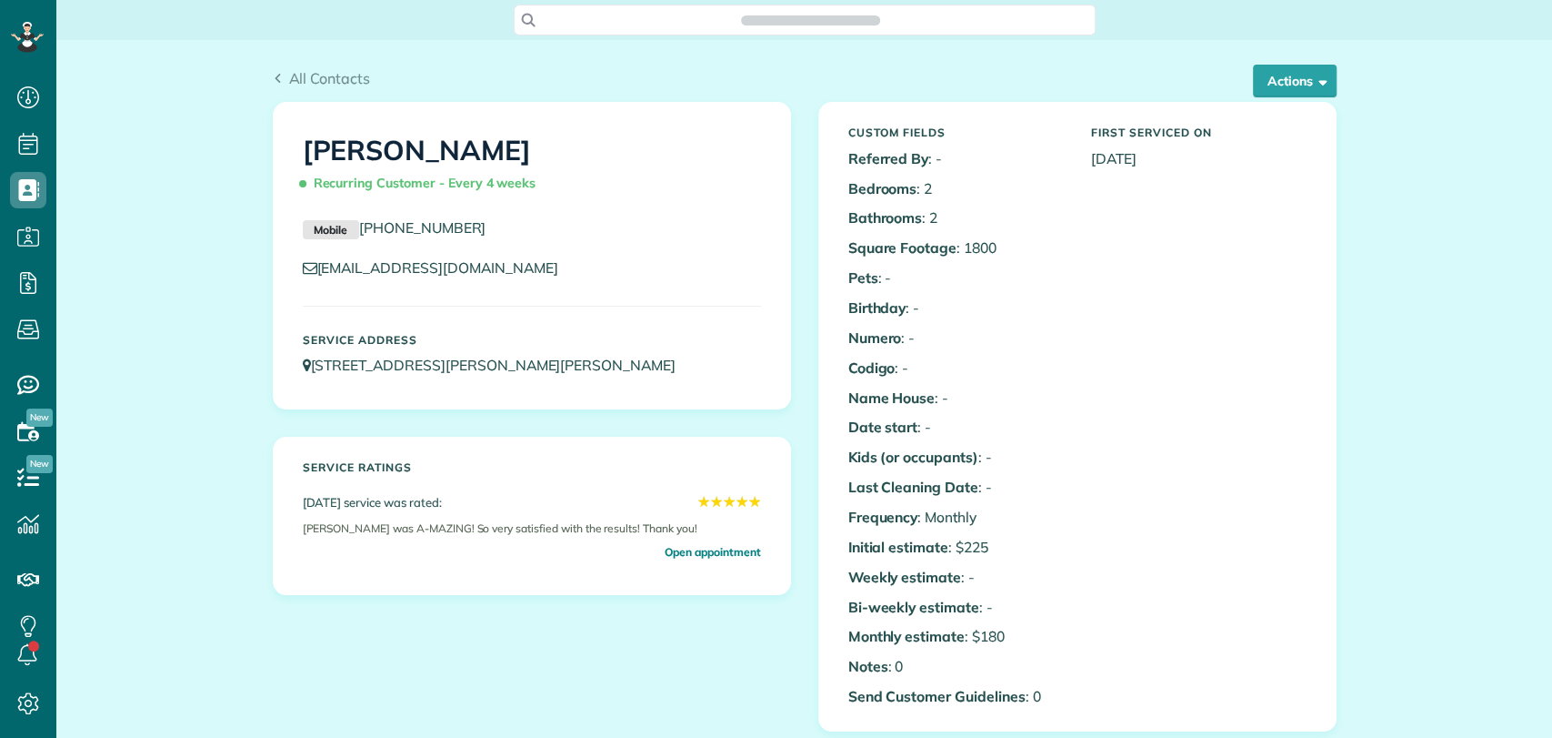
scroll to position [7, 7]
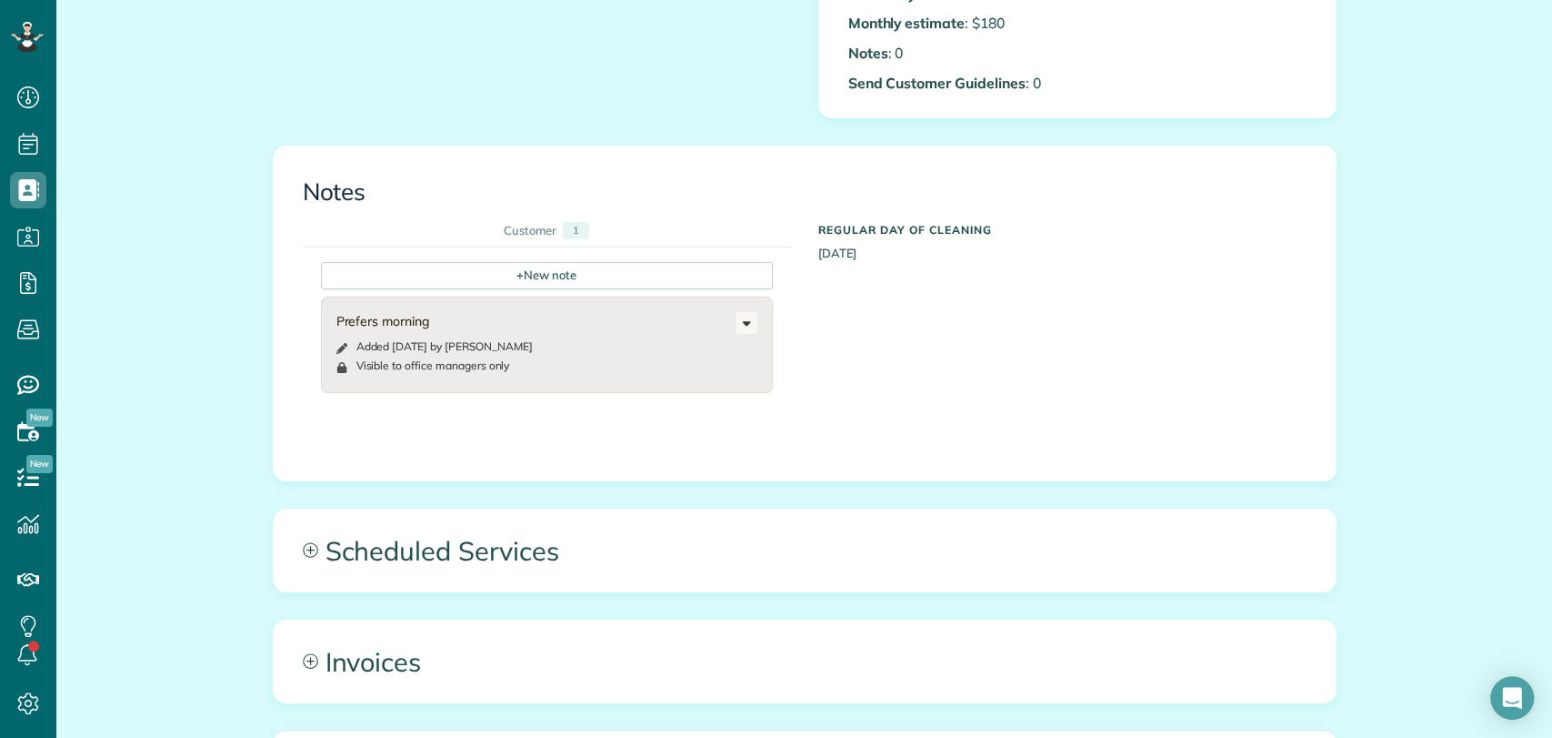
scroll to position [614, 0]
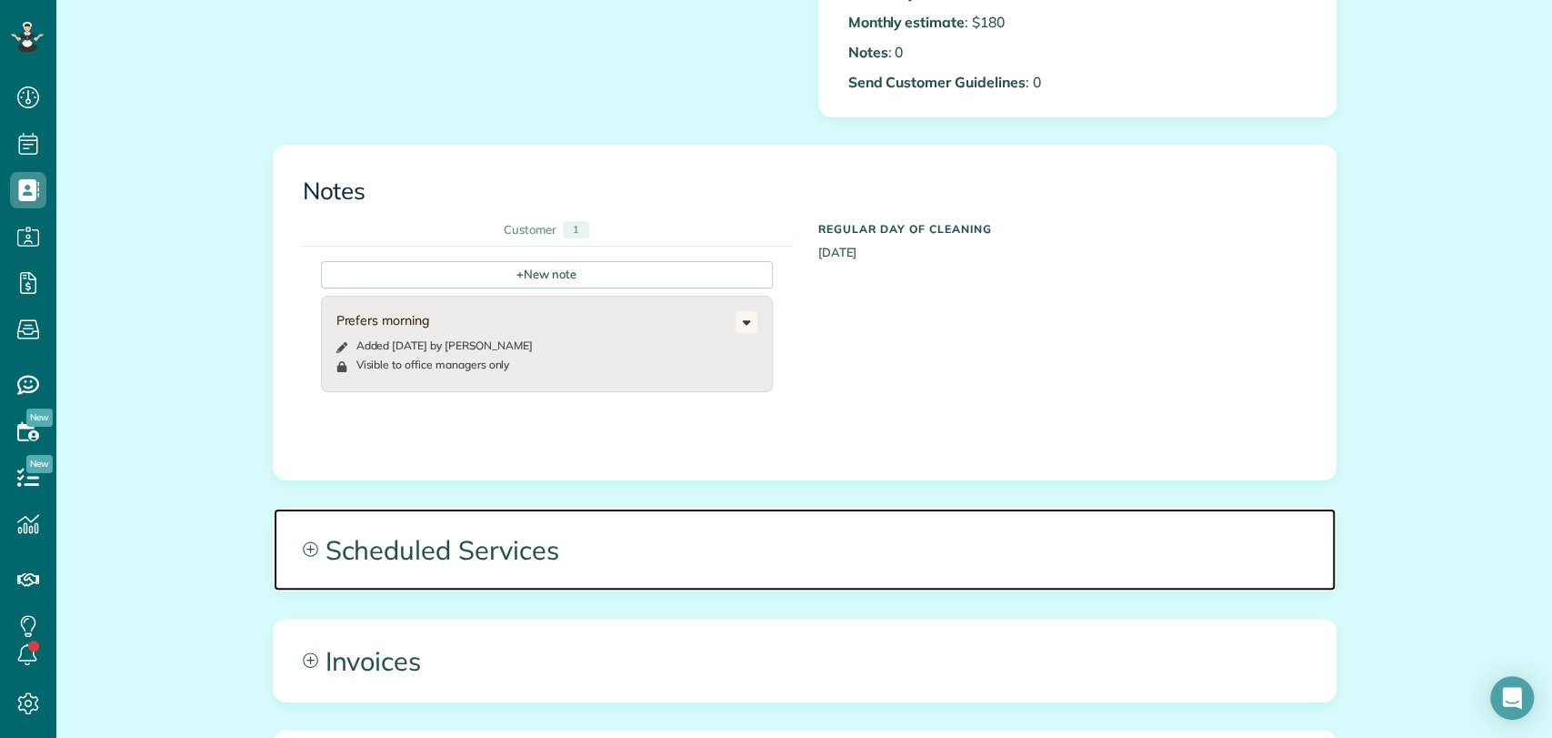
click at [565, 527] on span "Scheduled Services" at bounding box center [805, 549] width 1062 height 82
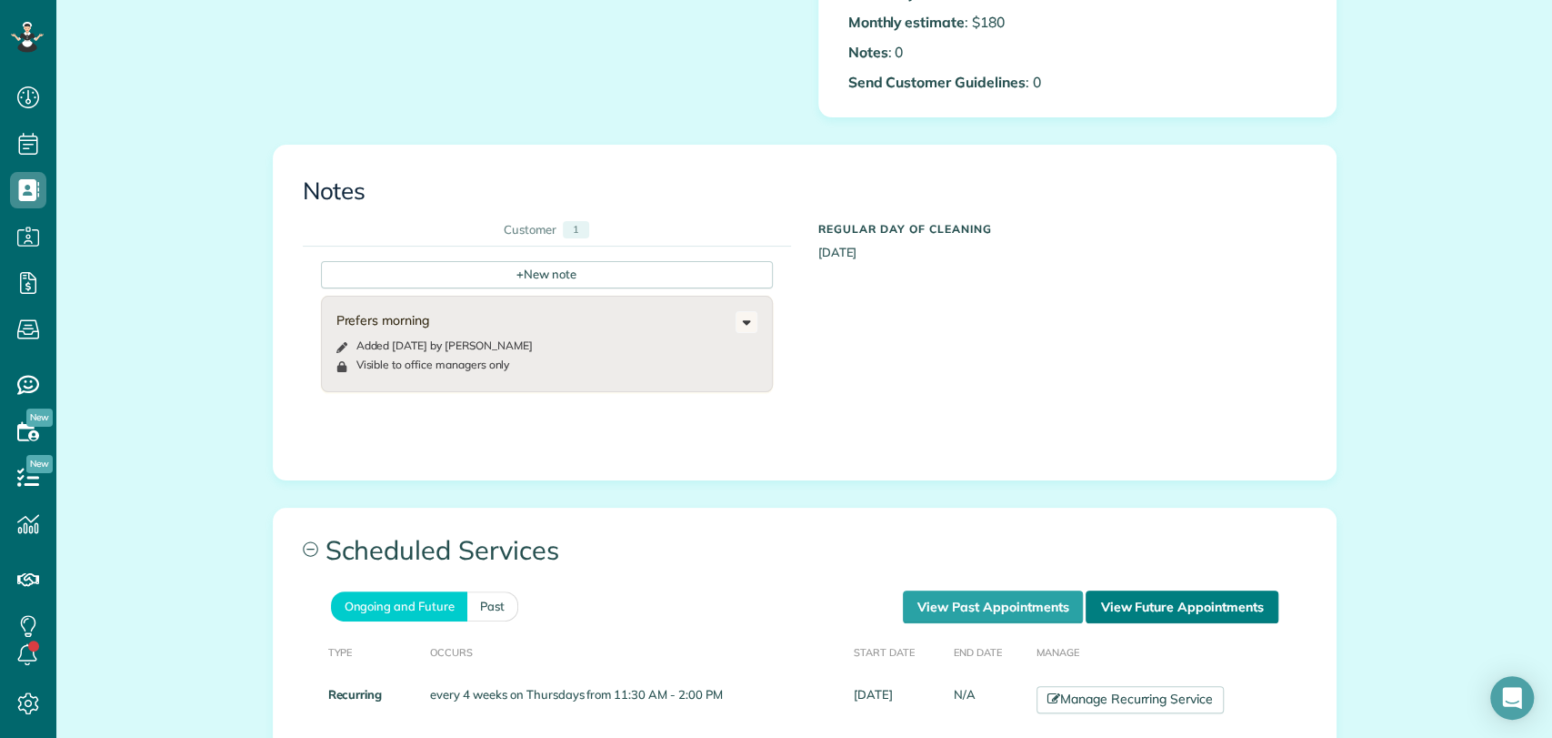
click at [1107, 602] on link "View Future Appointments" at bounding box center [1182, 606] width 192 height 33
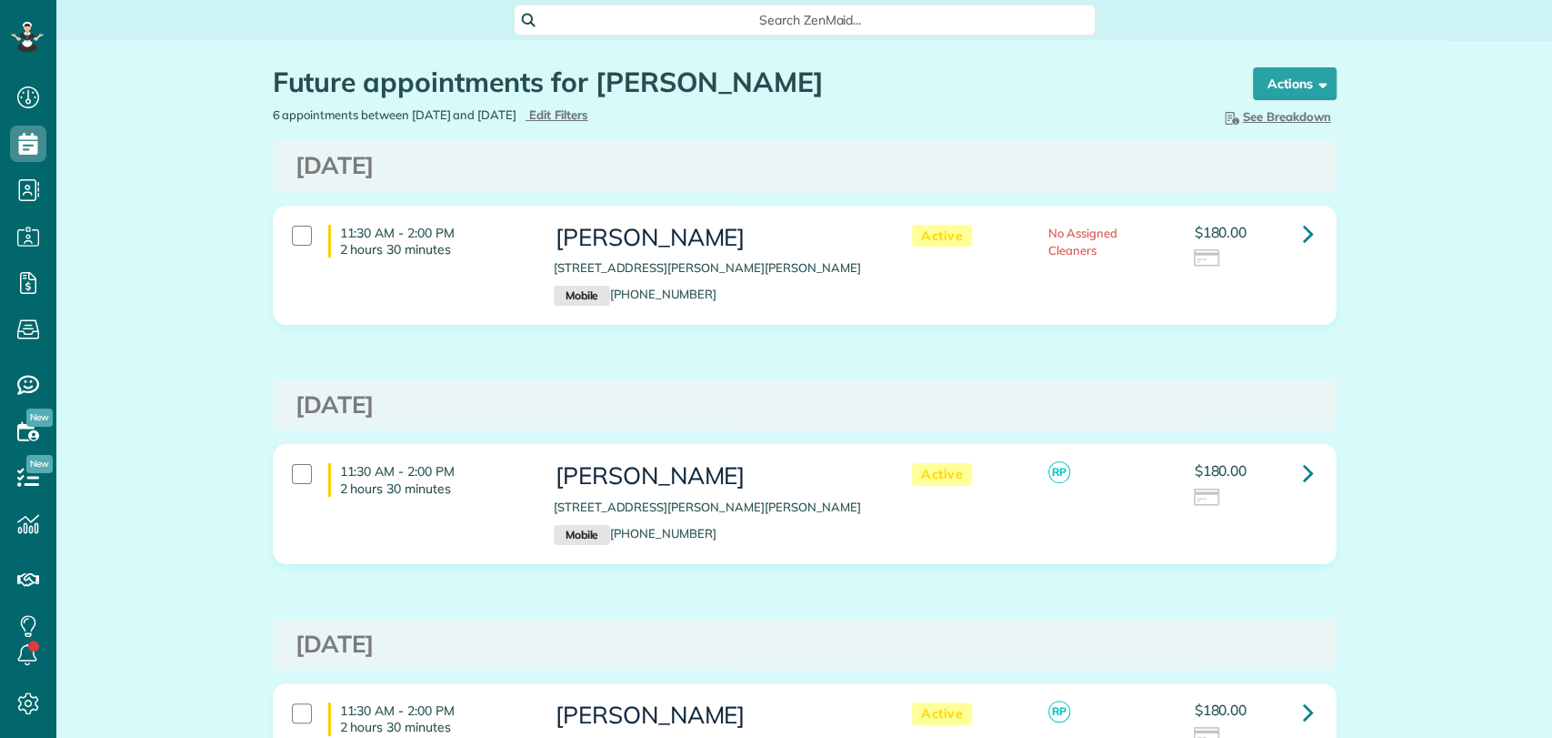
scroll to position [7, 7]
click at [714, 17] on span "Search ZenMaid…" at bounding box center [811, 20] width 553 height 18
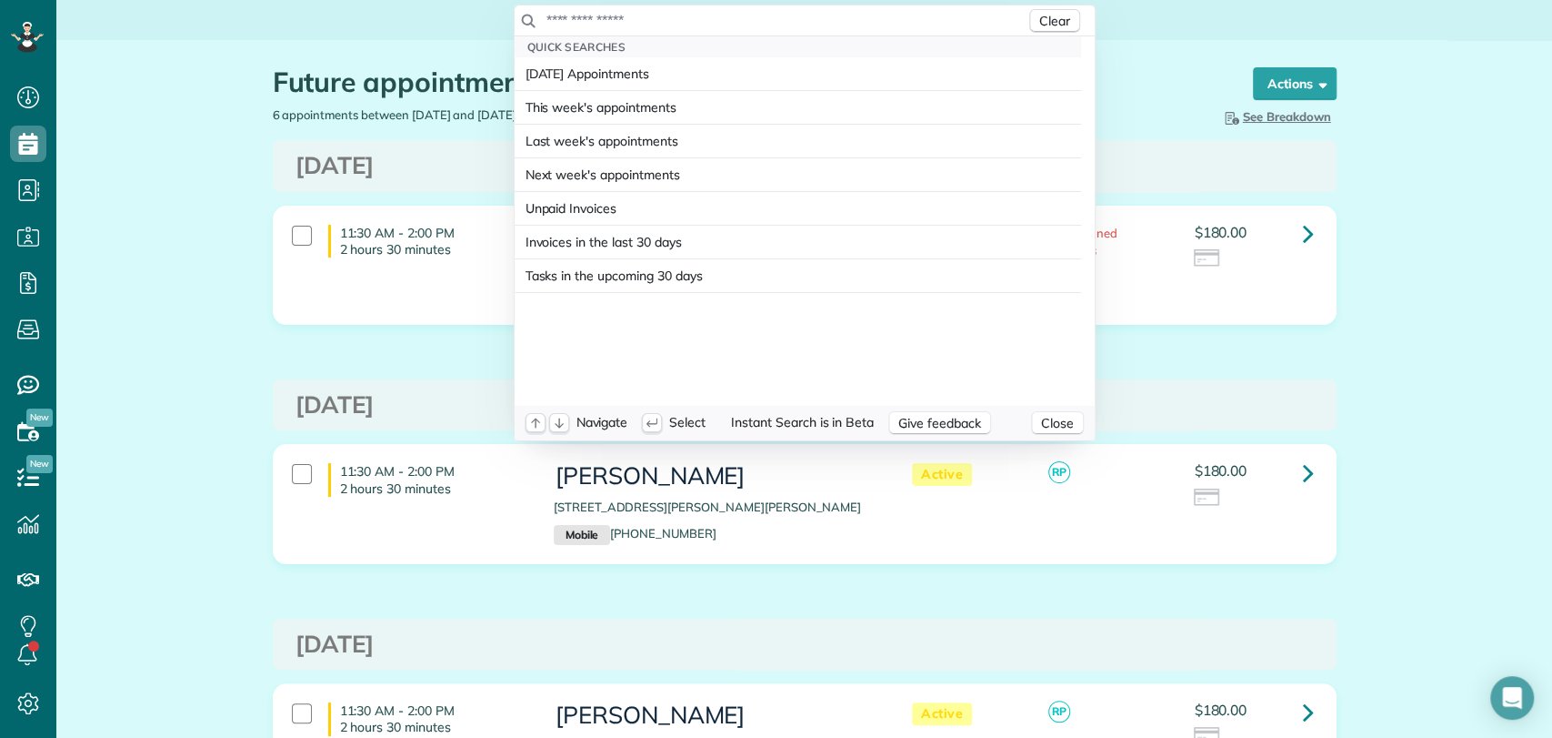
click at [714, 17] on input "text" at bounding box center [786, 20] width 480 height 18
type input "**********"
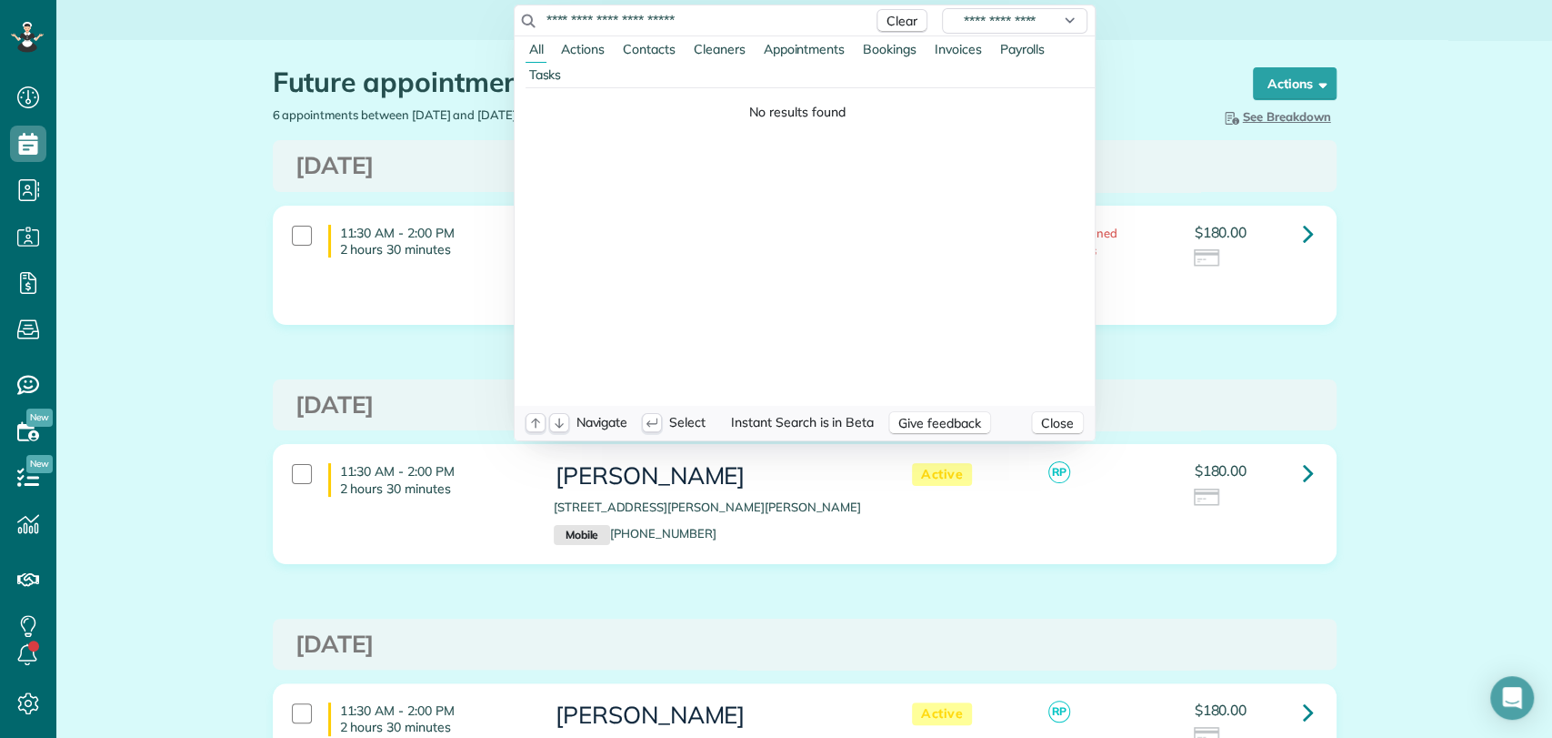
drag, startPoint x: 736, startPoint y: 23, endPoint x: 457, endPoint y: 26, distance: 279.2
click at [457, 26] on html "Dashboard Scheduling Calendar View List View Dispatch View - Weekly scheduling …" at bounding box center [776, 369] width 1552 height 738
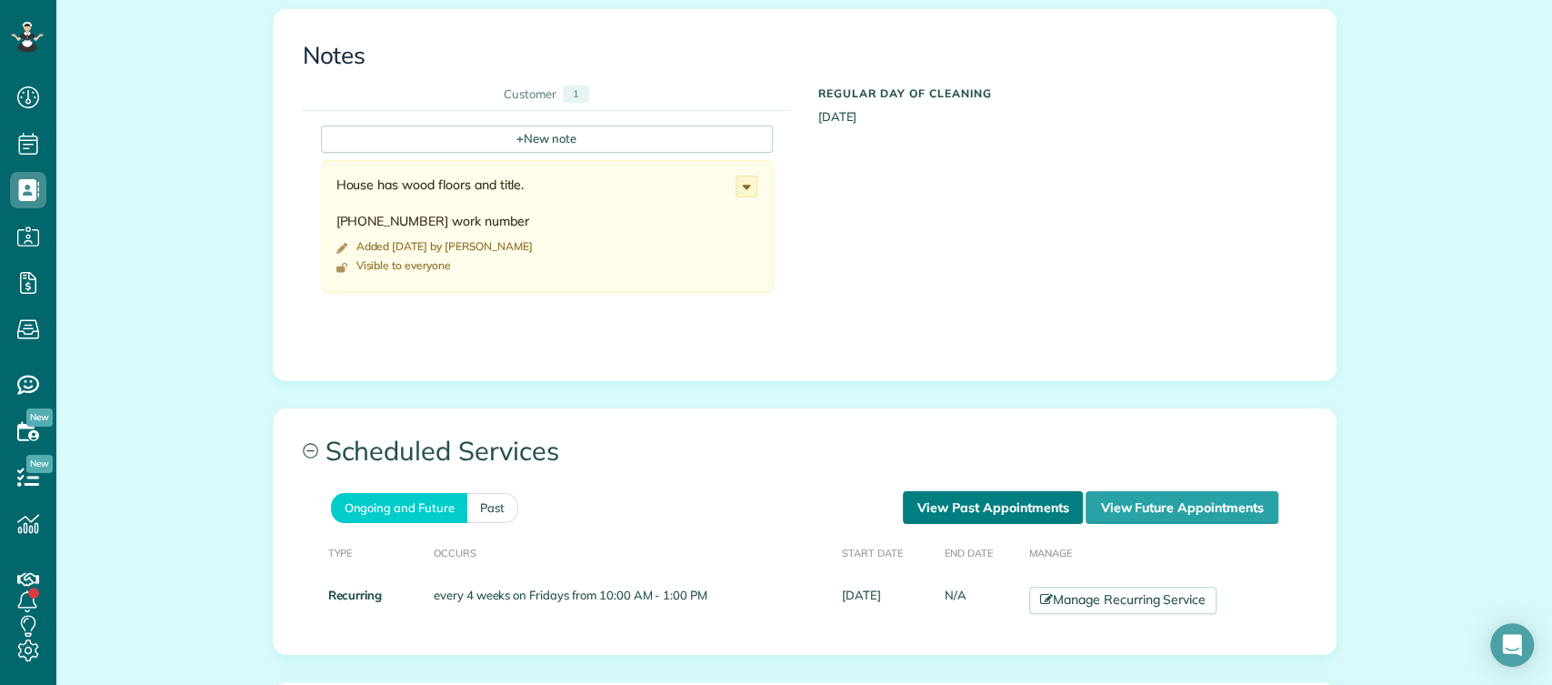
click at [954, 491] on link "View Past Appointments" at bounding box center [993, 507] width 180 height 33
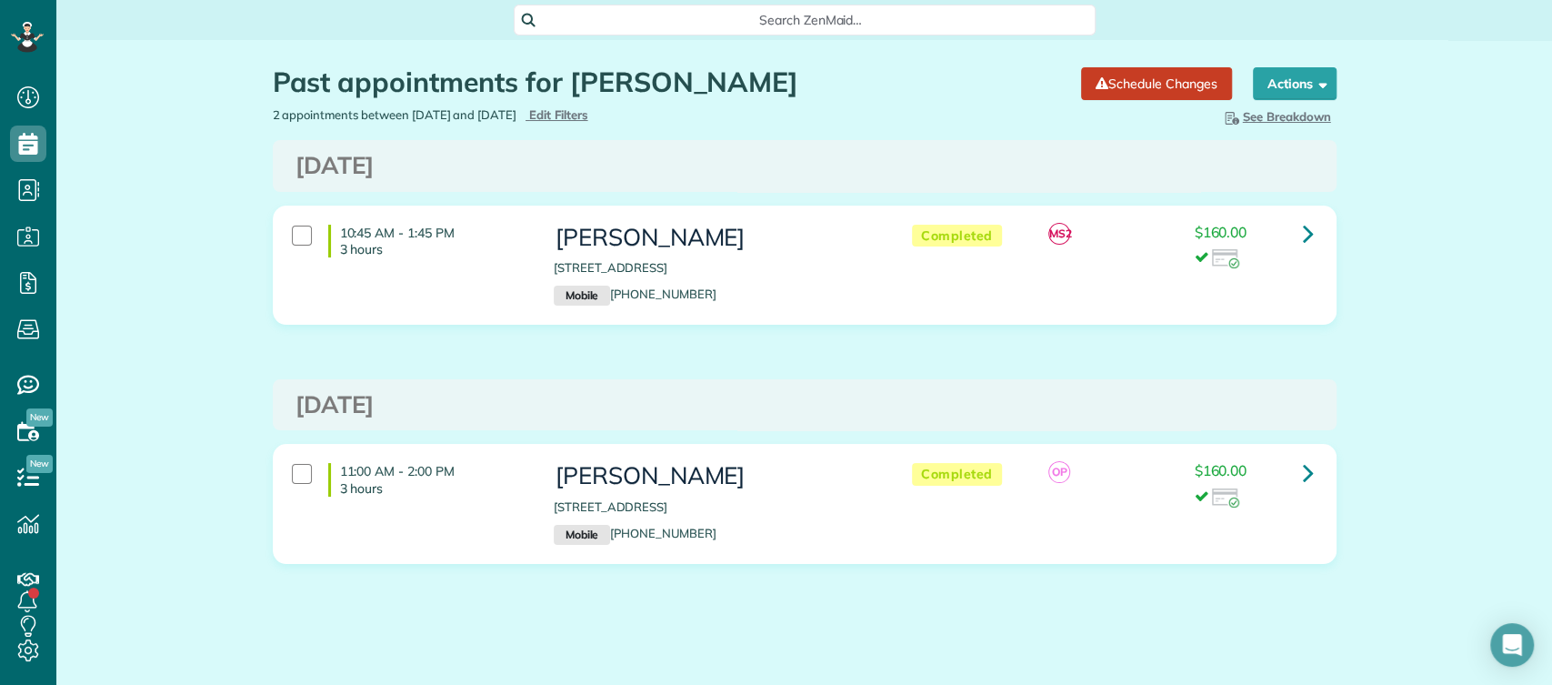
click at [1422, 336] on div "Past appointments for [PERSON_NAME] Schedule Changes Actions Create Appointment…" at bounding box center [804, 370] width 1496 height 660
click at [1097, 414] on h3 "[DATE]" at bounding box center [805, 405] width 1019 height 26
